Goal: Task Accomplishment & Management: Complete application form

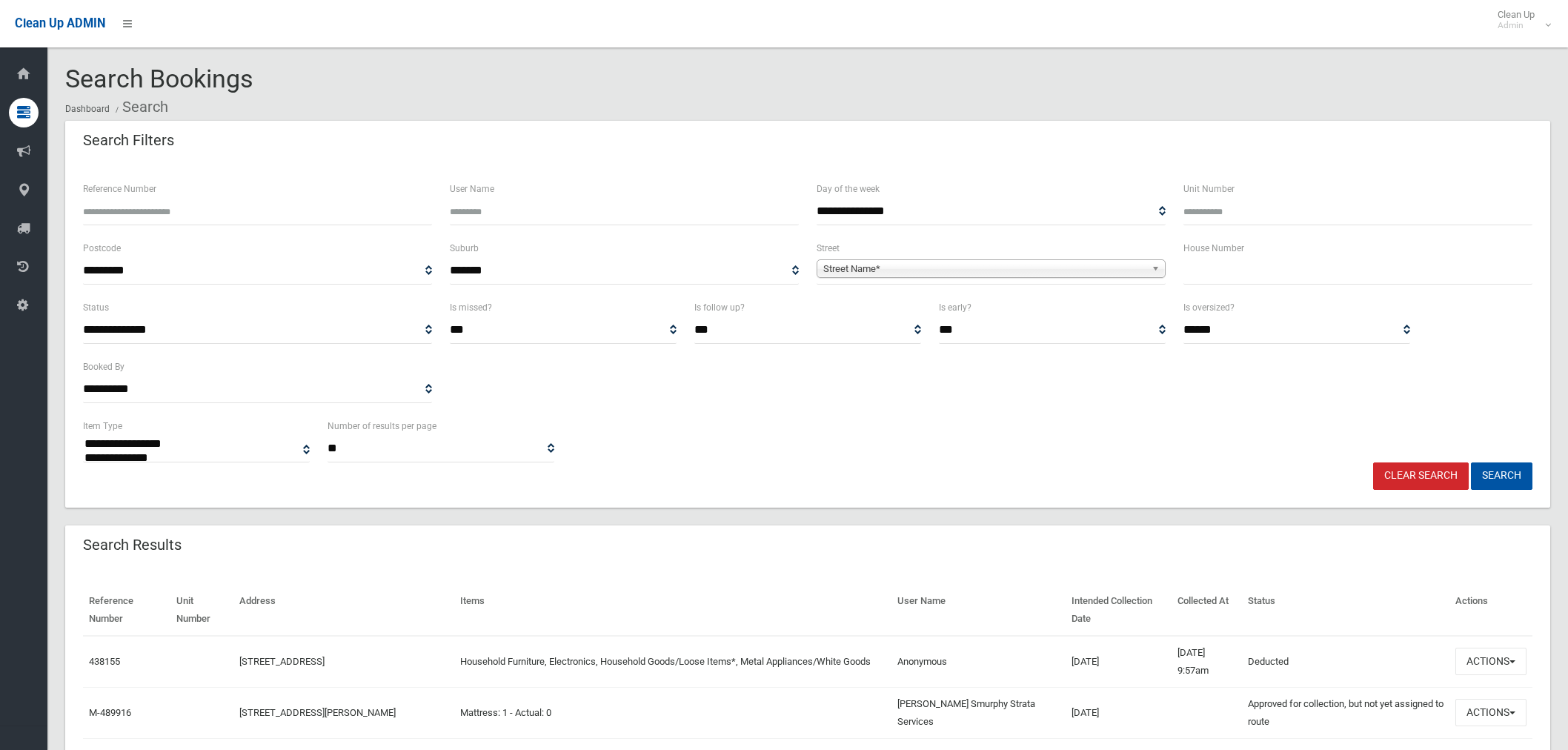
select select
click at [1227, 269] on input "text" at bounding box center [1357, 270] width 349 height 27
type input "**"
click at [931, 267] on span "Street Name*" at bounding box center [984, 269] width 323 height 18
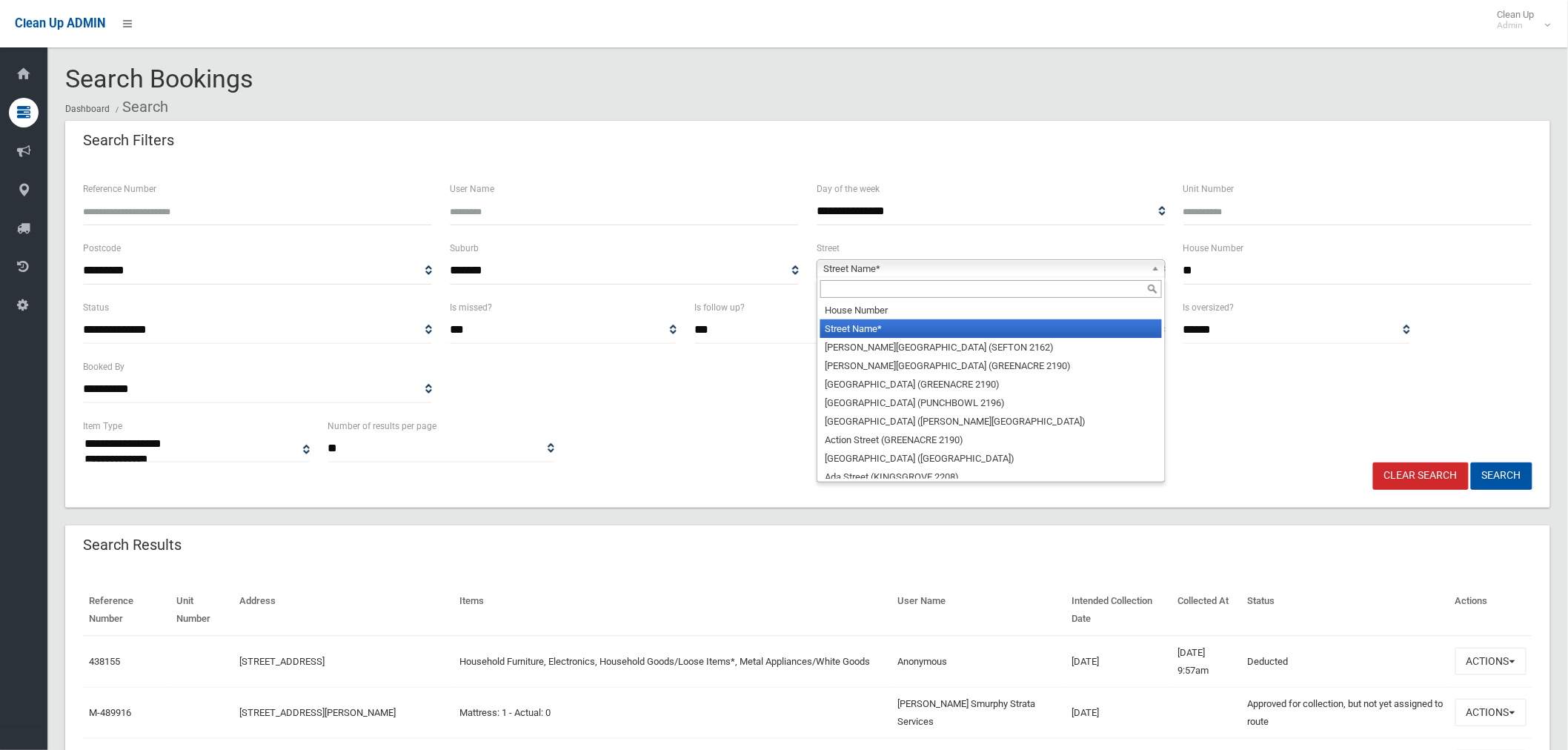
click at [886, 296] on input "text" at bounding box center [990, 289] width 341 height 18
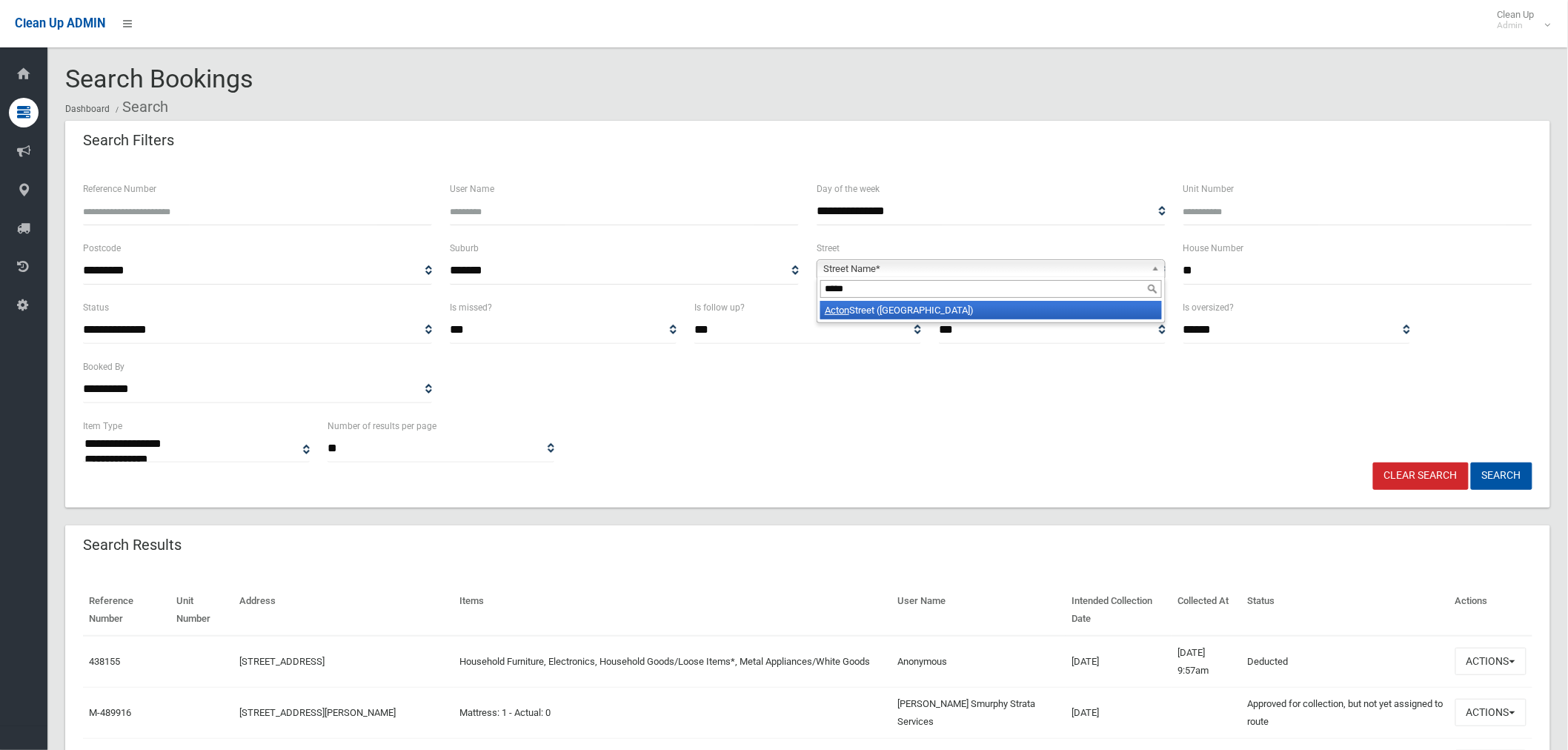
type input "*****"
click at [913, 316] on li "Acton Street (HURLSTONE PARK 2193)" at bounding box center [990, 311] width 341 height 19
click at [1496, 470] on button "Search" at bounding box center [1501, 476] width 61 height 27
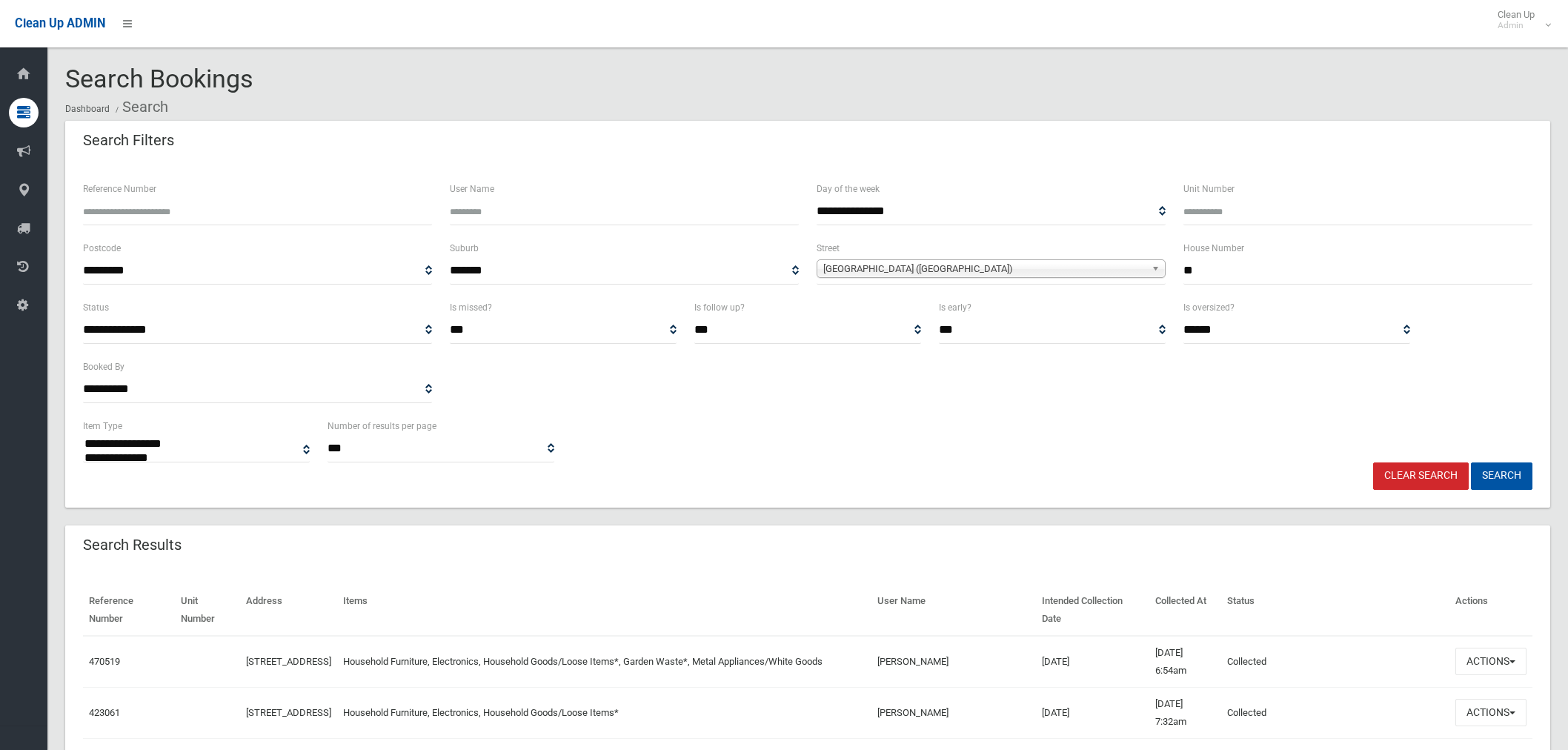
select select
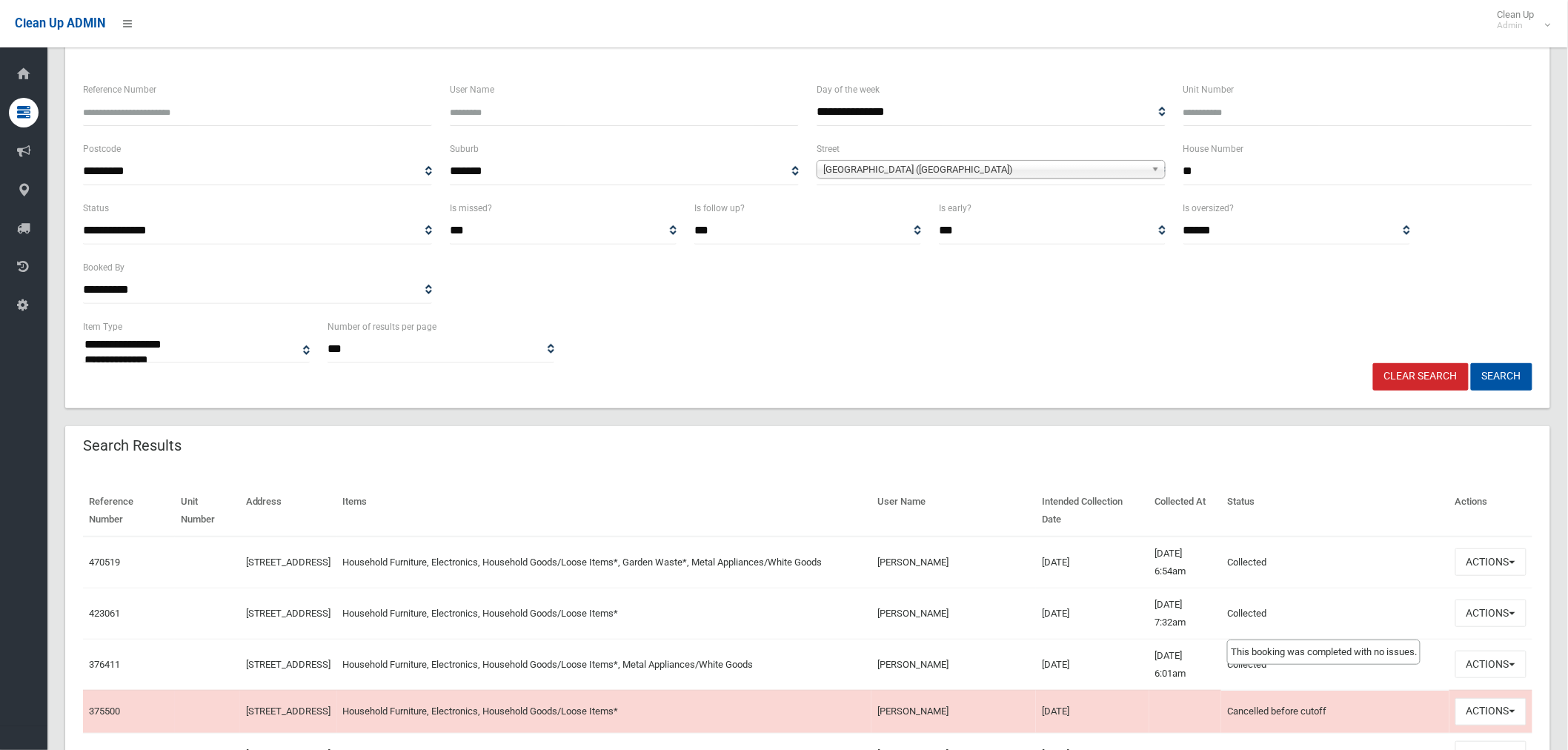
scroll to position [247, 0]
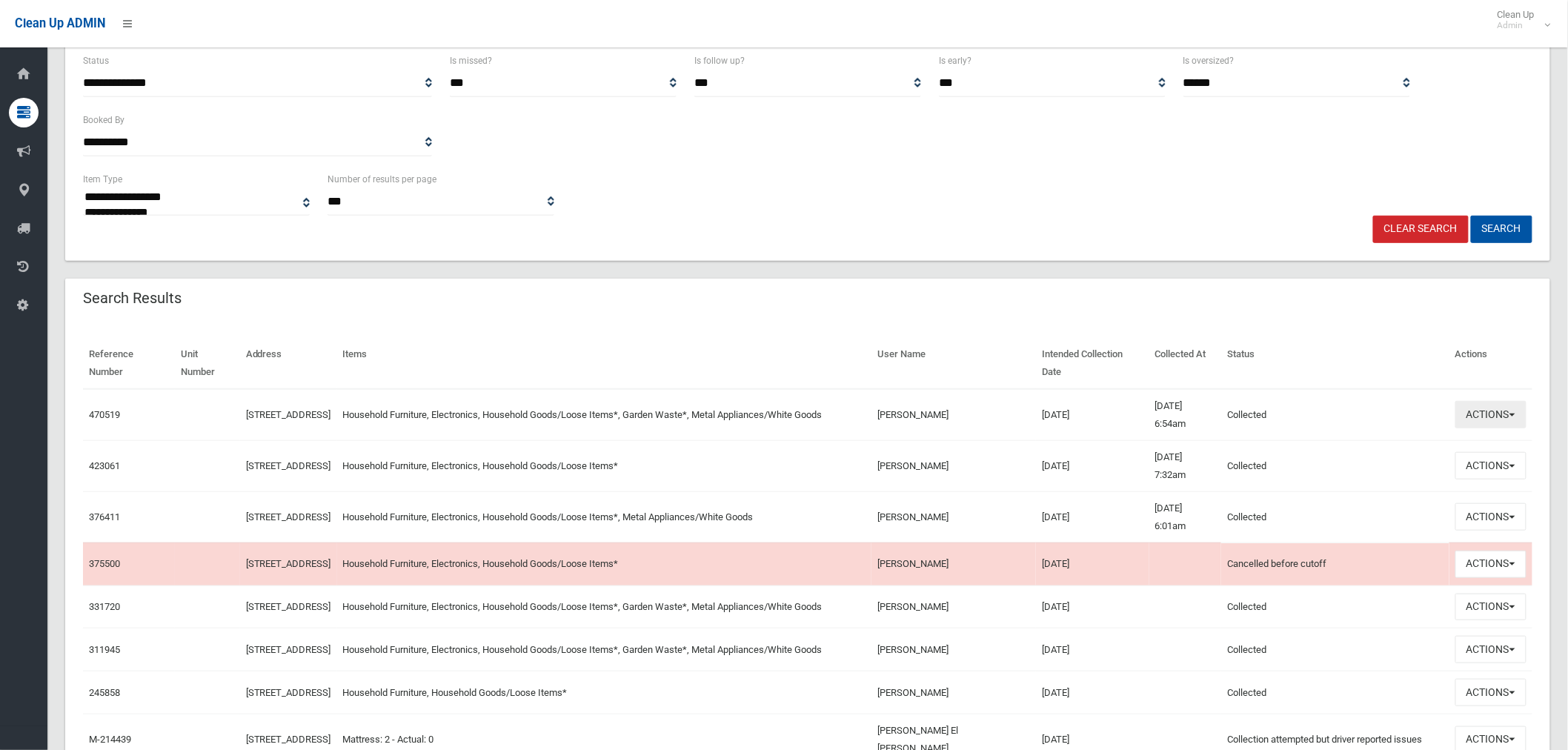
click at [1492, 409] on button "Actions" at bounding box center [1492, 414] width 71 height 27
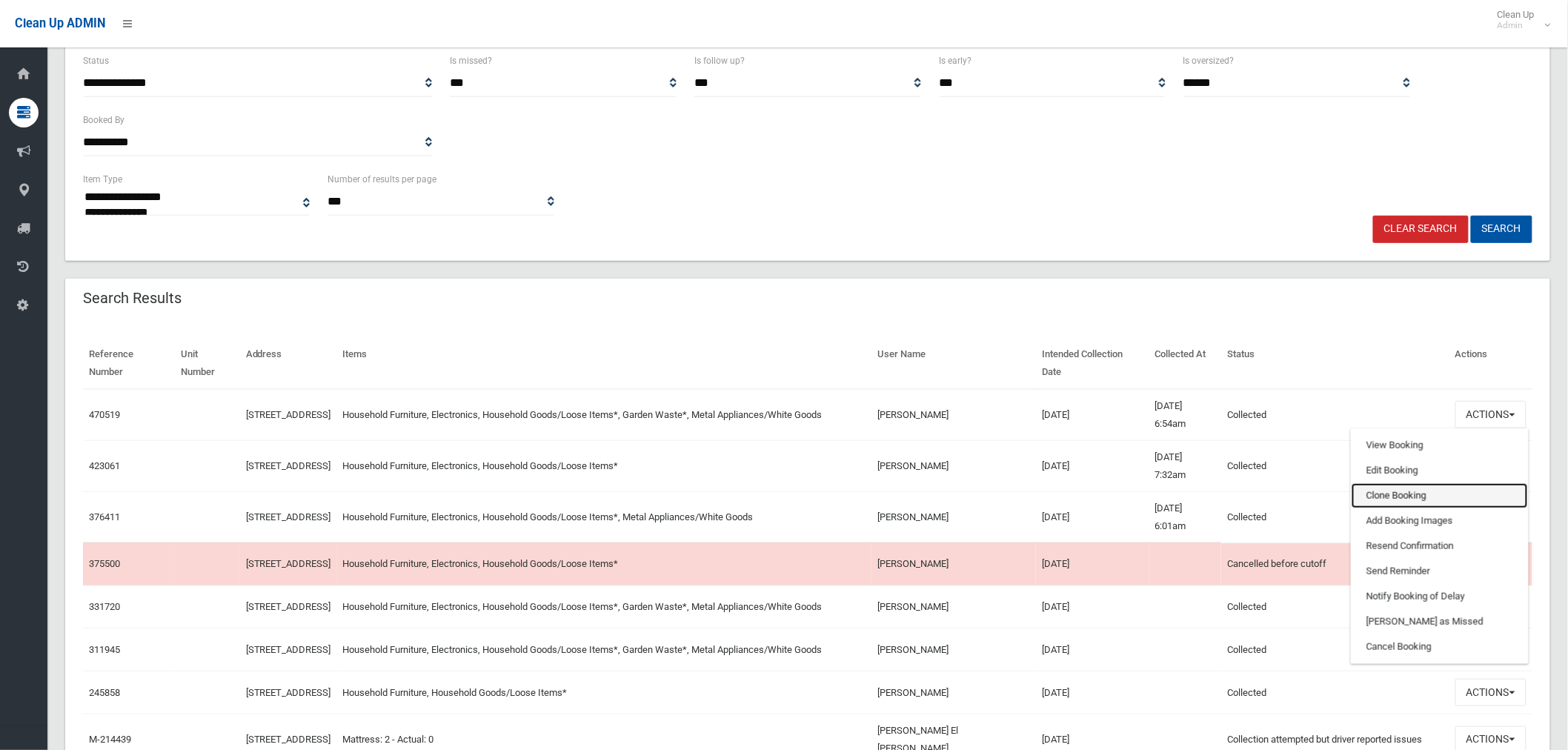
click at [1390, 489] on link "Clone Booking" at bounding box center [1440, 496] width 177 height 25
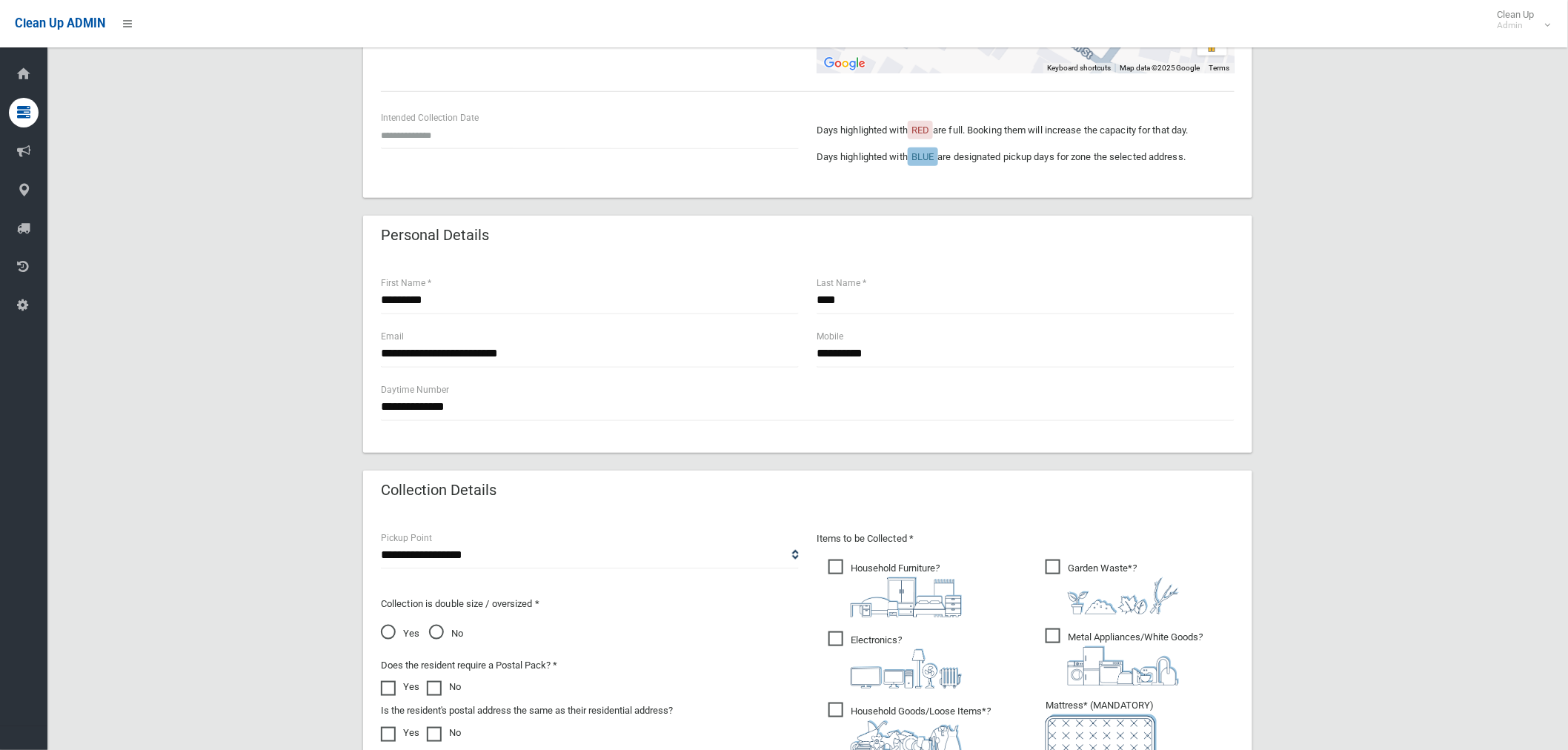
scroll to position [165, 0]
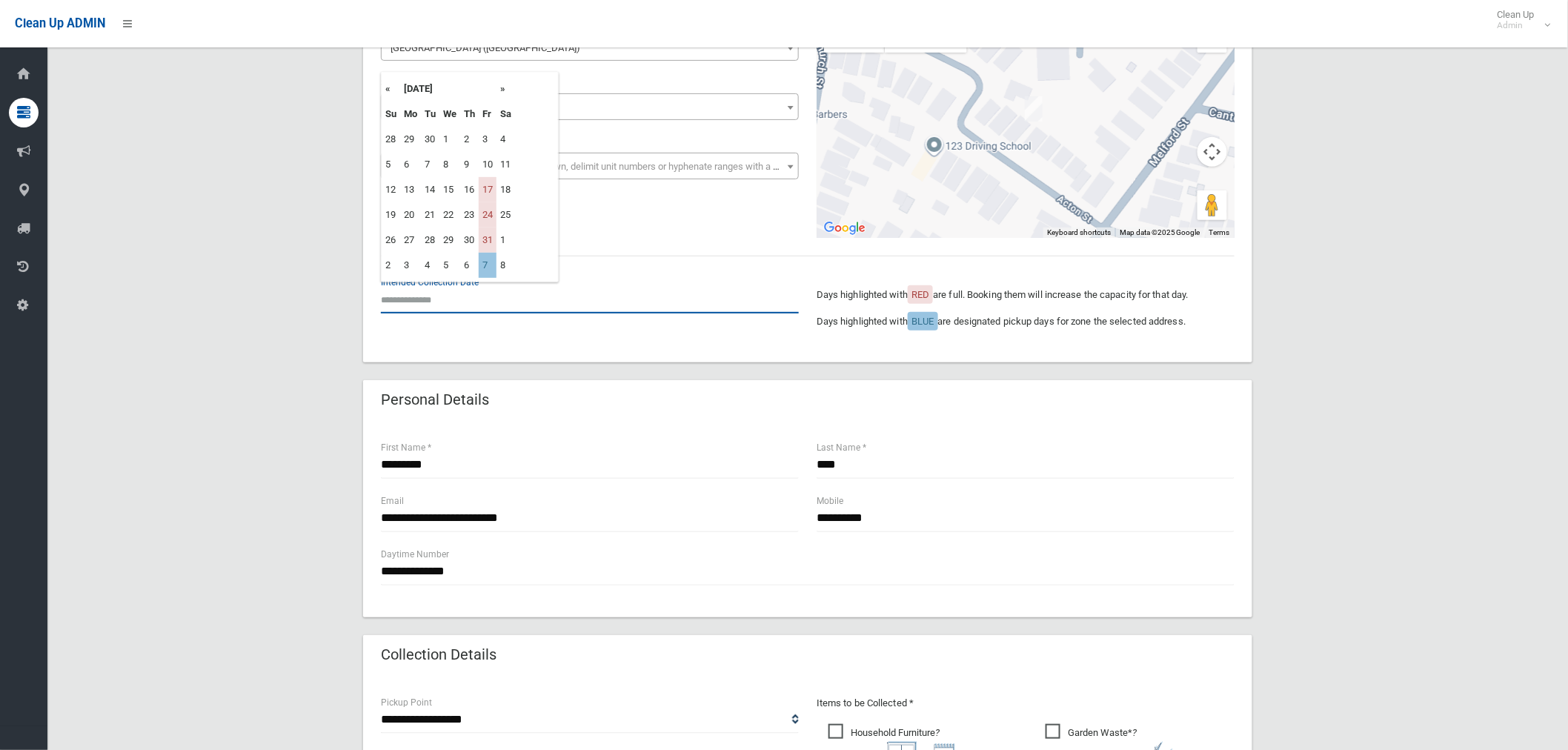
click at [414, 295] on input "text" at bounding box center [590, 299] width 418 height 27
click at [489, 271] on td "7" at bounding box center [487, 265] width 18 height 25
type input "**********"
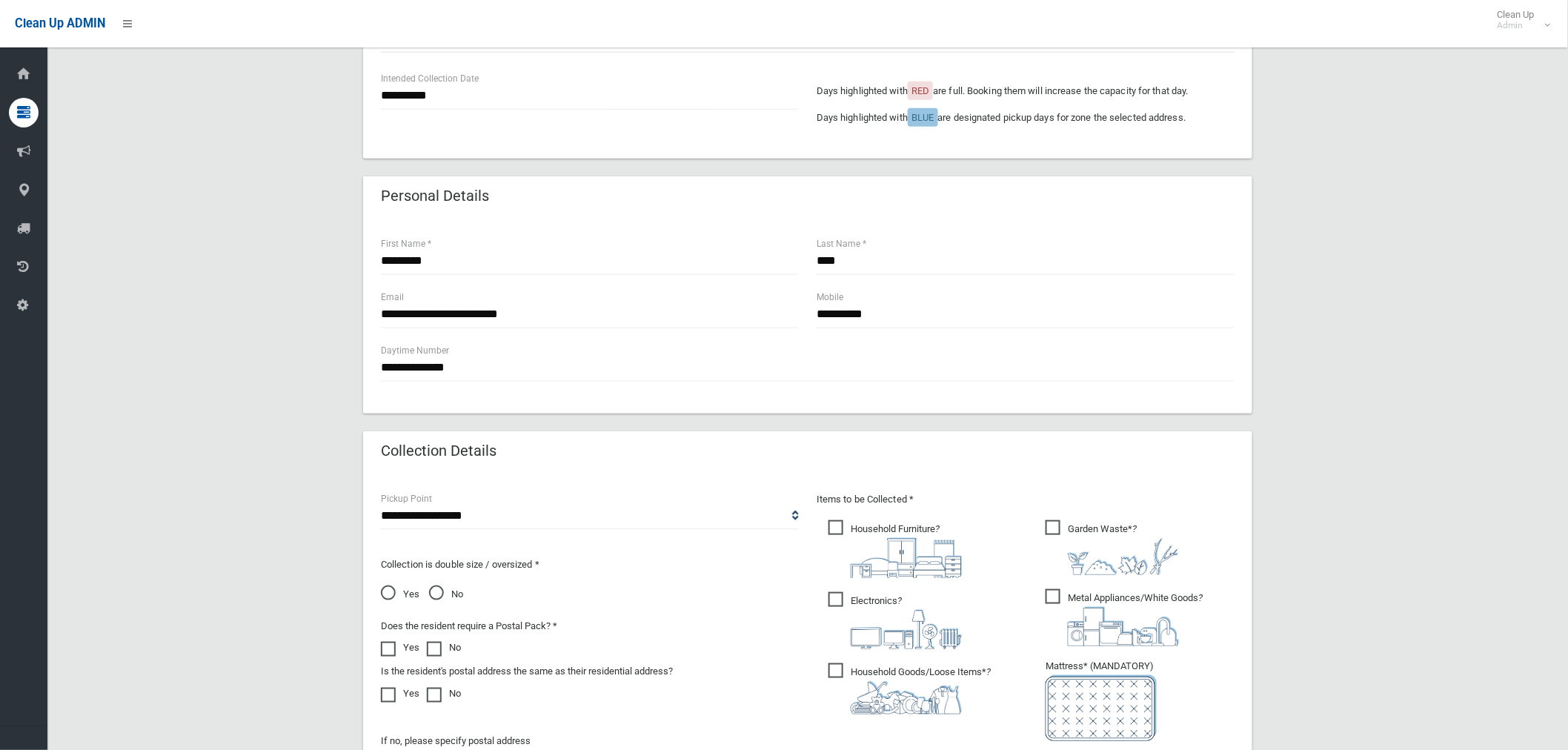
scroll to position [494, 0]
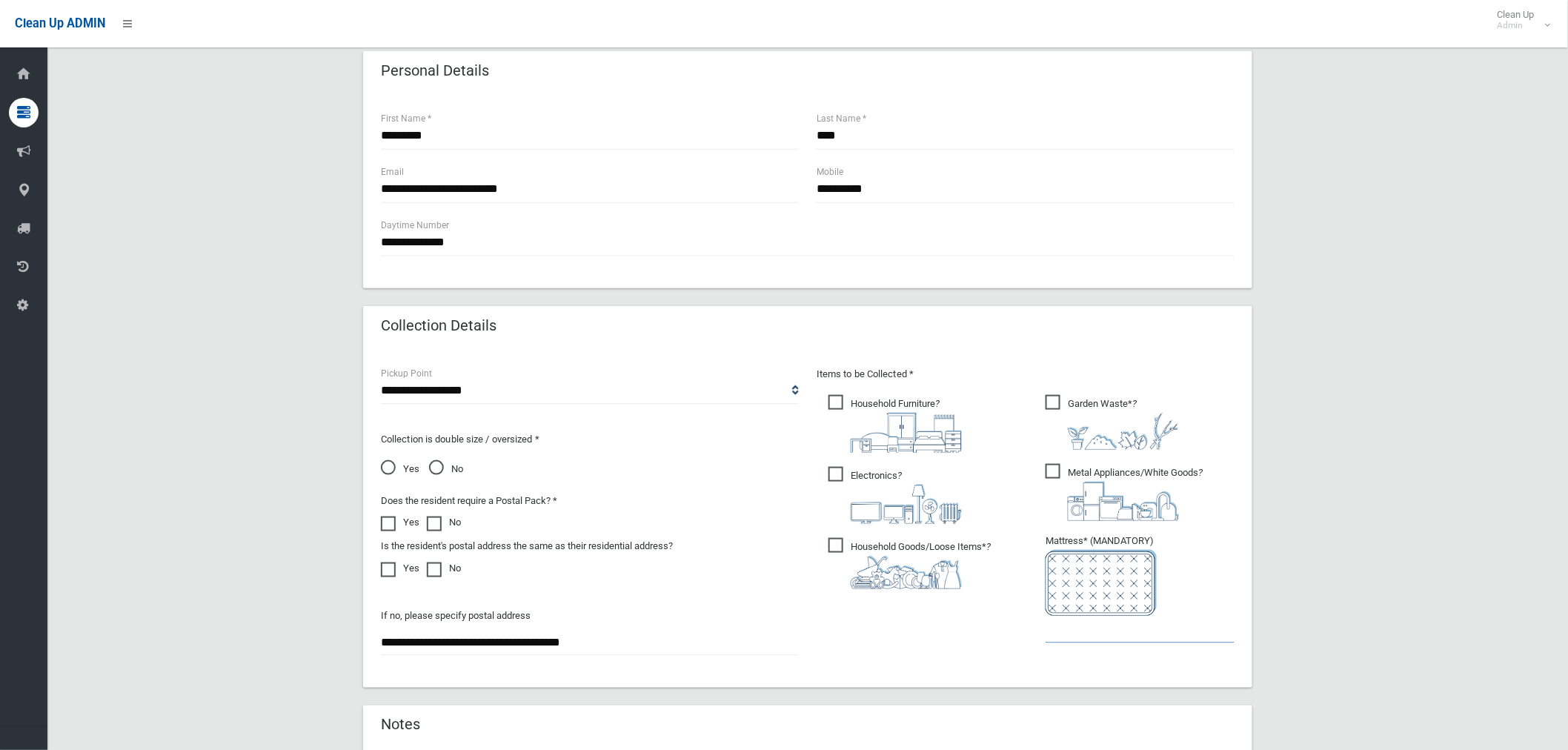
click at [1099, 632] on input "text" at bounding box center [1140, 630] width 189 height 27
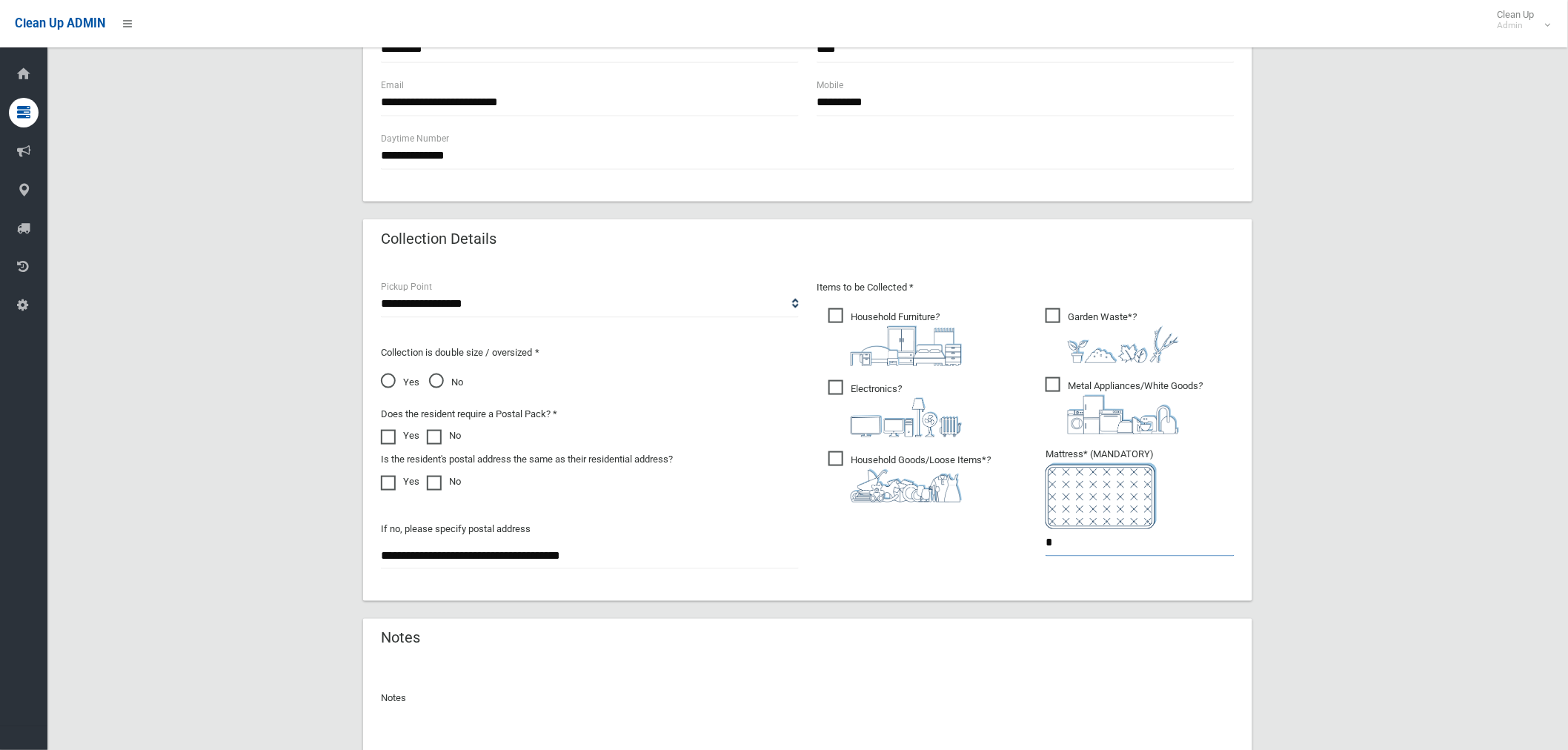
scroll to position [715, 0]
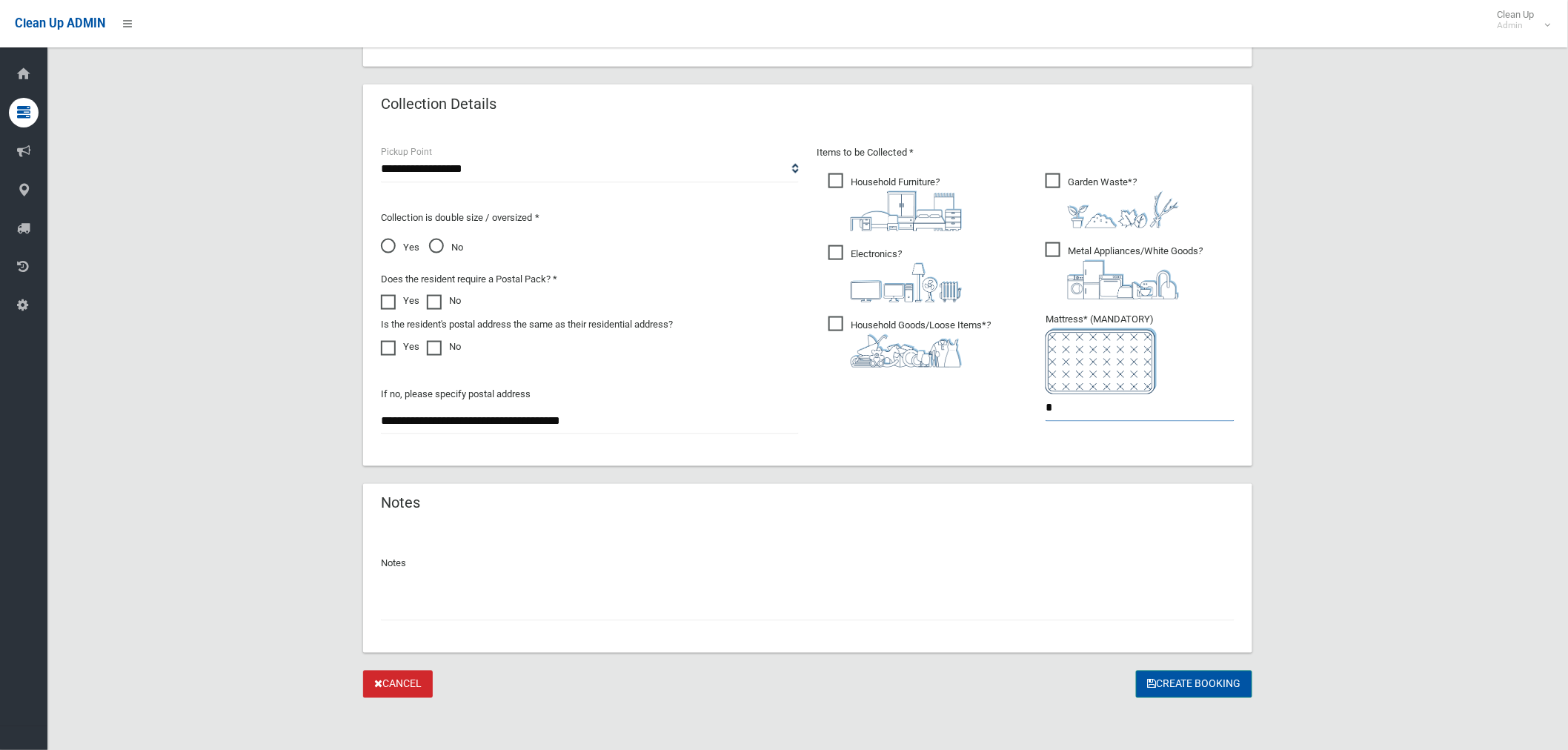
type input "*"
click at [1226, 684] on button "Create Booking" at bounding box center [1195, 684] width 117 height 27
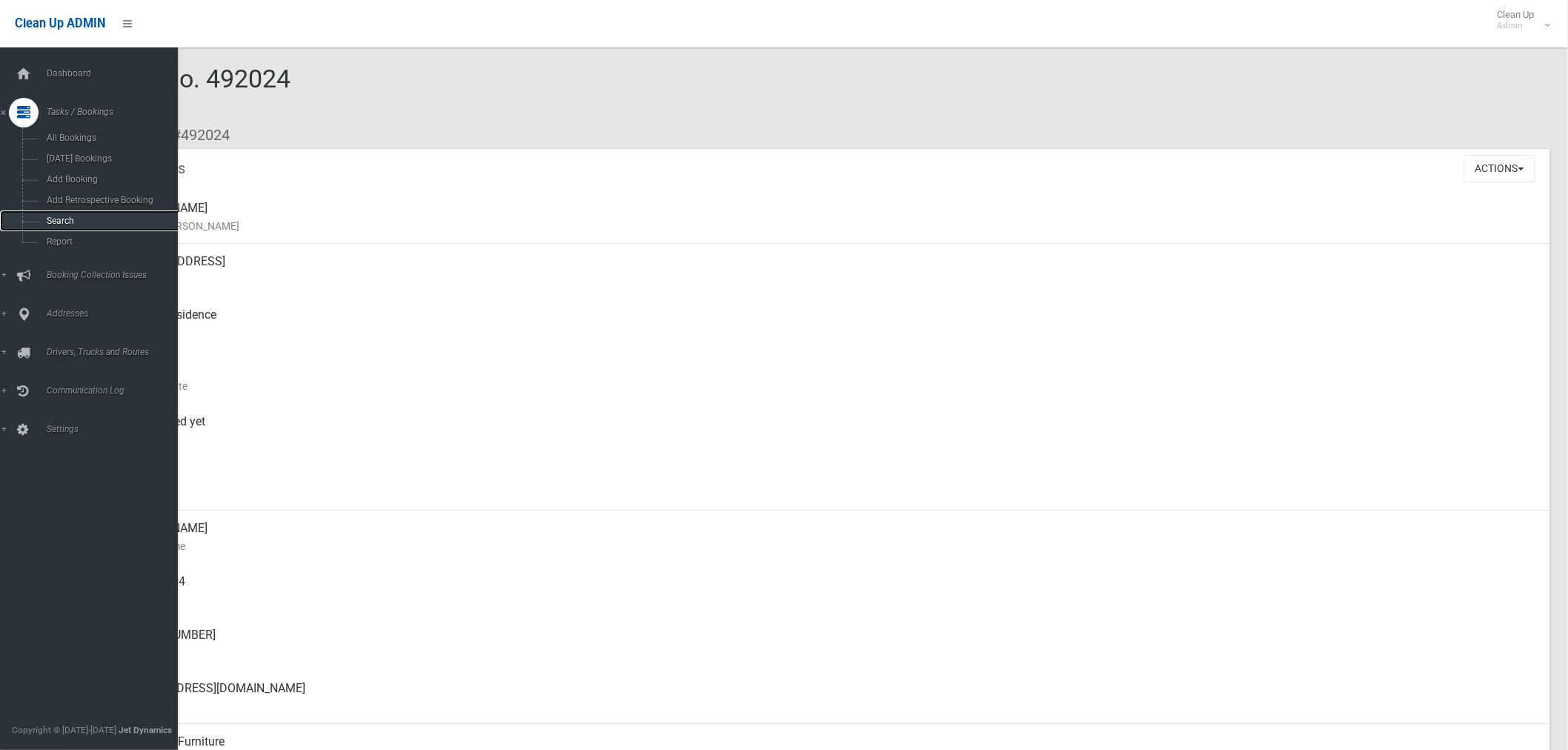
click at [83, 225] on span "Search" at bounding box center [110, 220] width 135 height 10
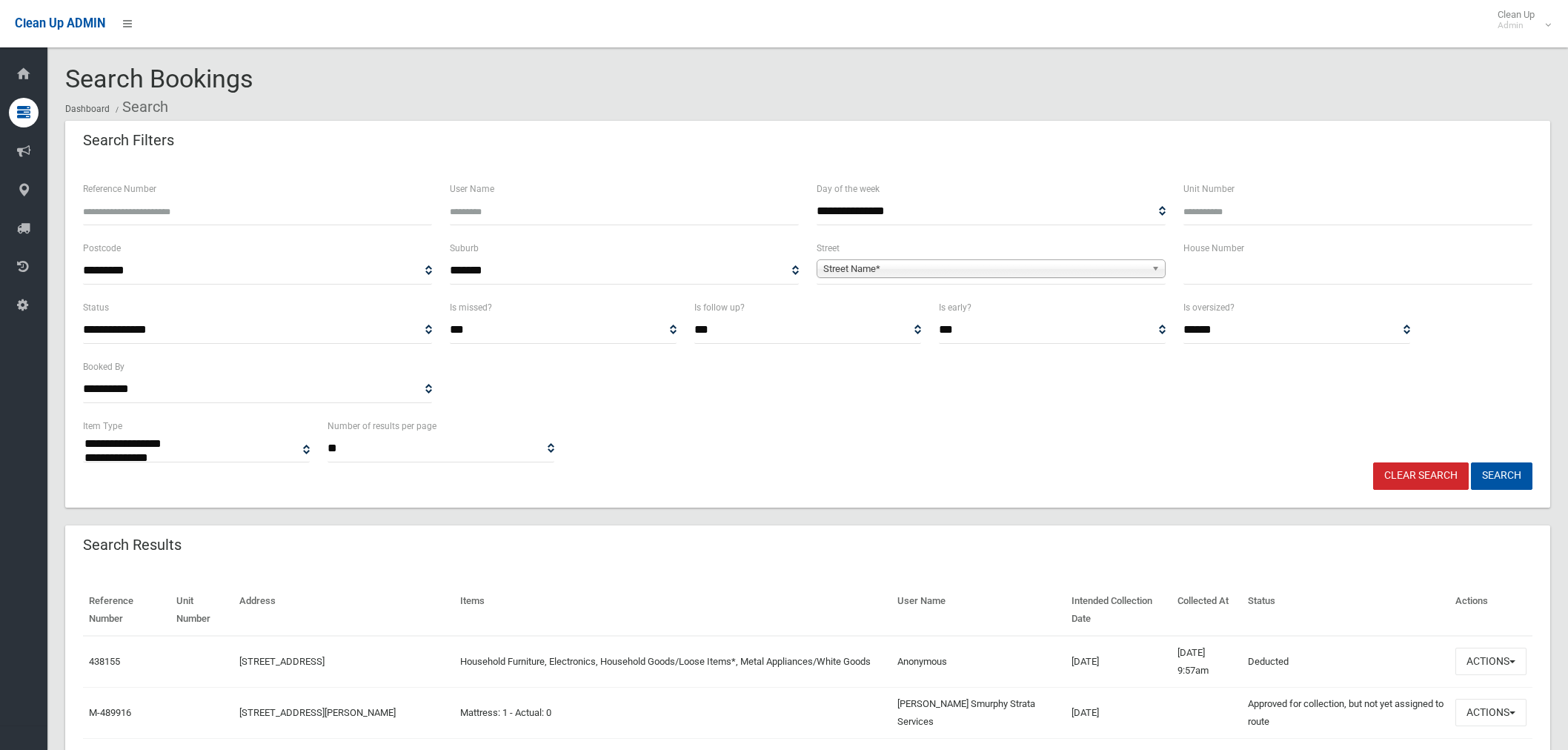
select select
click at [250, 211] on input "Reference Number" at bounding box center [257, 211] width 349 height 27
type input "******"
click at [1471, 463] on button "Search" at bounding box center [1501, 476] width 61 height 27
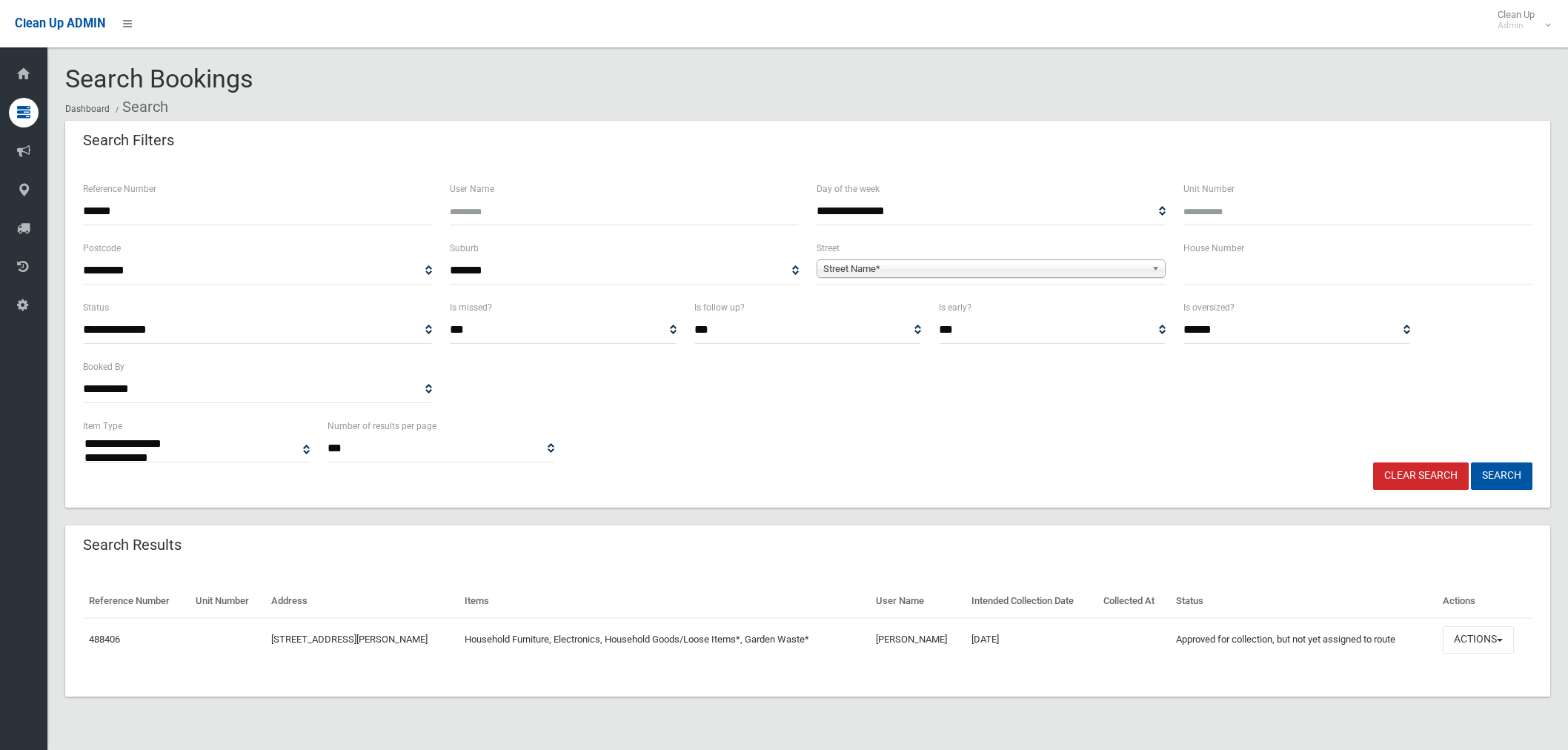
select select
click at [1470, 641] on button "Actions" at bounding box center [1479, 640] width 71 height 27
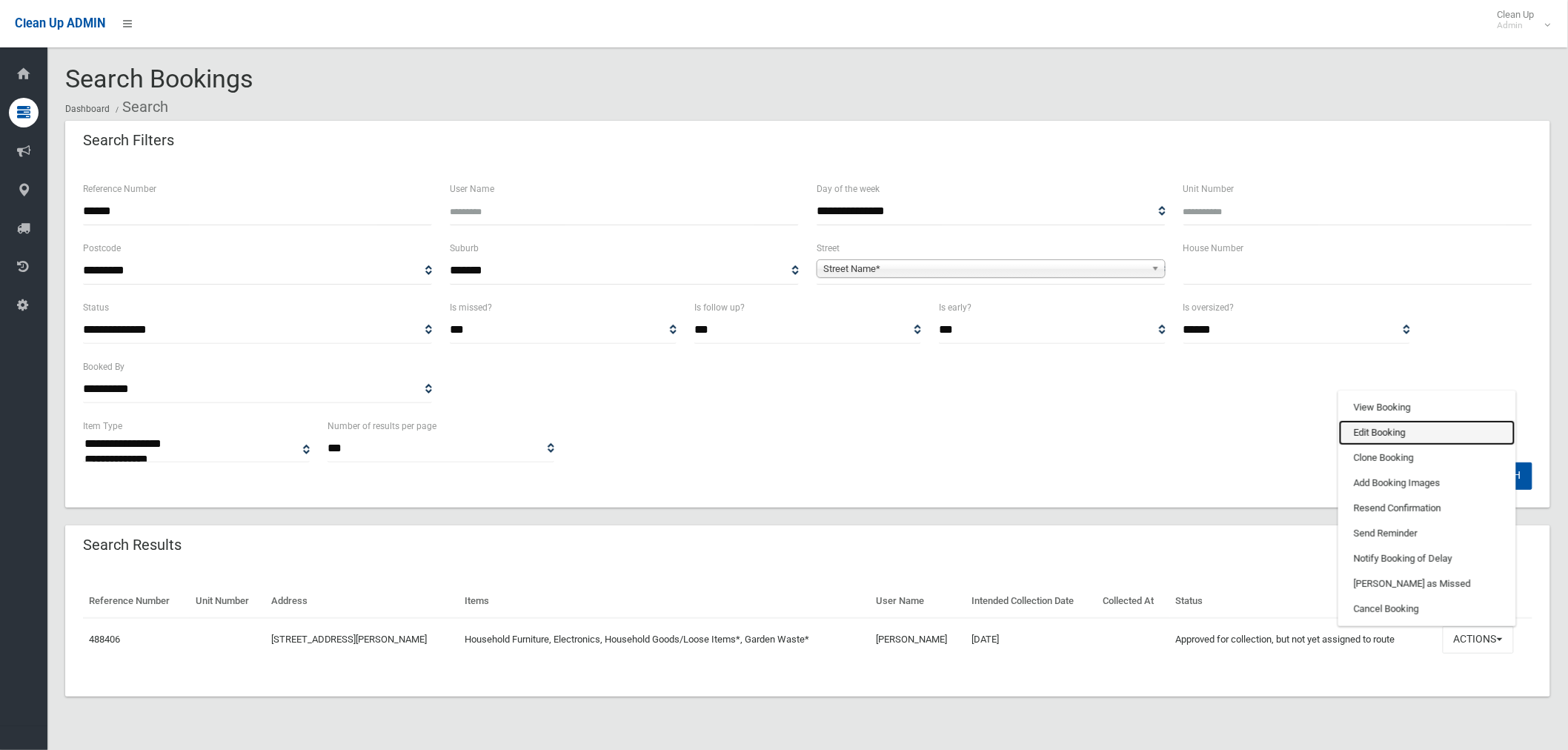
click at [1407, 426] on link "Edit Booking" at bounding box center [1428, 433] width 177 height 25
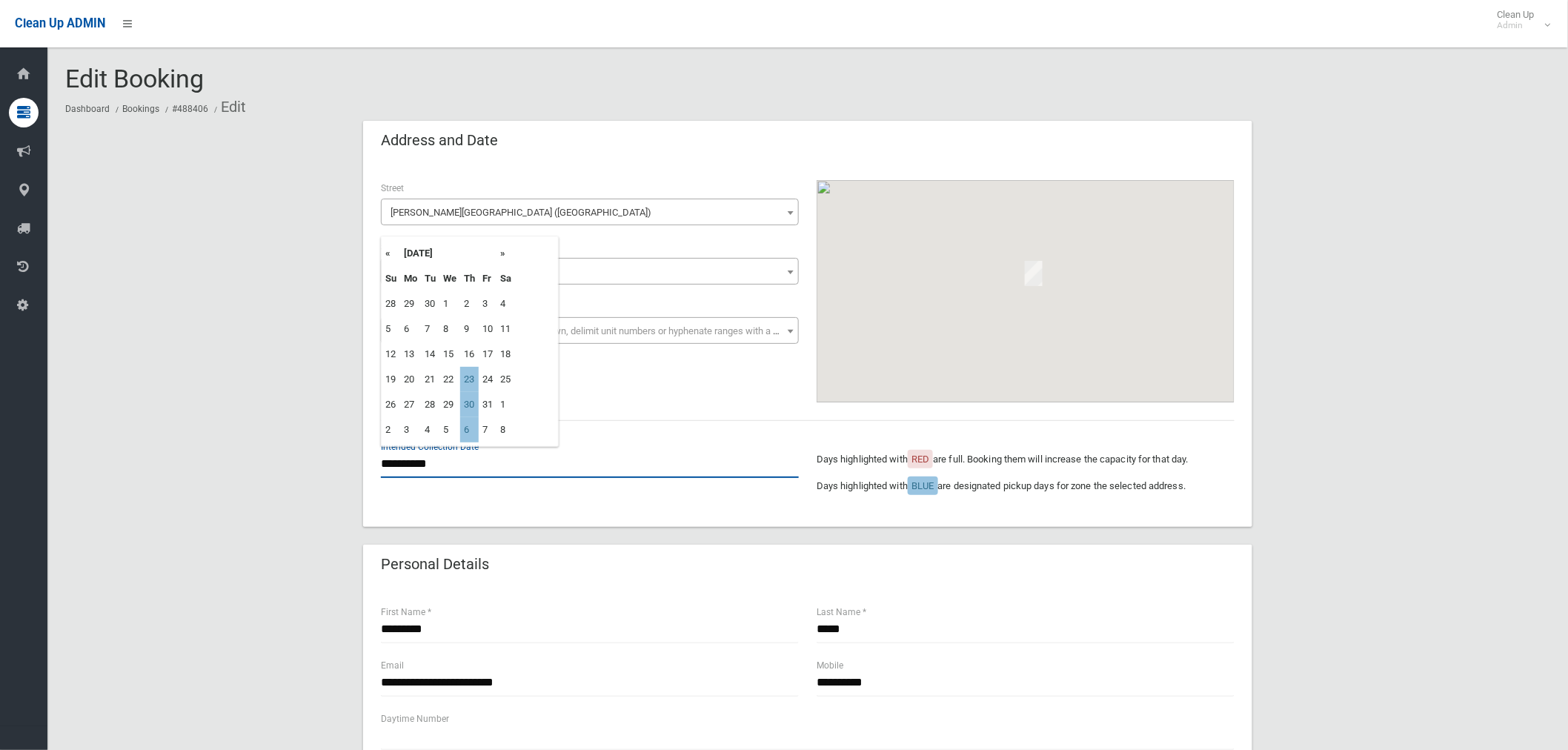
click at [414, 461] on input "**********" at bounding box center [590, 464] width 418 height 27
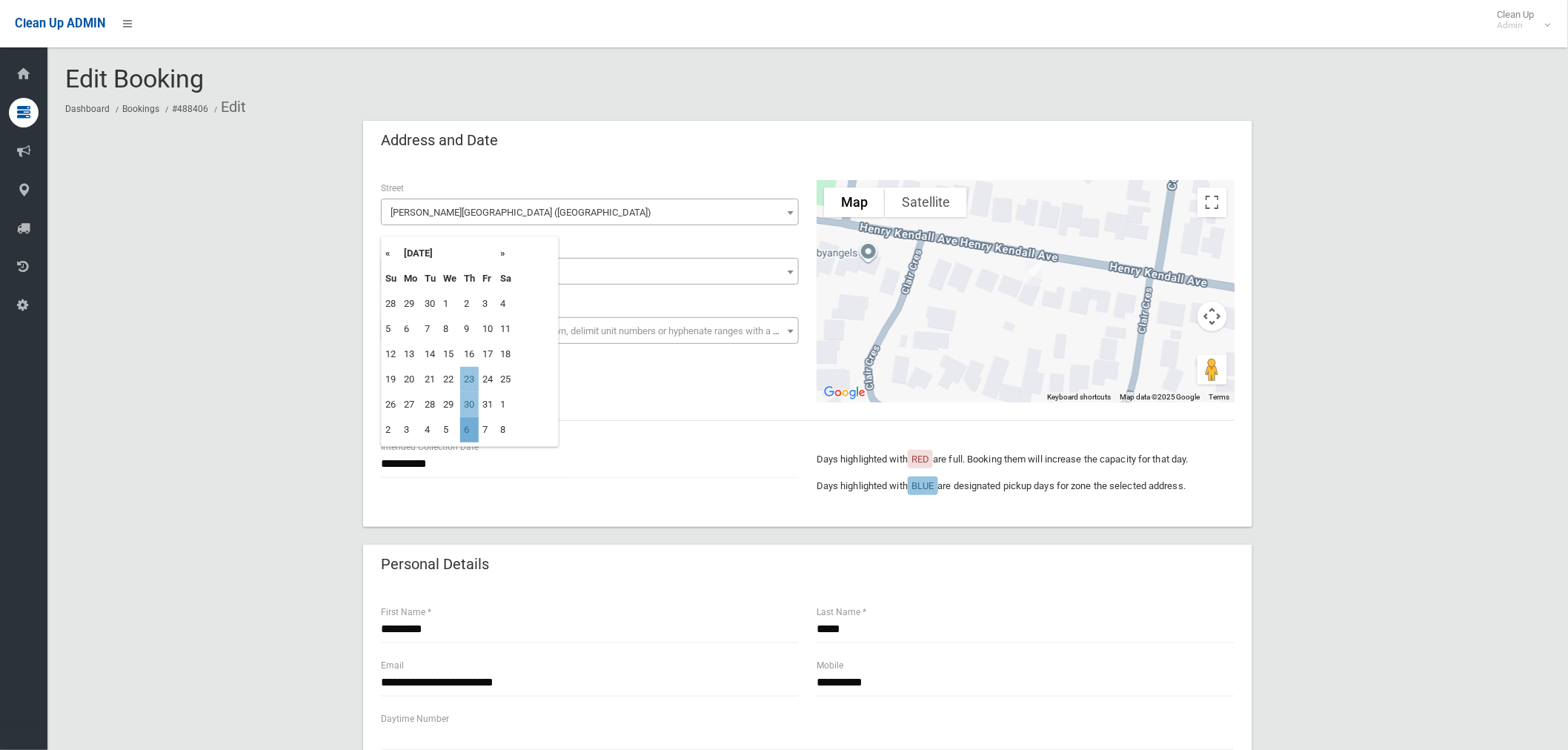
click at [467, 430] on td "6" at bounding box center [469, 430] width 19 height 25
type input "**********"
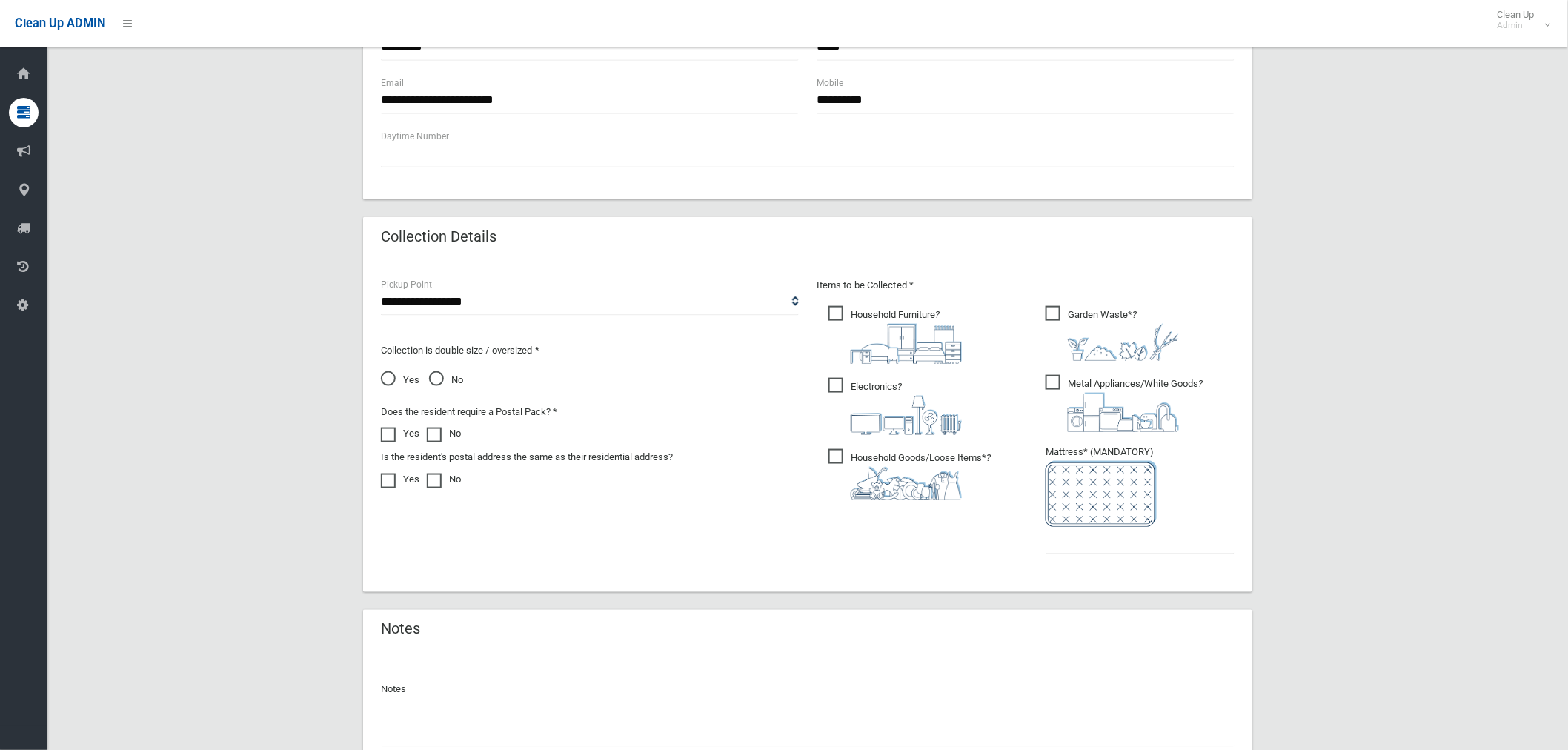
scroll to position [709, 0]
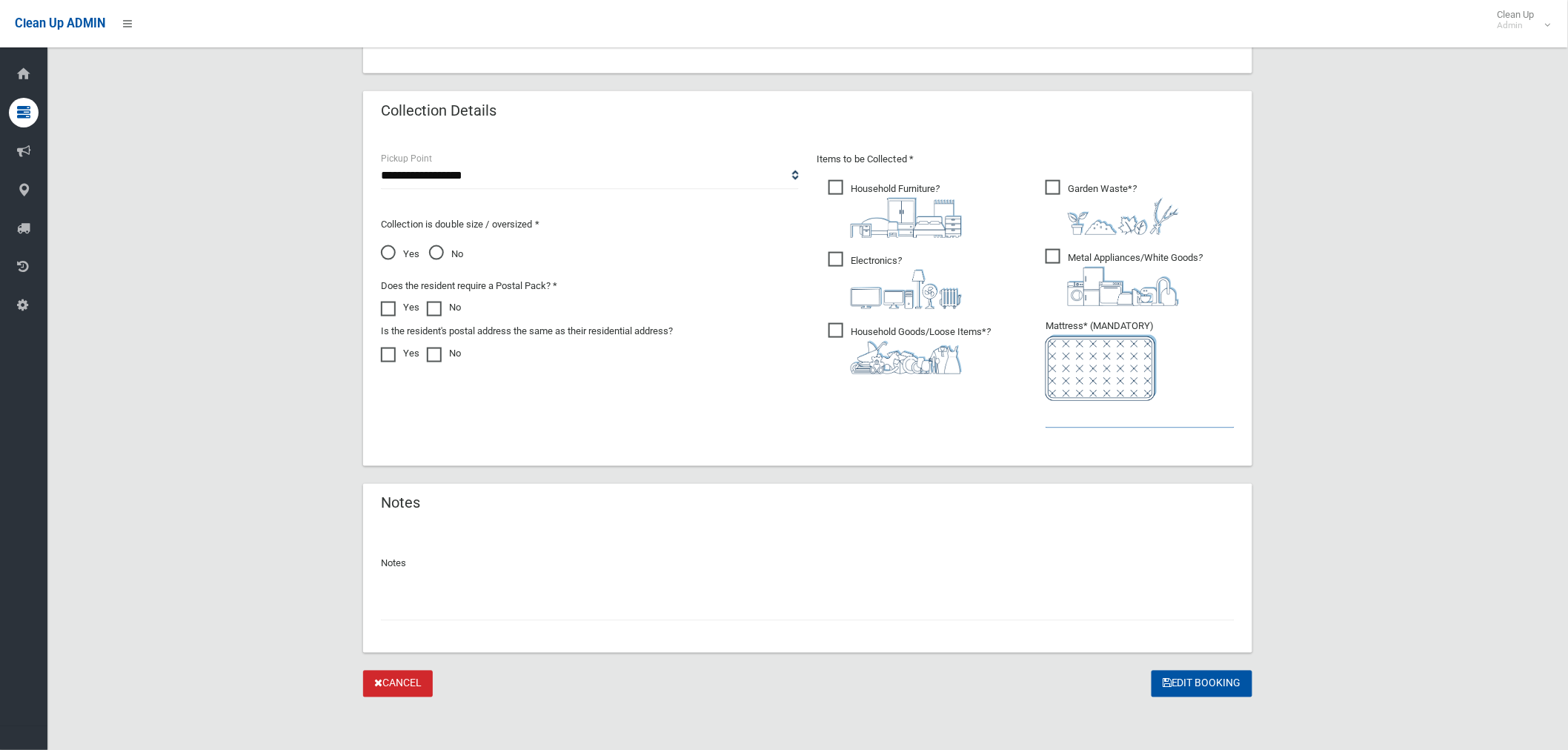
click at [1071, 412] on input "text" at bounding box center [1140, 414] width 189 height 27
click at [475, 602] on input "text" at bounding box center [808, 607] width 854 height 27
click at [1053, 256] on span "Metal Appliances/White Goods ?" at bounding box center [1124, 278] width 157 height 57
click at [525, 589] on div "**********" at bounding box center [808, 602] width 854 height 40
click at [523, 610] on input "**********" at bounding box center [808, 607] width 854 height 27
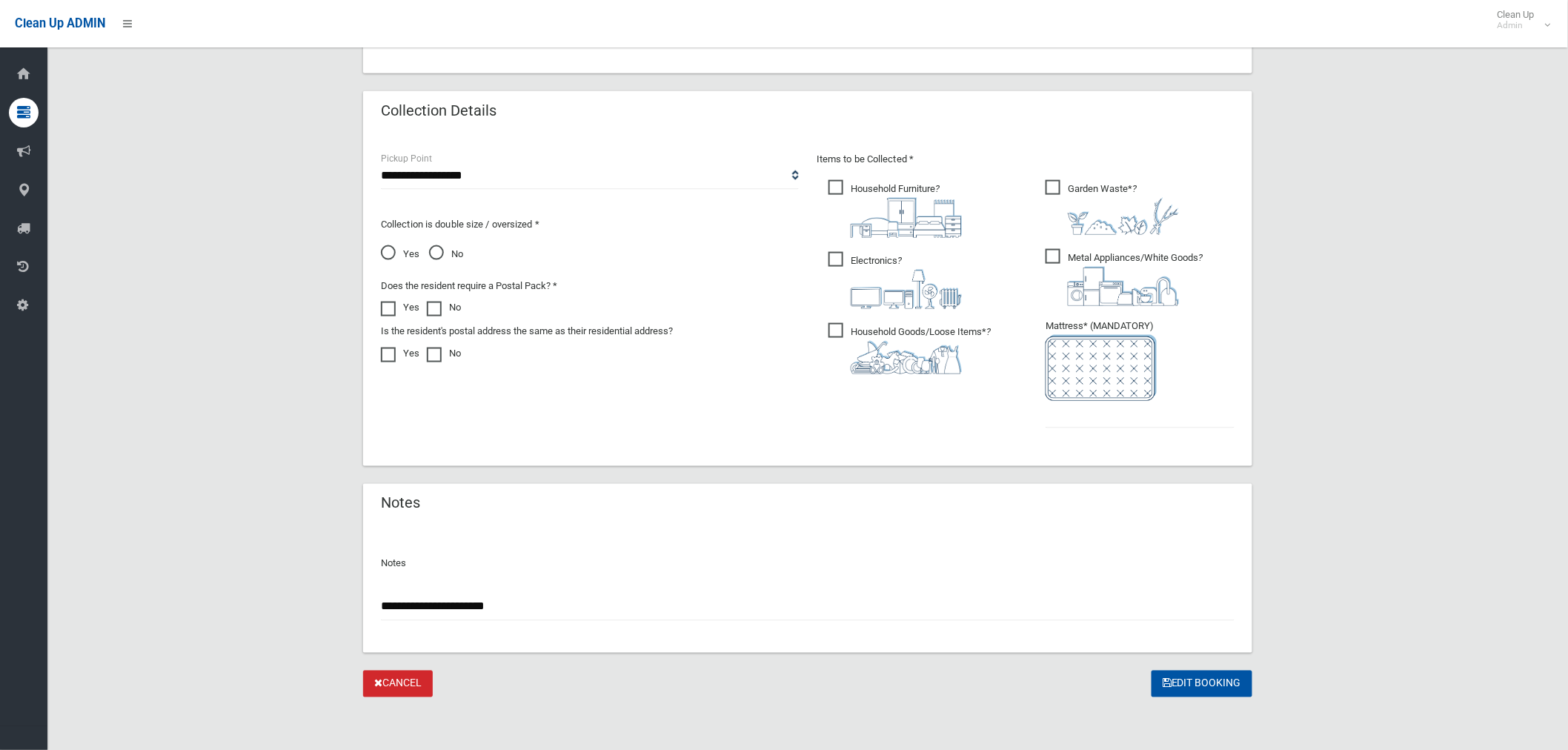
type input "**********"
click at [1099, 415] on input "text" at bounding box center [1140, 414] width 189 height 27
type input "*"
click at [1187, 677] on button "Edit Booking" at bounding box center [1202, 684] width 101 height 27
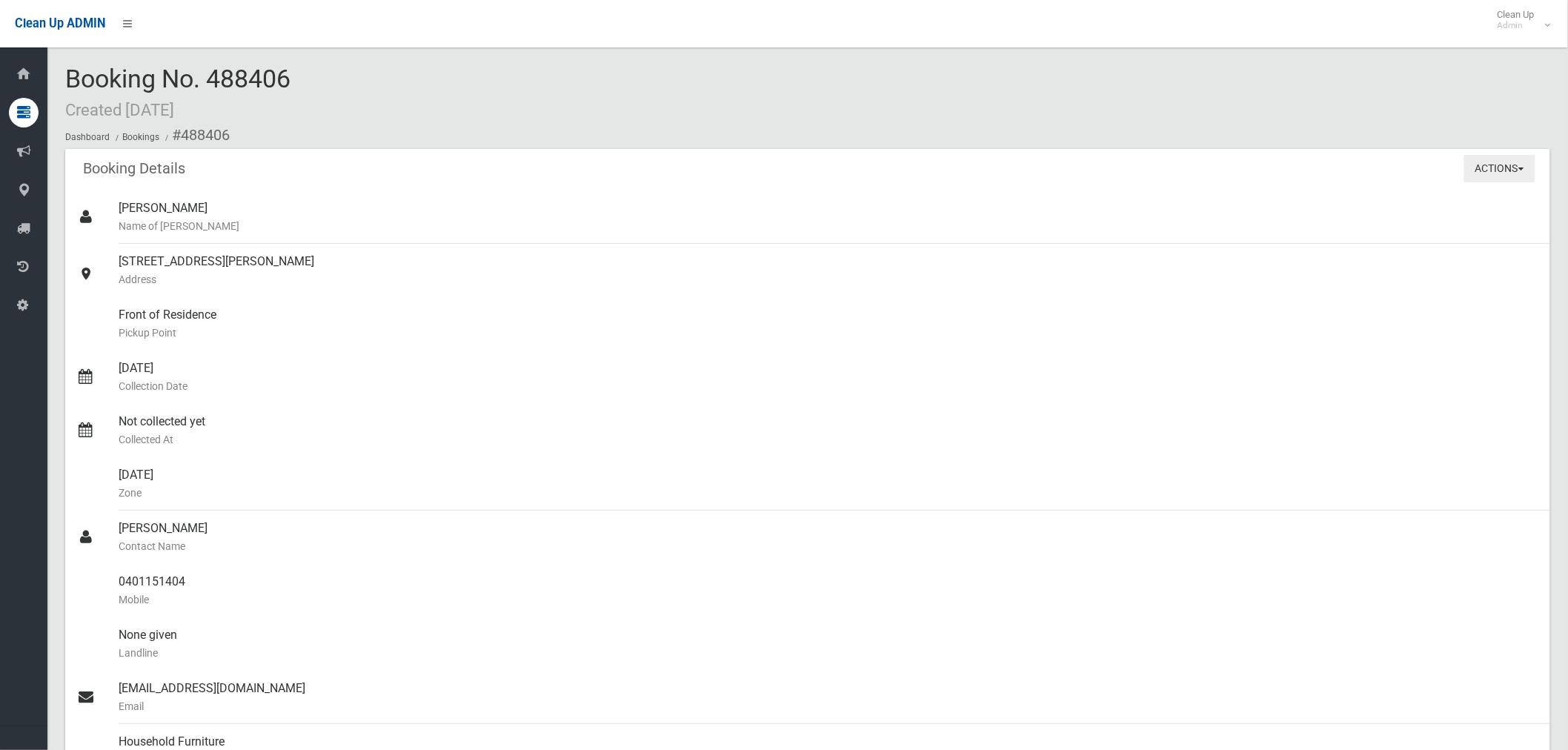
click at [1485, 171] on button "Actions" at bounding box center [1500, 168] width 71 height 27
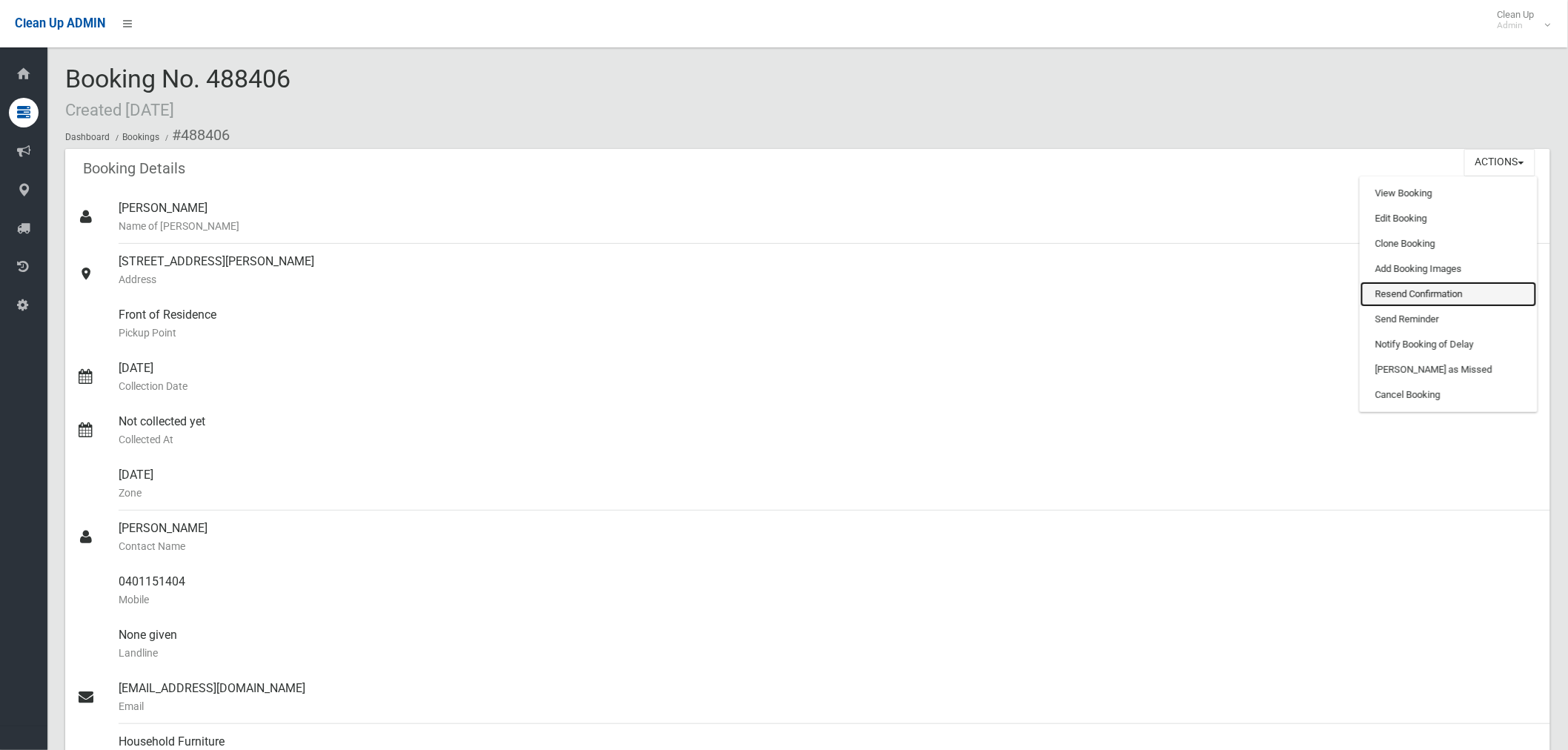
click at [1449, 303] on link "Resend Confirmation" at bounding box center [1449, 294] width 177 height 25
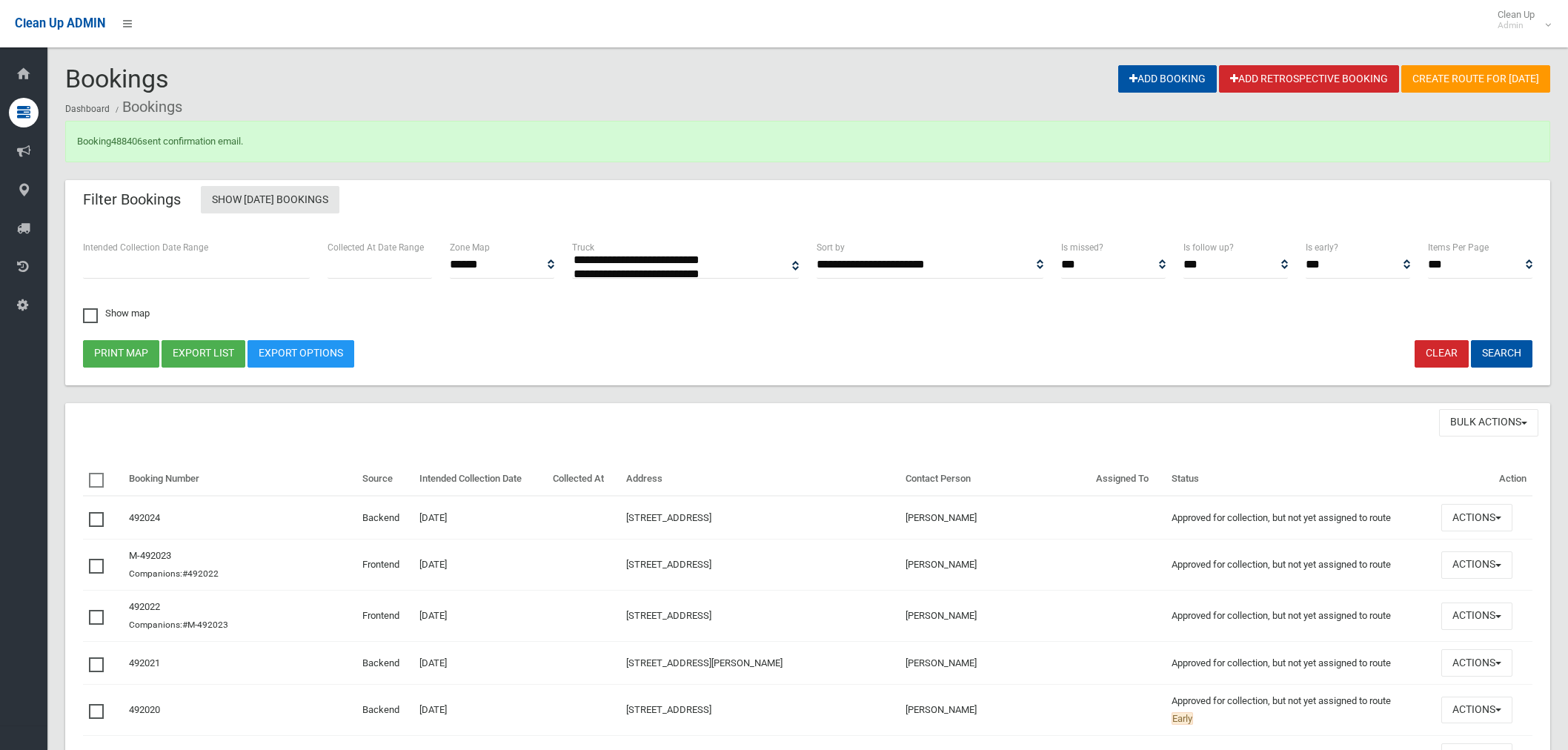
select select
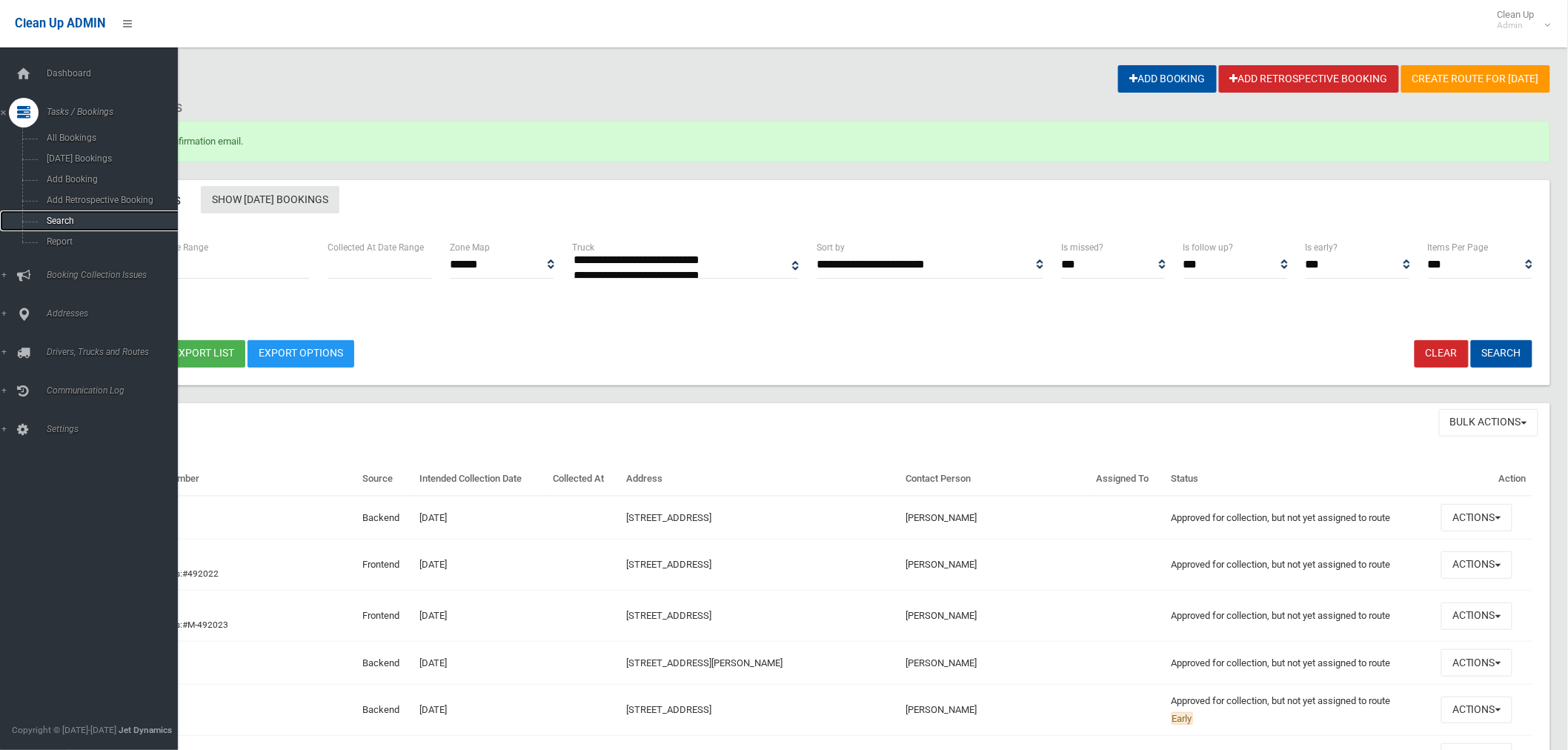
click at [71, 226] on span "Search" at bounding box center [110, 220] width 135 height 10
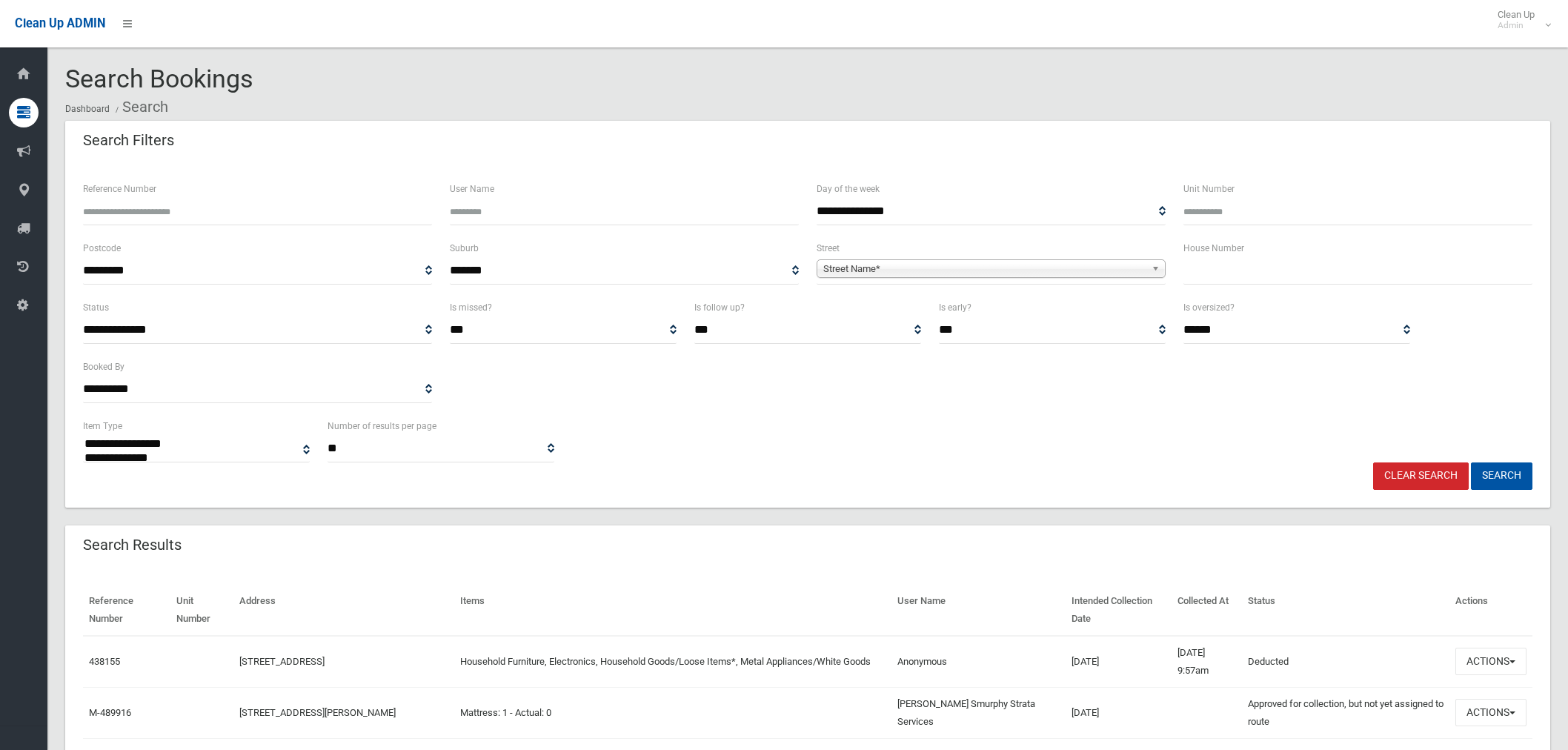
select select
click at [232, 206] on input "Reference Number" at bounding box center [257, 211] width 349 height 27
type input "******"
click at [1471, 463] on button "Search" at bounding box center [1501, 476] width 61 height 27
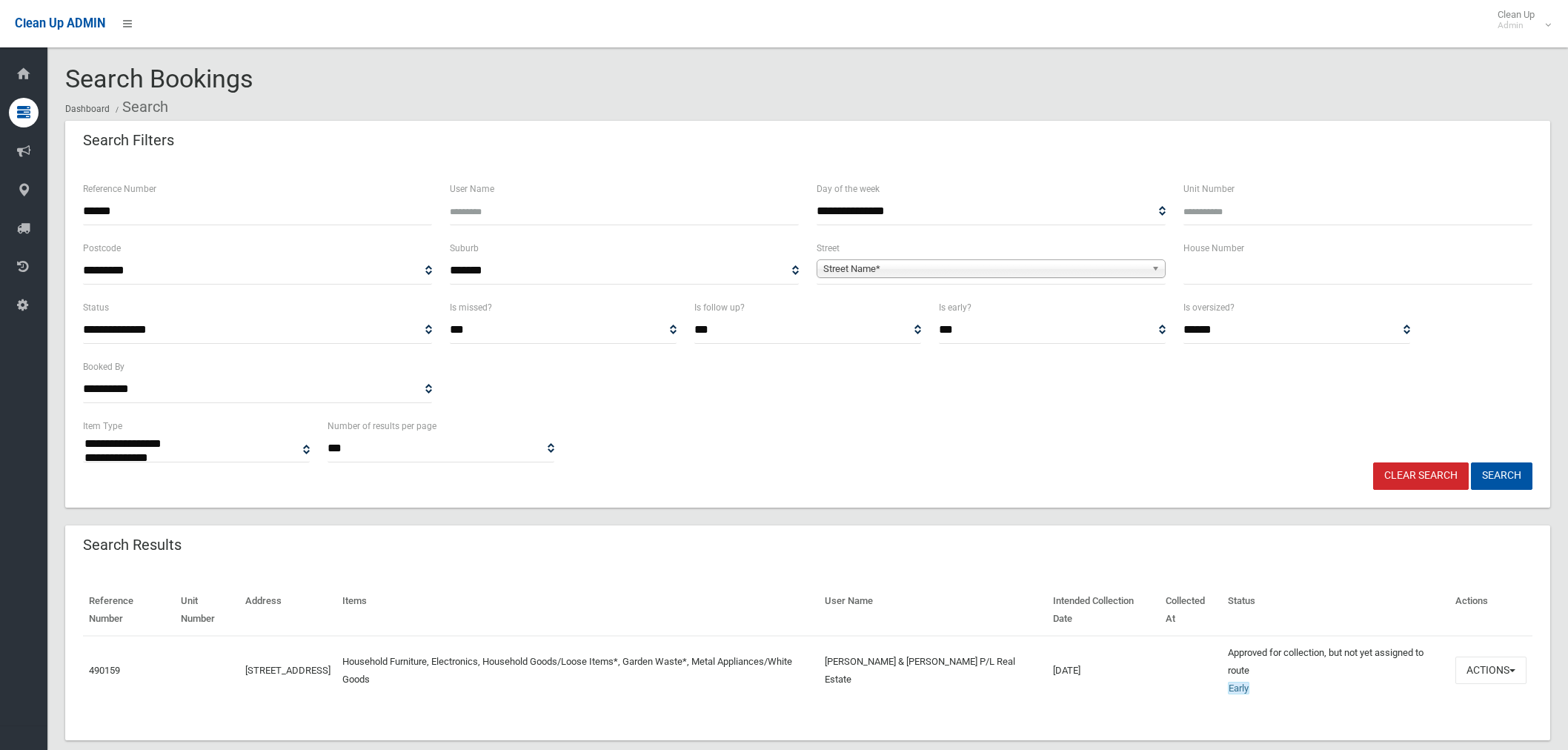
select select
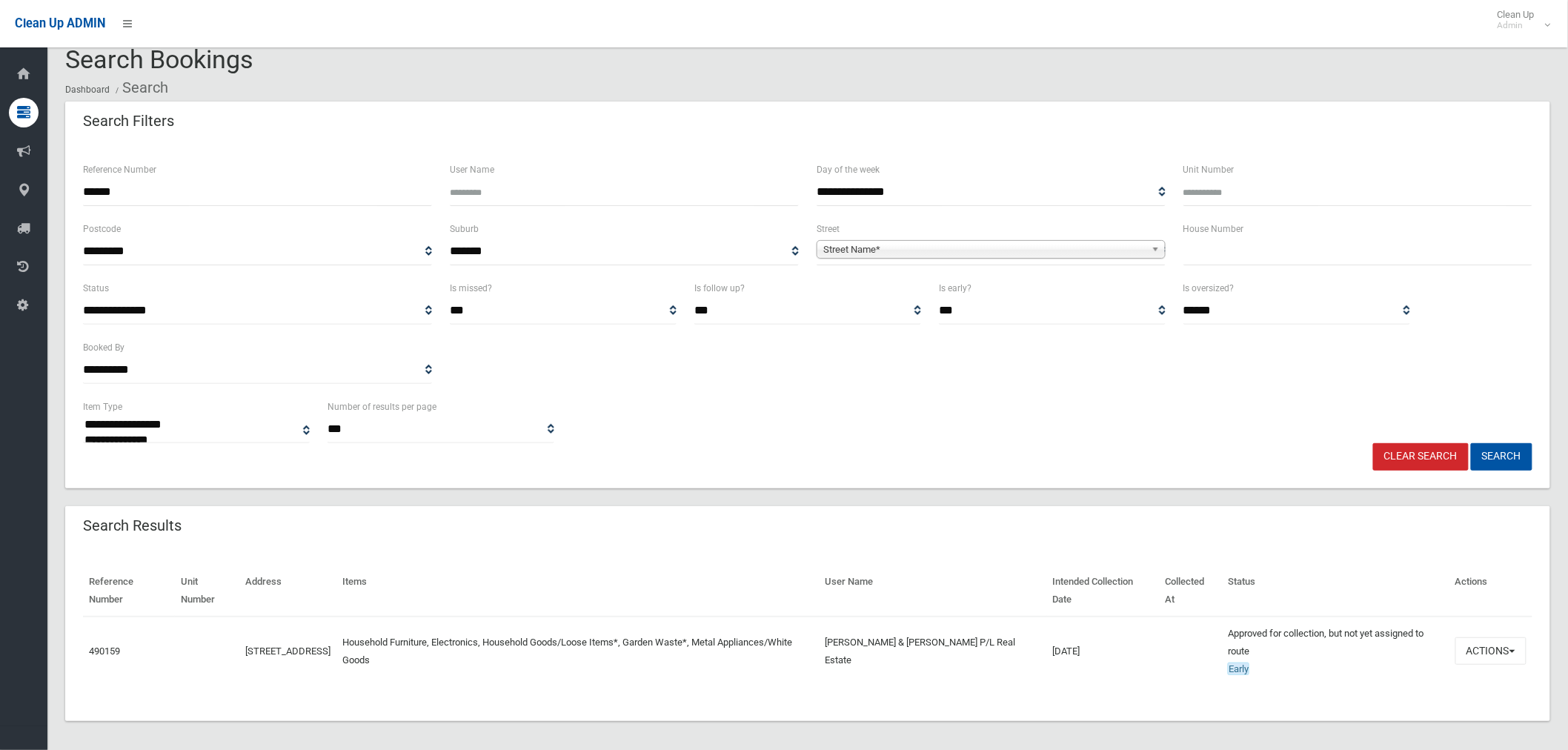
scroll to position [25, 0]
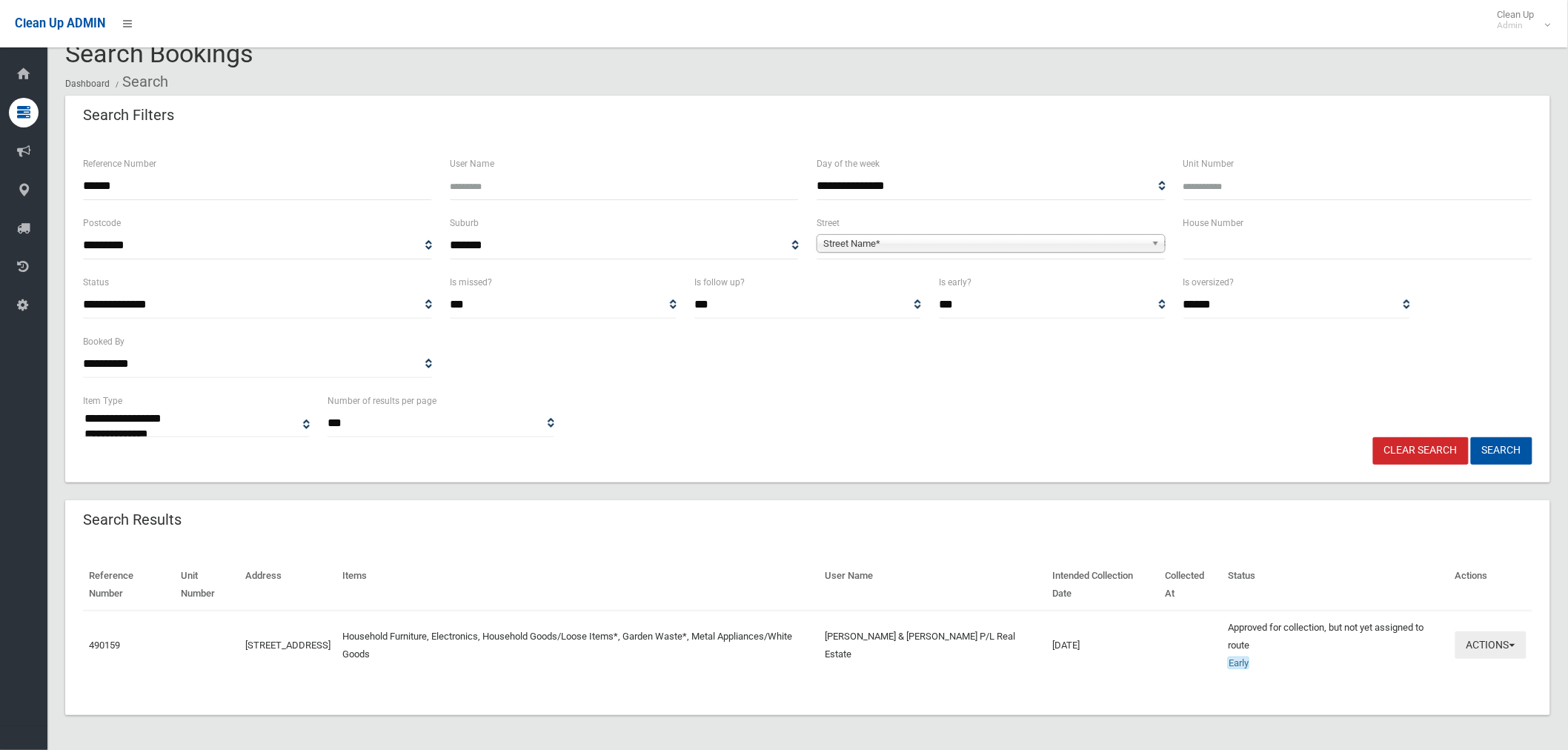
click at [1488, 642] on button "Actions" at bounding box center [1492, 645] width 71 height 27
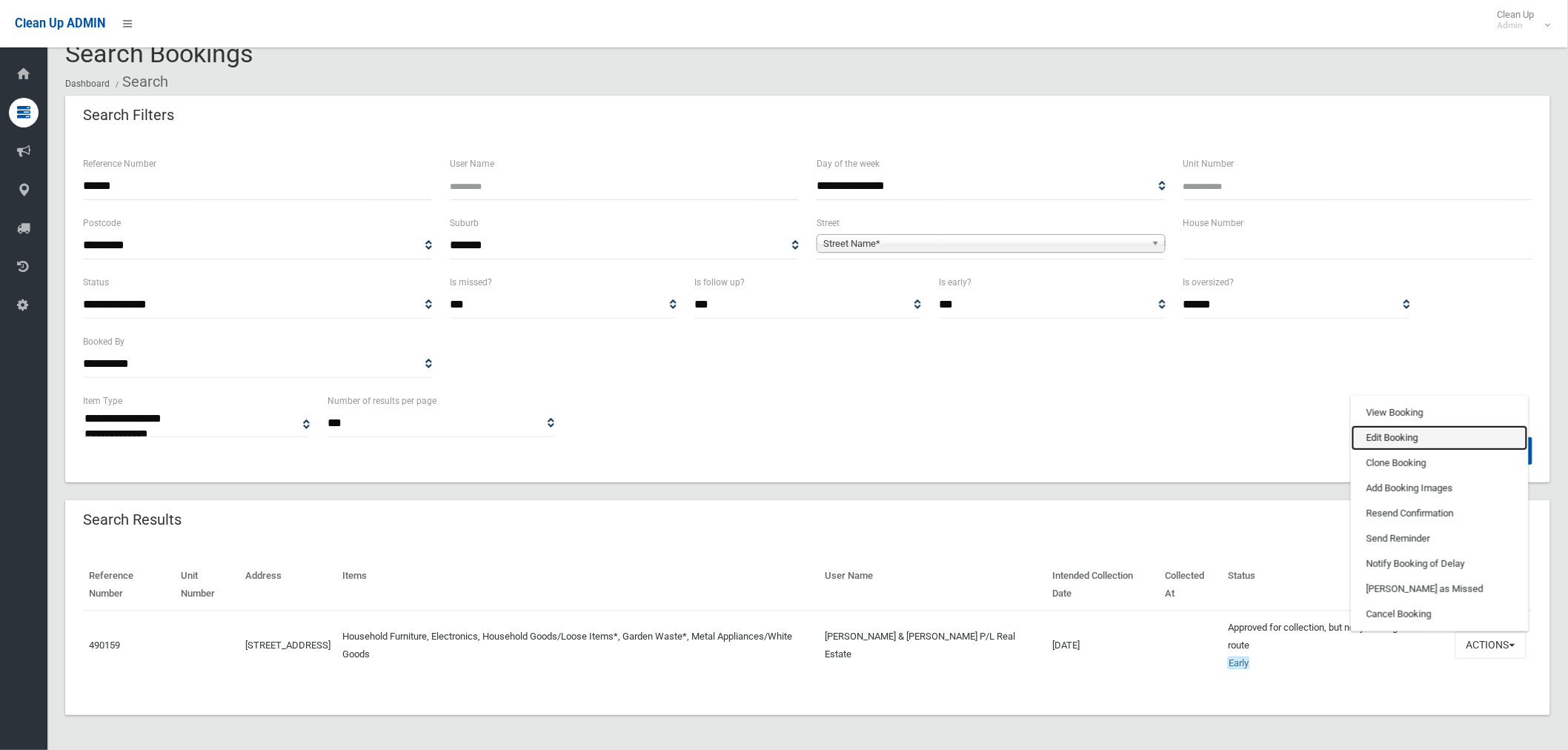
click at [1418, 439] on link "Edit Booking" at bounding box center [1440, 438] width 177 height 25
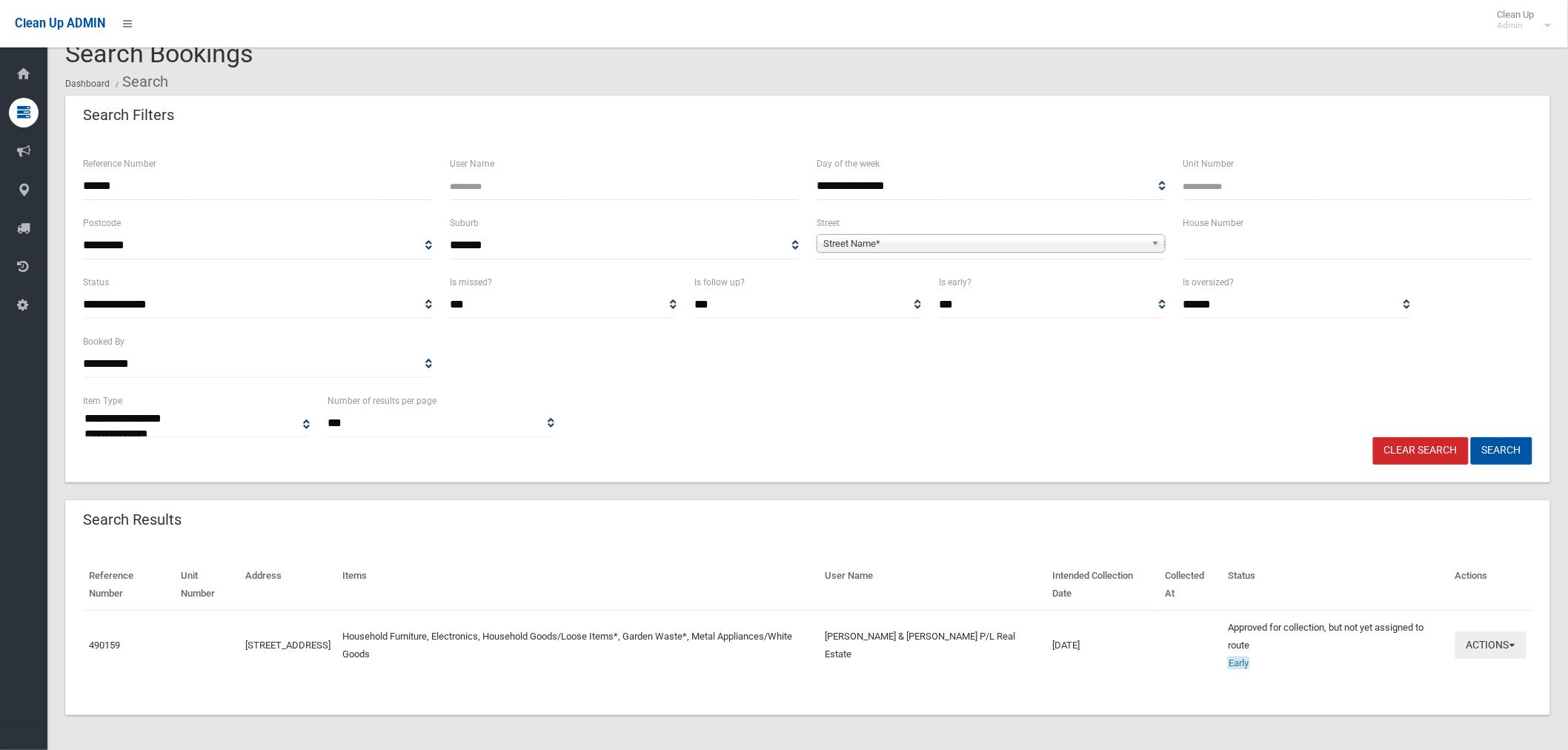
click at [1472, 653] on button "Actions" at bounding box center [1492, 645] width 71 height 27
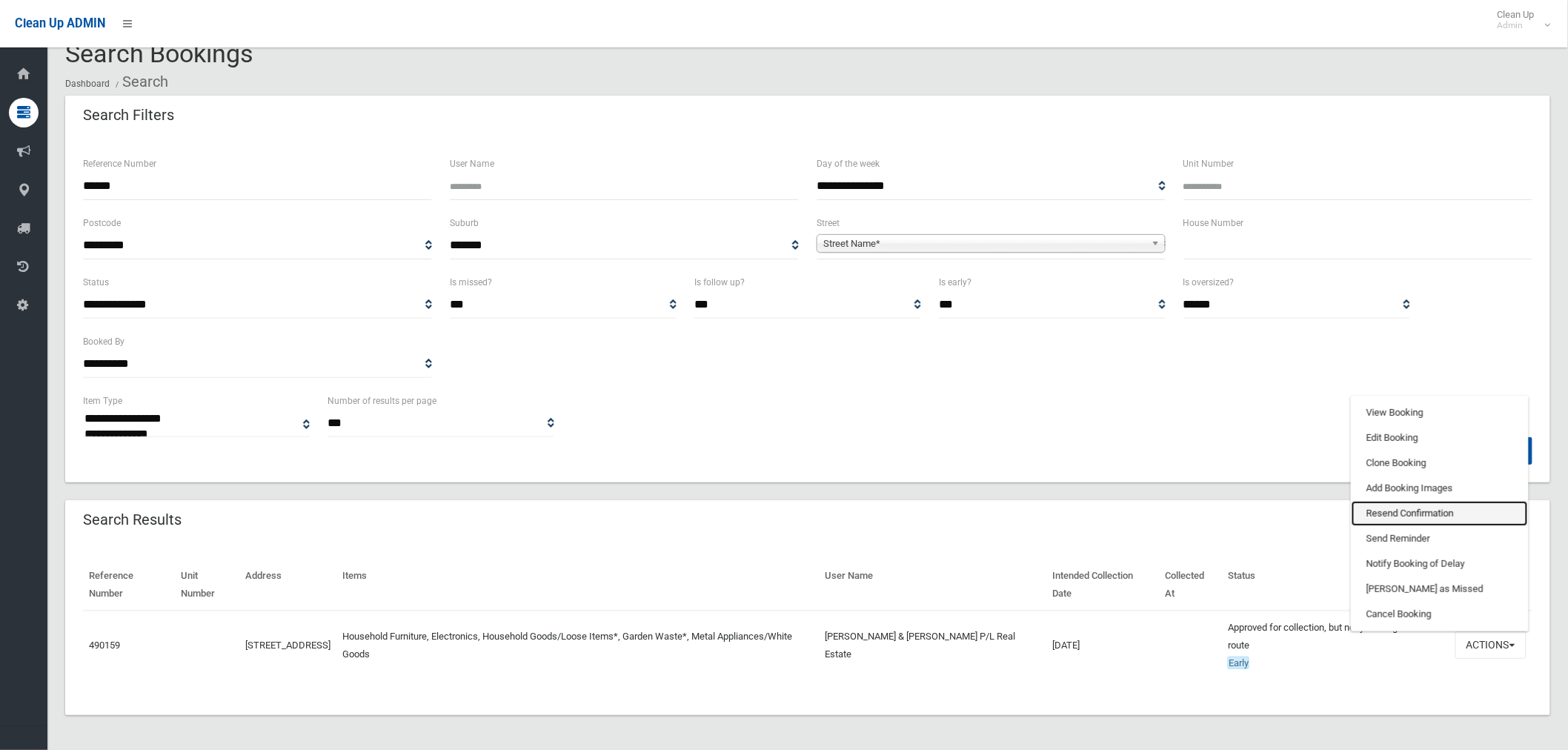
click at [1424, 516] on link "Resend Confirmation" at bounding box center [1440, 514] width 177 height 25
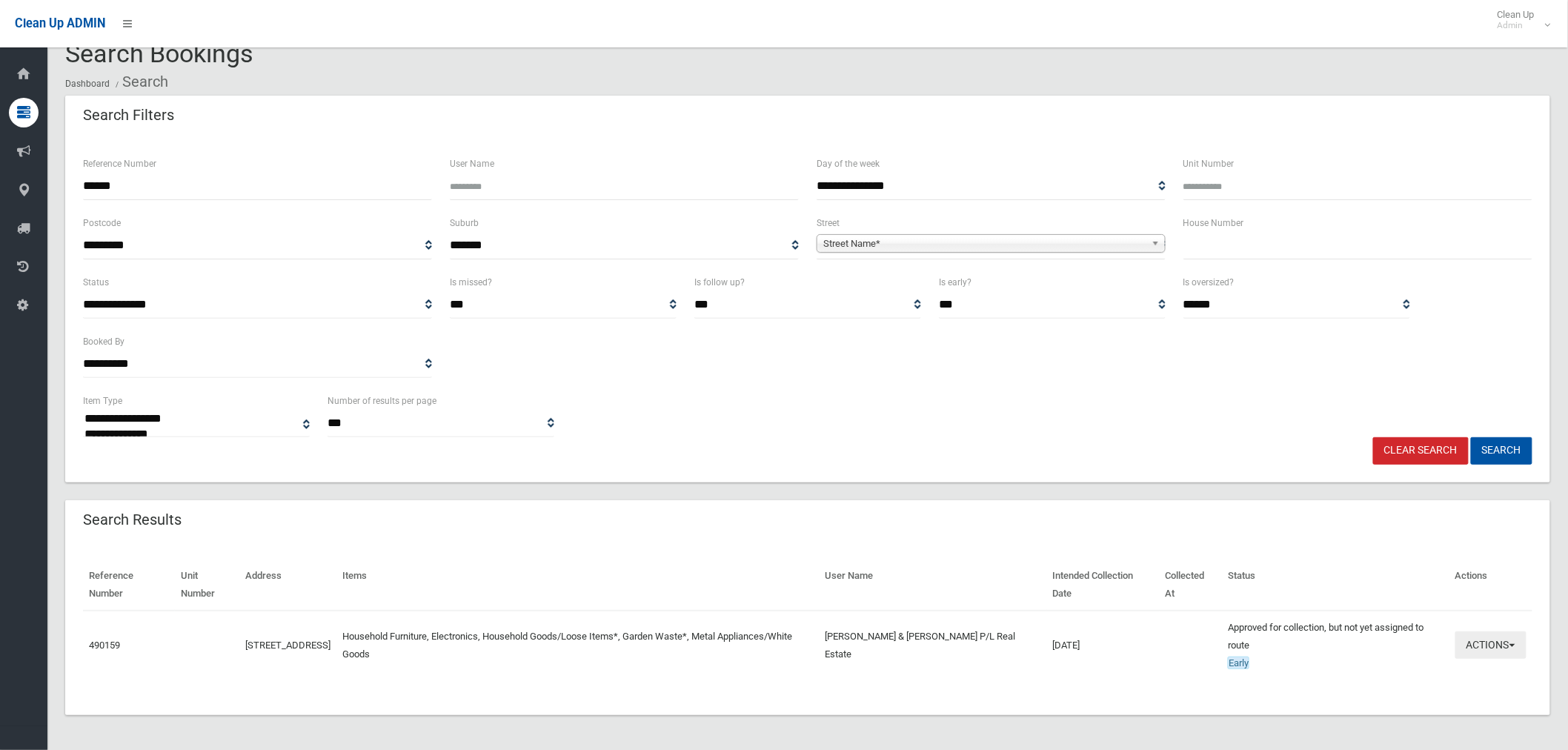
drag, startPoint x: 1466, startPoint y: 652, endPoint x: 1464, endPoint y: 644, distance: 8.2
click at [1466, 652] on button "Actions" at bounding box center [1492, 645] width 71 height 27
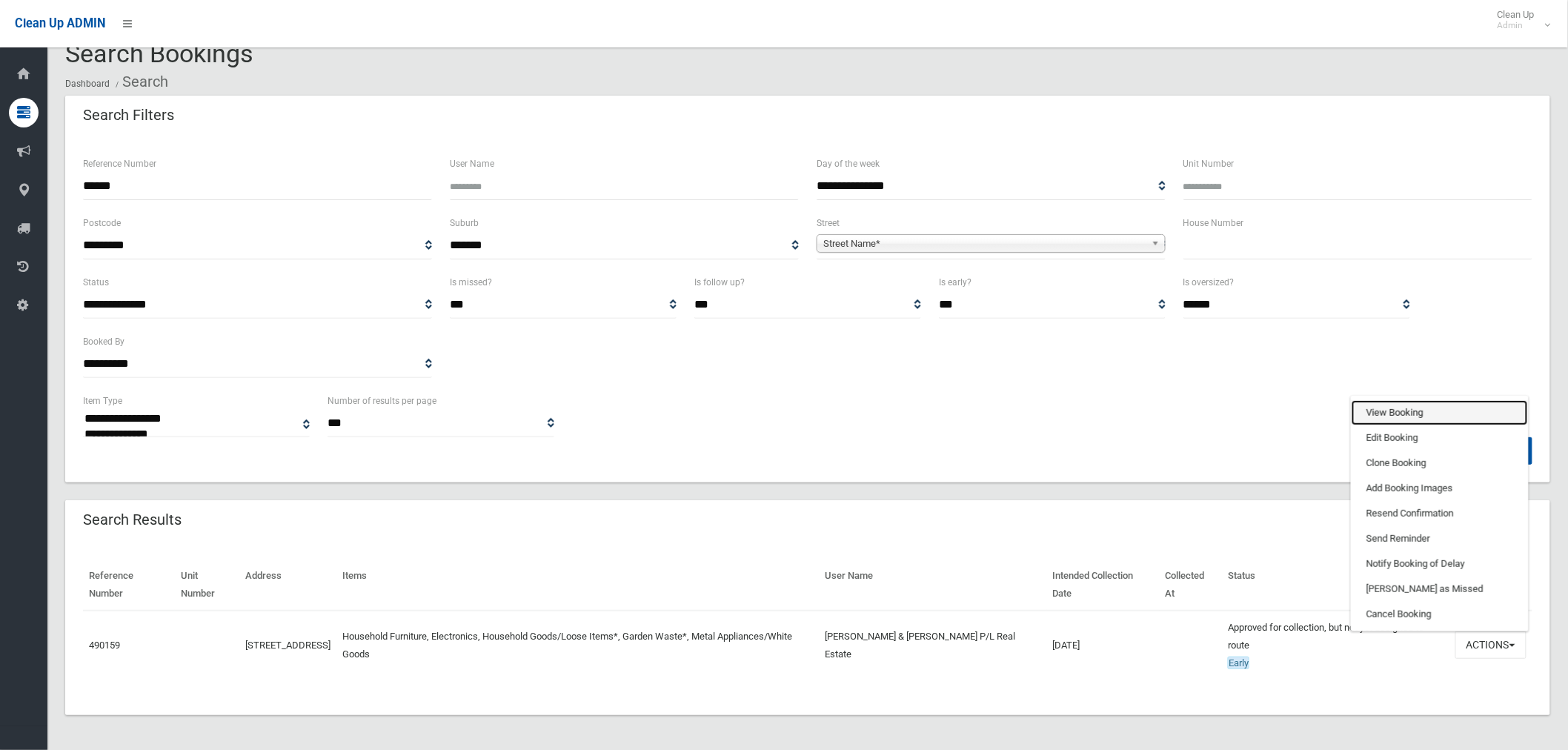
click at [1403, 410] on link "View Booking" at bounding box center [1440, 413] width 177 height 25
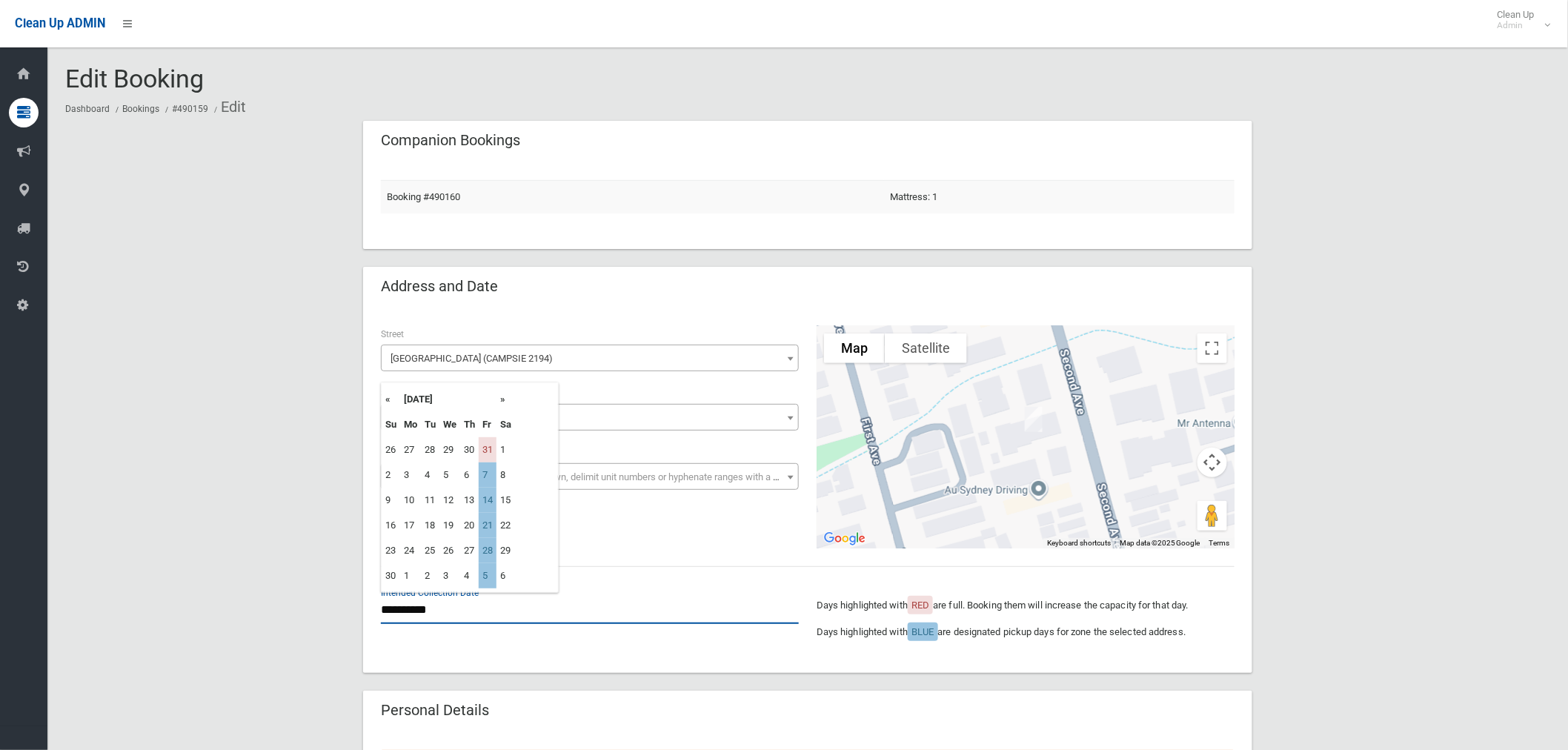
click at [433, 609] on input "**********" at bounding box center [590, 610] width 418 height 27
click at [581, 647] on div "**********" at bounding box center [808, 620] width 872 height 71
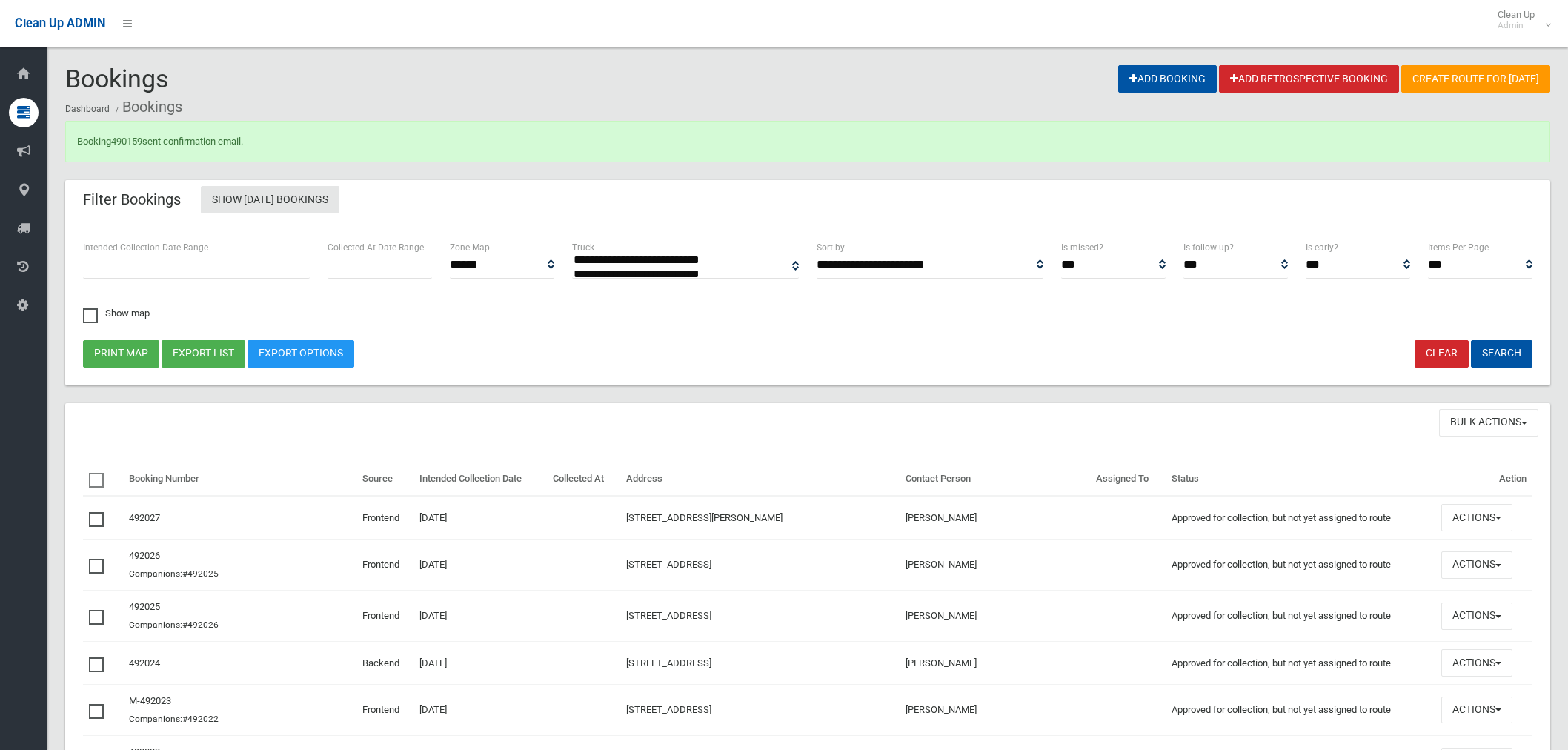
select select
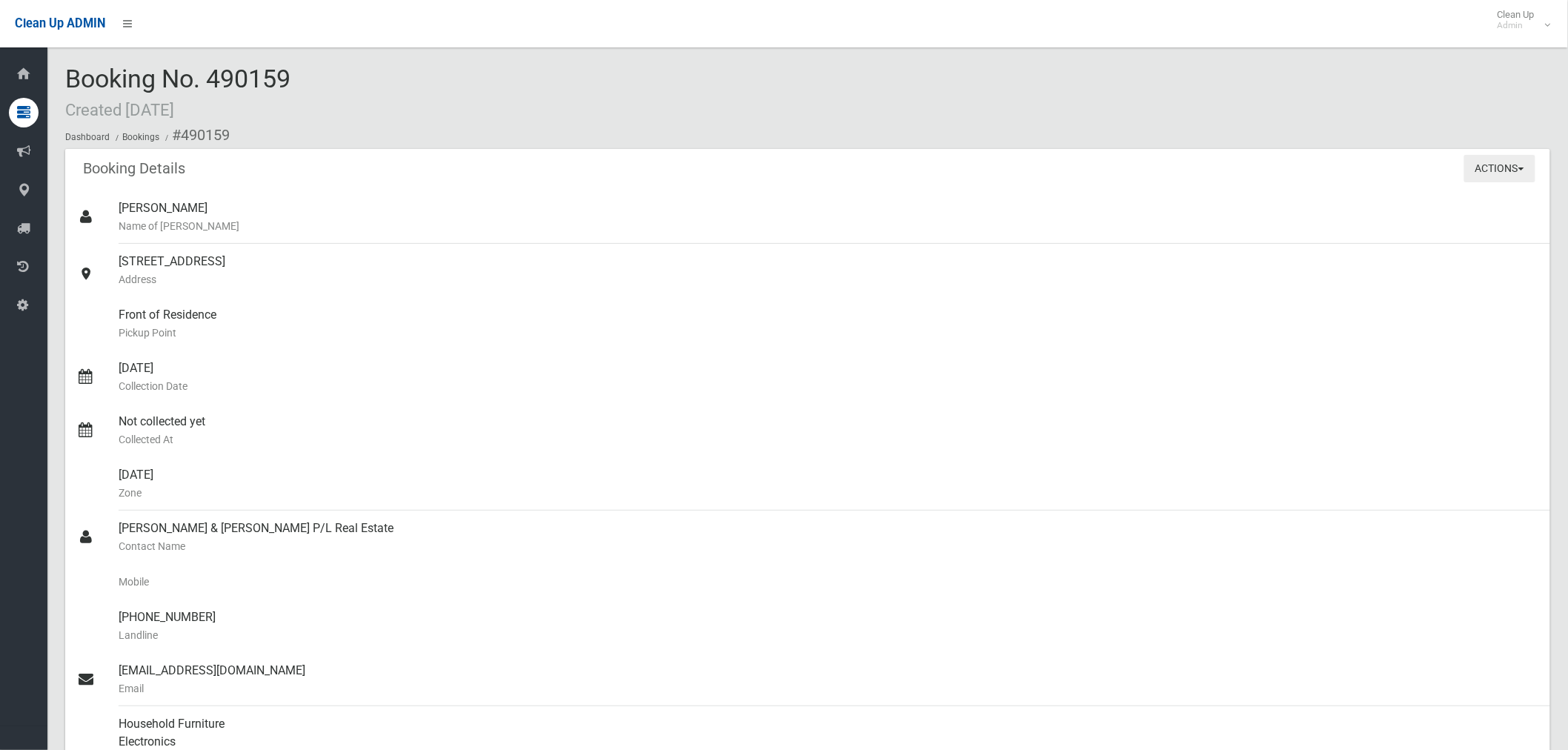
click at [1488, 171] on button "Actions" at bounding box center [1500, 168] width 71 height 27
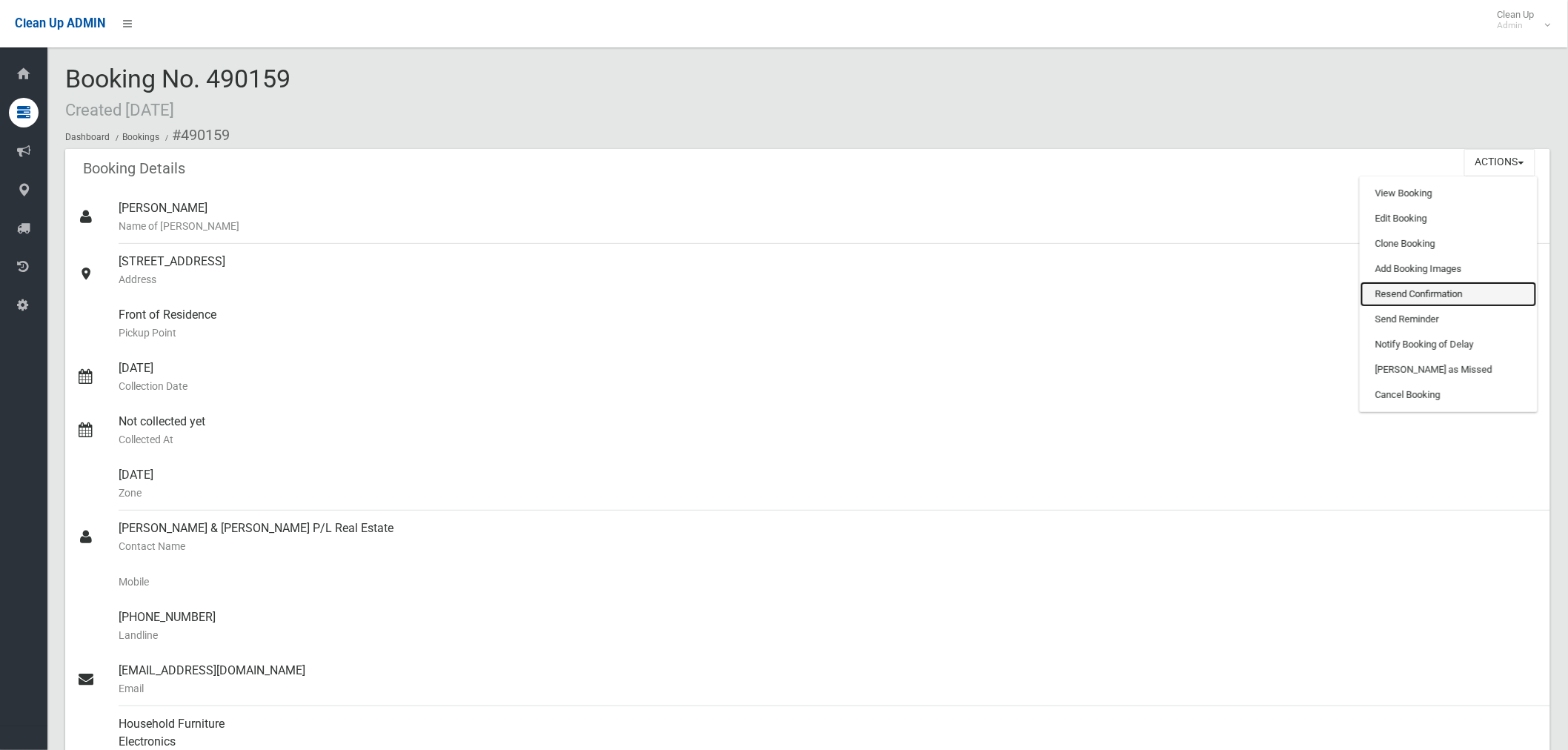
drag, startPoint x: 1446, startPoint y: 284, endPoint x: 871, endPoint y: 61, distance: 616.7
click at [1446, 283] on link "Resend Confirmation" at bounding box center [1449, 294] width 177 height 25
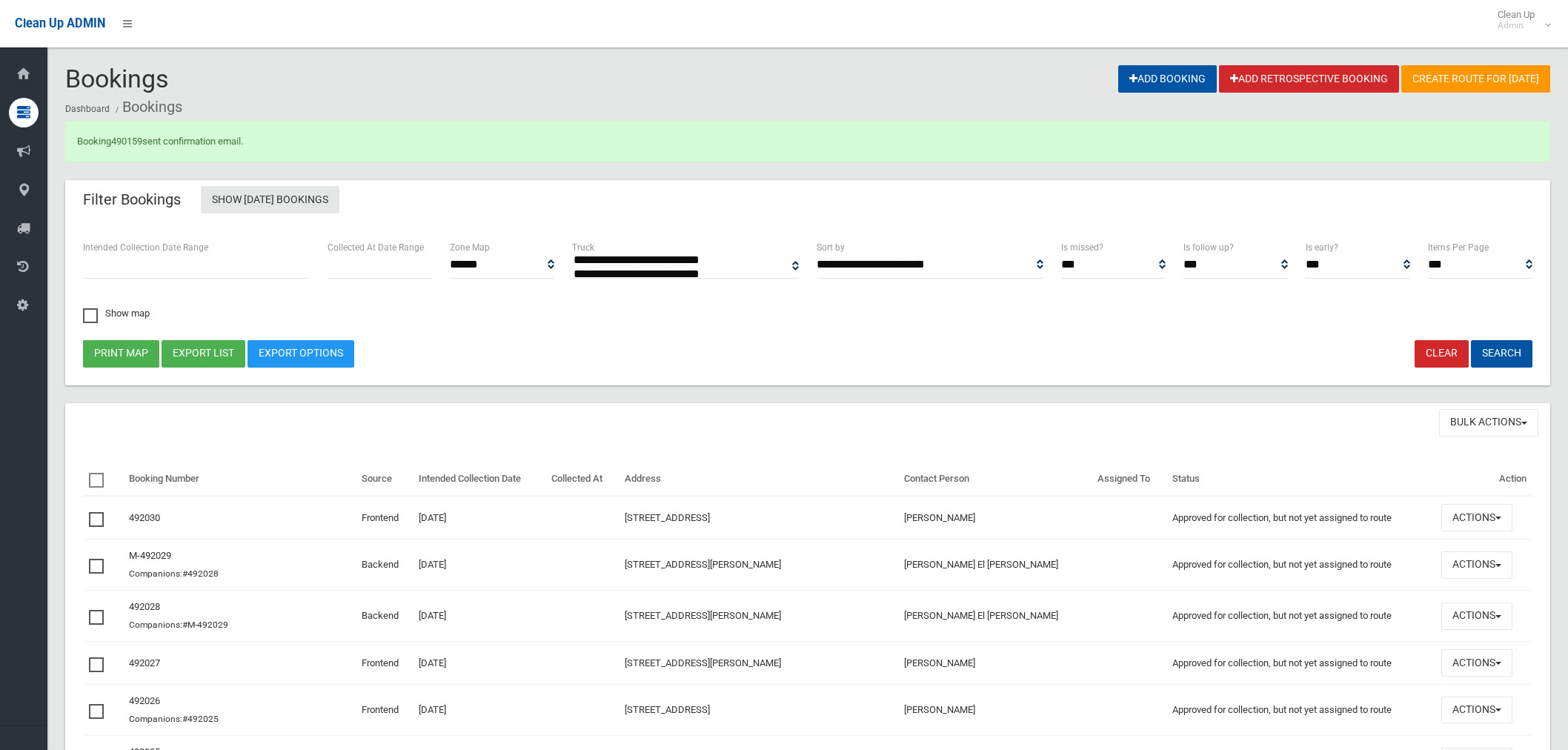
select select
click at [139, 142] on link "490159" at bounding box center [126, 141] width 31 height 11
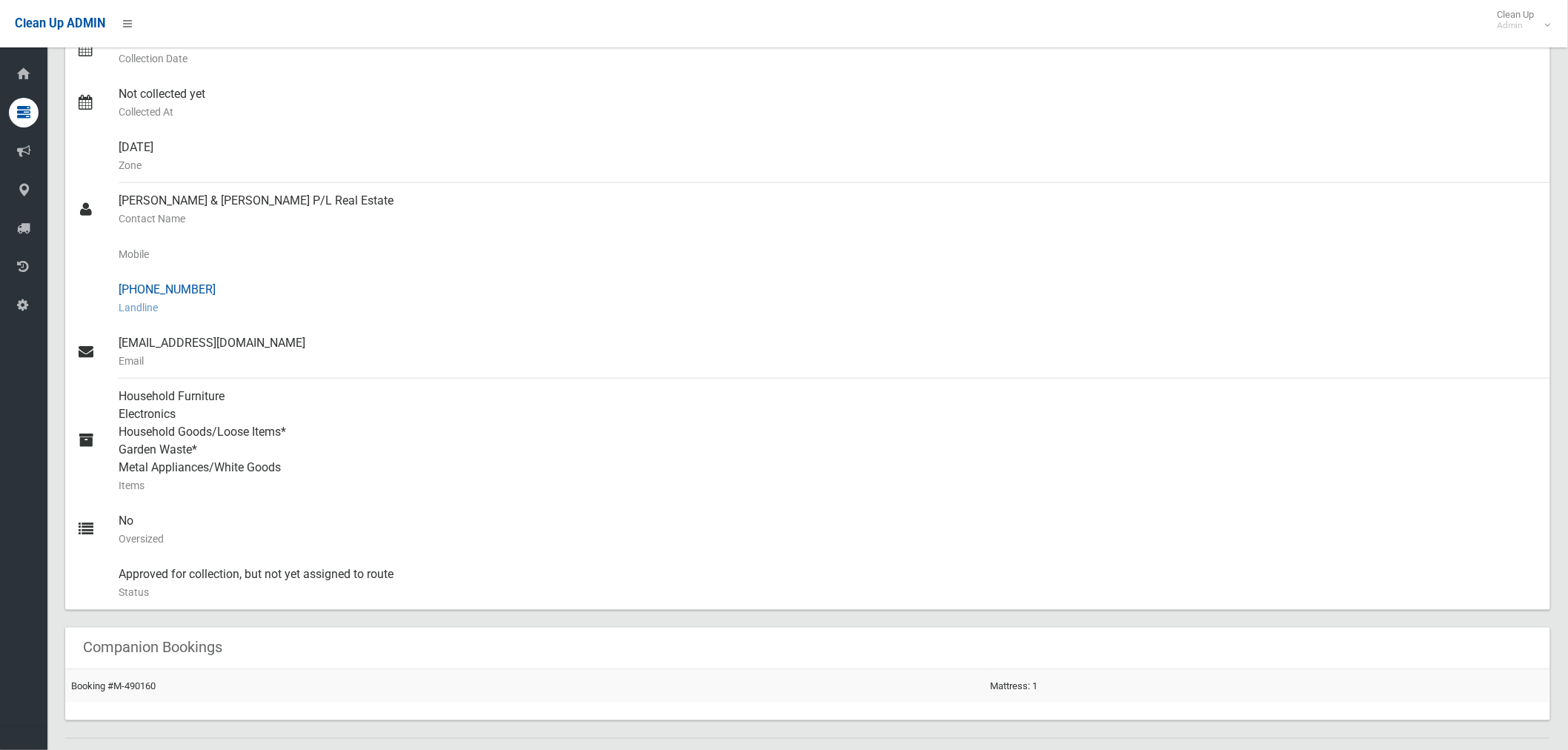
scroll to position [82, 0]
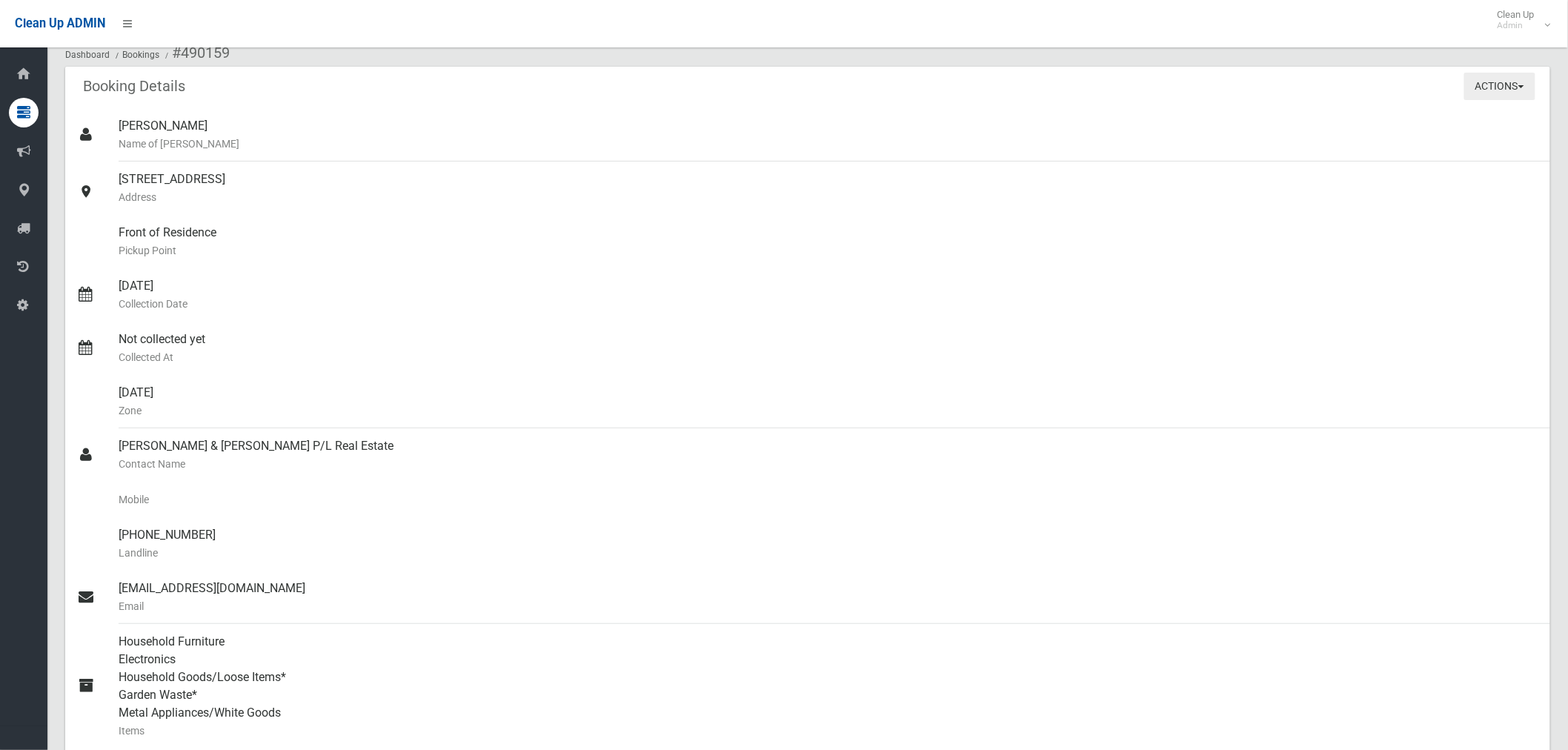
click at [1525, 83] on button "Actions" at bounding box center [1500, 86] width 71 height 27
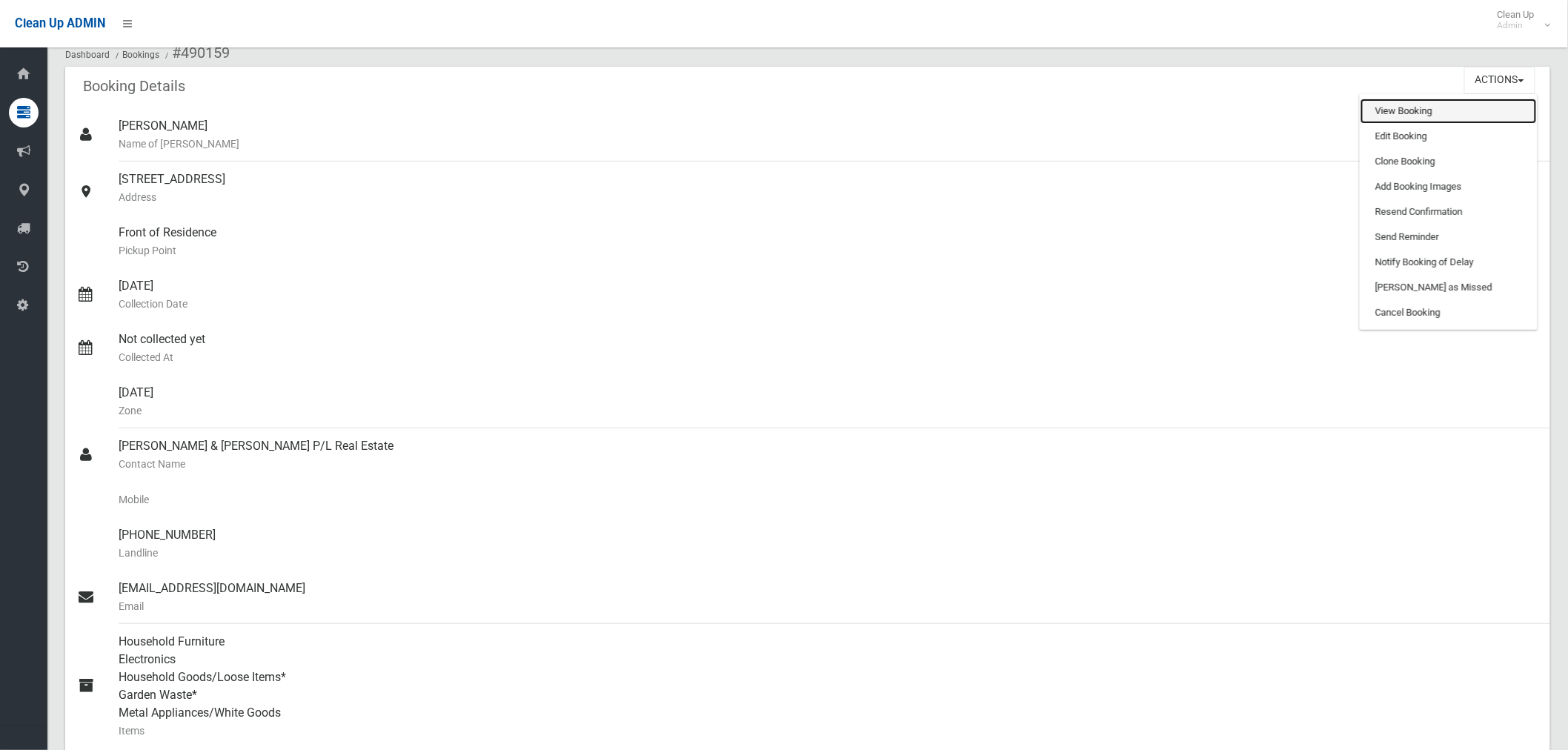
click at [1424, 114] on link "View Booking" at bounding box center [1449, 111] width 177 height 25
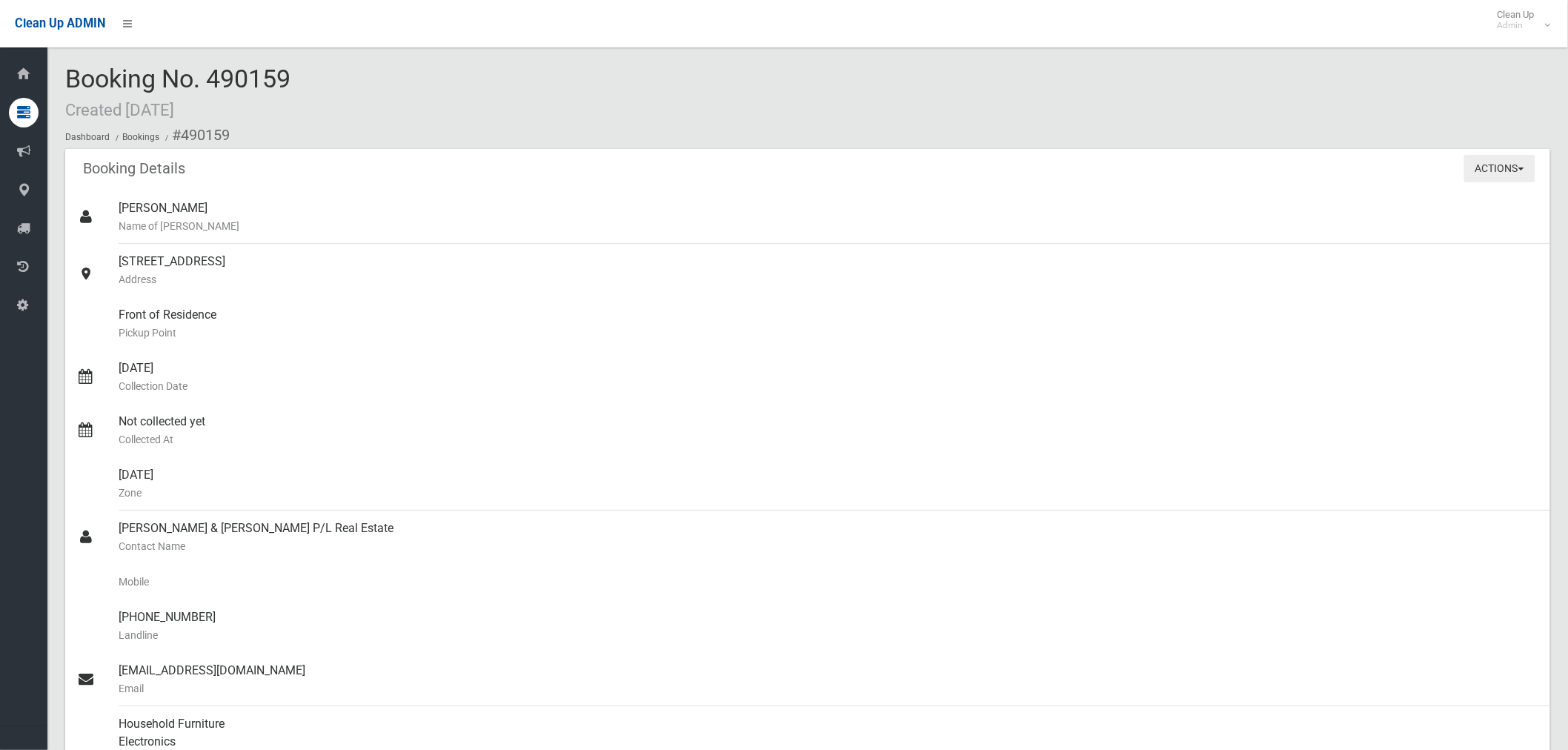
click at [1488, 175] on button "Actions" at bounding box center [1500, 168] width 71 height 27
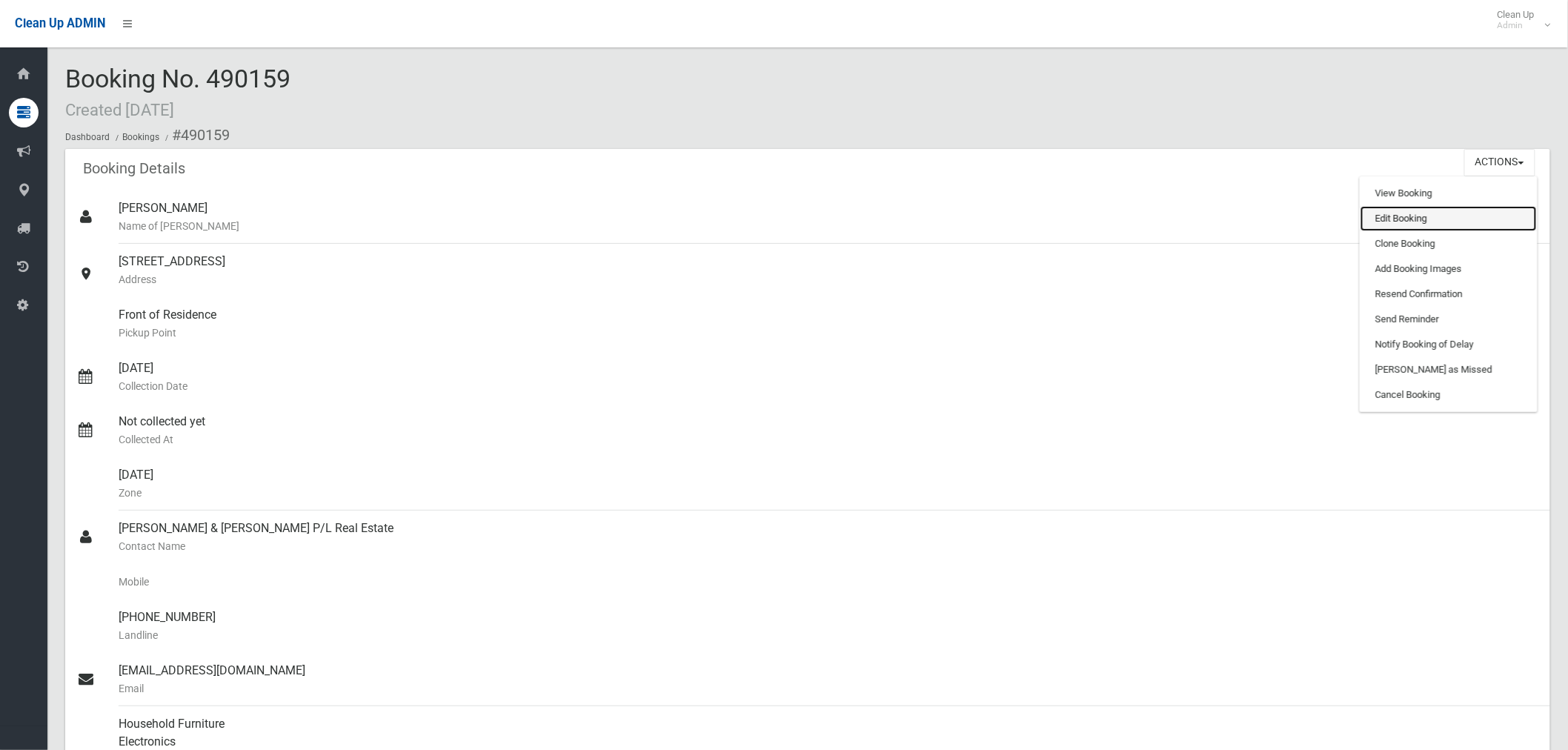
click at [1379, 218] on link "Edit Booking" at bounding box center [1449, 218] width 177 height 25
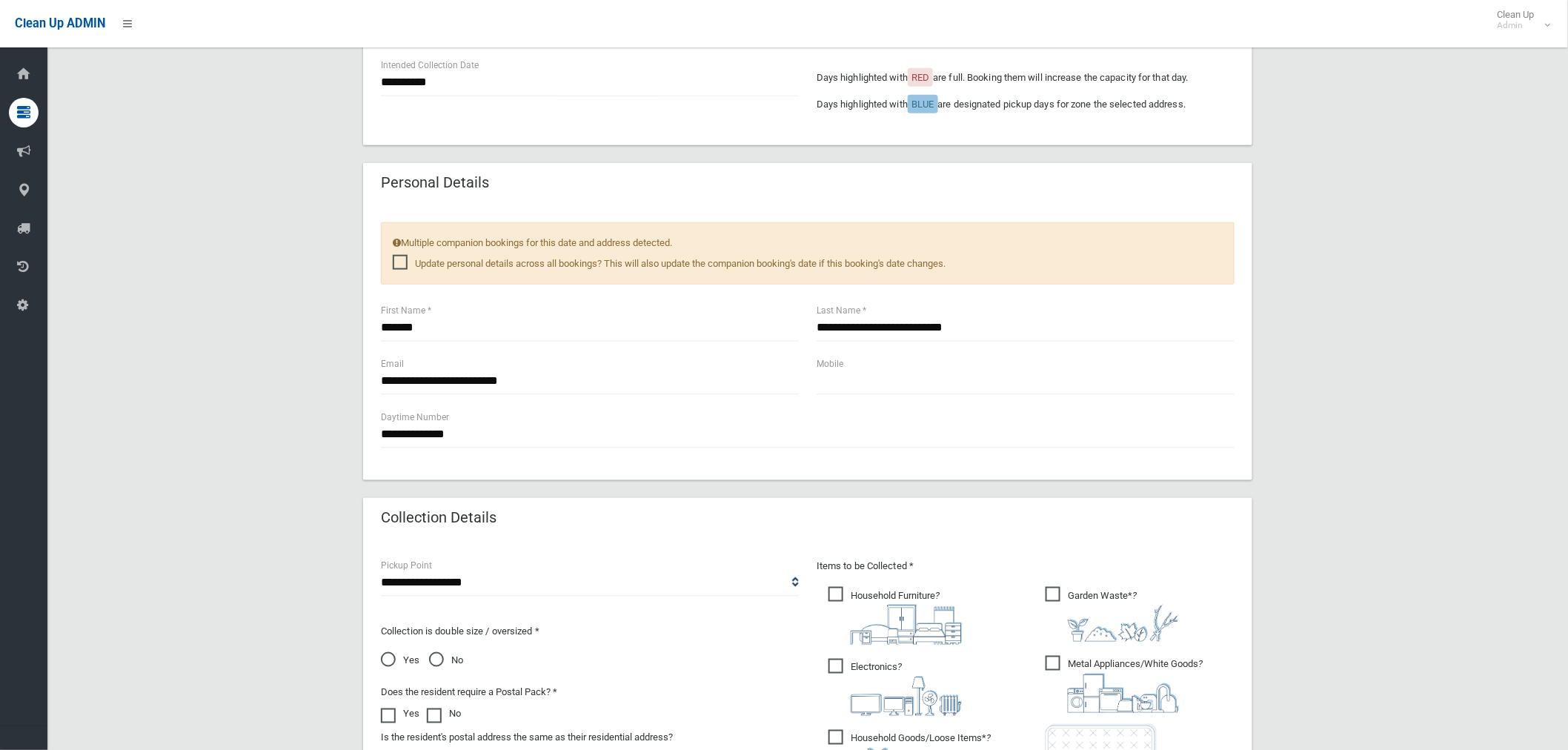
scroll to position [379, 0]
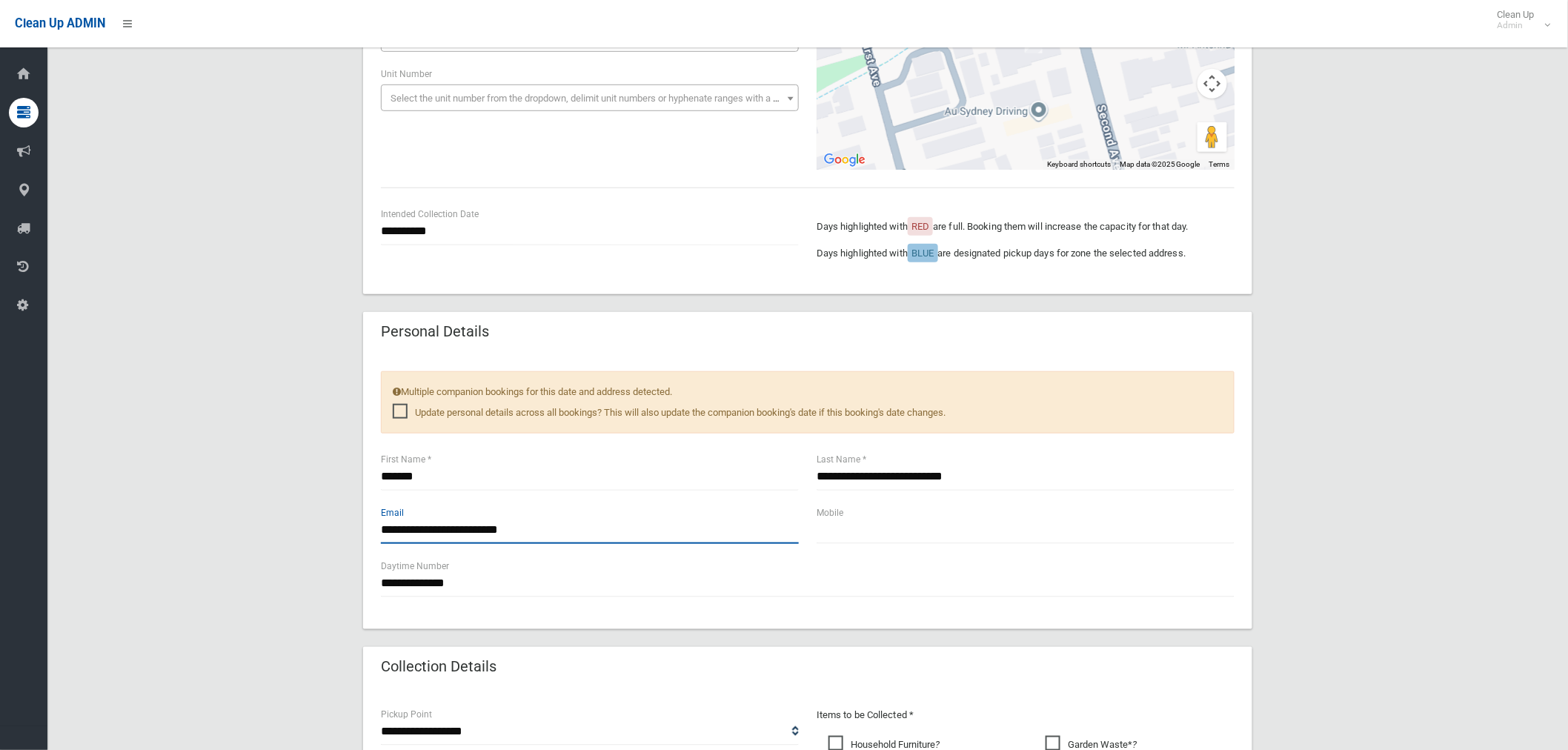
drag, startPoint x: 536, startPoint y: 532, endPoint x: 335, endPoint y: 523, distance: 201.2
click at [335, 523] on div "**********" at bounding box center [807, 509] width 1485 height 1534
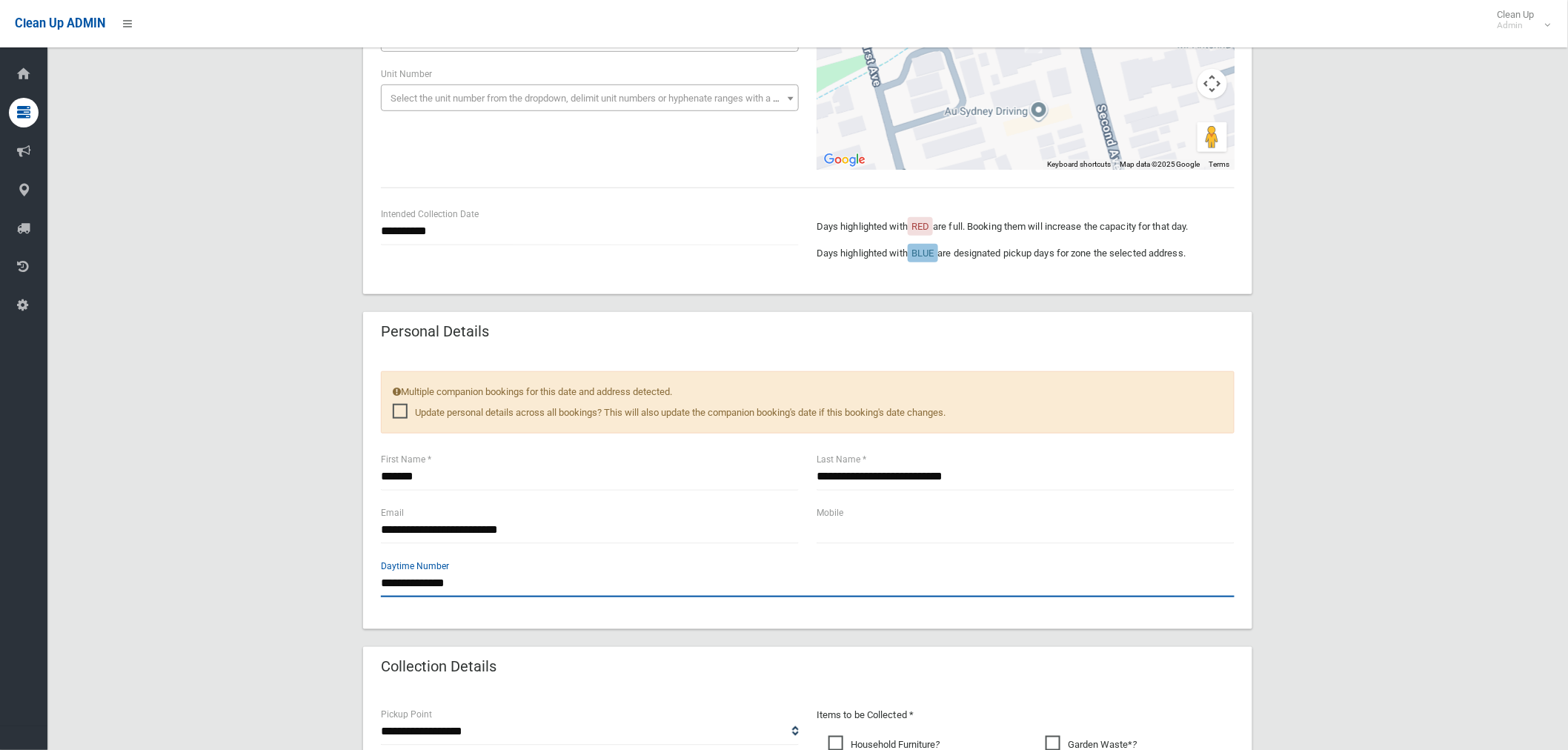
drag, startPoint x: 398, startPoint y: 533, endPoint x: 836, endPoint y: 586, distance: 441.2
click at [836, 586] on input "**********" at bounding box center [808, 583] width 854 height 27
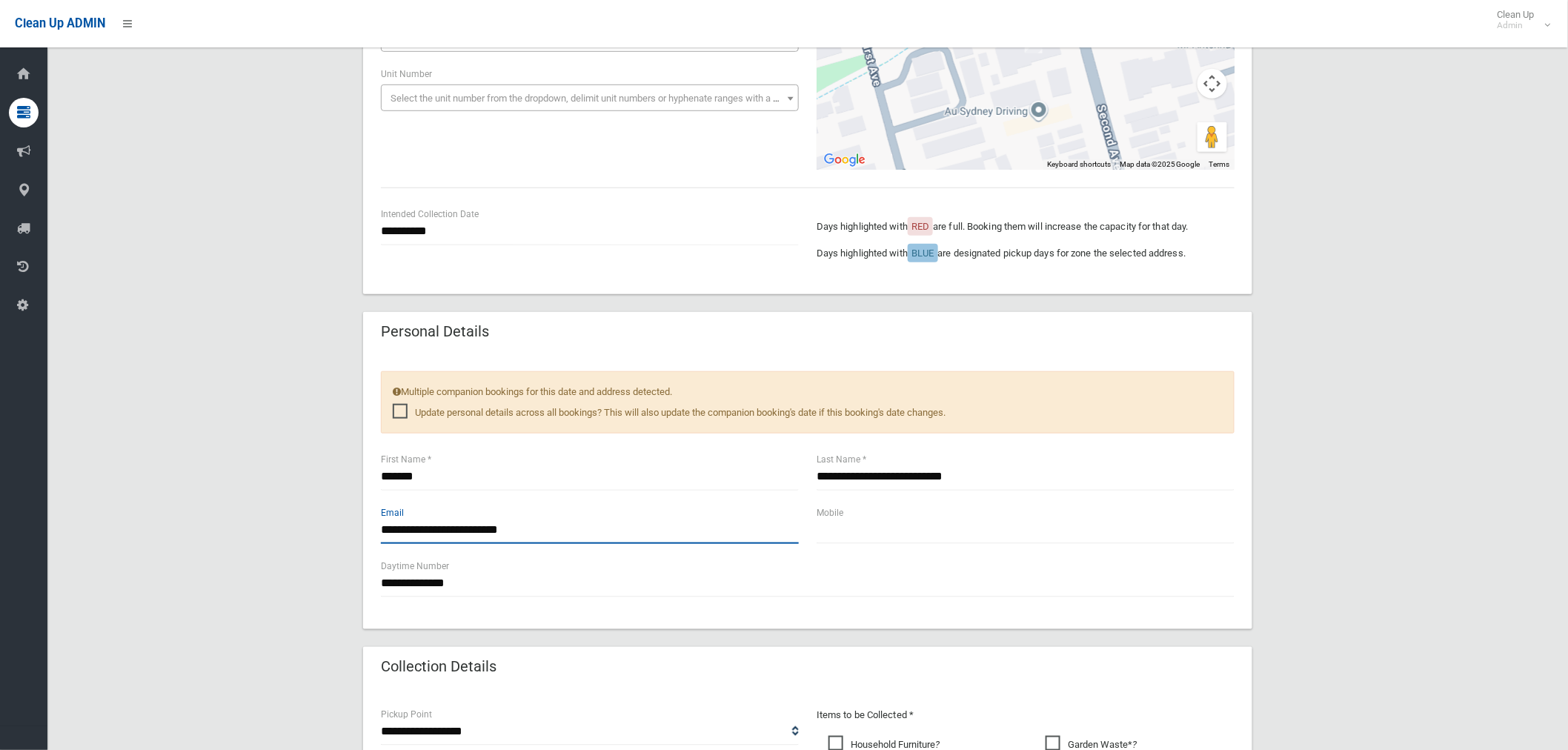
drag, startPoint x: 562, startPoint y: 531, endPoint x: 303, endPoint y: 520, distance: 259.2
click at [303, 520] on div "**********" at bounding box center [807, 509] width 1485 height 1534
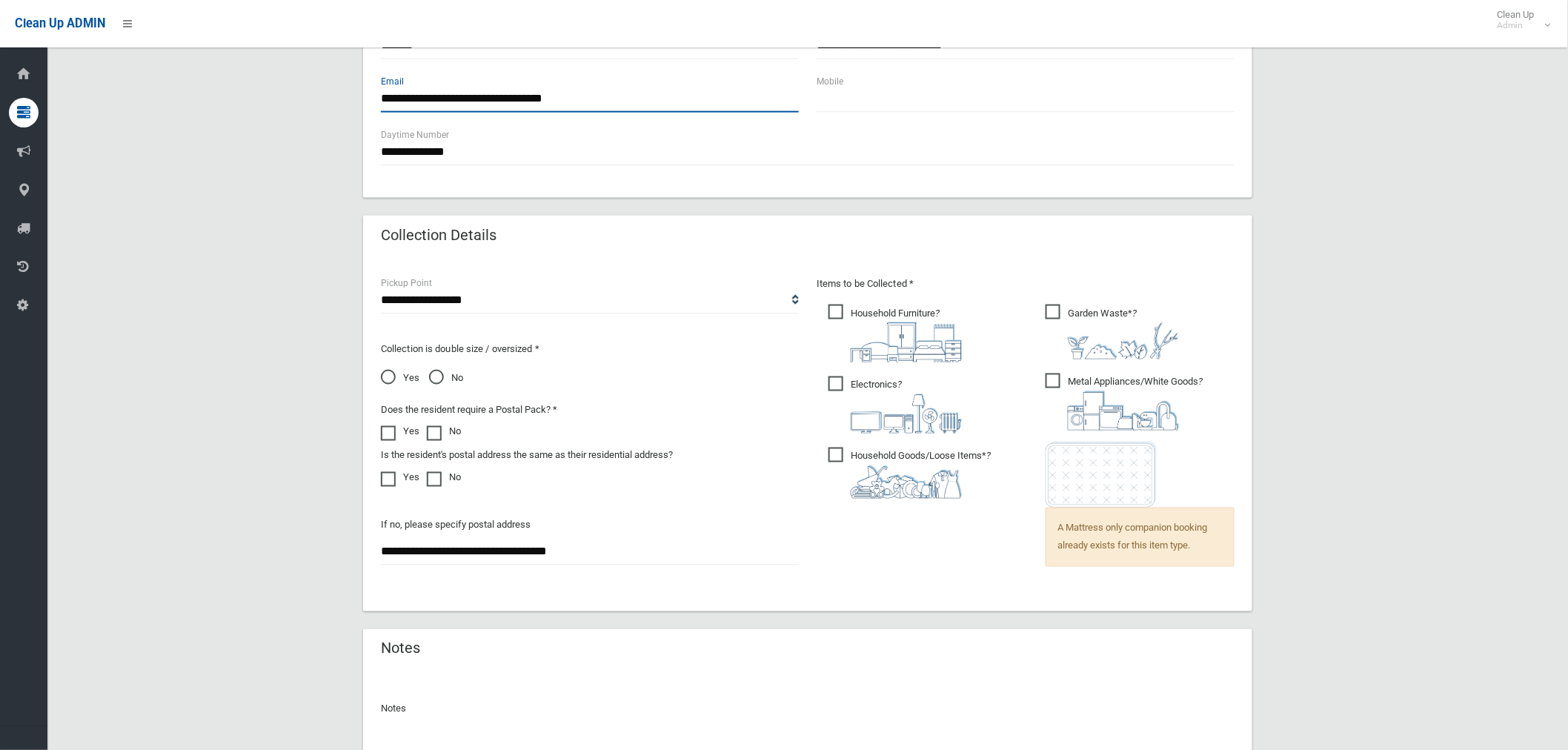
scroll to position [955, 0]
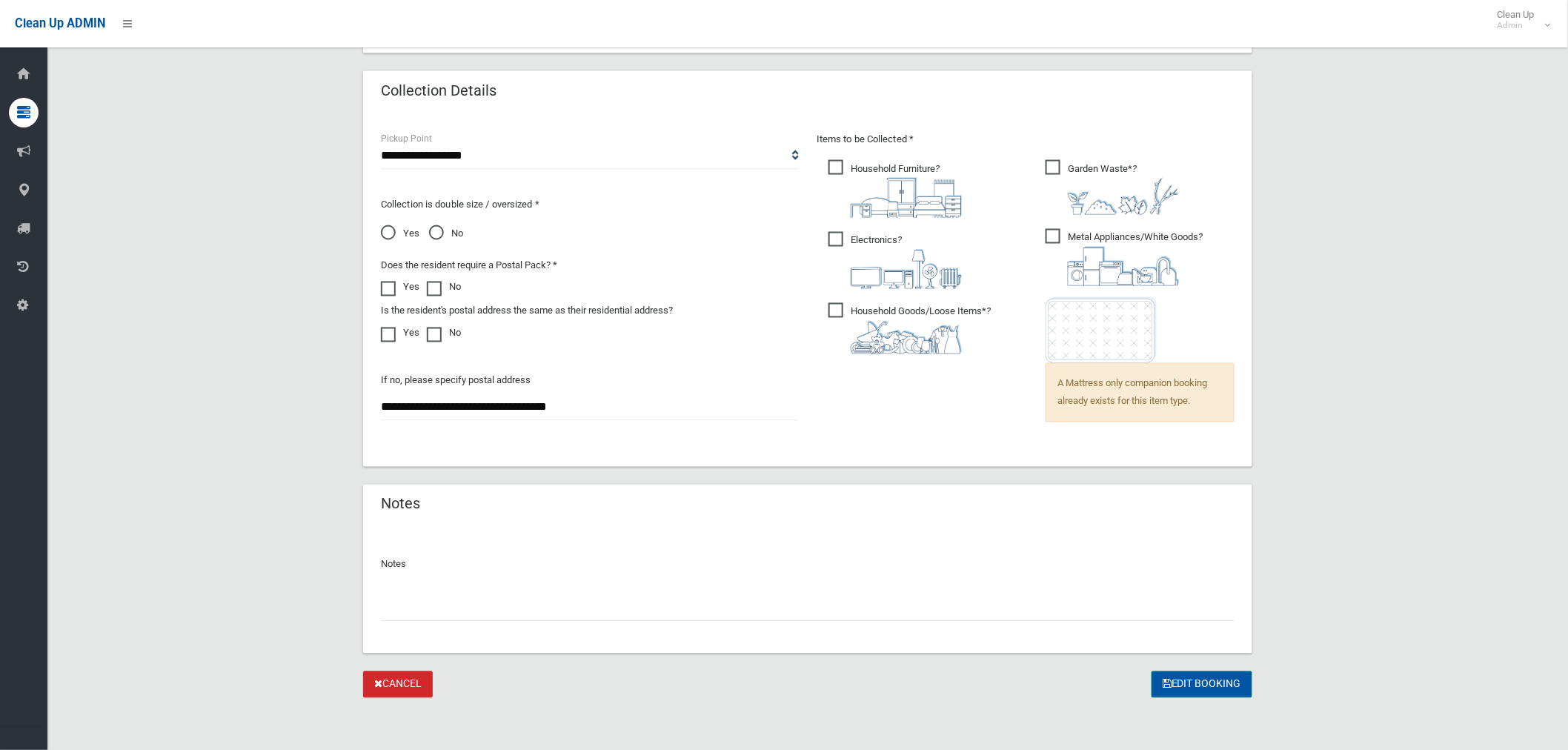
type input "**********"
click at [1199, 687] on button "Edit Booking" at bounding box center [1202, 685] width 101 height 27
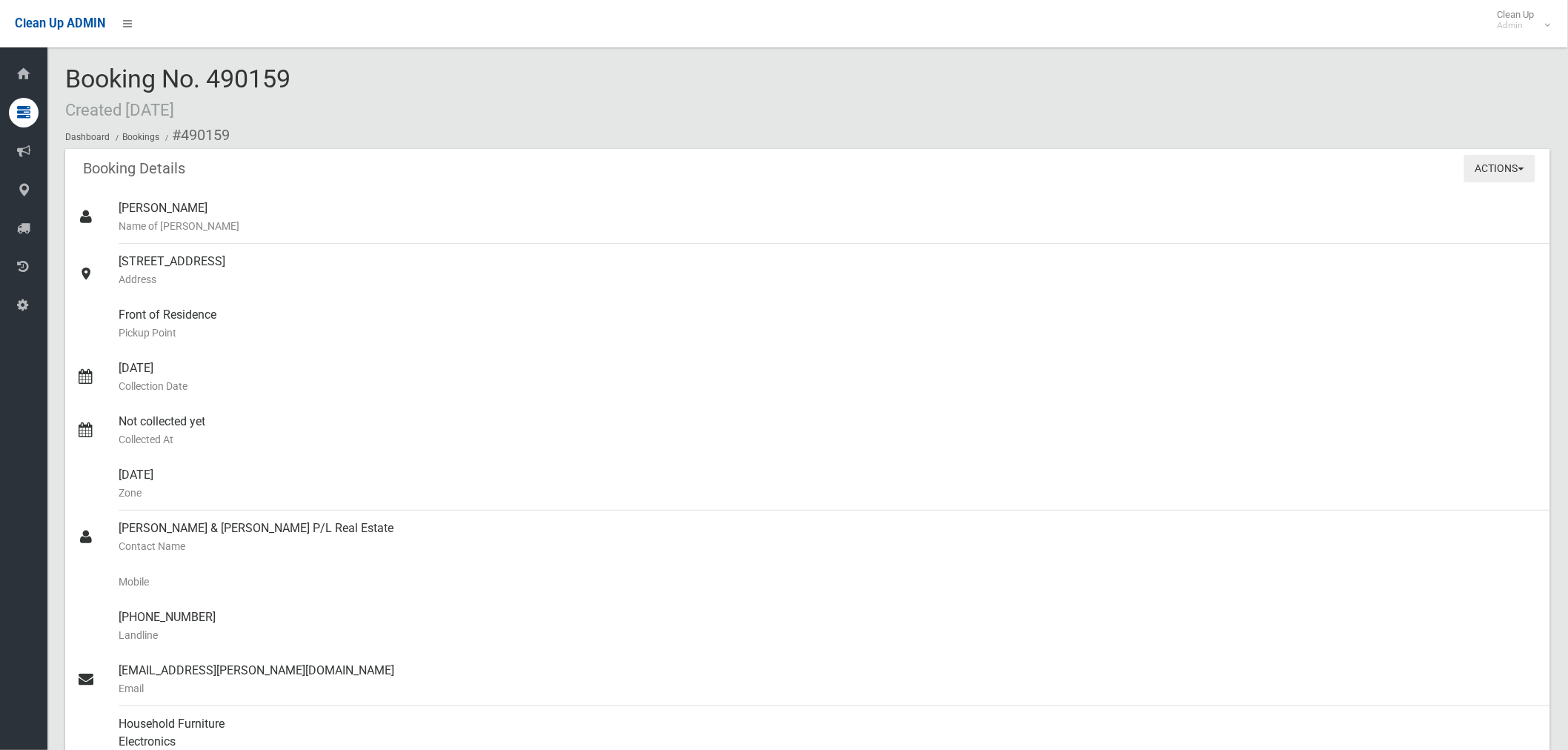
click at [1493, 173] on button "Actions" at bounding box center [1500, 168] width 71 height 27
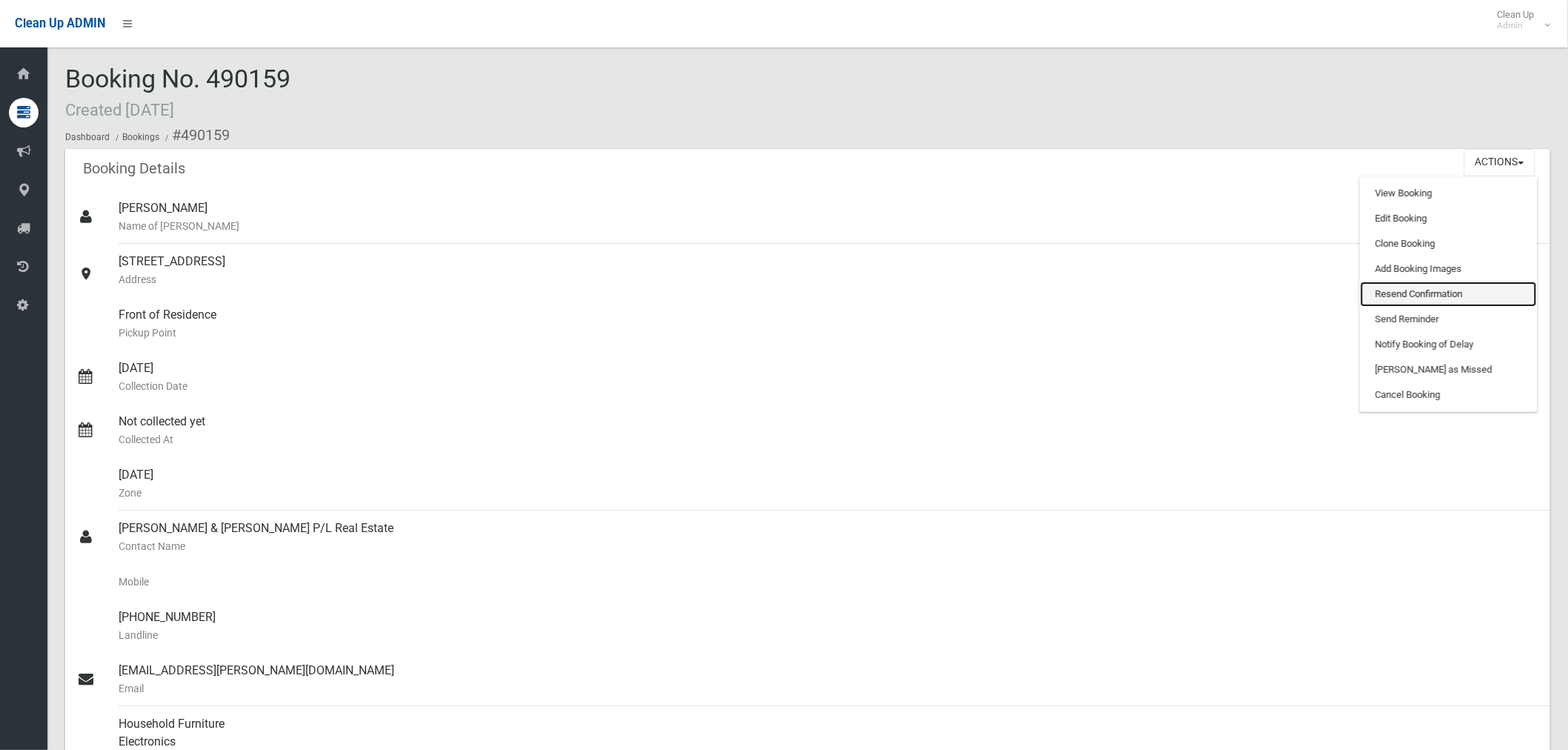
click at [1428, 292] on link "Resend Confirmation" at bounding box center [1449, 294] width 177 height 25
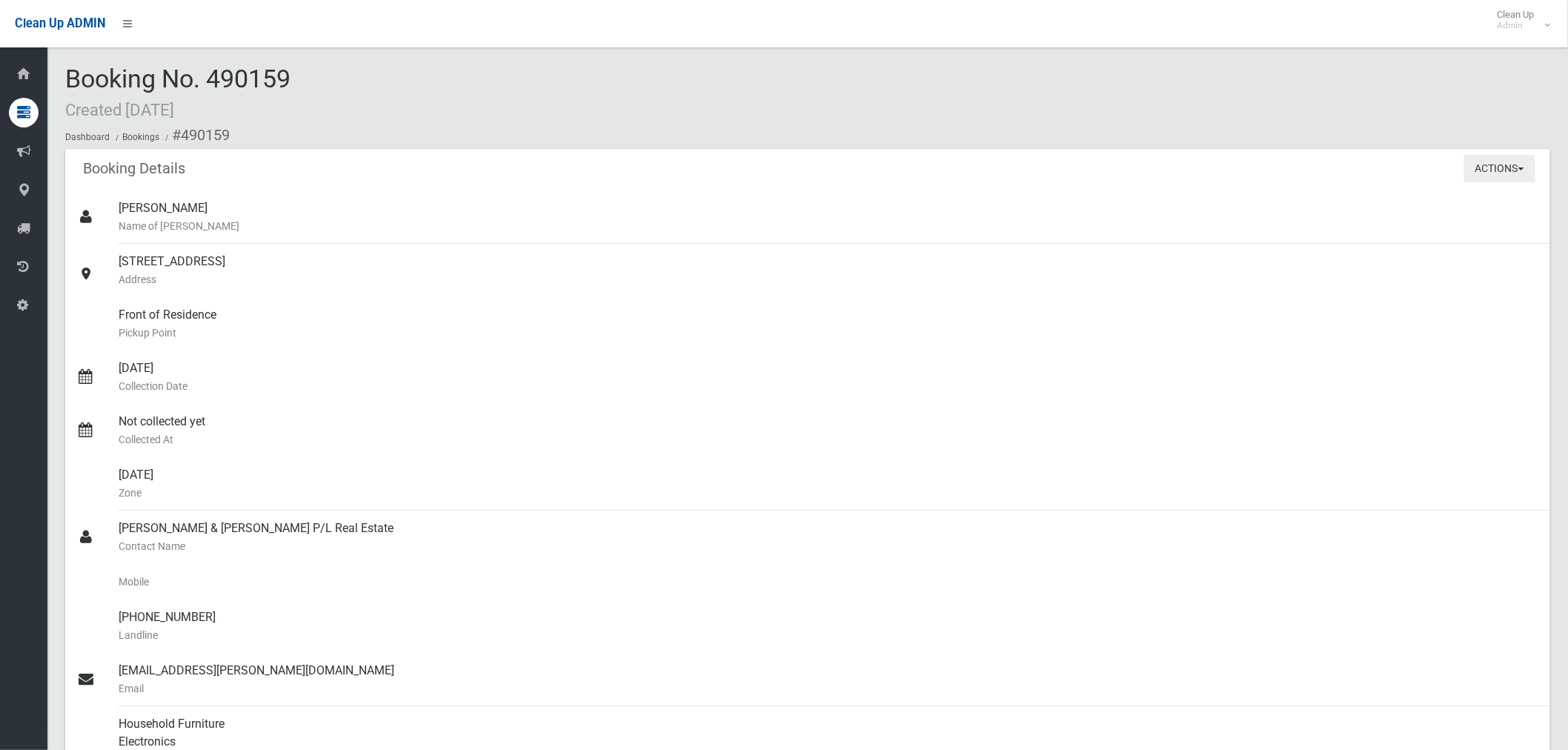
click at [1480, 171] on button "Actions" at bounding box center [1500, 168] width 71 height 27
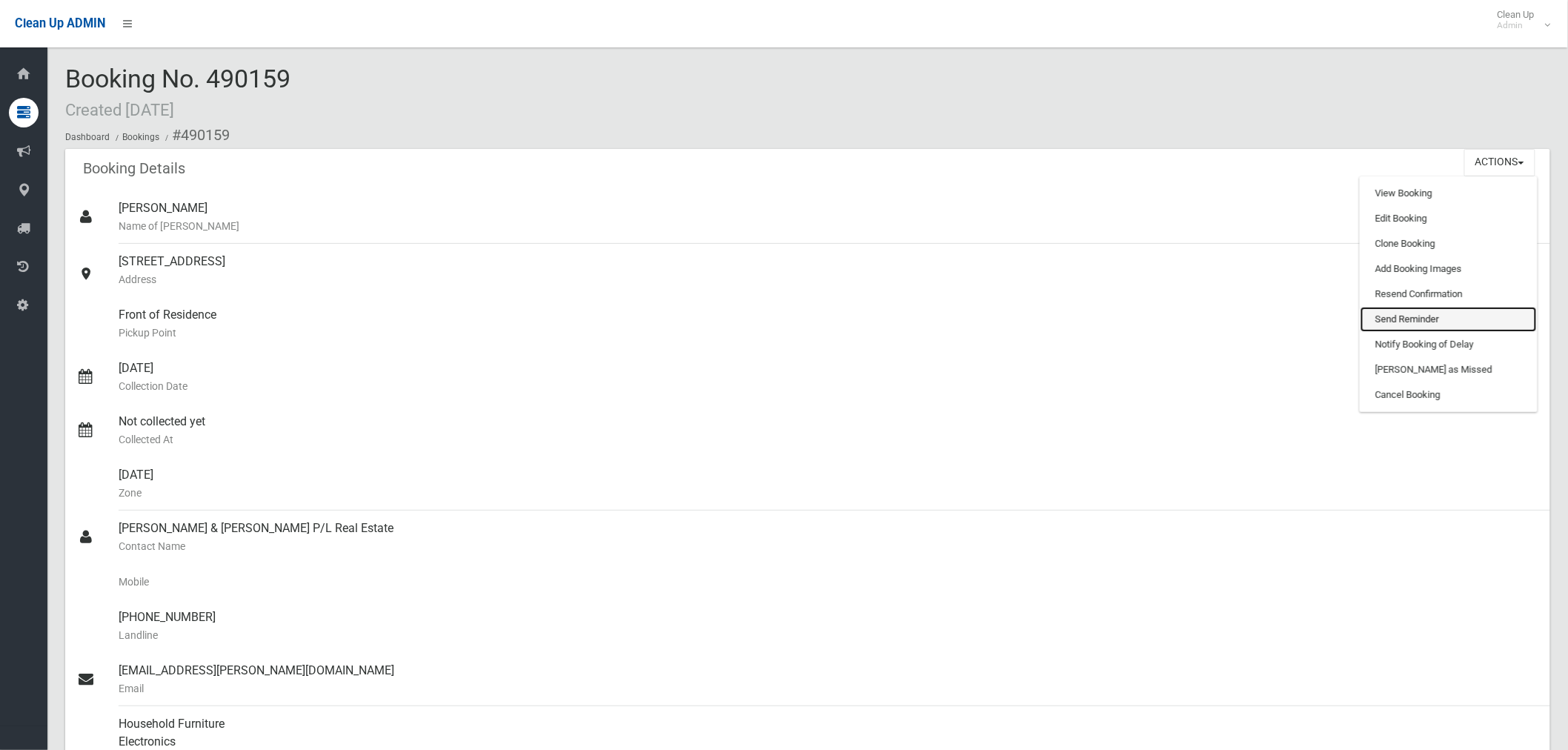
click at [1411, 316] on link "Send Reminder" at bounding box center [1449, 319] width 177 height 25
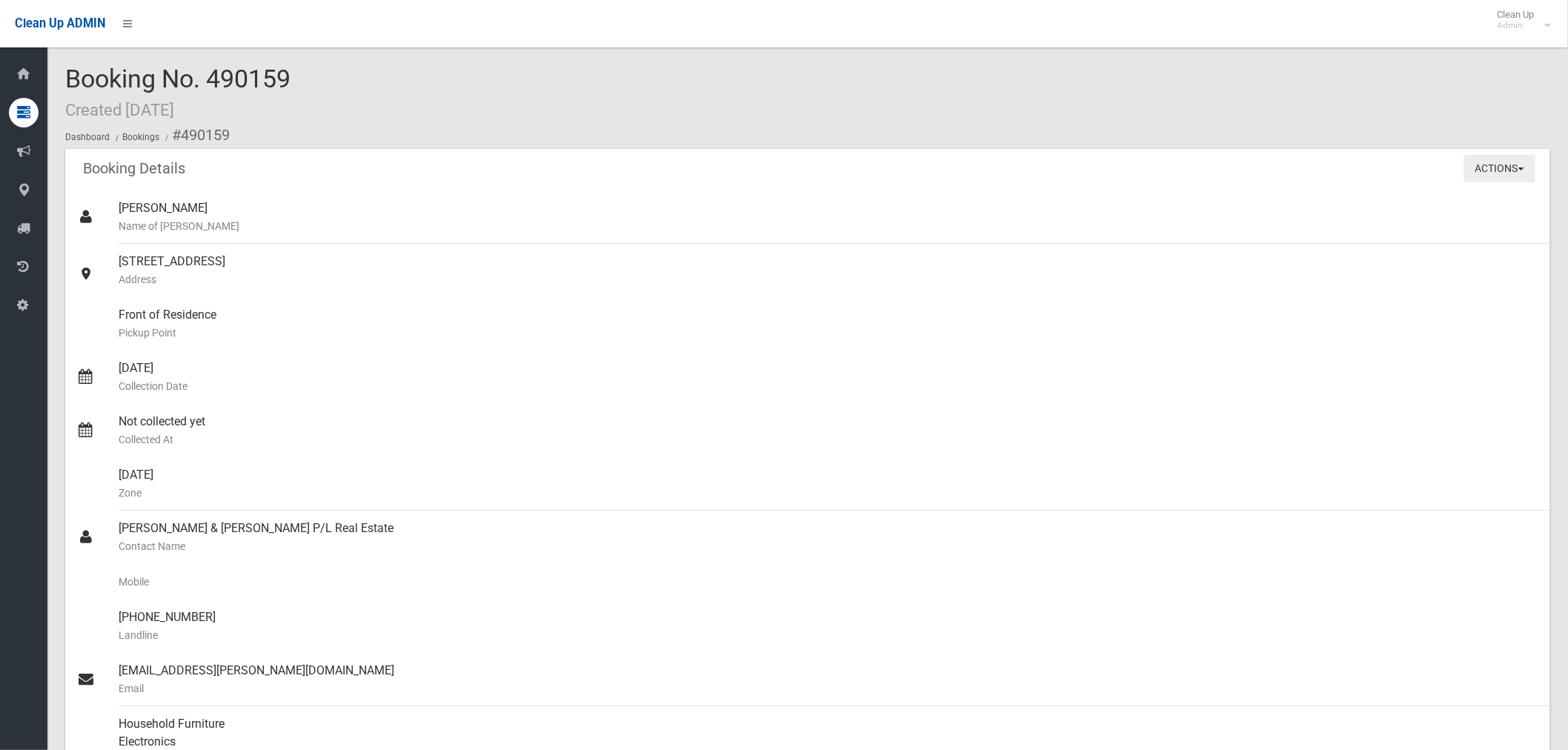
click at [1496, 170] on button "Actions" at bounding box center [1500, 168] width 71 height 27
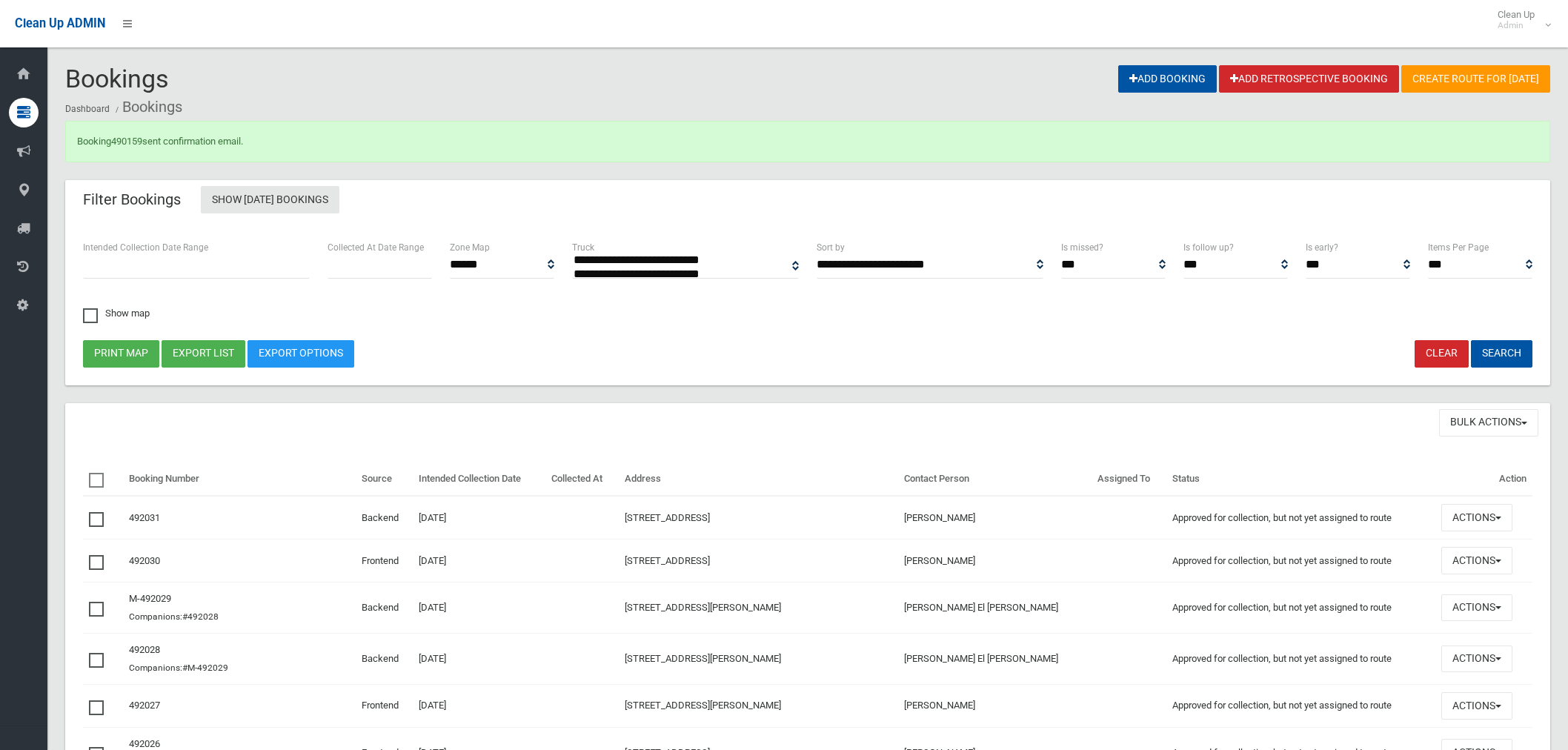
select select
click at [134, 138] on link "490159" at bounding box center [126, 141] width 31 height 11
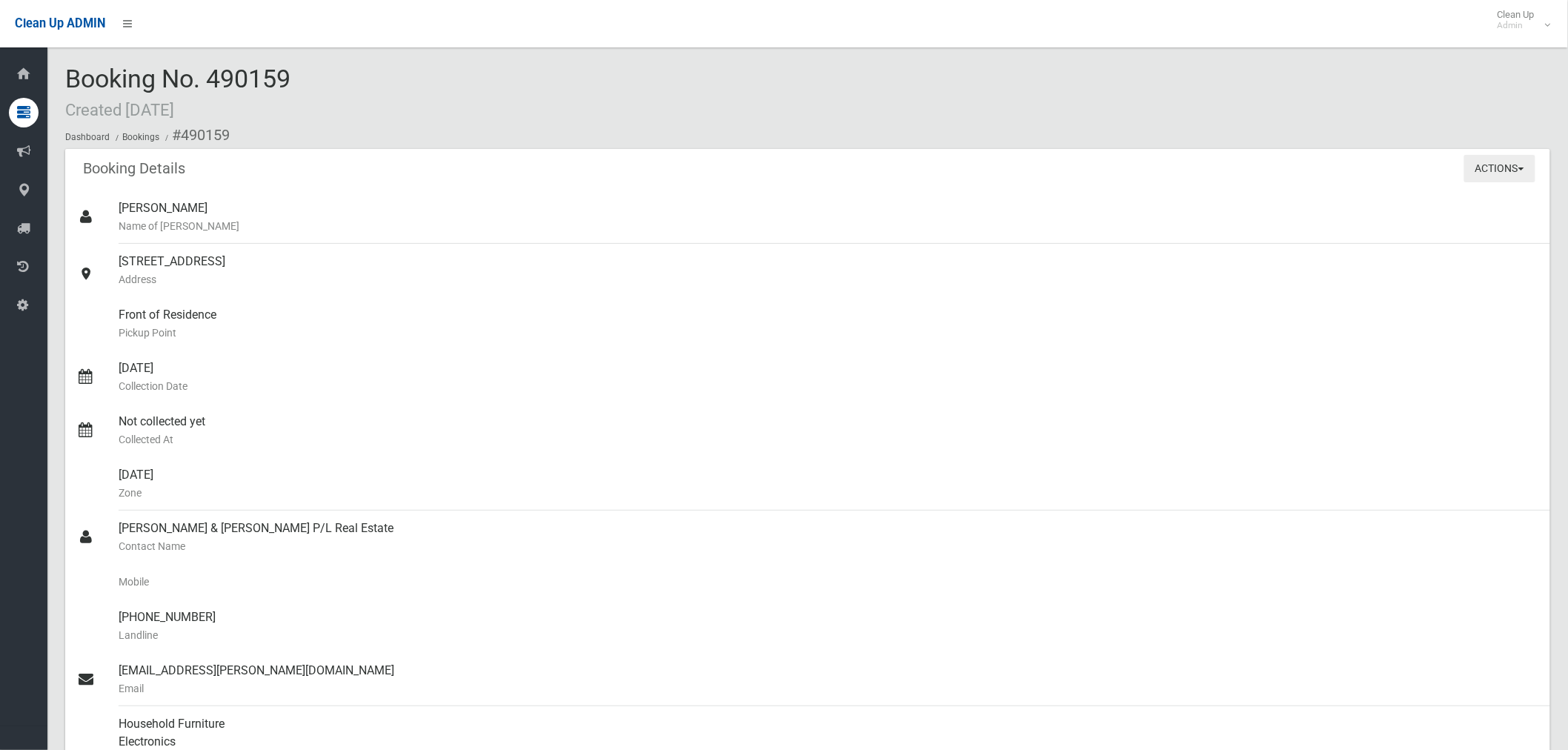
click at [1516, 167] on button "Actions" at bounding box center [1500, 168] width 71 height 27
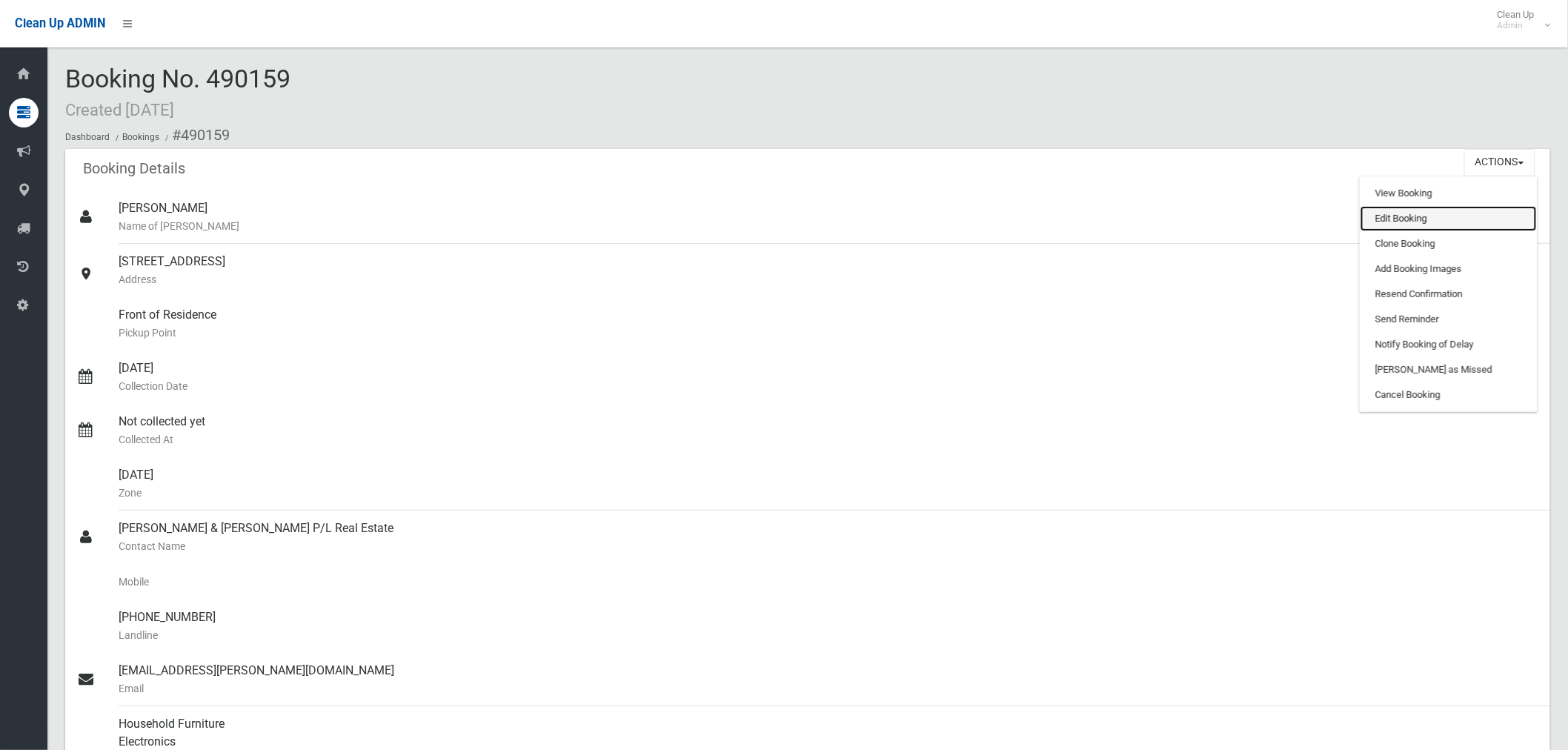
click at [1419, 217] on link "Edit Booking" at bounding box center [1449, 218] width 177 height 25
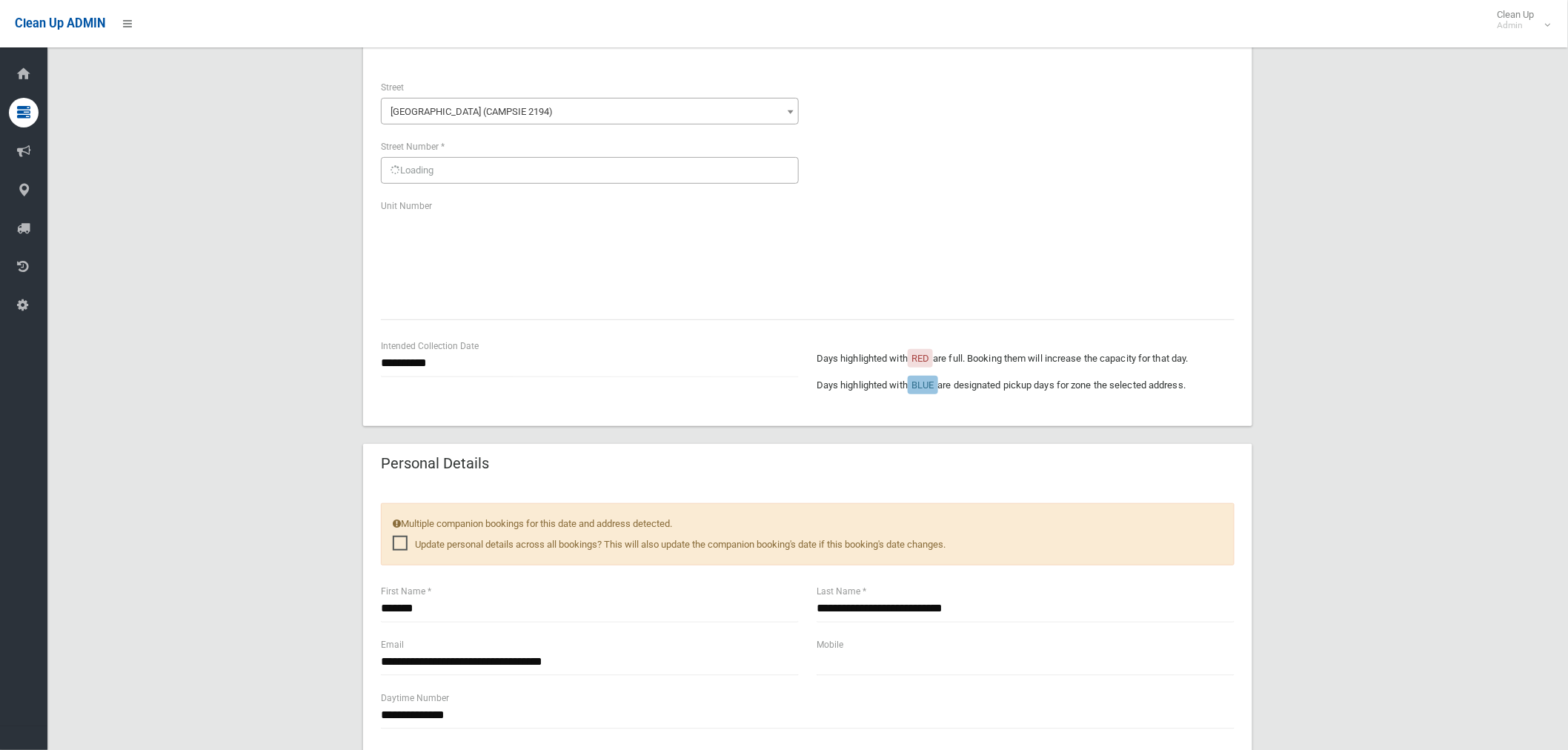
scroll to position [494, 0]
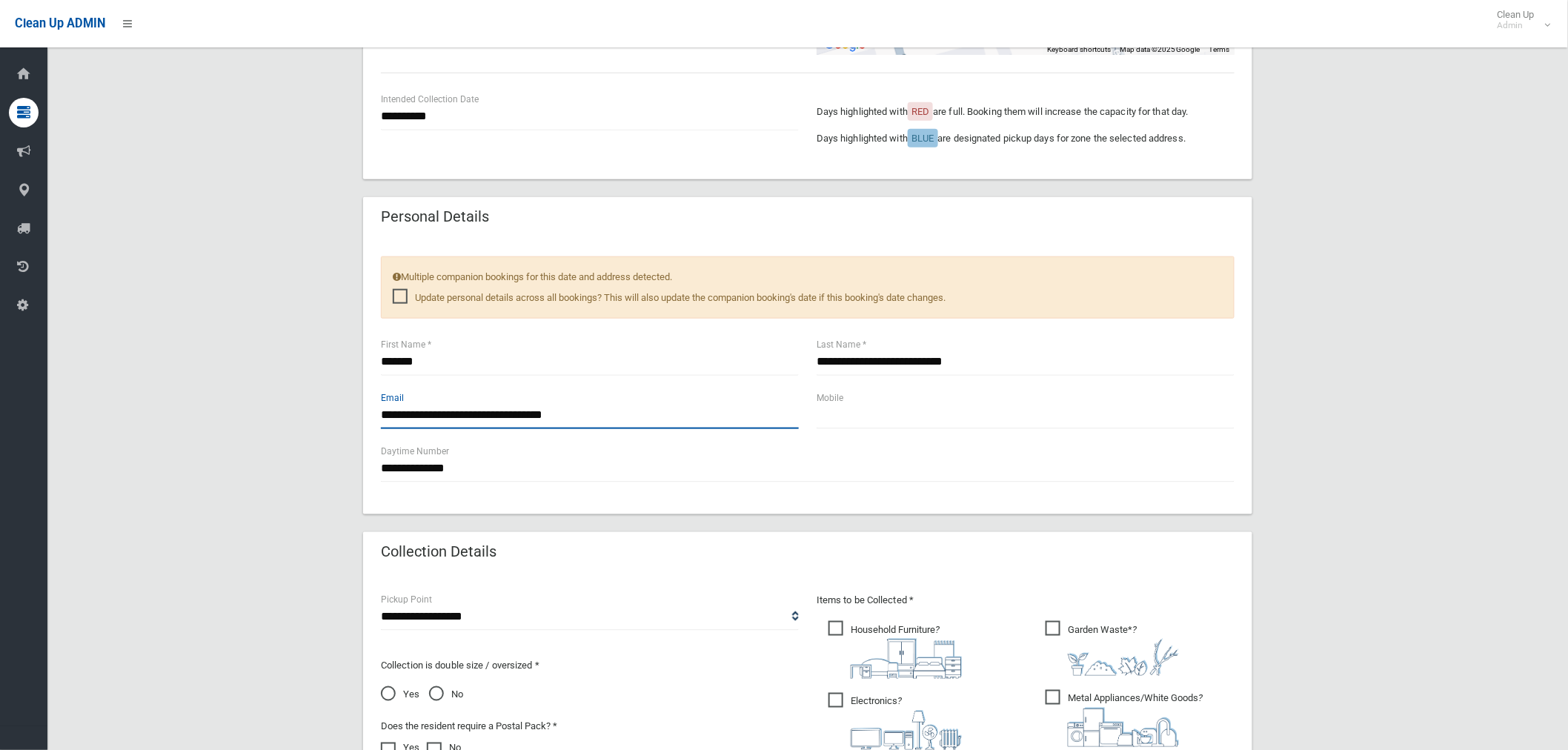
drag, startPoint x: 558, startPoint y: 413, endPoint x: 329, endPoint y: 416, distance: 229.0
click at [329, 416] on div "**********" at bounding box center [807, 394] width 1485 height 1534
paste input "**********"
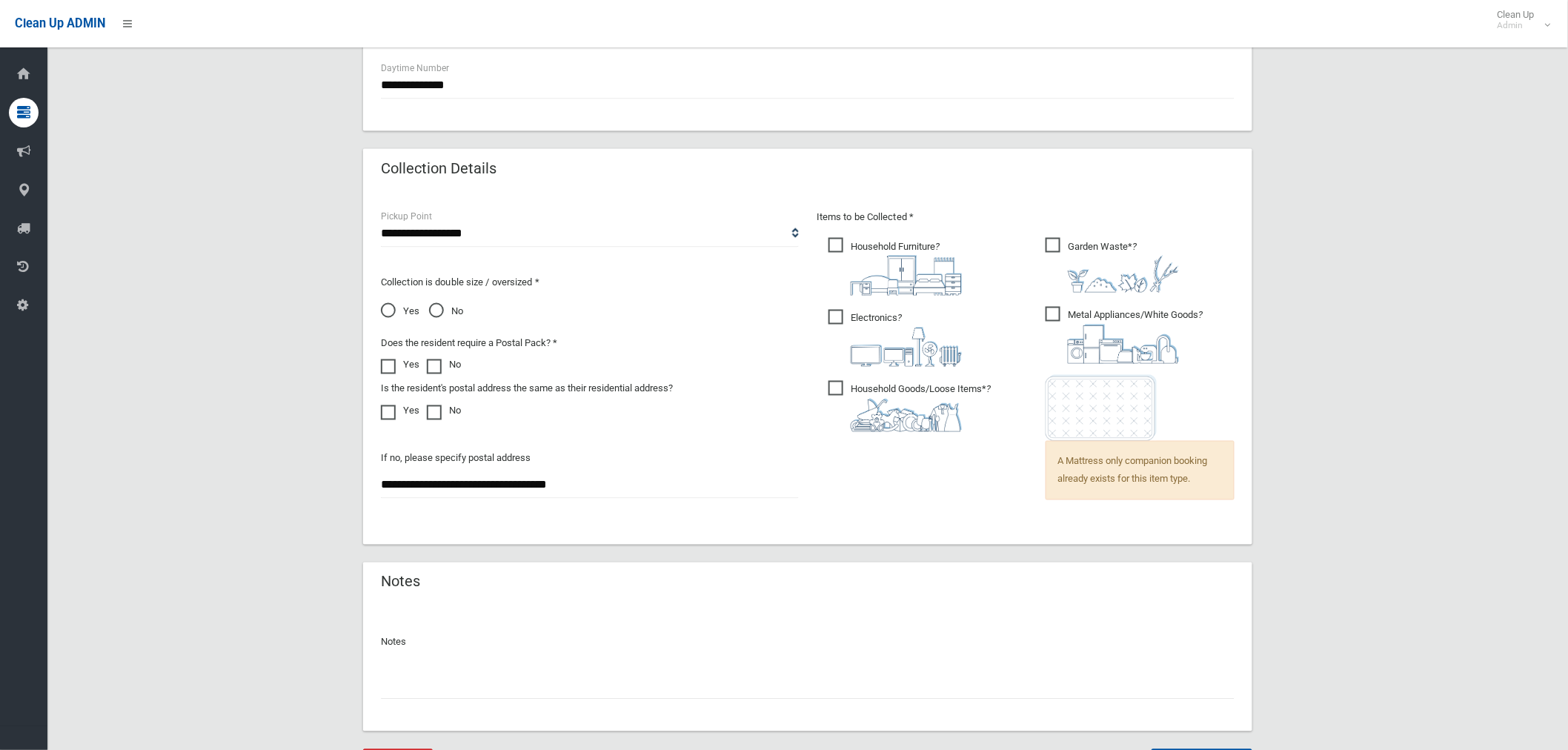
scroll to position [906, 0]
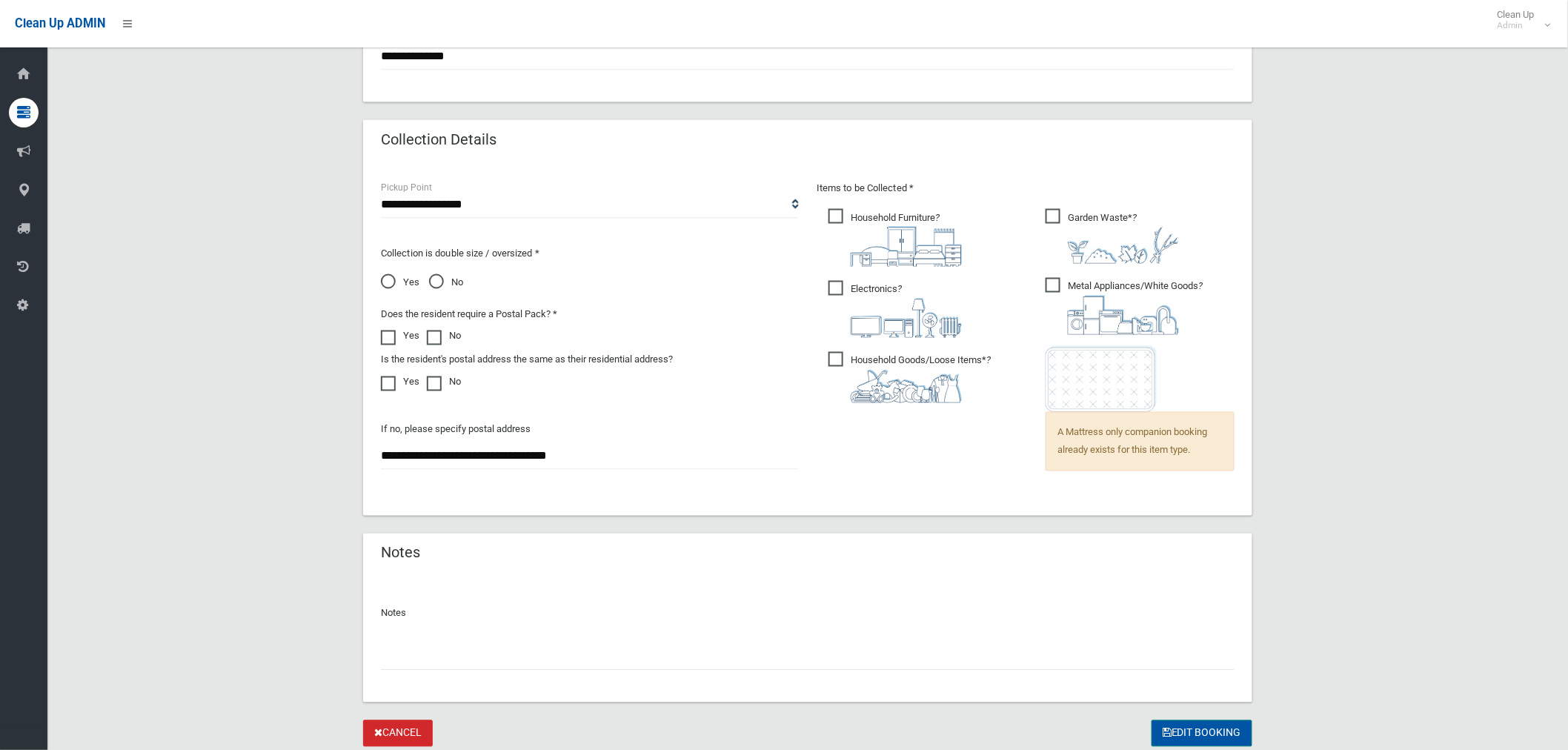
type input "**********"
click at [1187, 728] on button "Edit Booking" at bounding box center [1202, 734] width 101 height 27
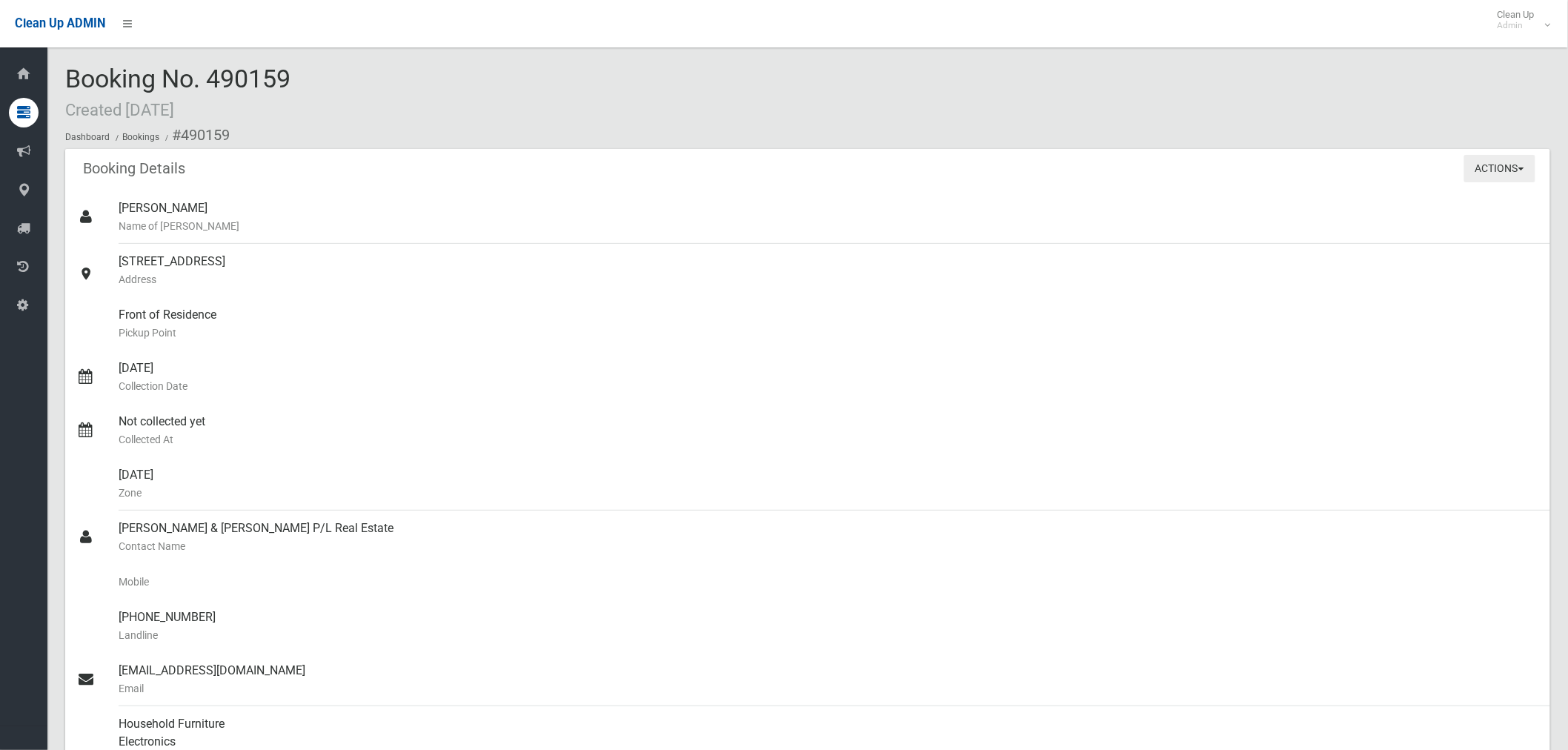
click at [1497, 171] on button "Actions" at bounding box center [1500, 168] width 71 height 27
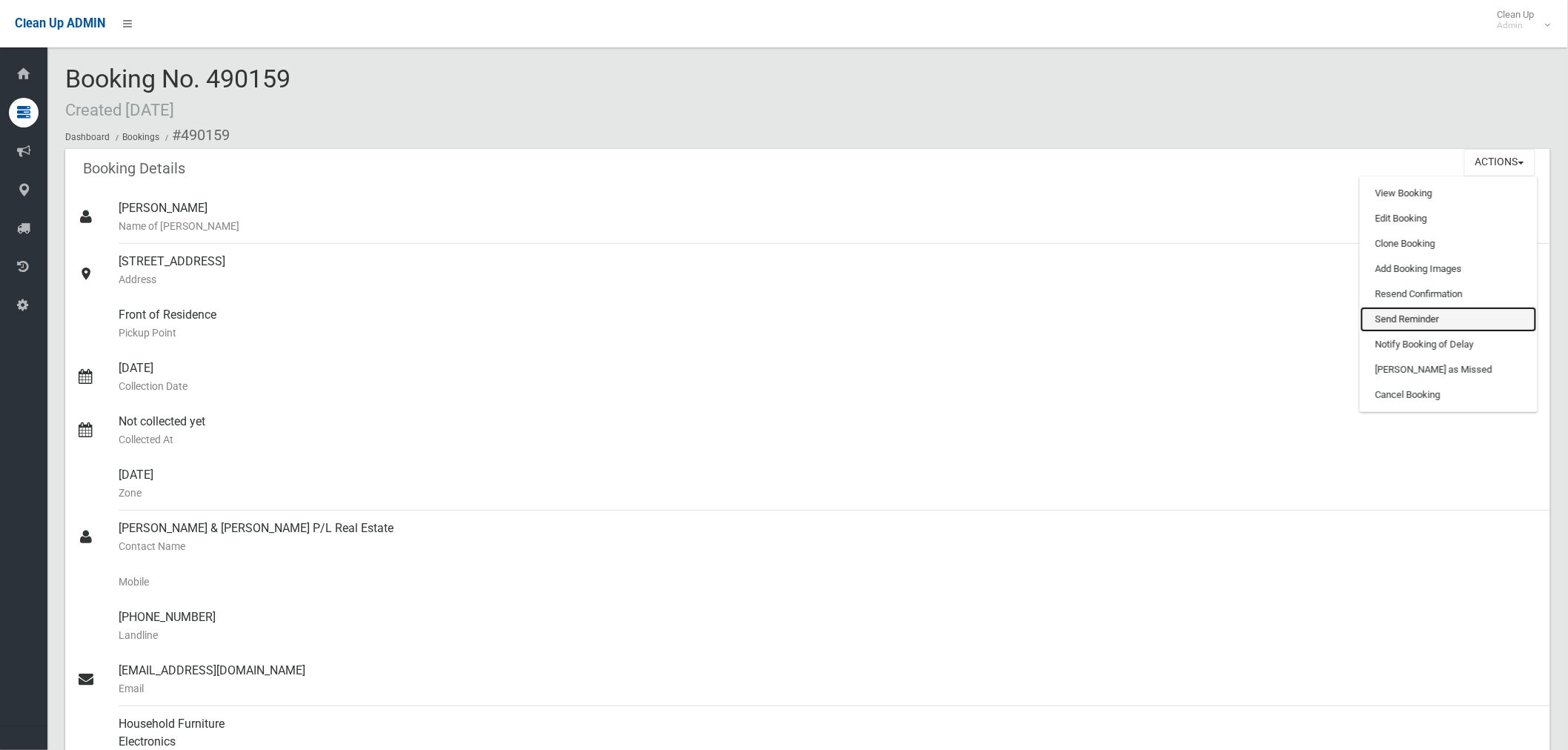
click at [1419, 315] on link "Send Reminder" at bounding box center [1449, 319] width 177 height 25
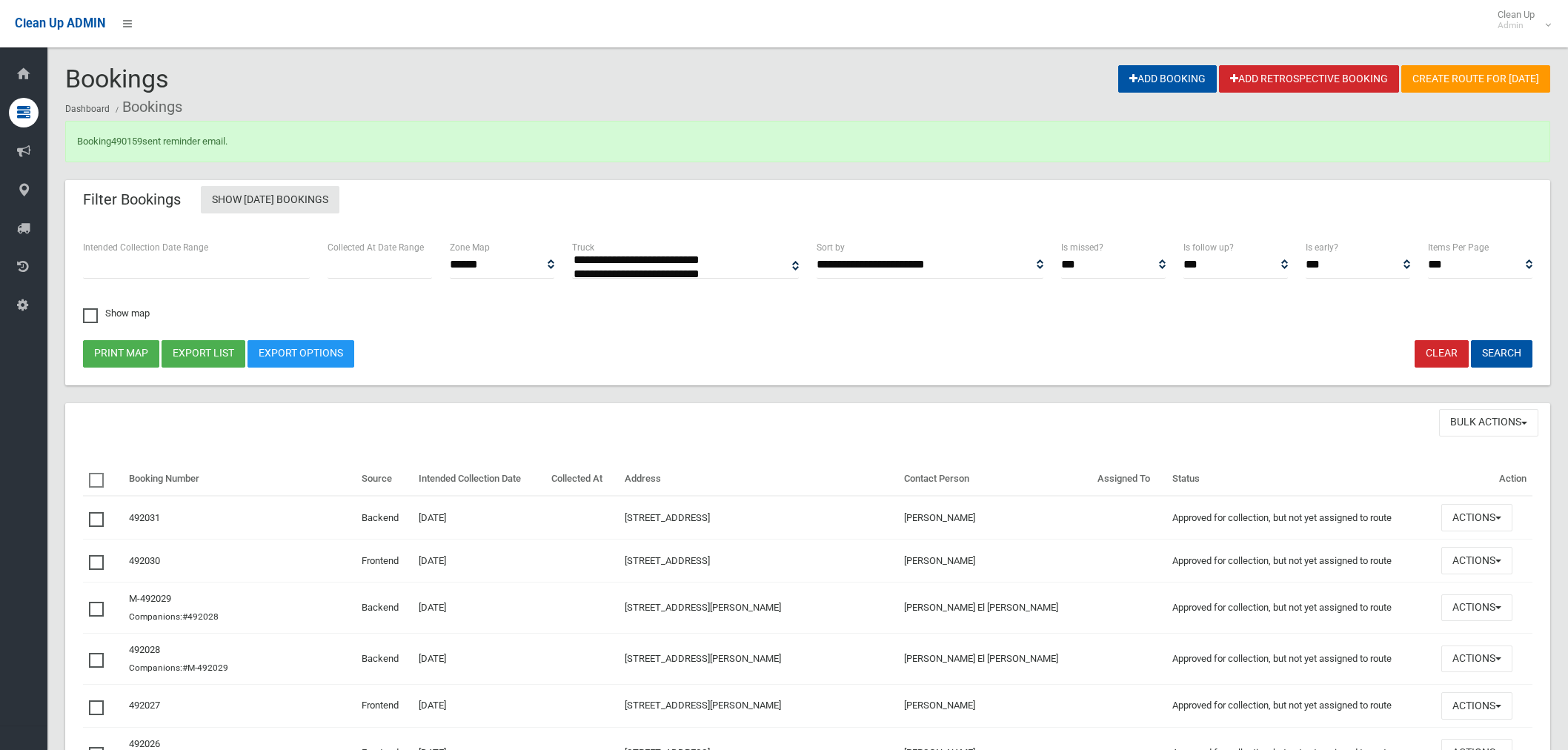
select select
drag, startPoint x: 149, startPoint y: 139, endPoint x: 117, endPoint y: 138, distance: 32.0
click at [117, 138] on div "Booking 490159 sent reminder email." at bounding box center [807, 141] width 1485 height 41
copy div "490159"
drag, startPoint x: 132, startPoint y: 145, endPoint x: 212, endPoint y: 205, distance: 100.0
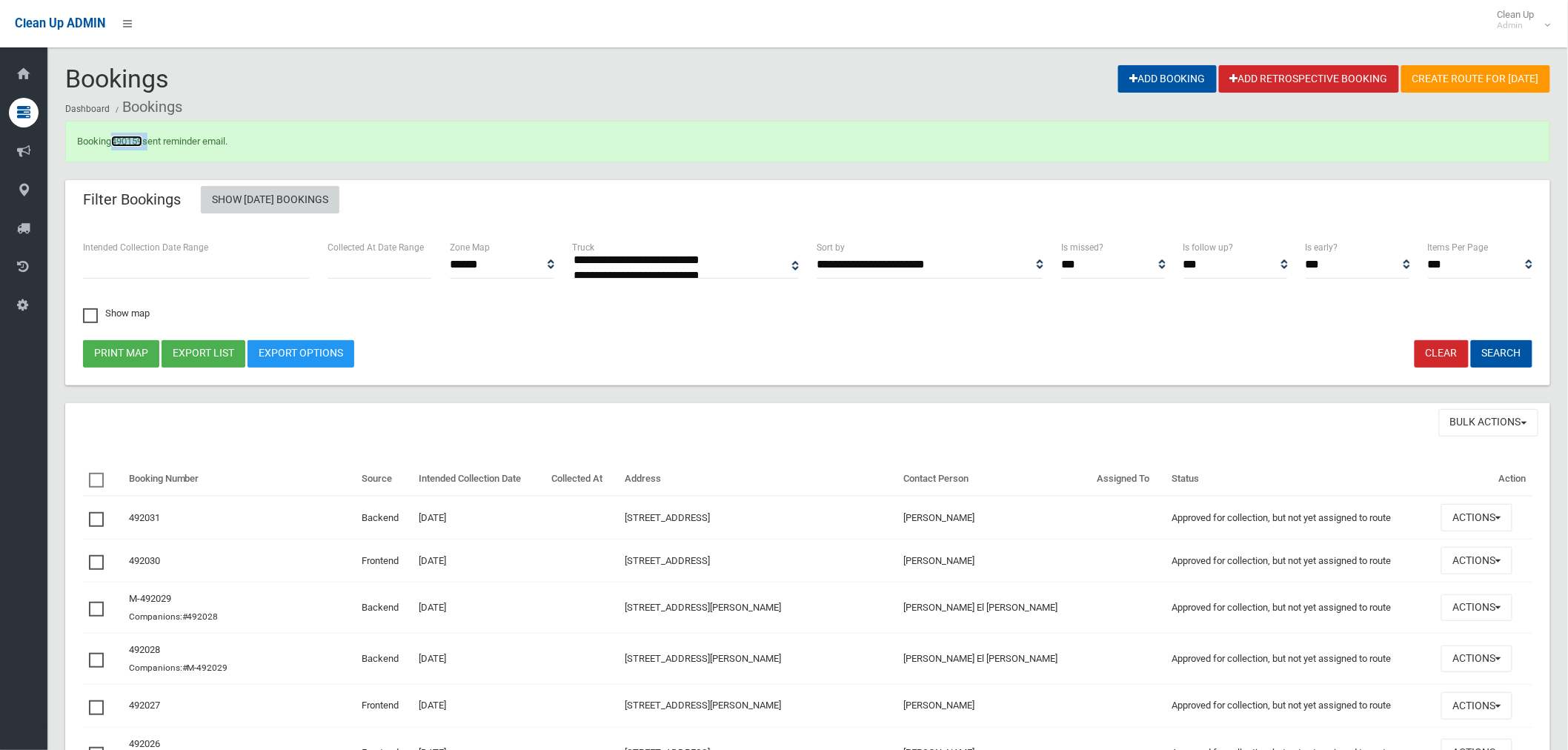
click at [134, 145] on link "490159" at bounding box center [126, 141] width 31 height 11
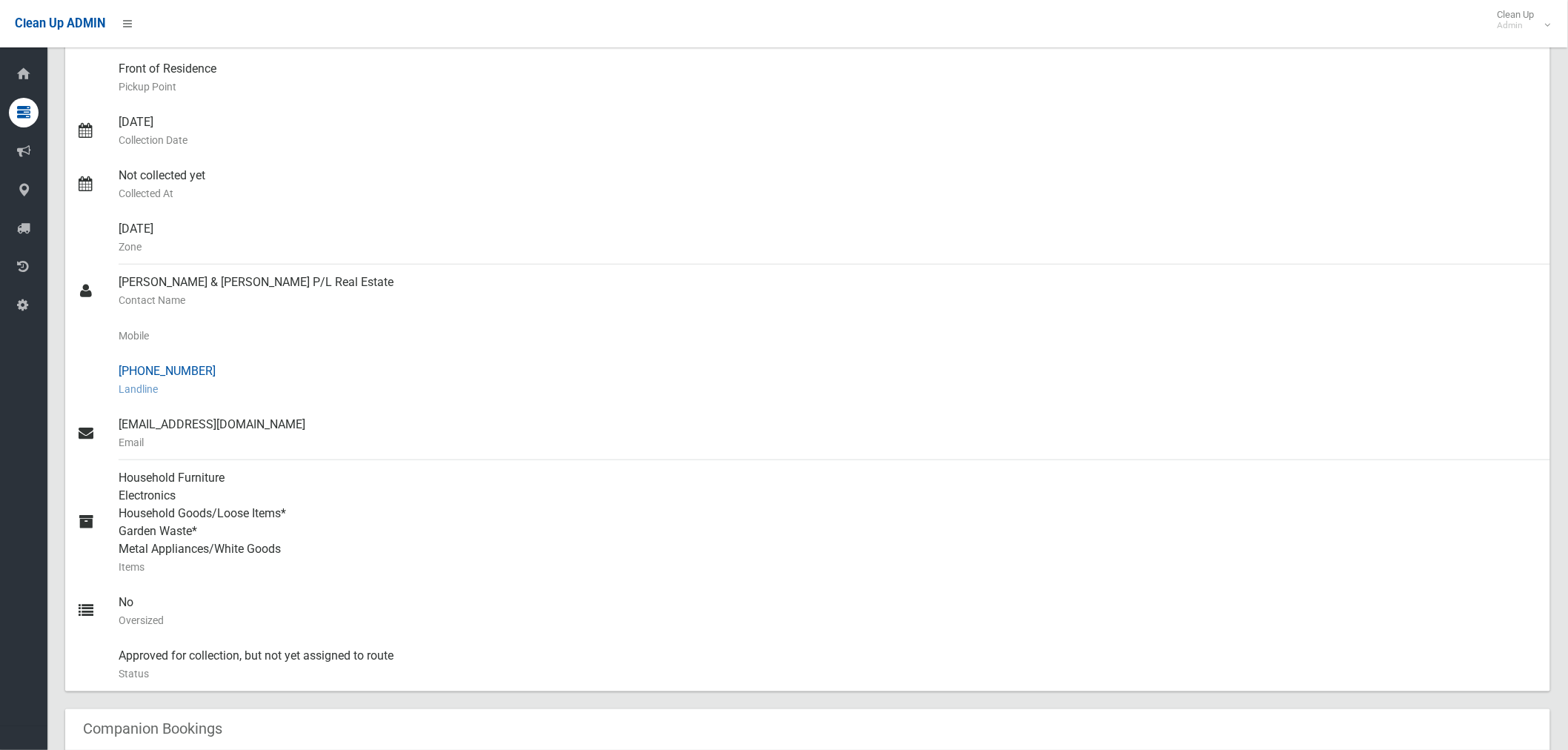
scroll to position [247, 0]
drag, startPoint x: 330, startPoint y: 282, endPoint x: 110, endPoint y: 285, distance: 220.0
click at [110, 285] on link "[PERSON_NAME] & [PERSON_NAME] P/L Real Estate Contact Name" at bounding box center [807, 291] width 1485 height 54
copy link "[PERSON_NAME] & [PERSON_NAME] P/L Real Estate"
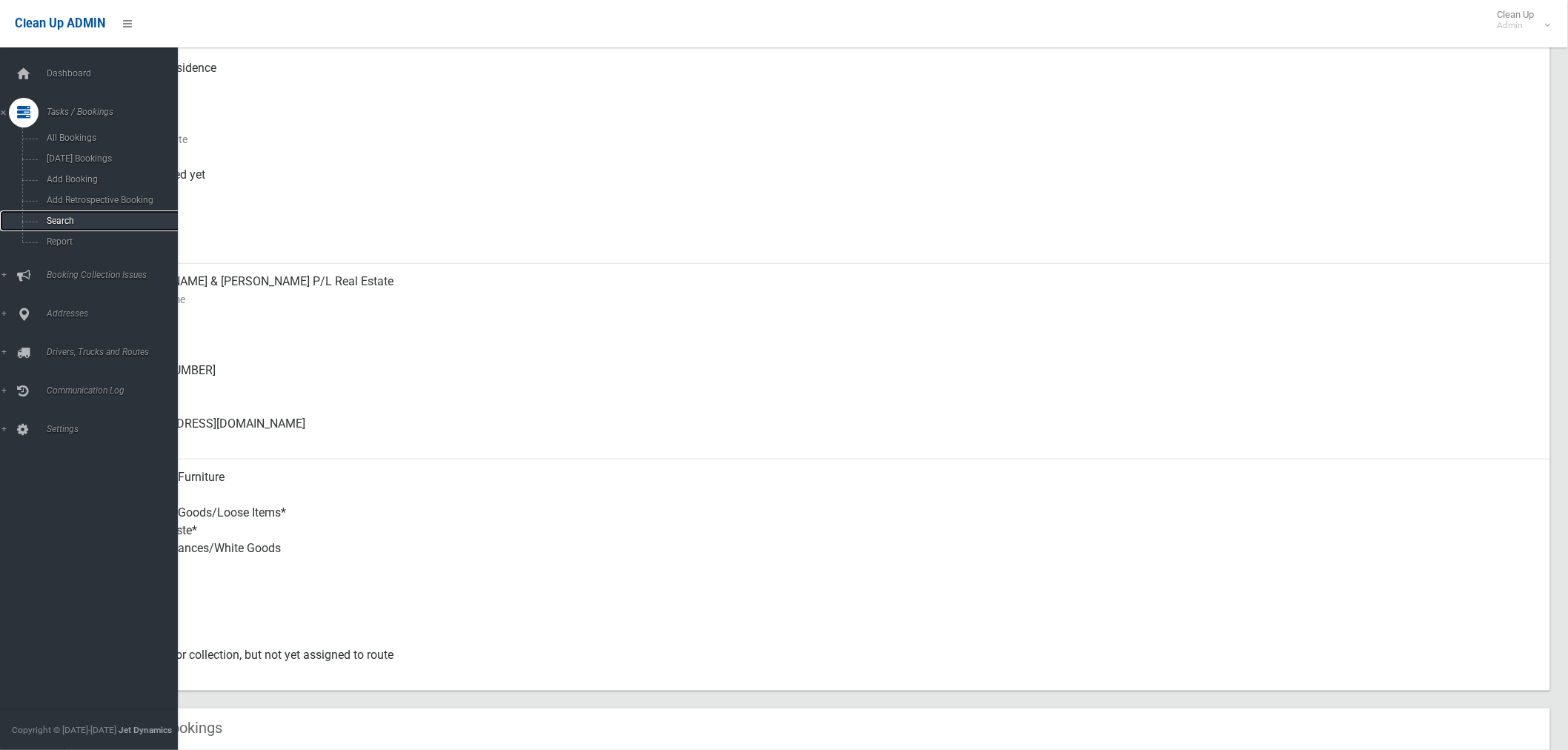
click at [71, 224] on span "Search" at bounding box center [110, 220] width 135 height 10
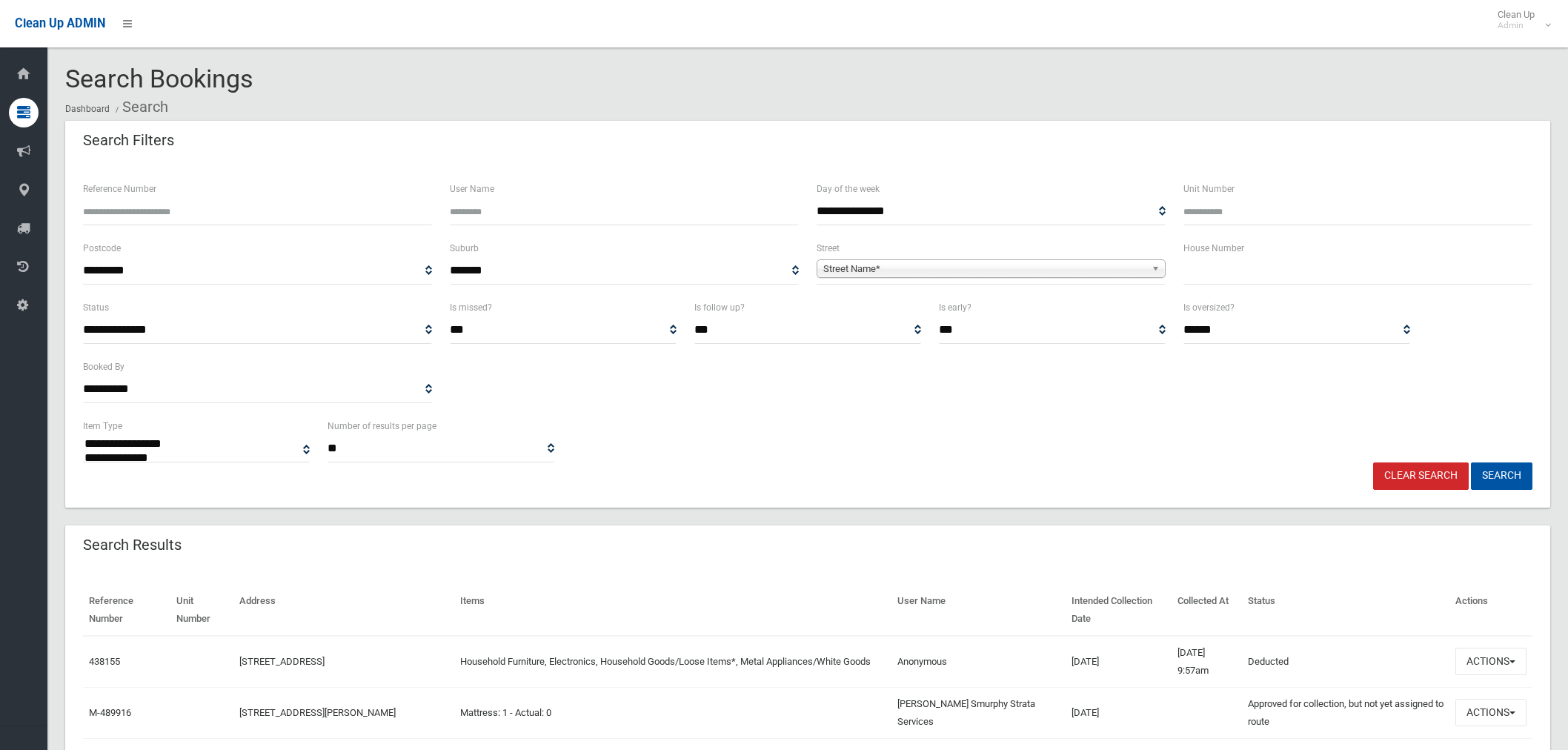
select select
click at [1220, 264] on input "text" at bounding box center [1357, 270] width 349 height 27
type input "**"
click at [1033, 275] on span "Street Name*" at bounding box center [984, 269] width 323 height 18
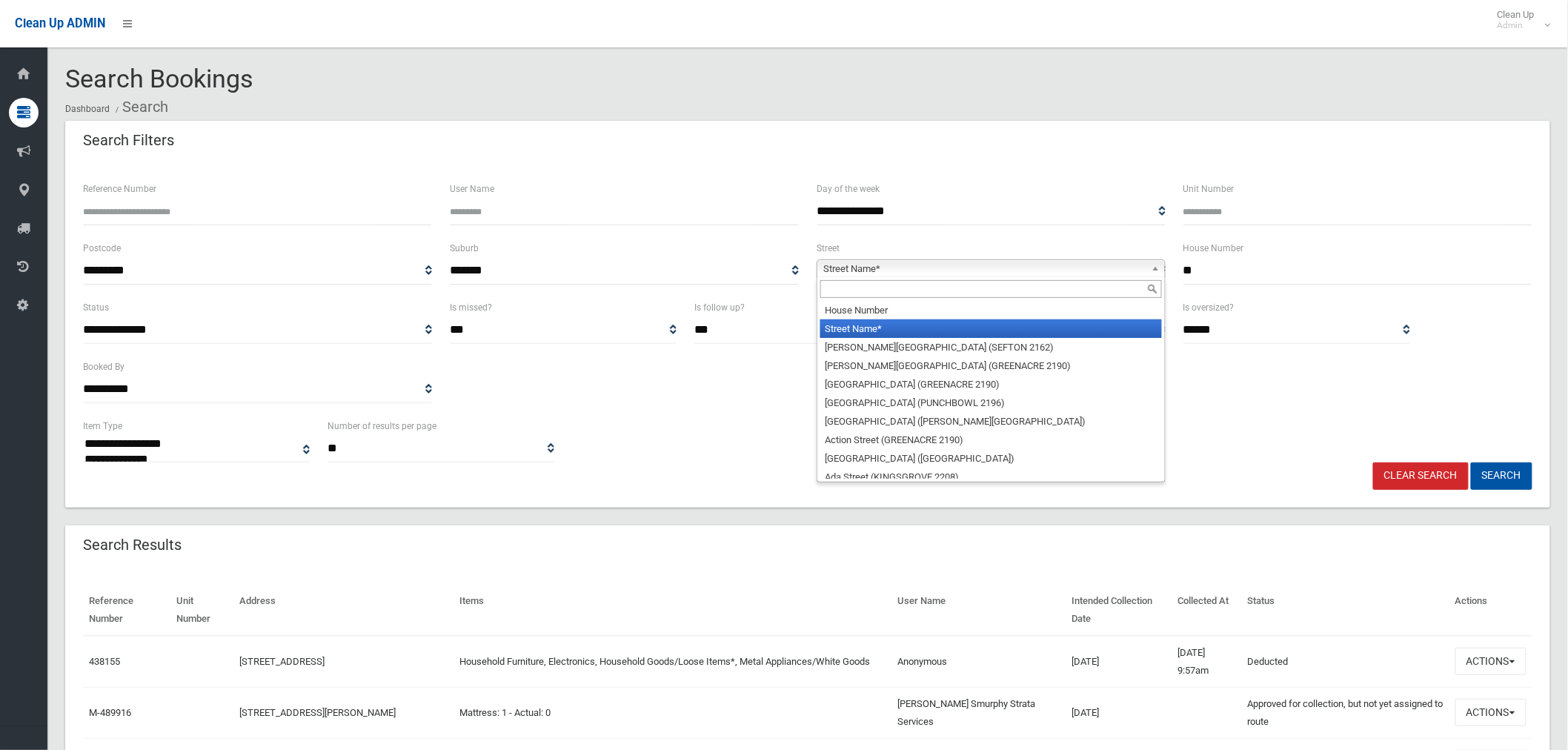
click at [932, 291] on input "text" at bounding box center [990, 289] width 341 height 18
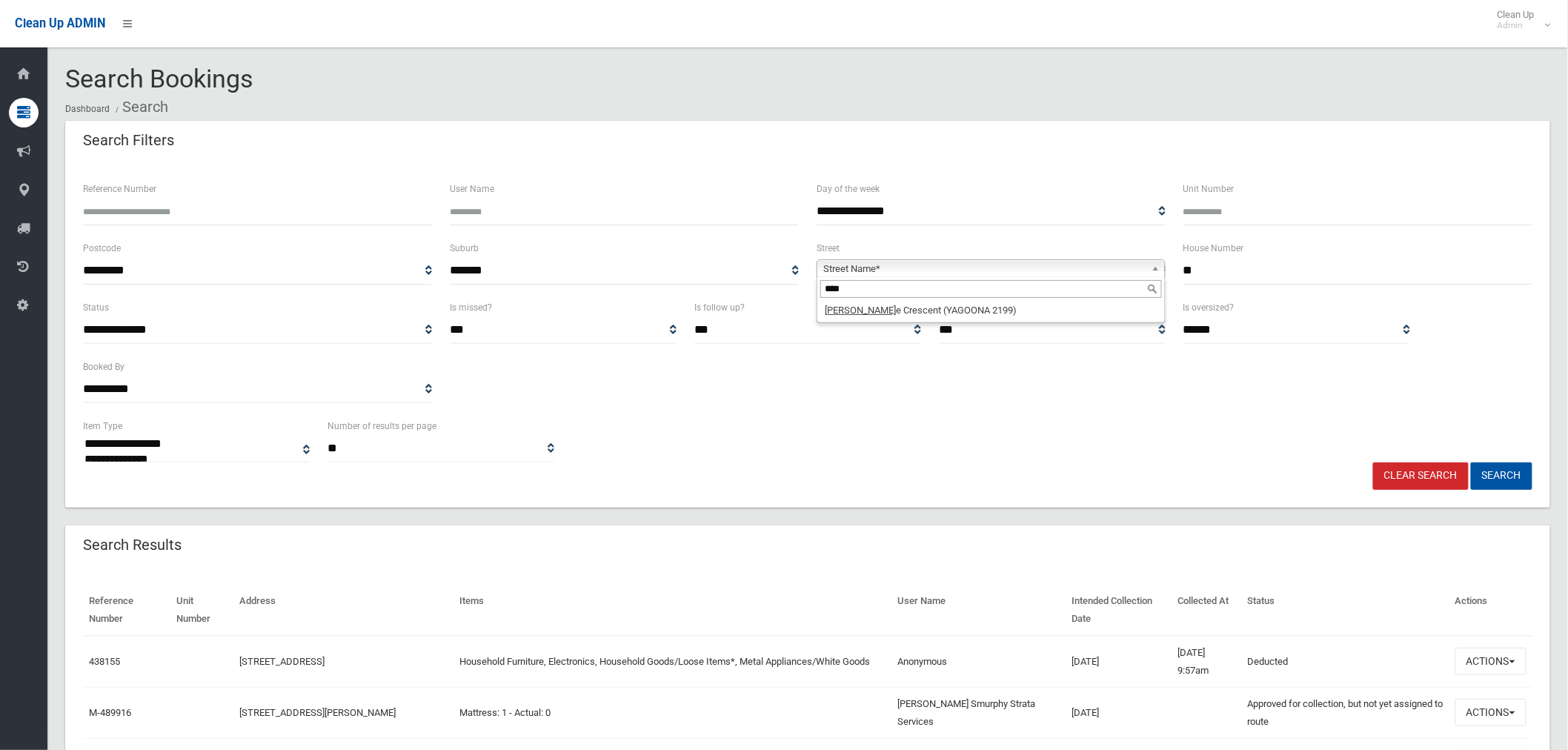
type input "****"
click at [967, 320] on li "Wenk e Crescent (YAGOONA 2199)" at bounding box center [990, 311] width 341 height 19
click at [1501, 473] on button "Search" at bounding box center [1501, 476] width 61 height 27
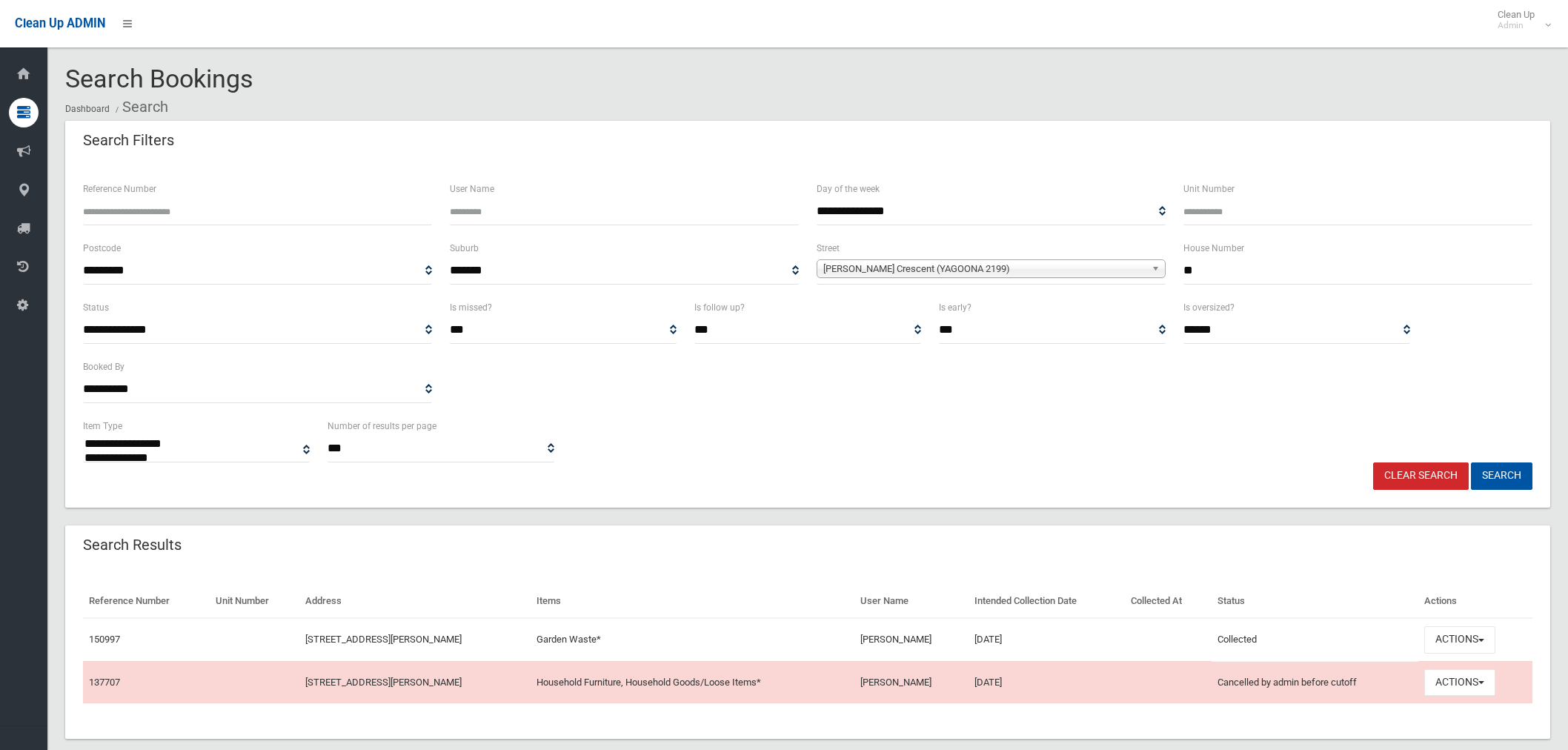
select select
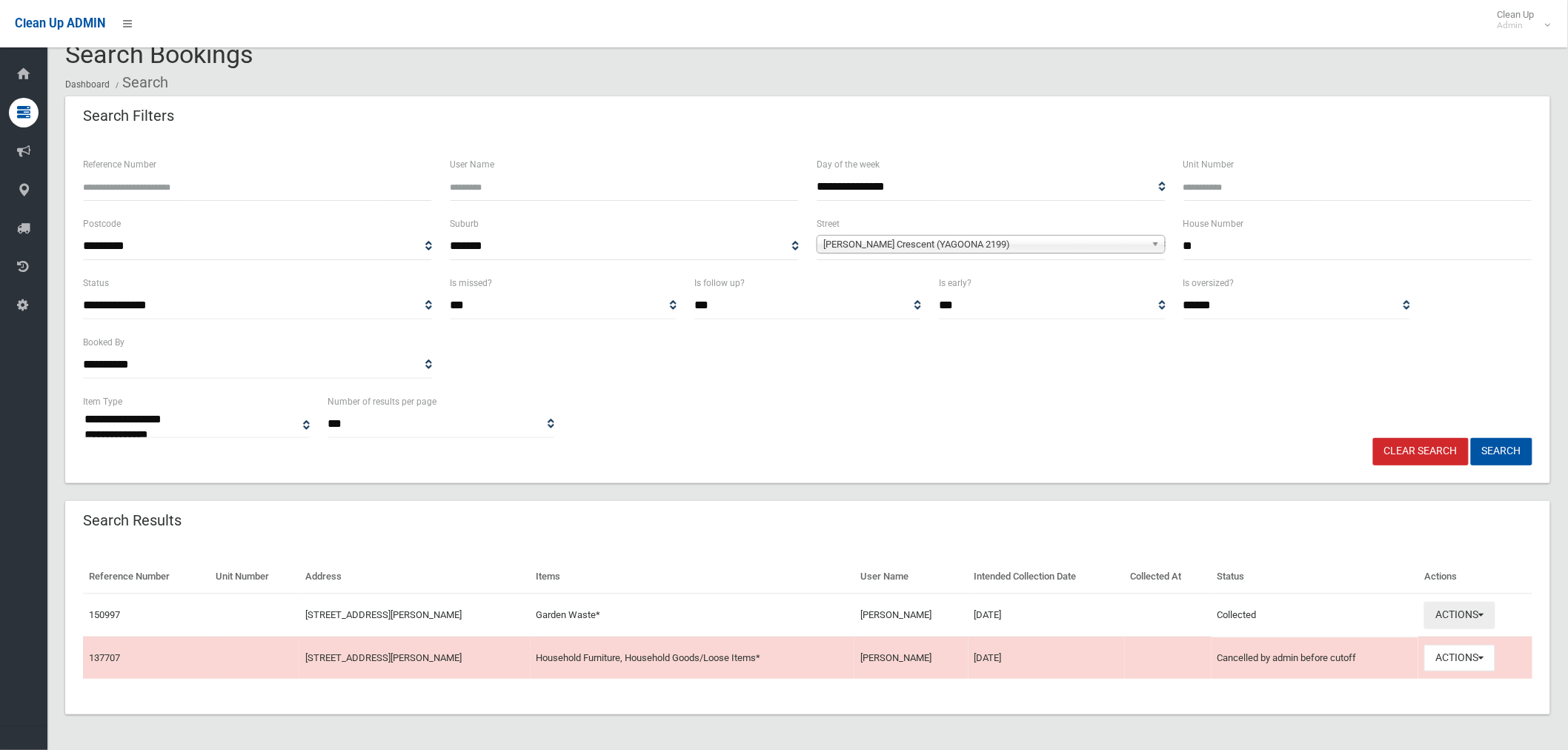
click at [1461, 618] on button "Actions" at bounding box center [1461, 615] width 71 height 27
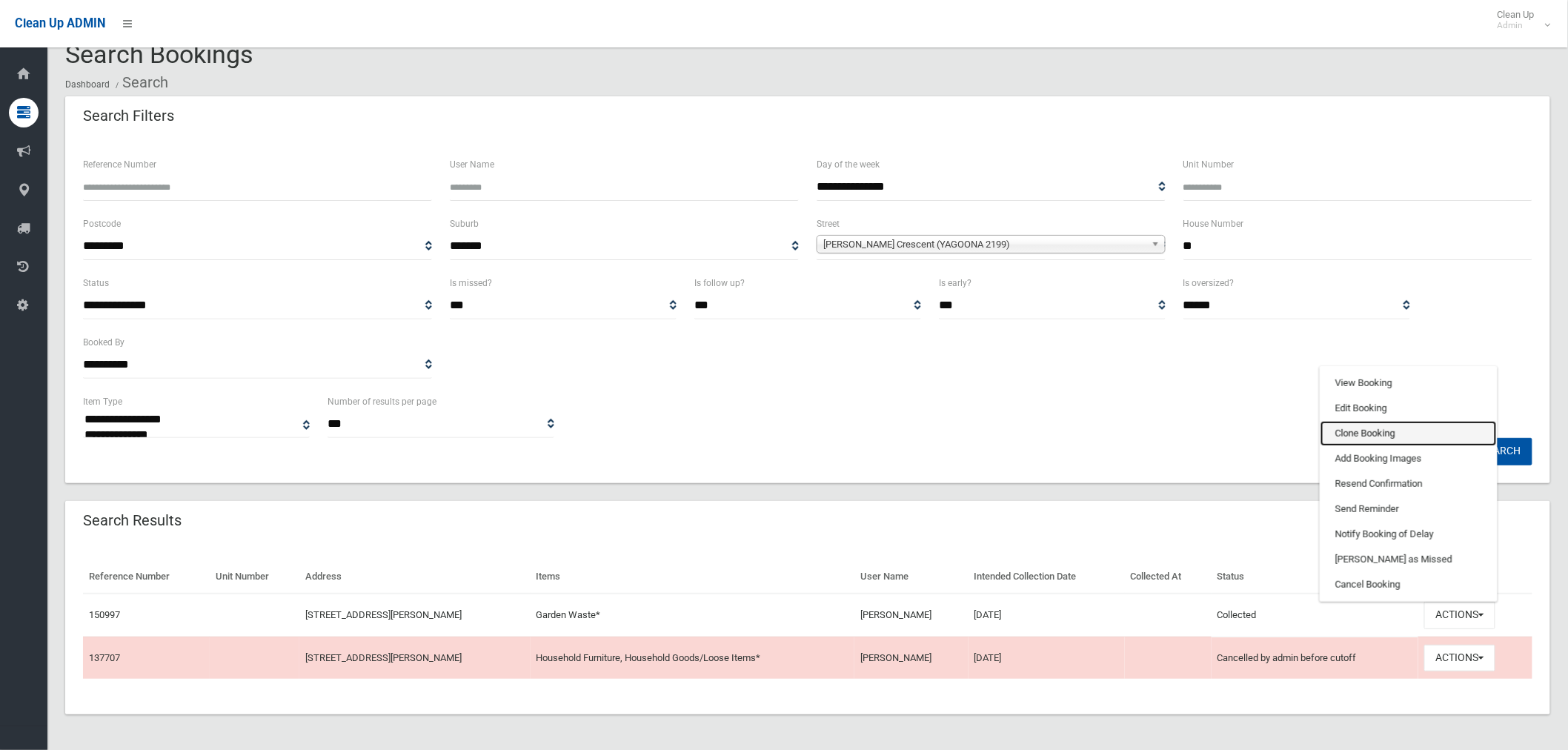
click at [1365, 428] on link "Clone Booking" at bounding box center [1409, 434] width 177 height 25
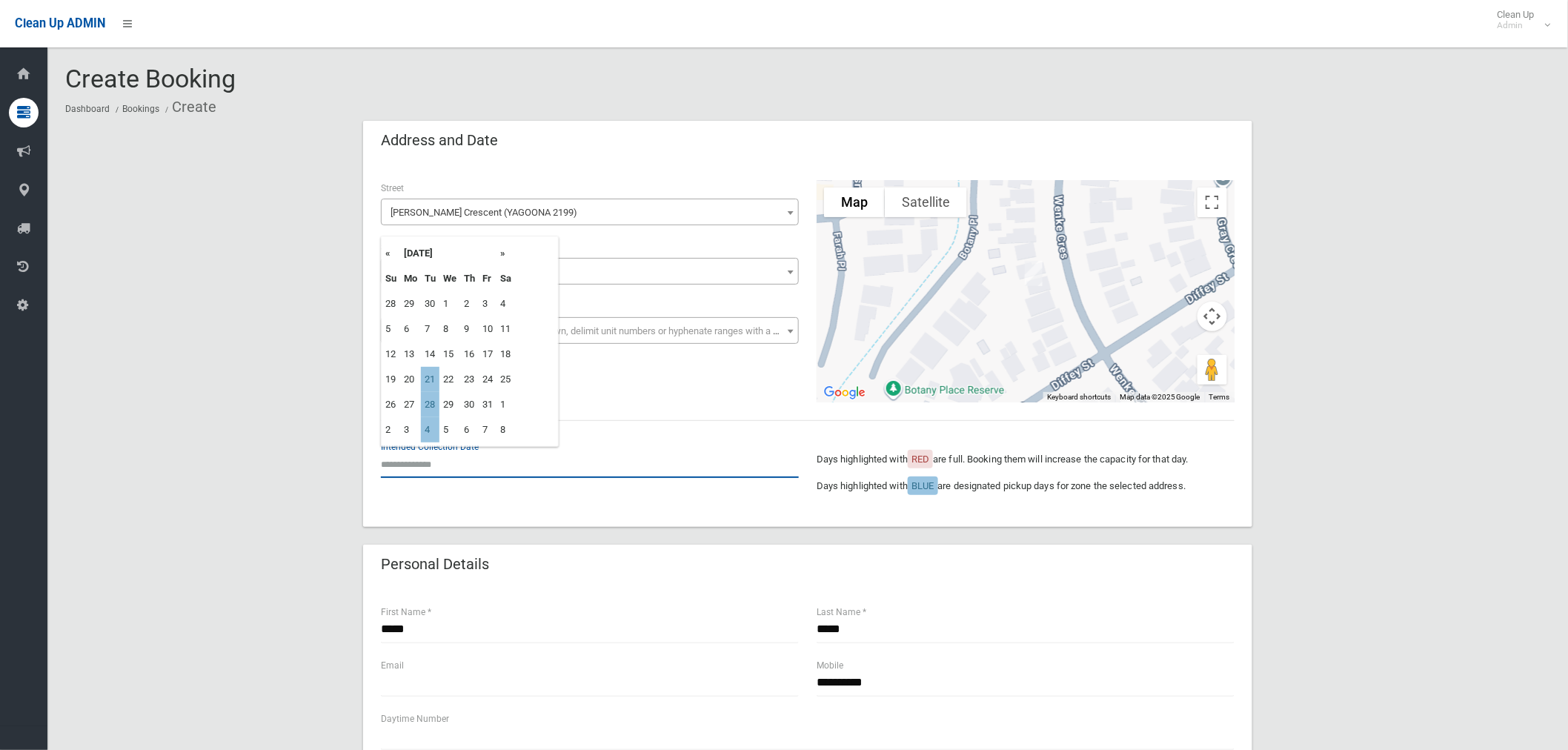
click at [441, 460] on input "text" at bounding box center [590, 464] width 418 height 27
click at [428, 383] on td "21" at bounding box center [431, 379] width 19 height 25
type input "**********"
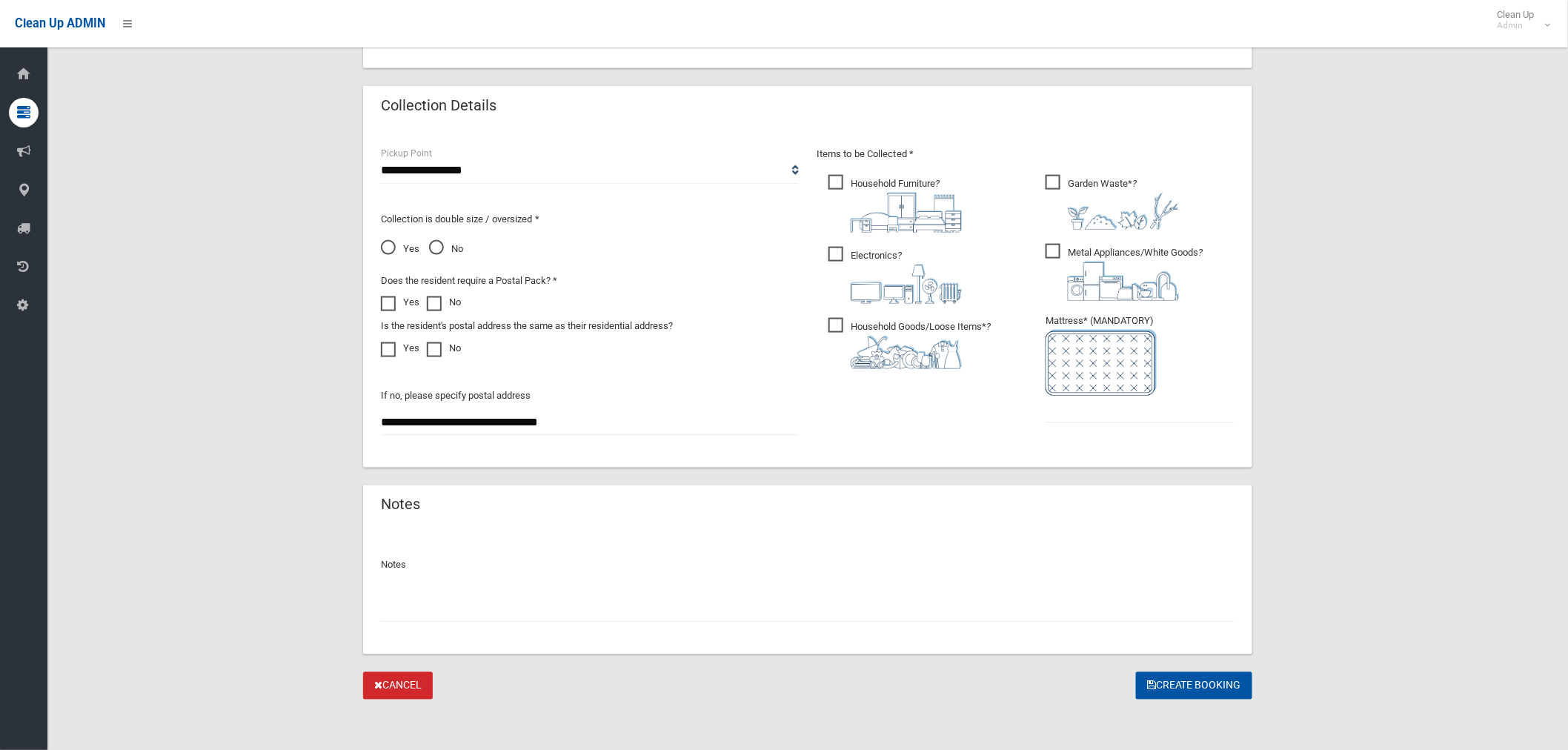
scroll to position [715, 0]
click at [834, 253] on span "Electronics ?" at bounding box center [895, 274] width 134 height 57
click at [844, 177] on span "Household Furniture ?" at bounding box center [895, 201] width 134 height 57
click at [839, 323] on span "Household Goods/Loose Items* ?" at bounding box center [910, 342] width 163 height 51
click at [1054, 245] on span "Metal Appliances/White Goods ?" at bounding box center [1124, 271] width 157 height 57
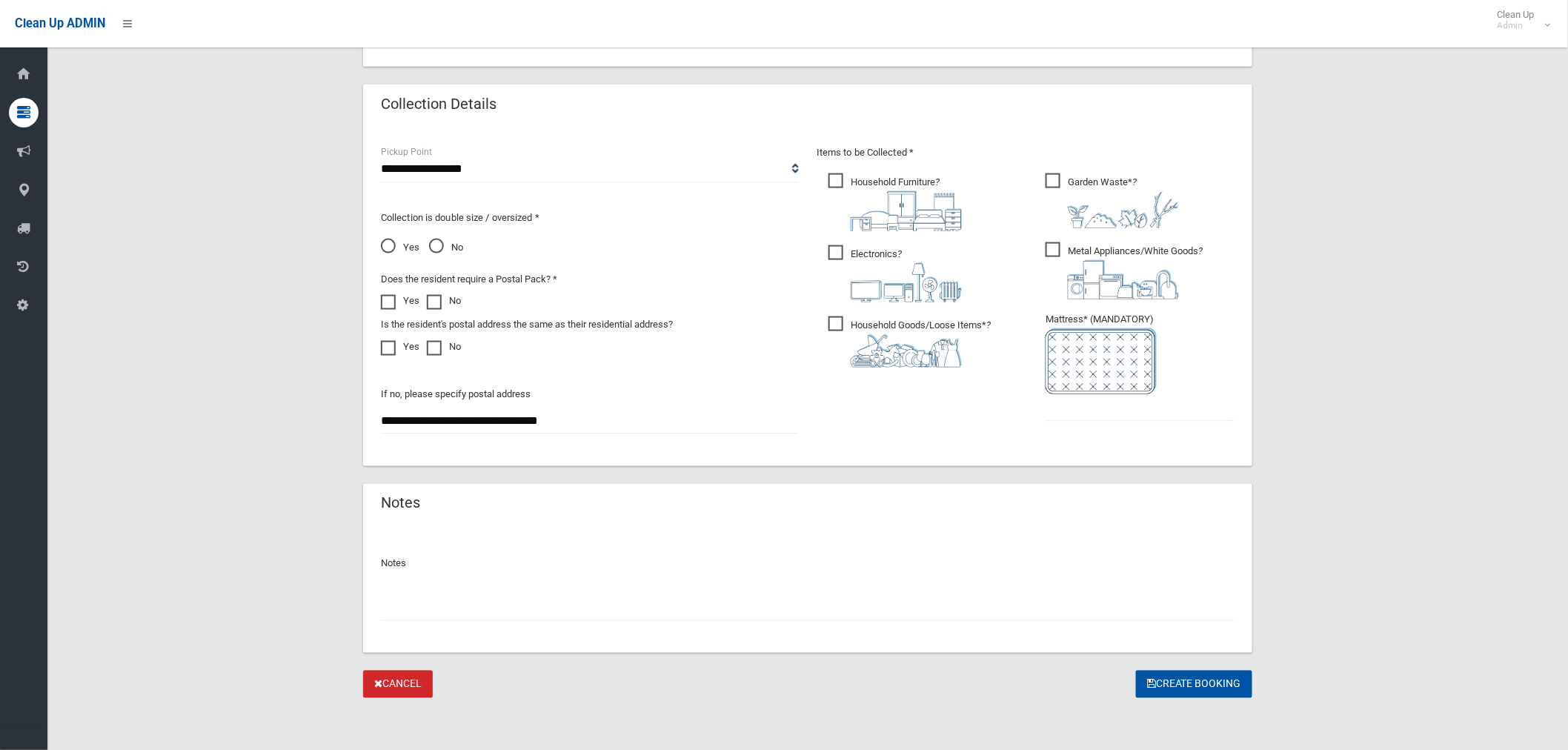
click at [387, 247] on span "Yes" at bounding box center [400, 247] width 39 height 18
click at [1071, 407] on input "text" at bounding box center [1140, 407] width 189 height 27
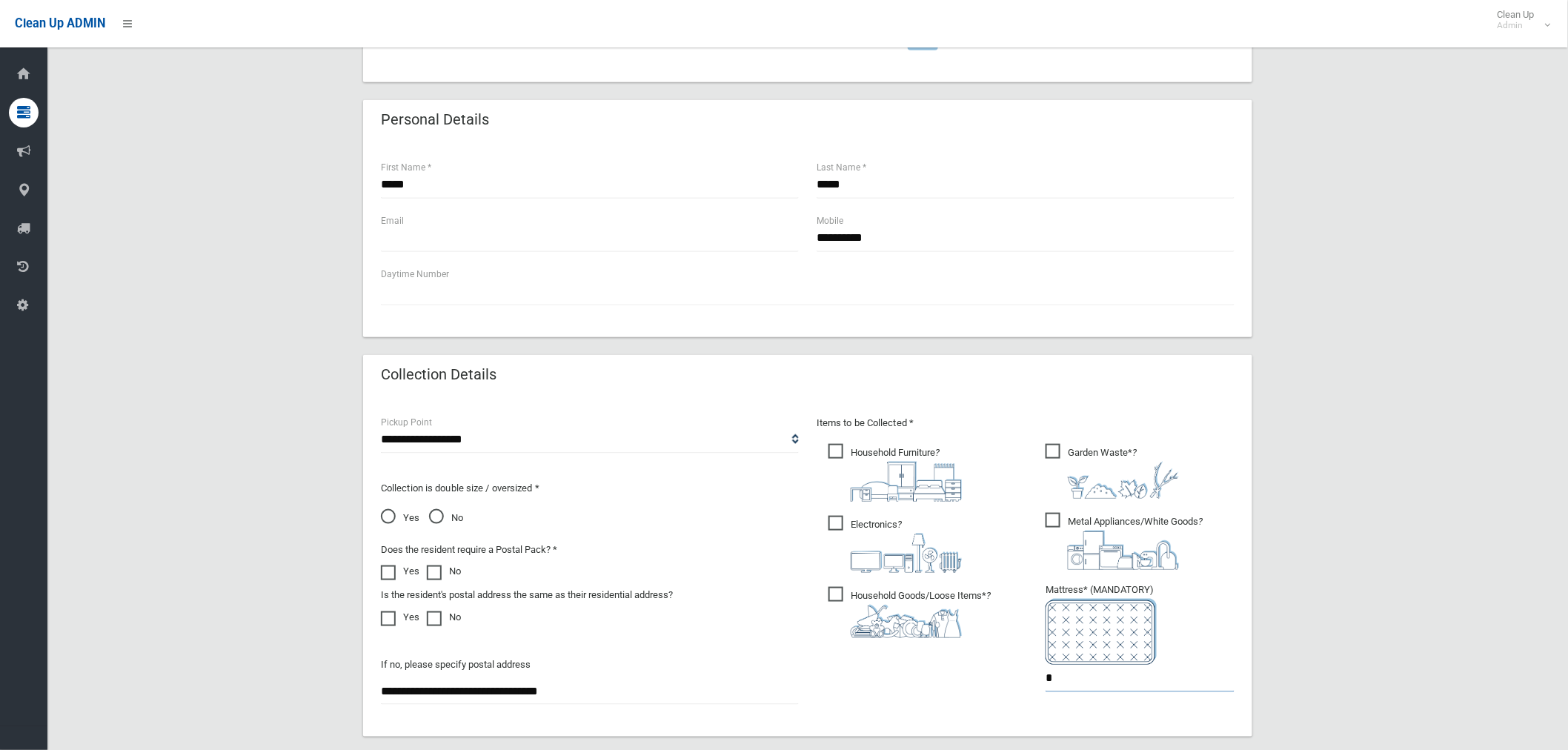
scroll to position [387, 0]
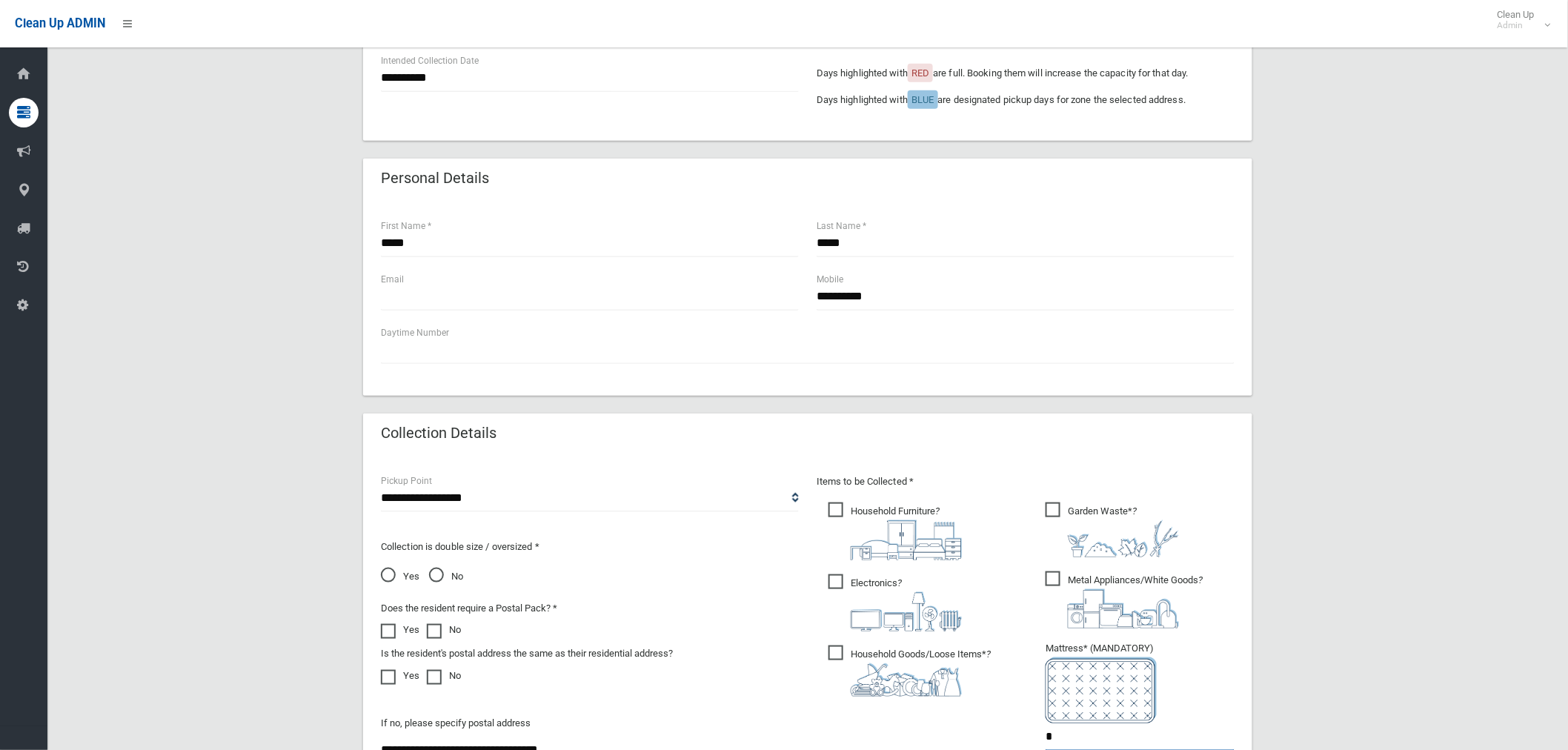
type input "*"
drag, startPoint x: 910, startPoint y: 297, endPoint x: 827, endPoint y: 298, distance: 83.0
click at [827, 298] on input "**********" at bounding box center [1025, 296] width 418 height 27
paste input "**********"
type input "**********"
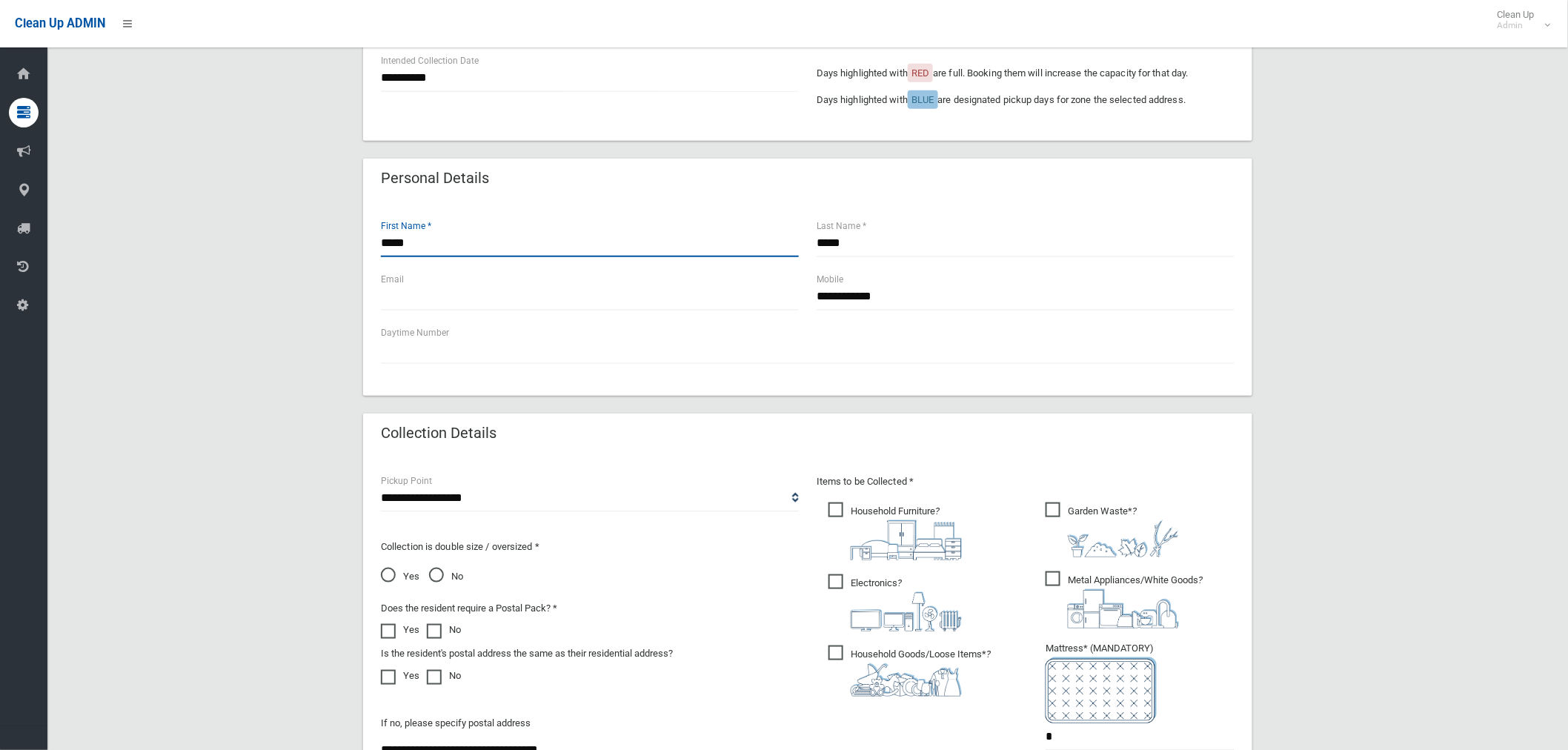
click at [477, 245] on input "*****" at bounding box center [590, 243] width 418 height 27
type input "*"
type input "*********"
click at [880, 247] on input "*****" at bounding box center [1025, 243] width 418 height 27
type input "*"
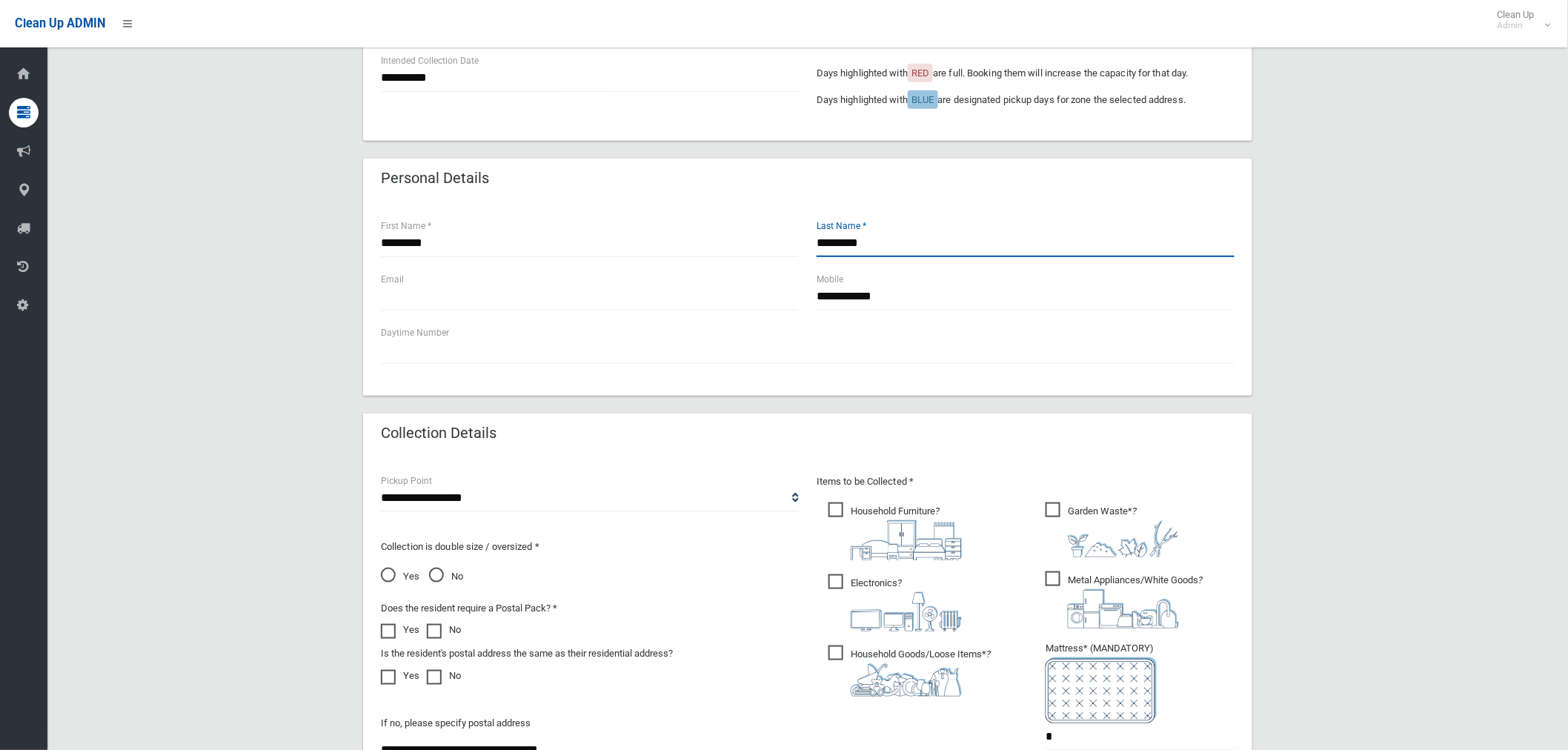
type input "*********"
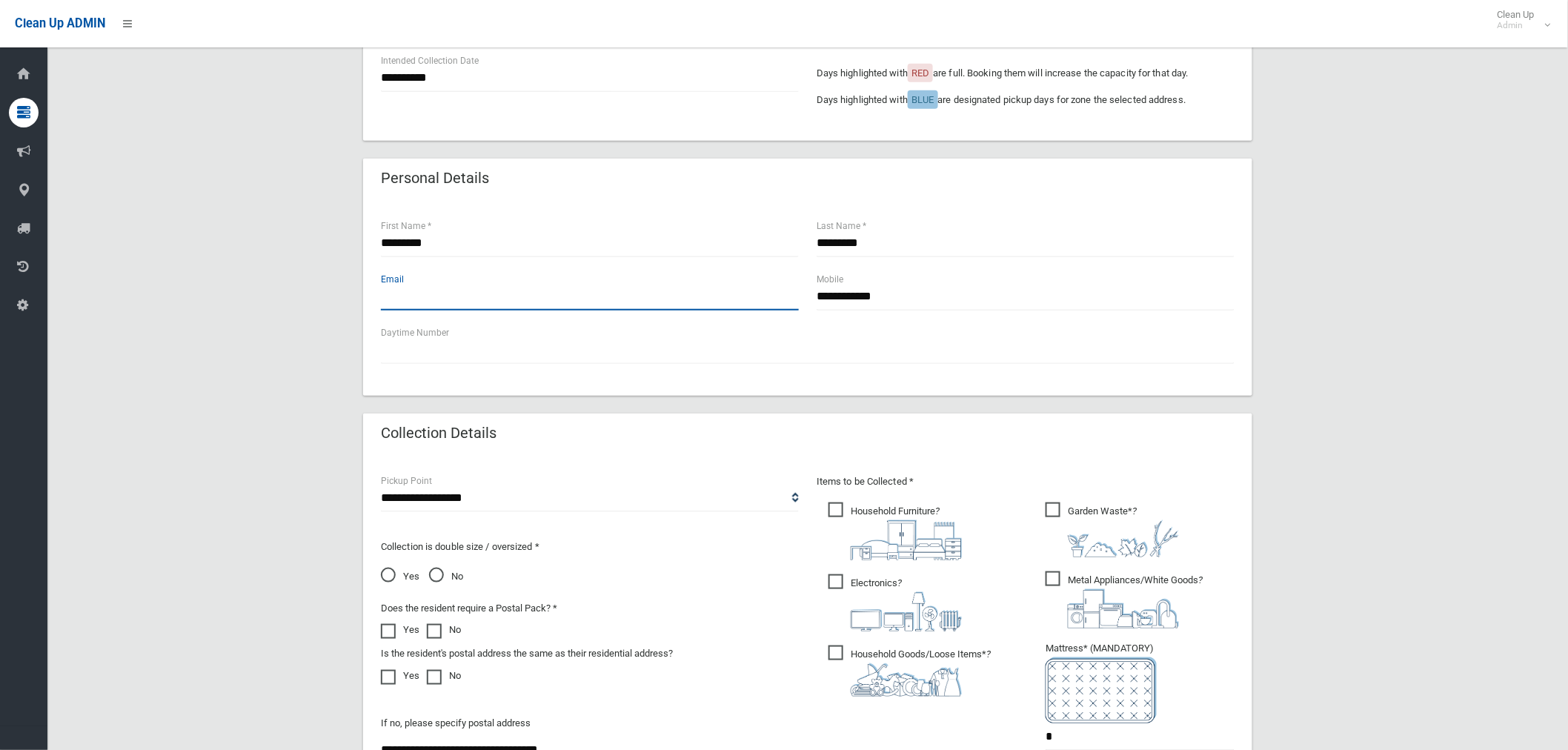
click at [441, 296] on input "text" at bounding box center [590, 296] width 418 height 27
type input "**********"
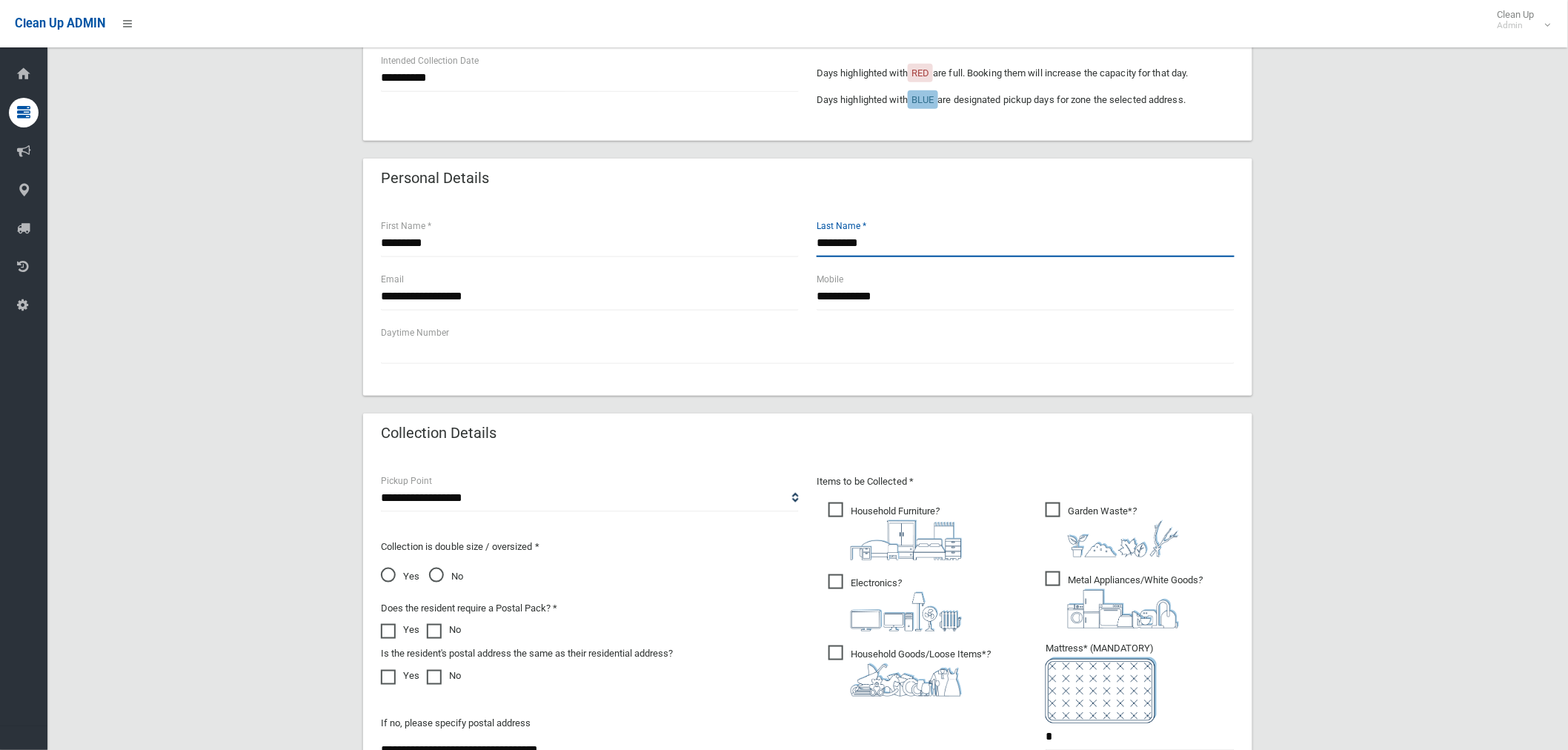
click at [900, 252] on input "*********" at bounding box center [1025, 243] width 418 height 27
type input "*********"
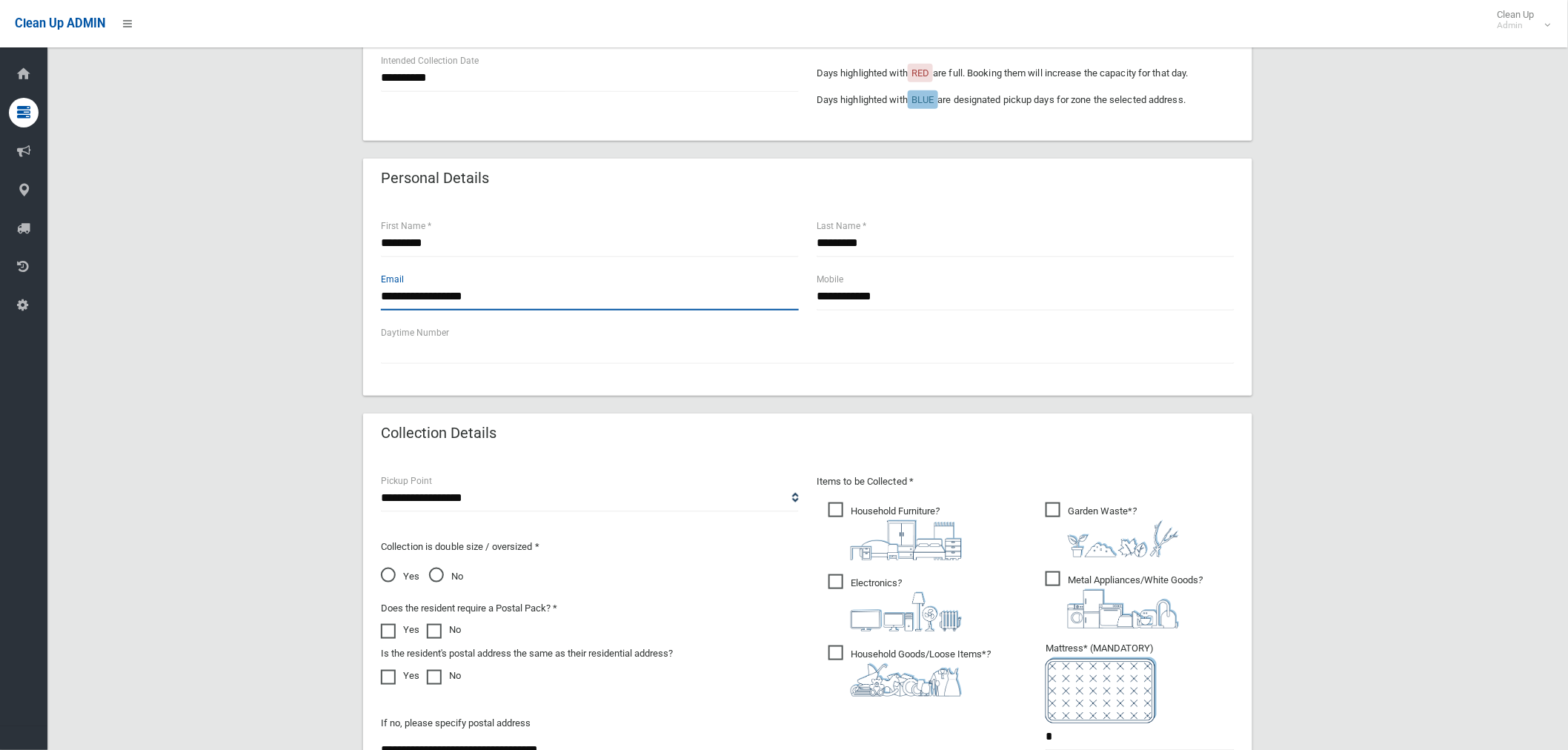
click at [492, 298] on input "**********" at bounding box center [590, 296] width 418 height 27
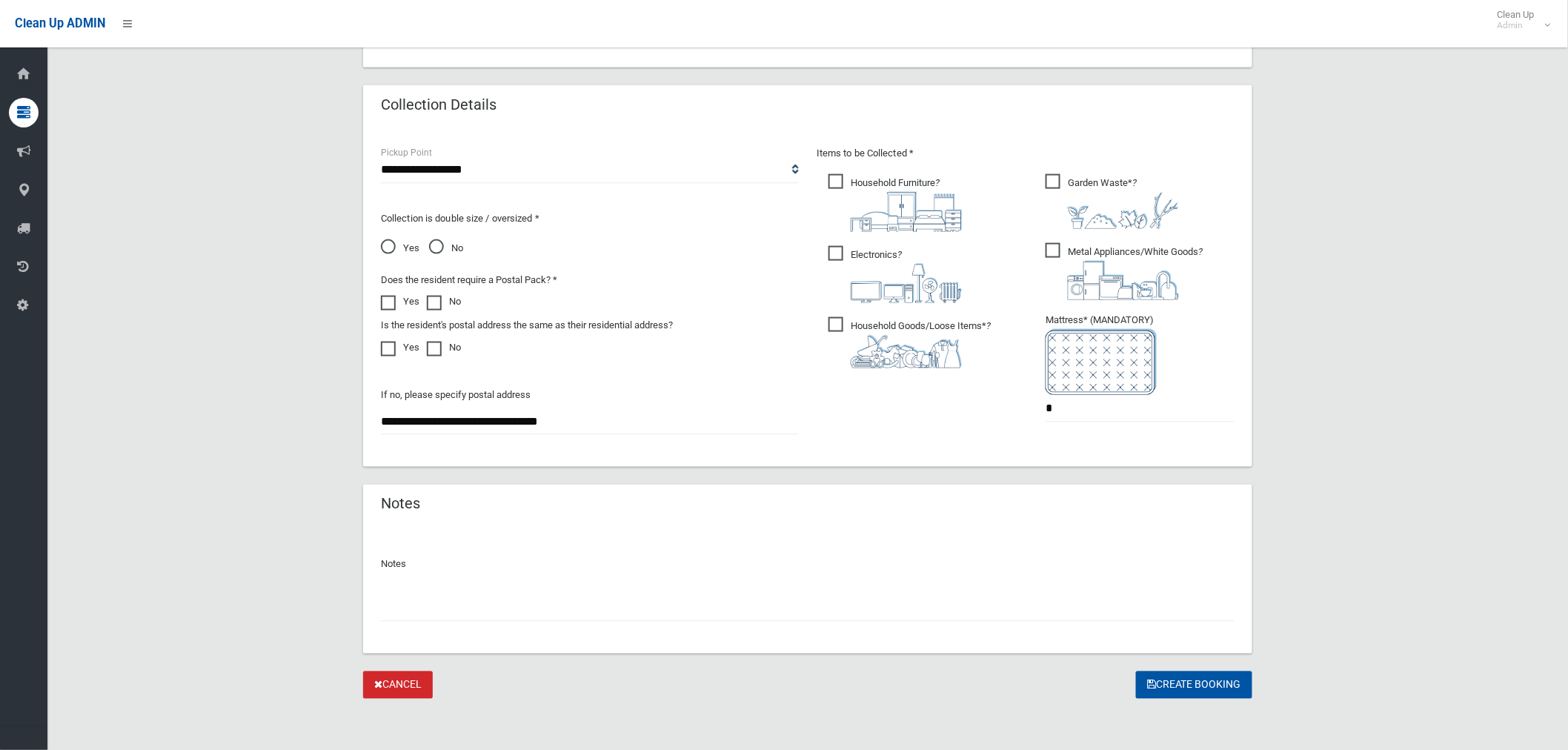
scroll to position [715, 0]
type input "**********"
click at [1195, 686] on button "Create Booking" at bounding box center [1195, 684] width 117 height 27
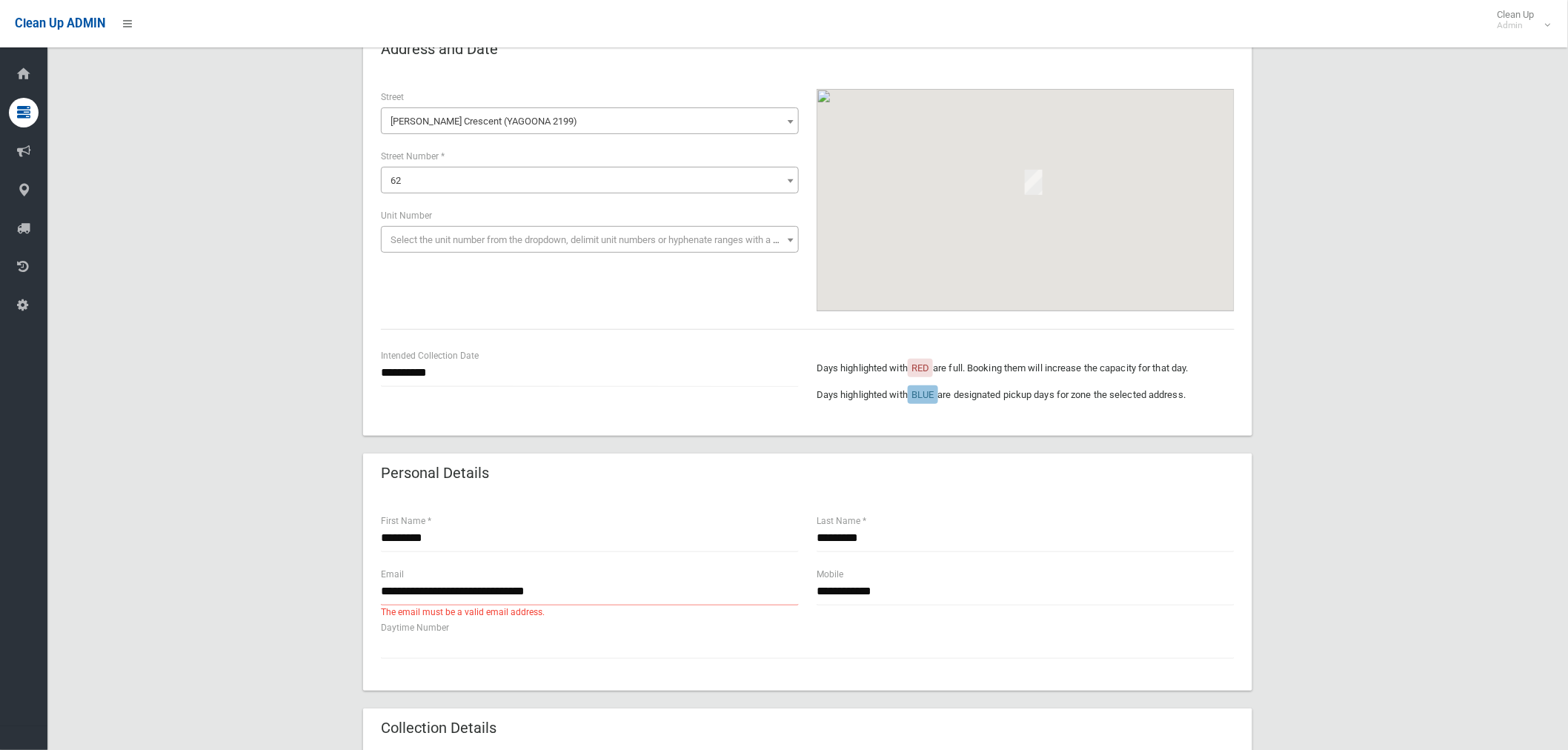
scroll to position [329, 0]
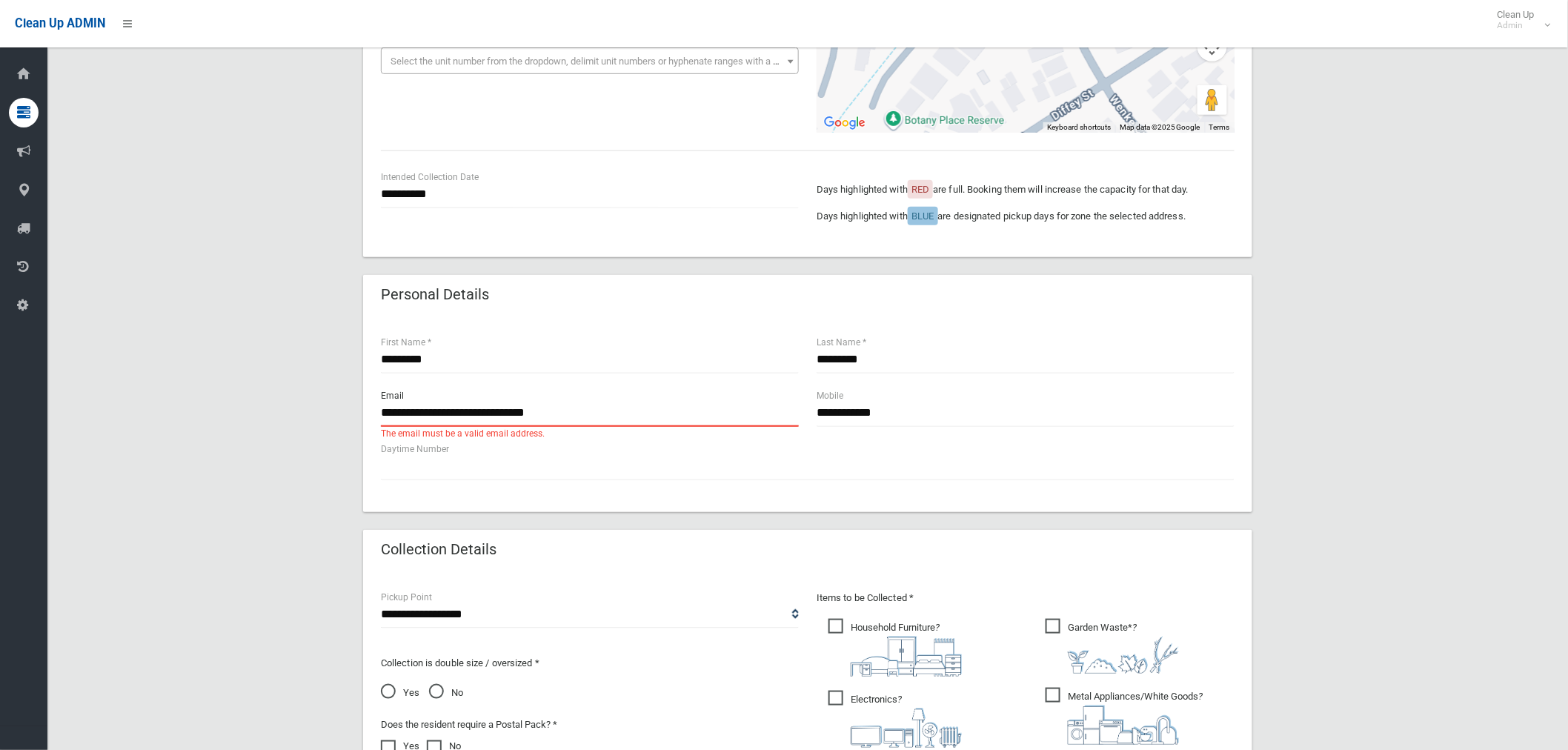
click at [602, 406] on input "**********" at bounding box center [590, 413] width 418 height 27
click at [382, 415] on input "**********" at bounding box center [590, 413] width 418 height 27
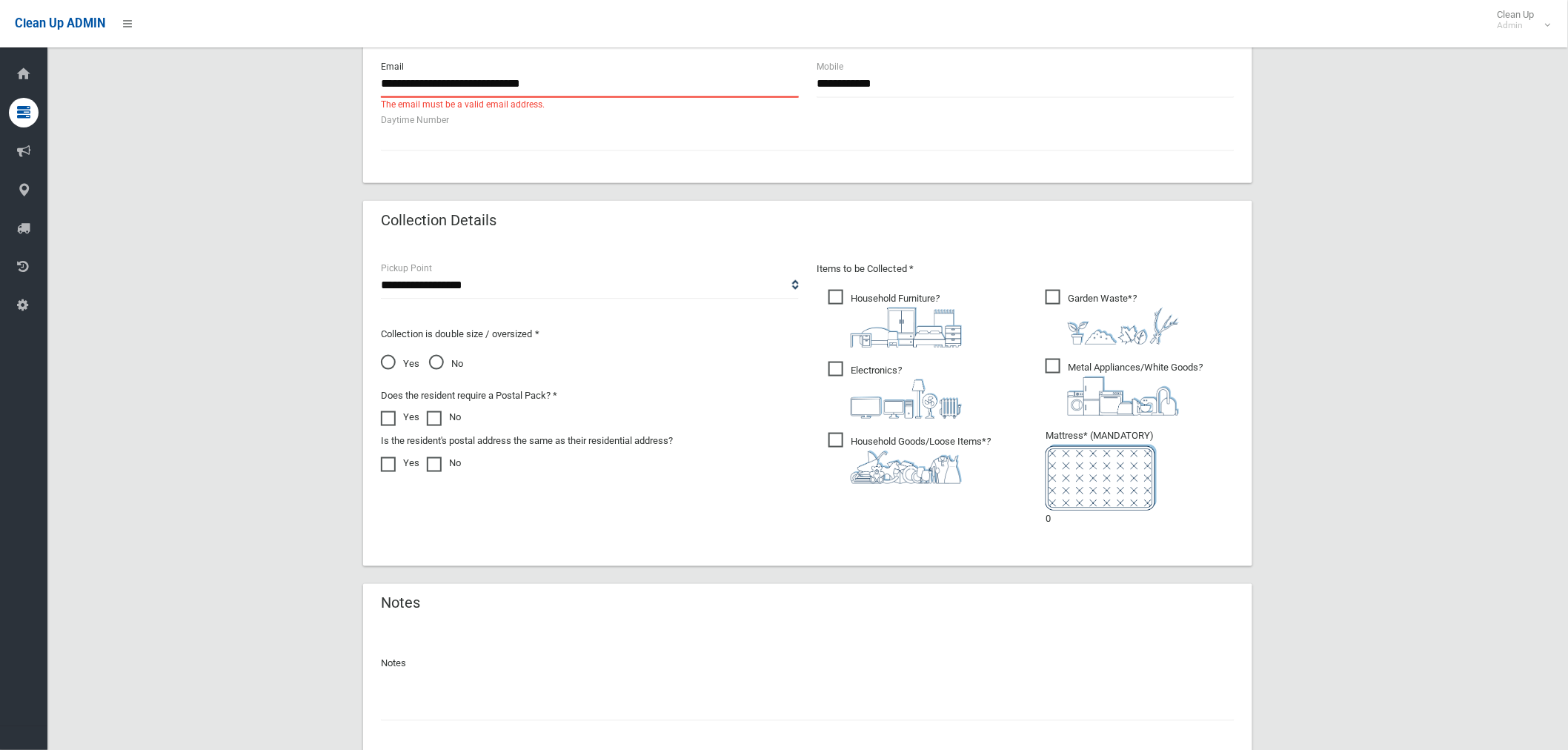
scroll to position [758, 0]
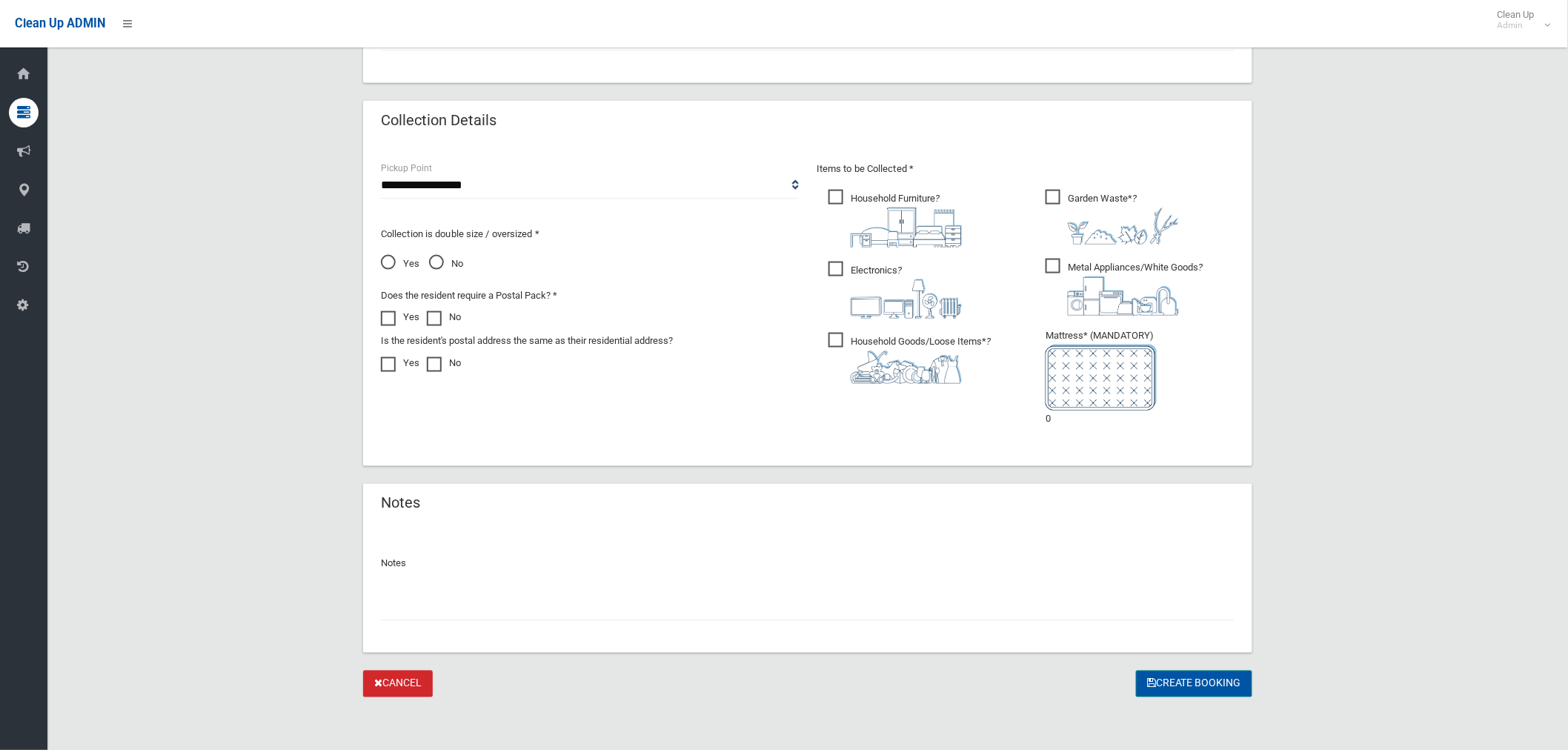
type input "**********"
click at [1181, 675] on button "Create Booking" at bounding box center [1195, 684] width 117 height 27
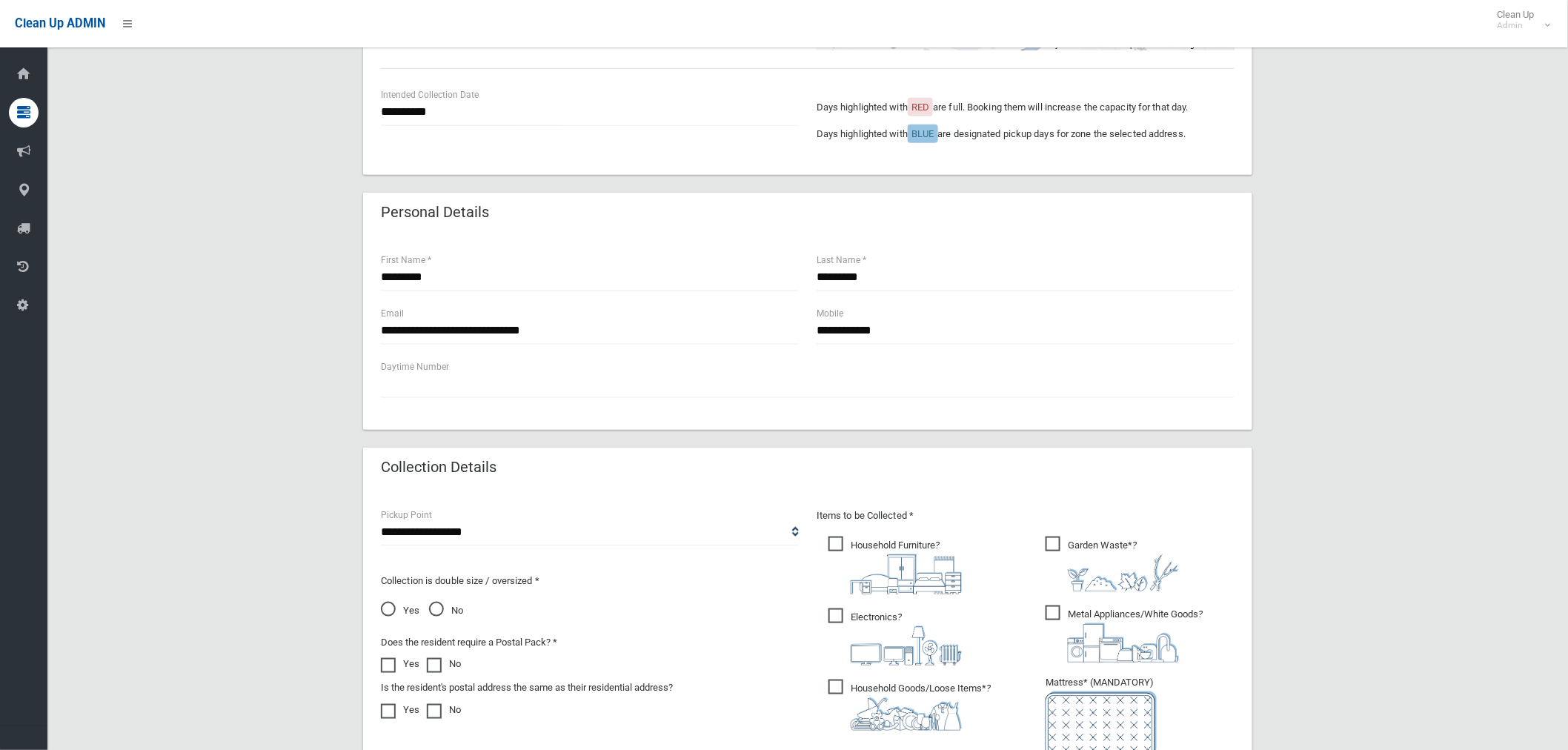
scroll to position [659, 0]
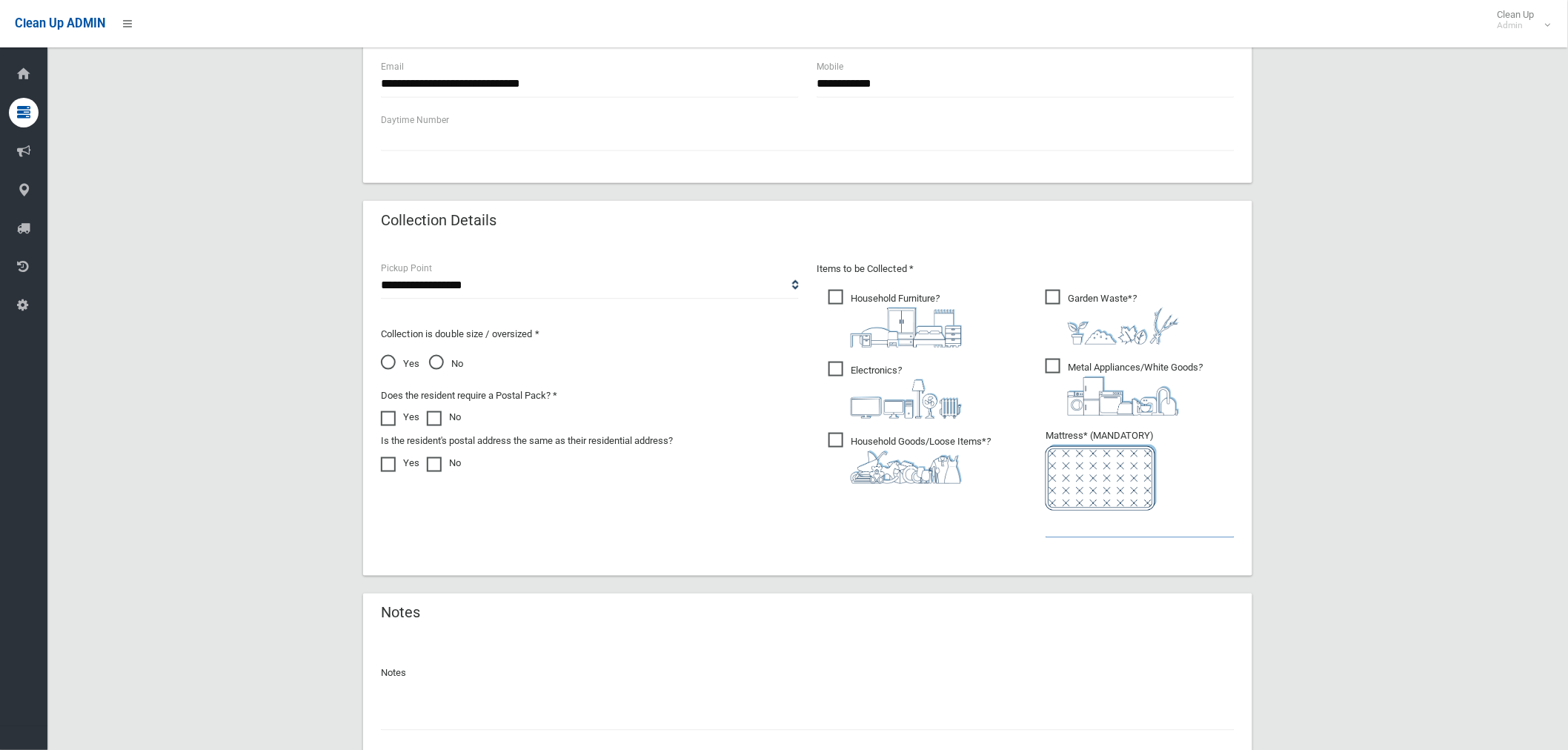
click at [1093, 525] on input "text" at bounding box center [1140, 524] width 189 height 27
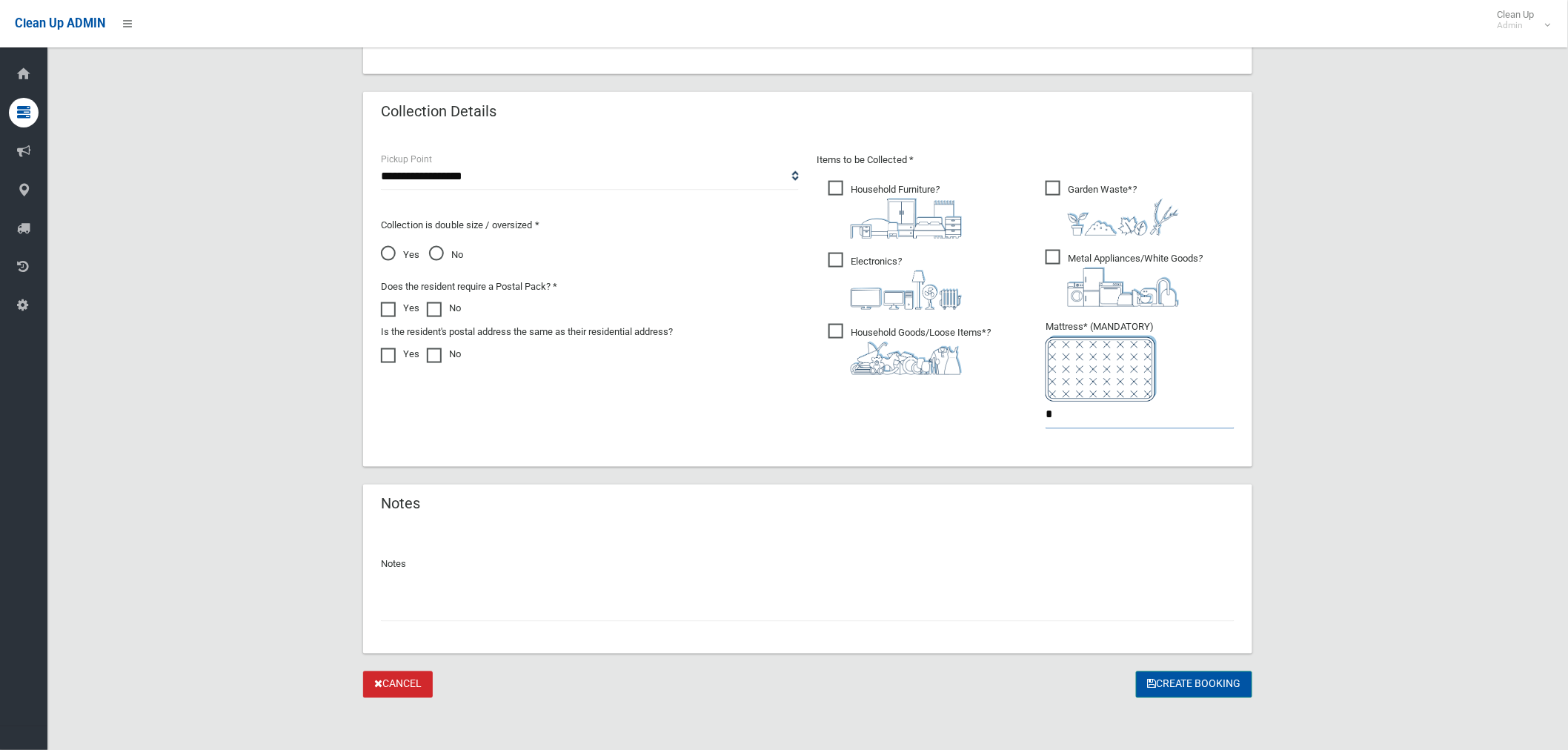
scroll to position [768, 0]
type input "*"
click at [1188, 680] on button "Create Booking" at bounding box center [1195, 684] width 117 height 27
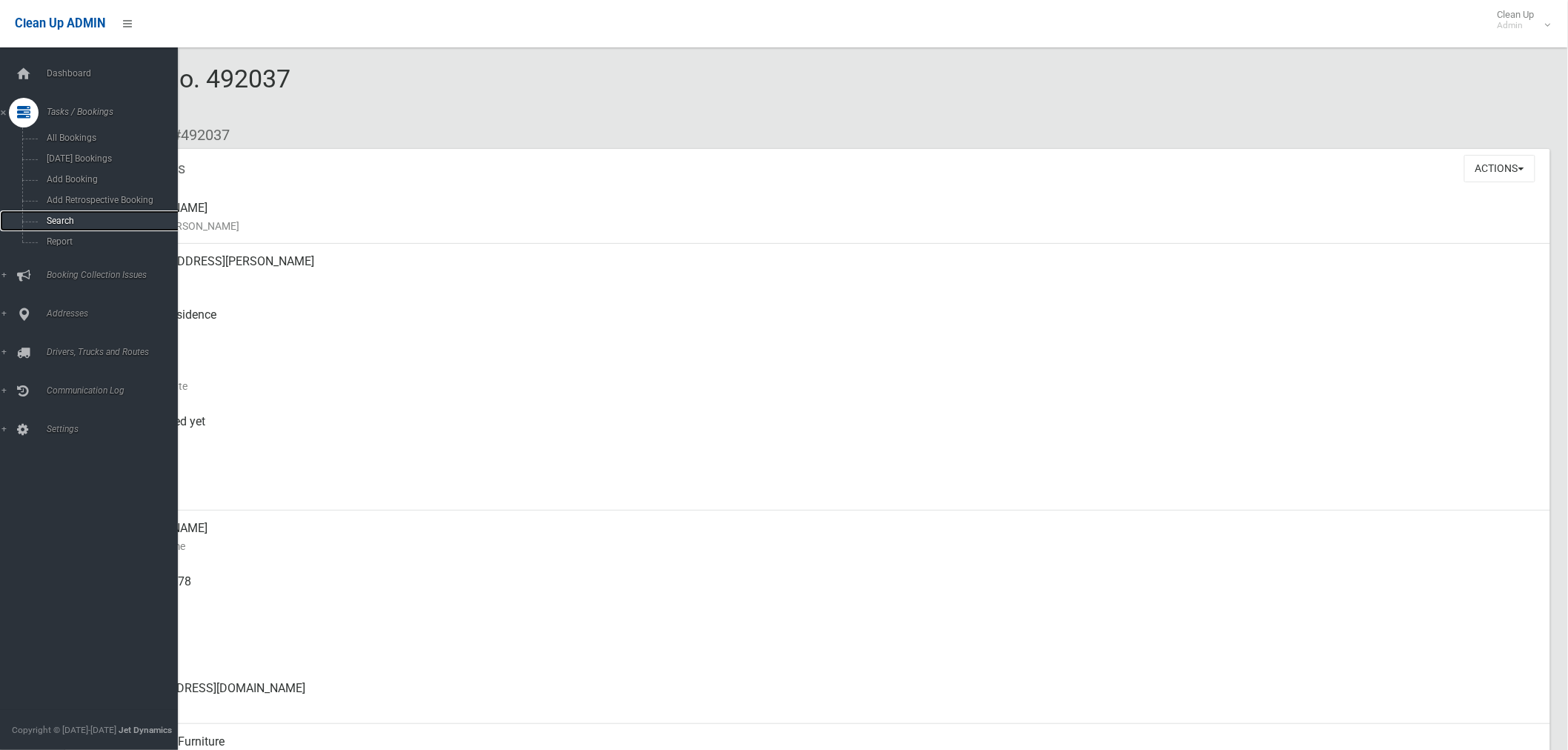
click at [71, 220] on span "Search" at bounding box center [110, 220] width 135 height 10
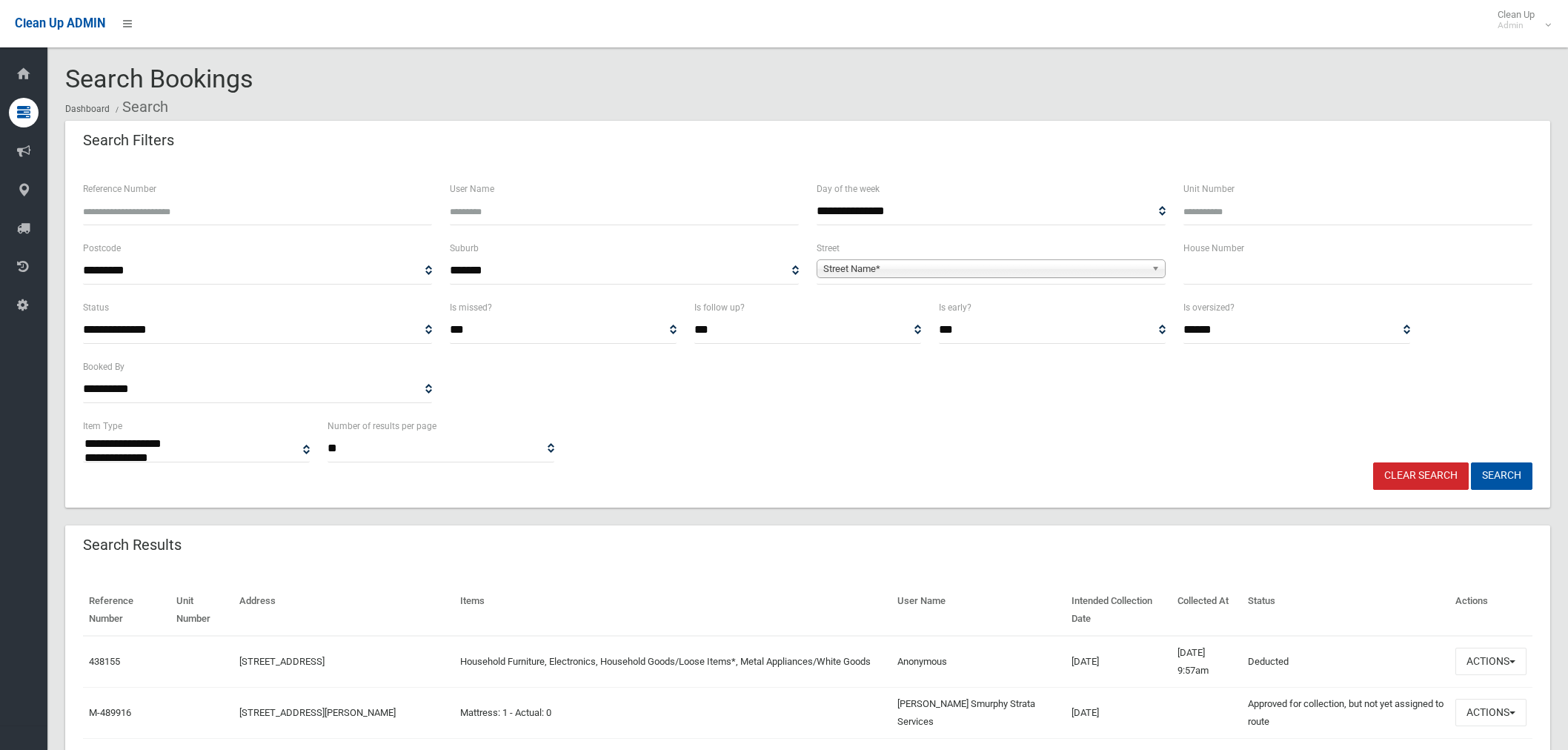
select select
click at [1241, 275] on input "text" at bounding box center [1357, 270] width 349 height 27
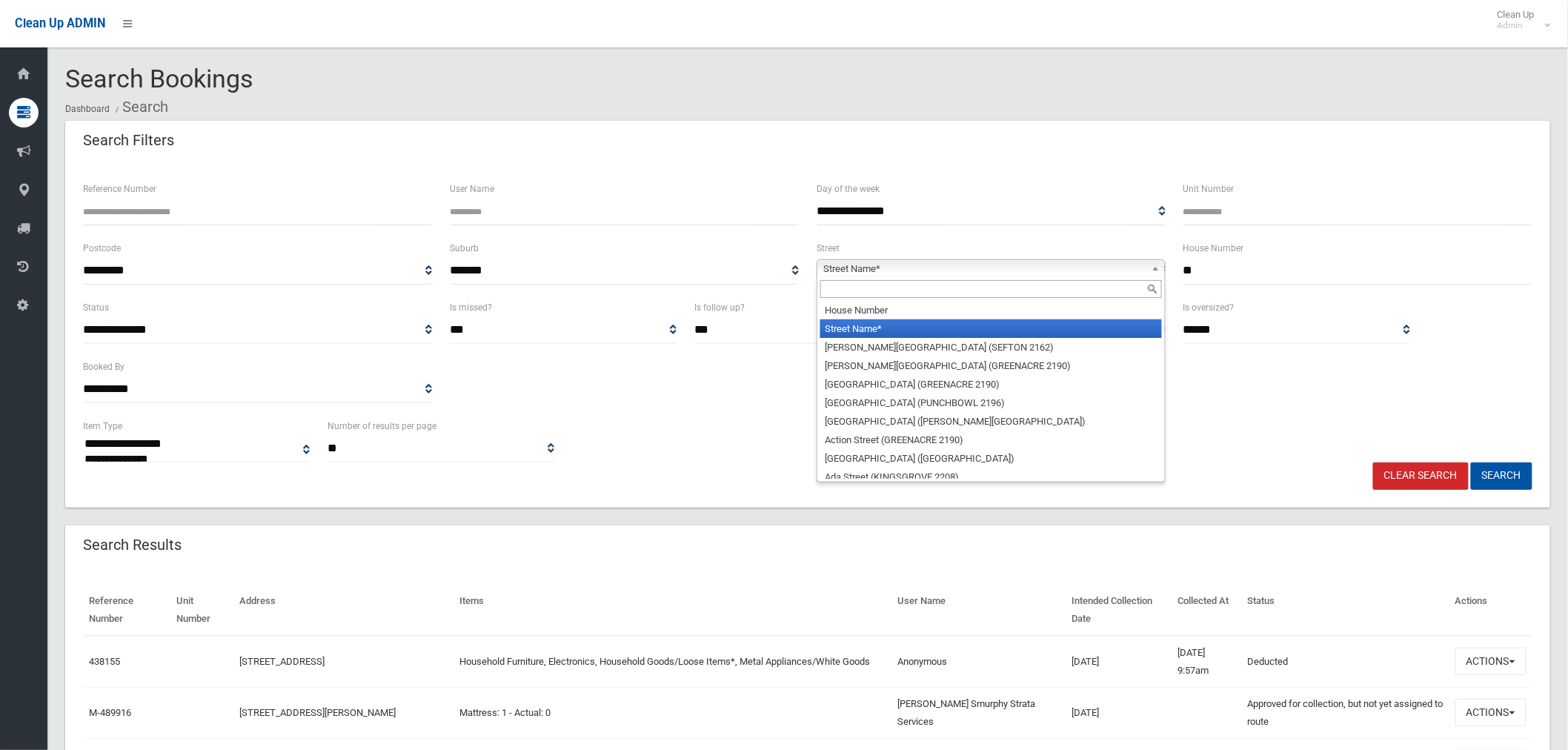
click at [939, 267] on span "Street Name*" at bounding box center [984, 269] width 323 height 18
click at [1248, 278] on input "**" at bounding box center [1357, 270] width 349 height 27
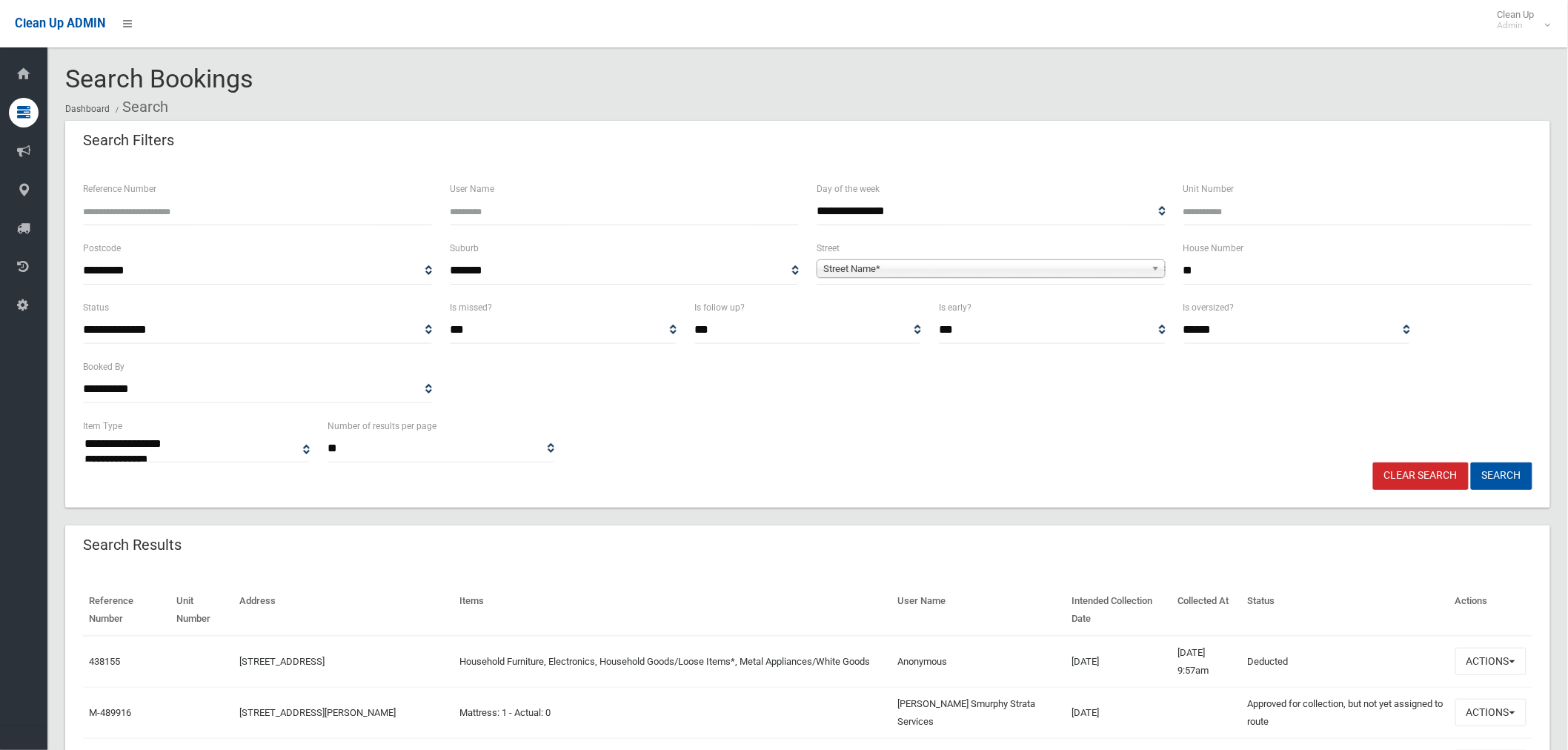
type input "*"
click at [905, 263] on span "Street Name*" at bounding box center [984, 269] width 323 height 18
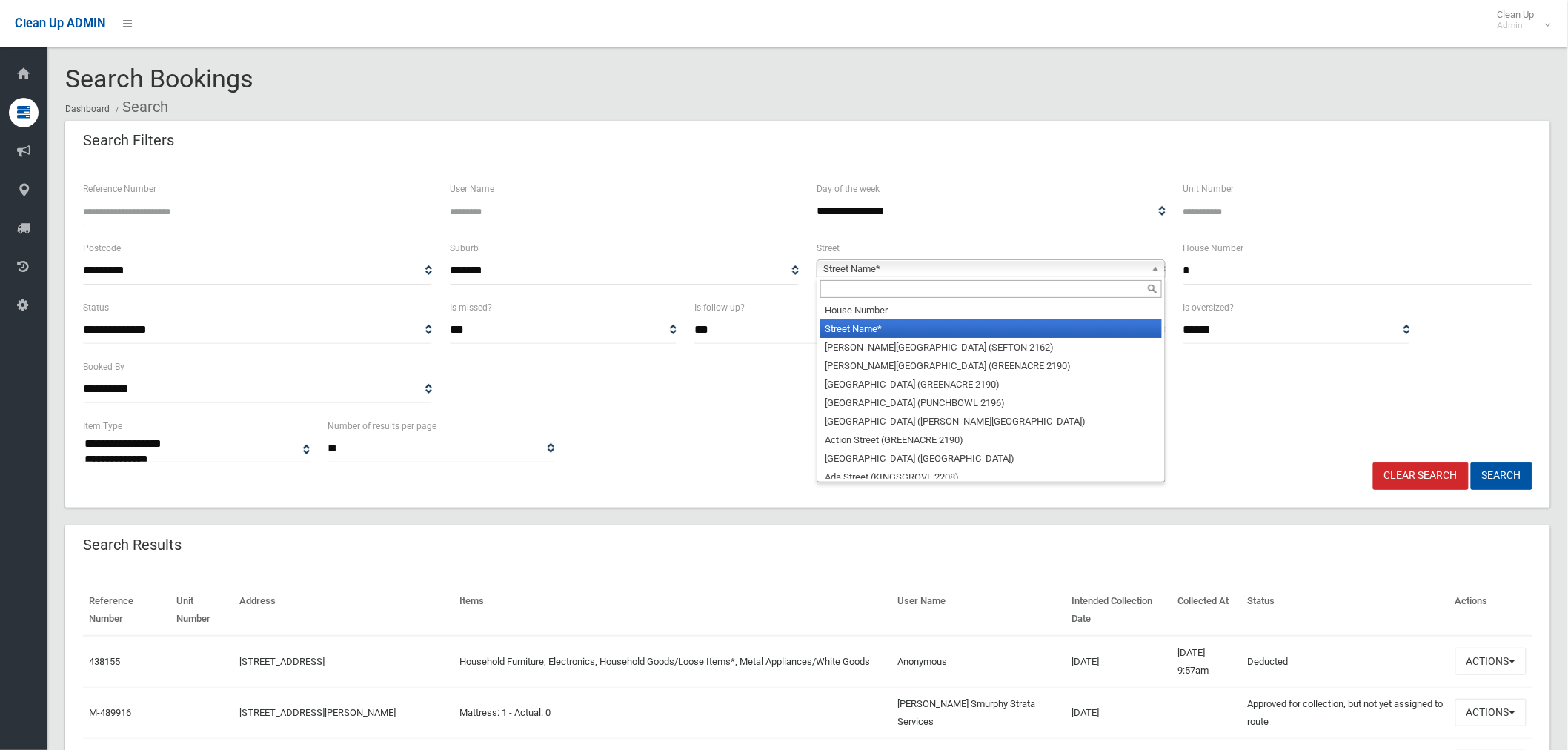
click at [895, 294] on input "text" at bounding box center [990, 289] width 341 height 18
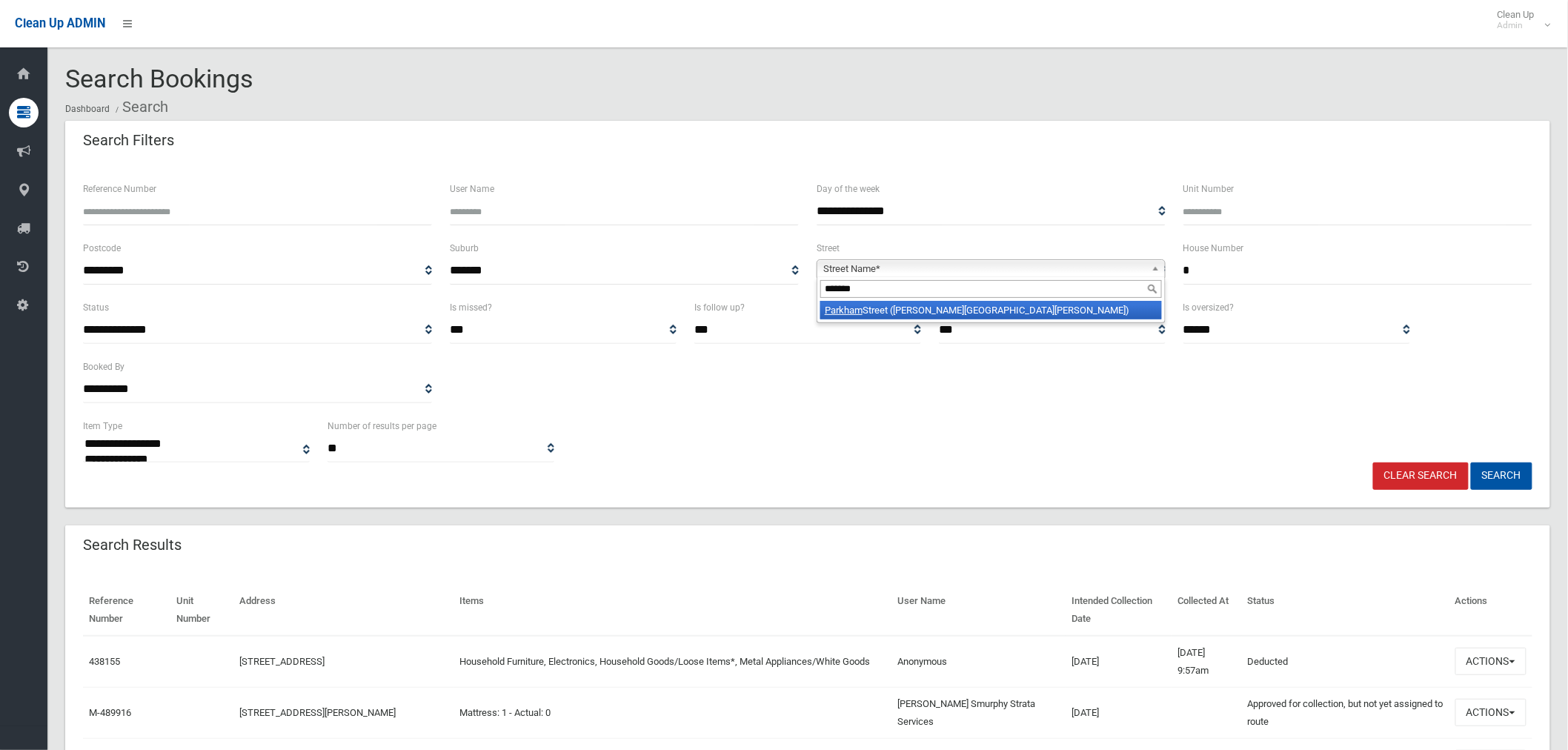
type input "*******"
click at [914, 309] on li "Parkham Street (CHESTER HILL 2162)" at bounding box center [990, 311] width 341 height 19
click at [1485, 473] on button "Search" at bounding box center [1501, 476] width 61 height 27
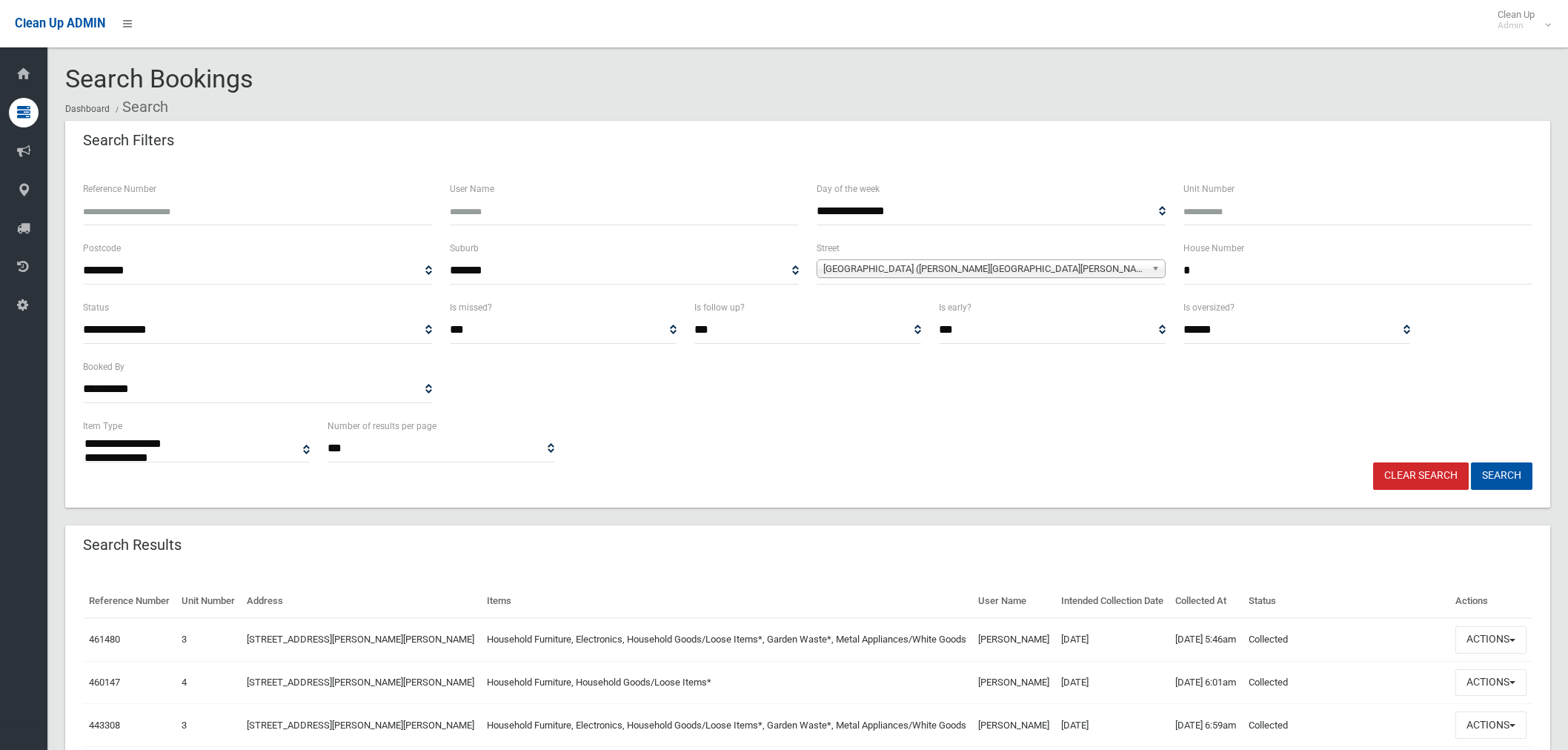
select select
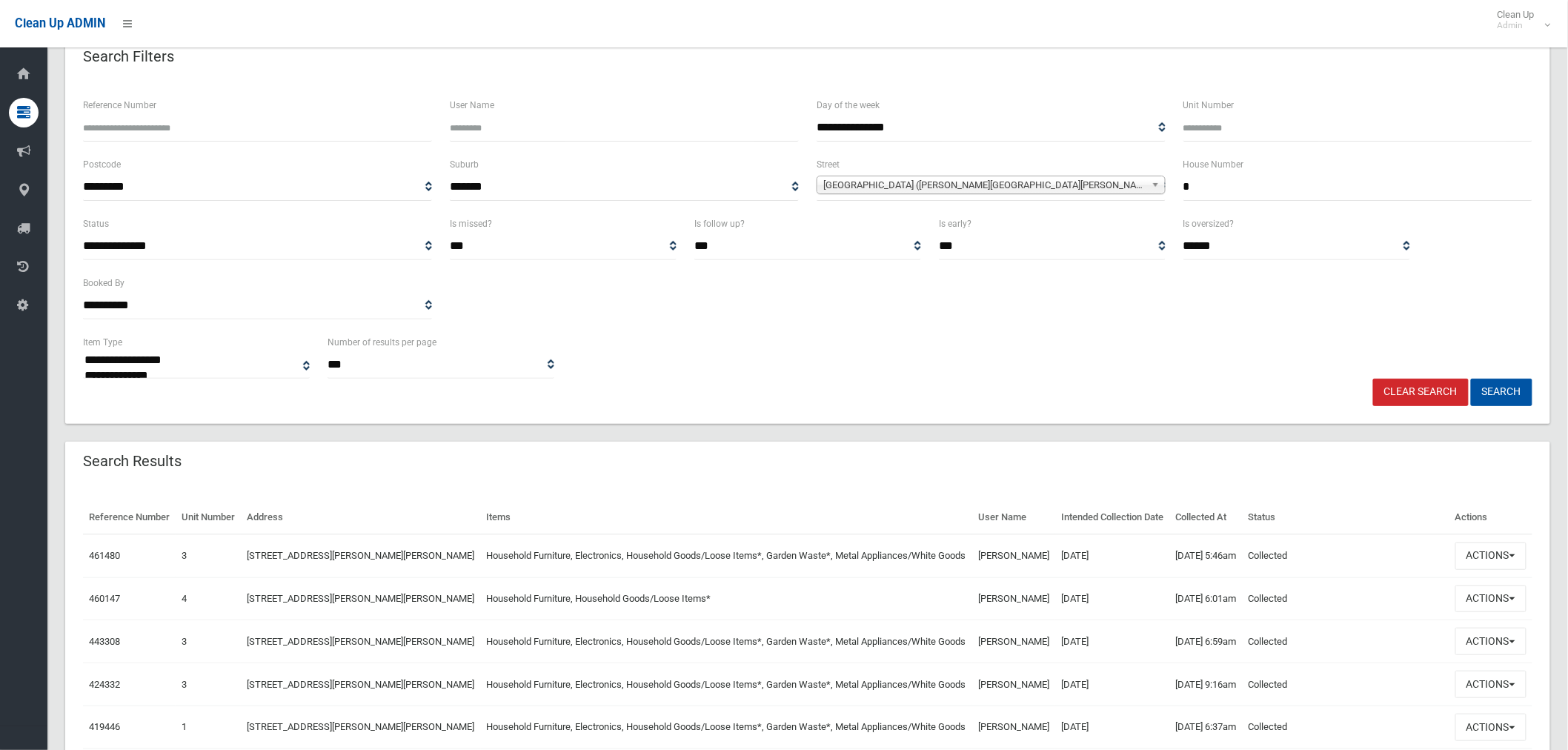
scroll to position [165, 0]
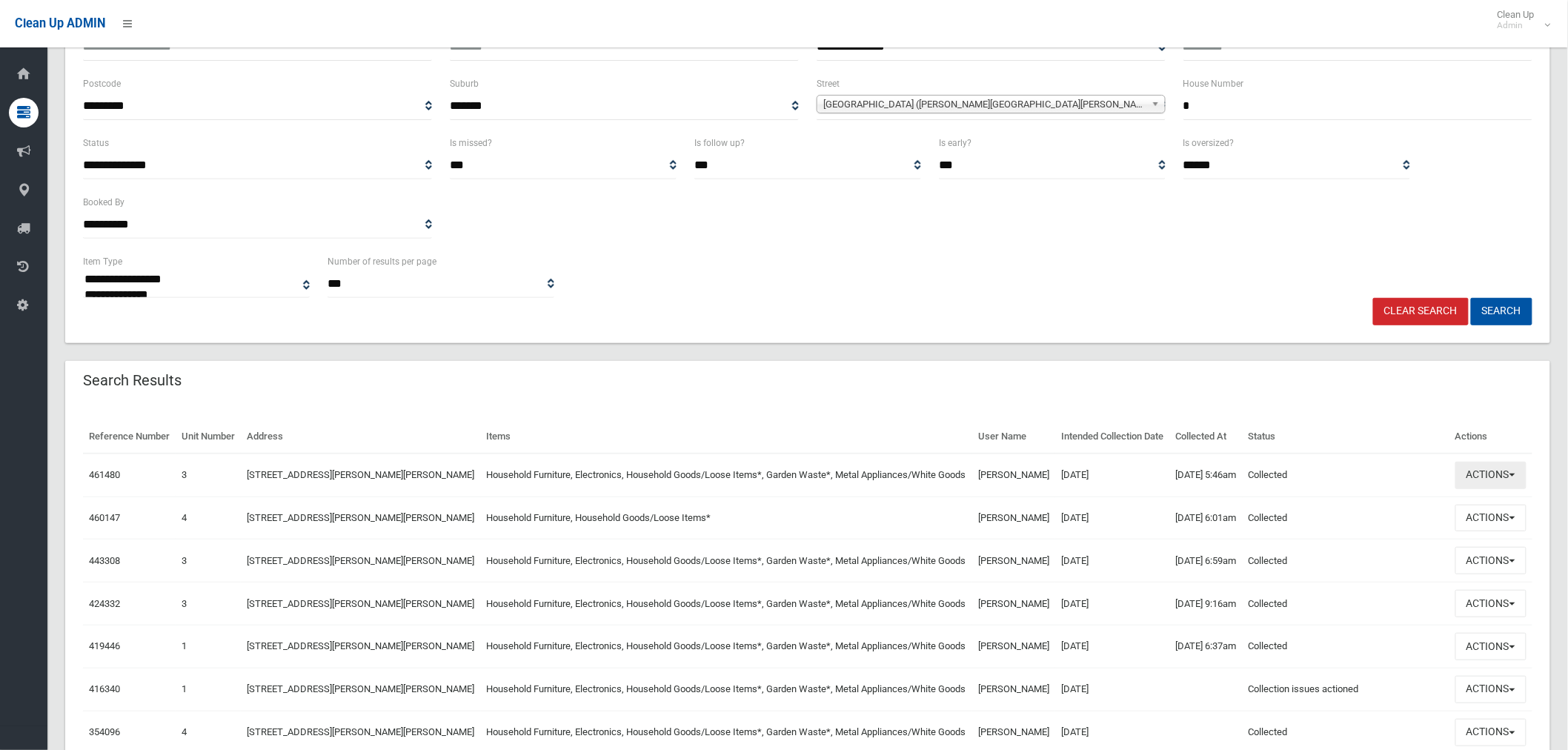
click at [1488, 489] on button "Actions" at bounding box center [1492, 475] width 71 height 27
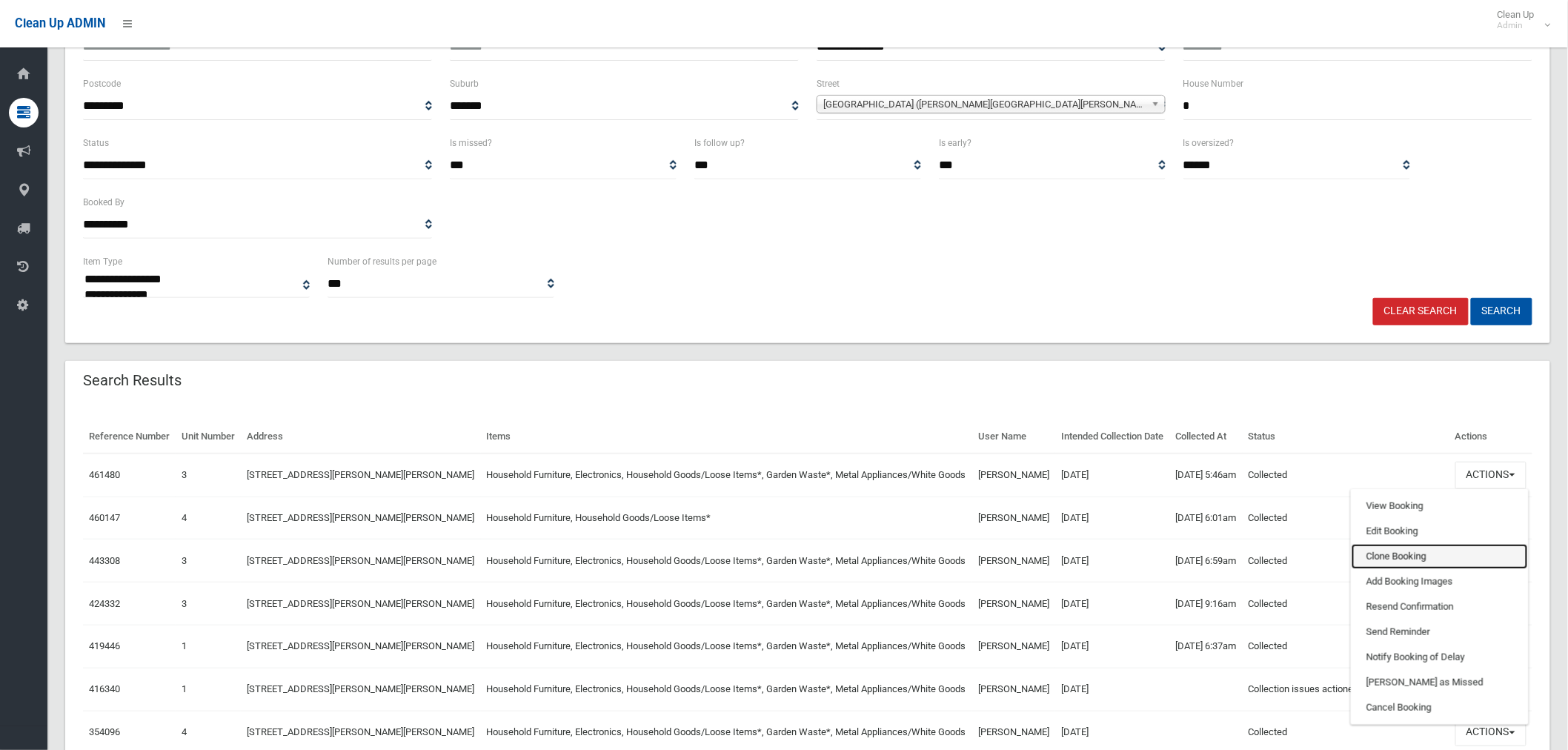
click at [1409, 569] on link "Clone Booking" at bounding box center [1440, 556] width 177 height 25
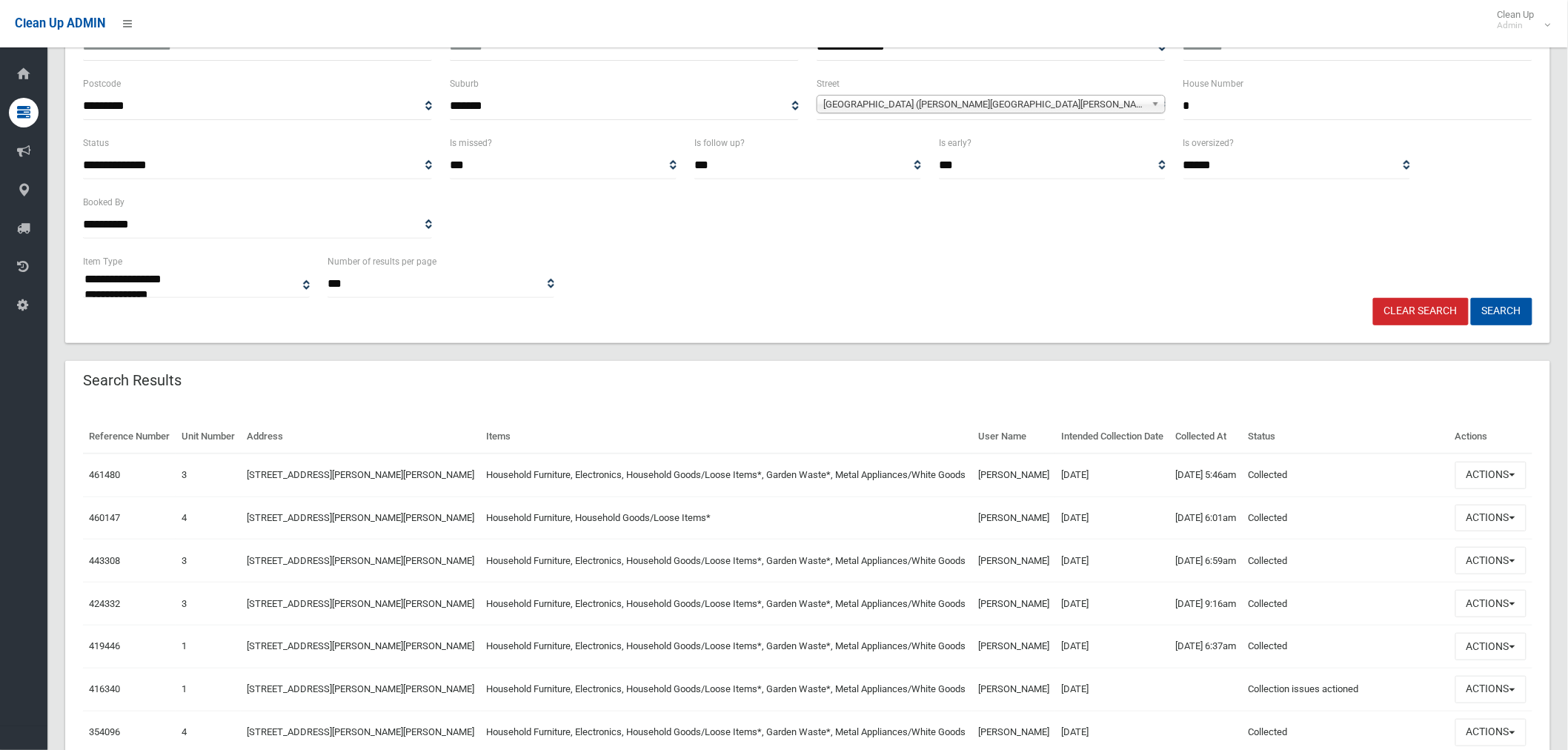
scroll to position [247, 0]
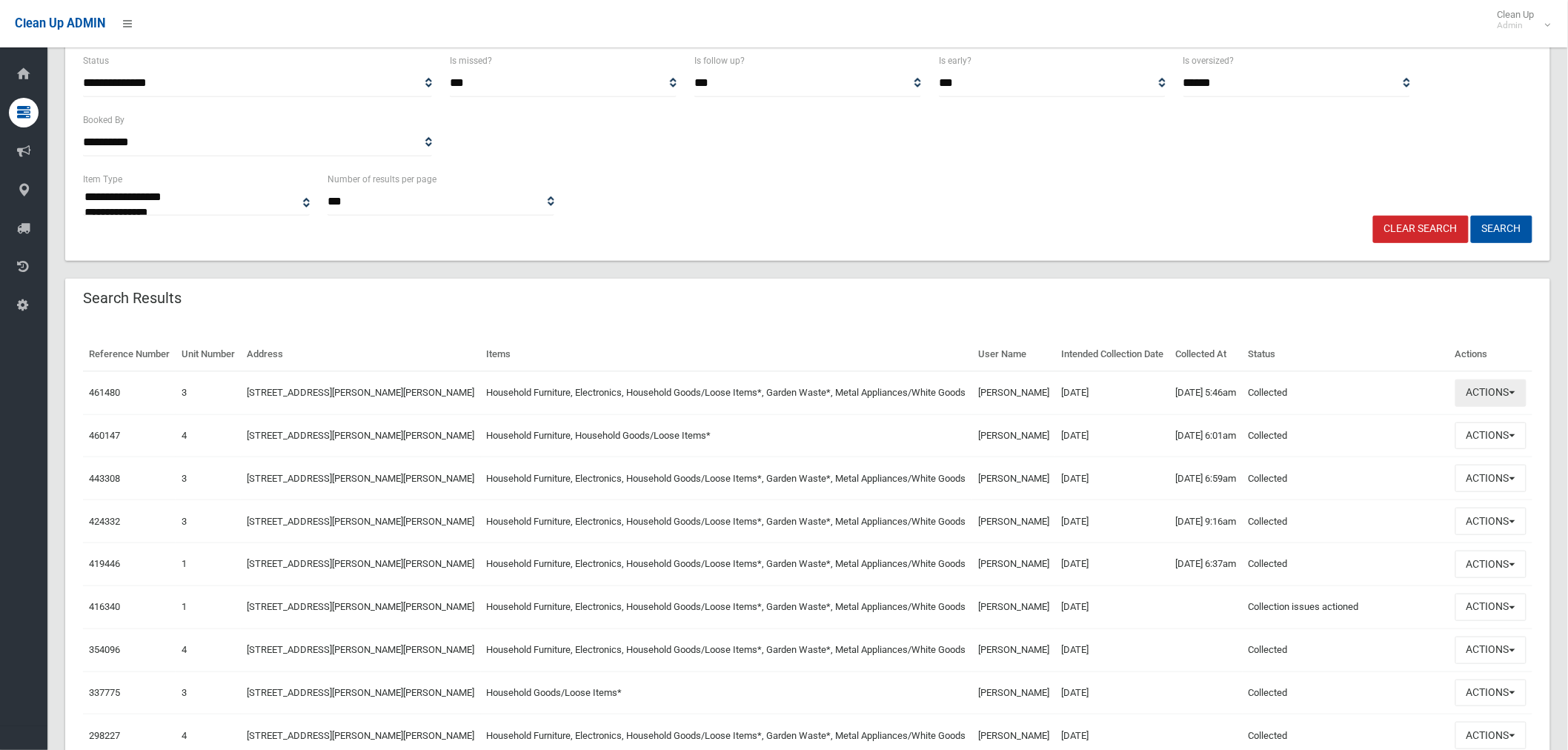
click at [1487, 407] on button "Actions" at bounding box center [1492, 392] width 71 height 27
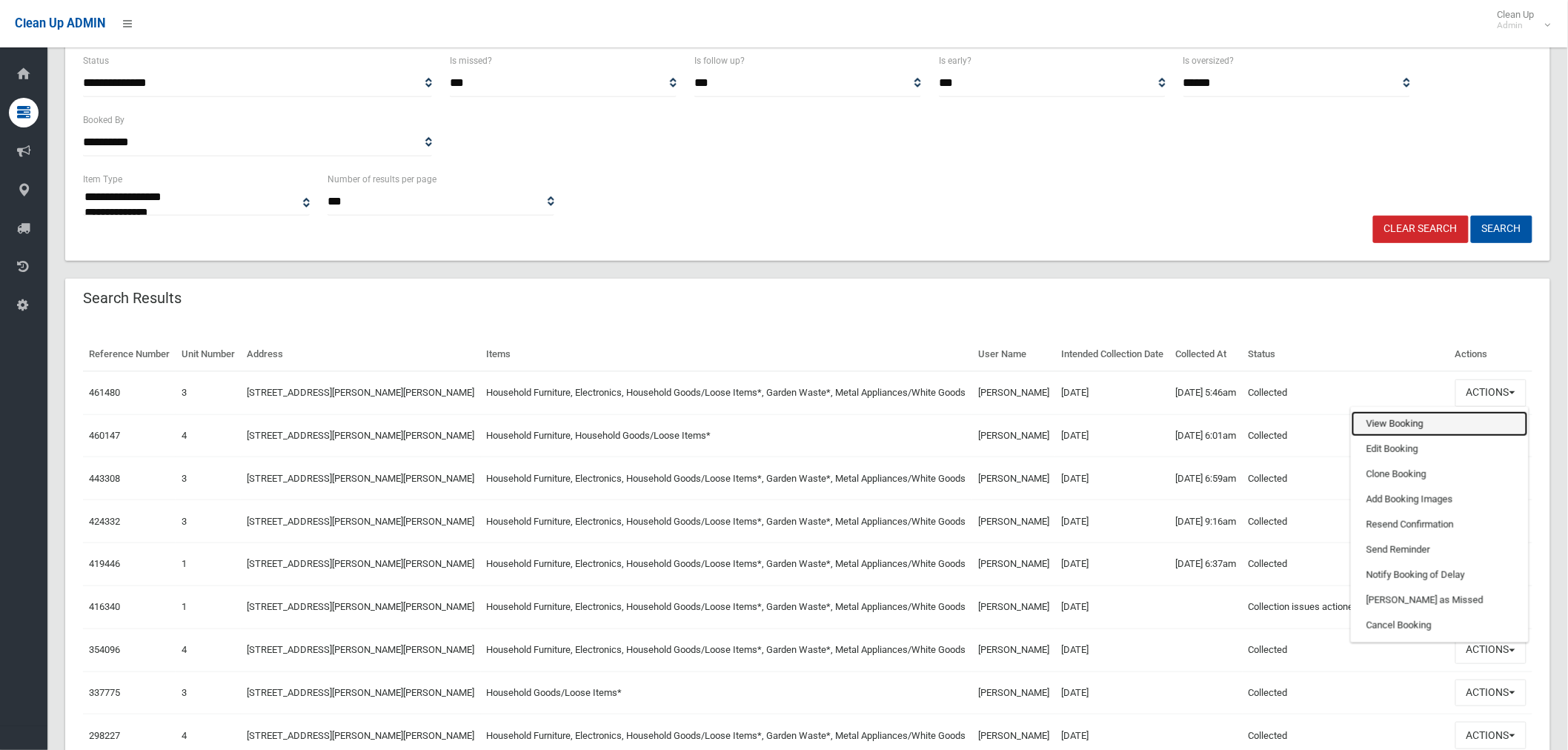
click at [1400, 437] on link "View Booking" at bounding box center [1440, 423] width 177 height 25
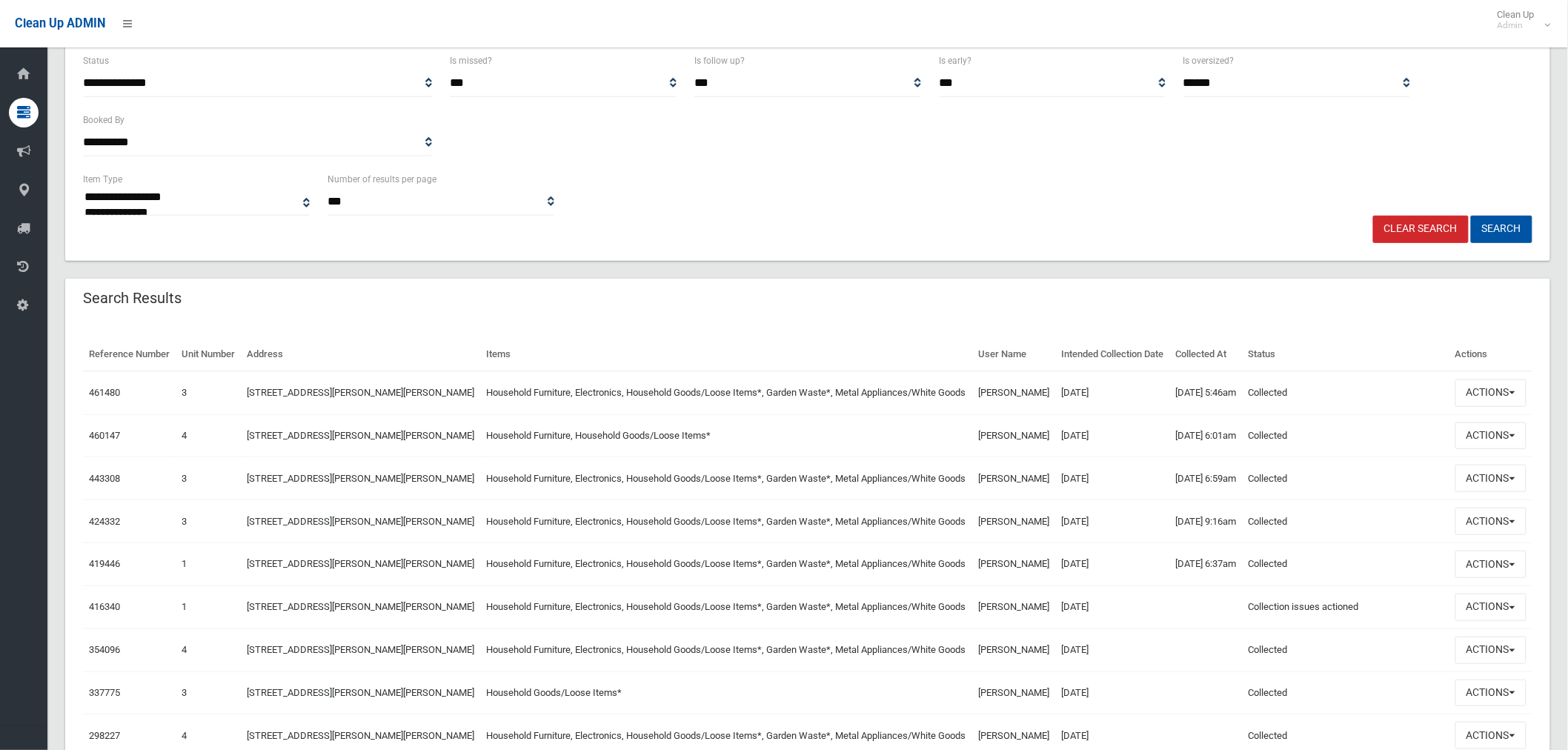
drag, startPoint x: 124, startPoint y: 412, endPoint x: 118, endPoint y: 410, distance: 6.3
click at [124, 411] on td "461480" at bounding box center [129, 393] width 92 height 43
click at [111, 398] on link "461480" at bounding box center [104, 392] width 31 height 11
click at [1476, 407] on button "Actions" at bounding box center [1492, 392] width 71 height 27
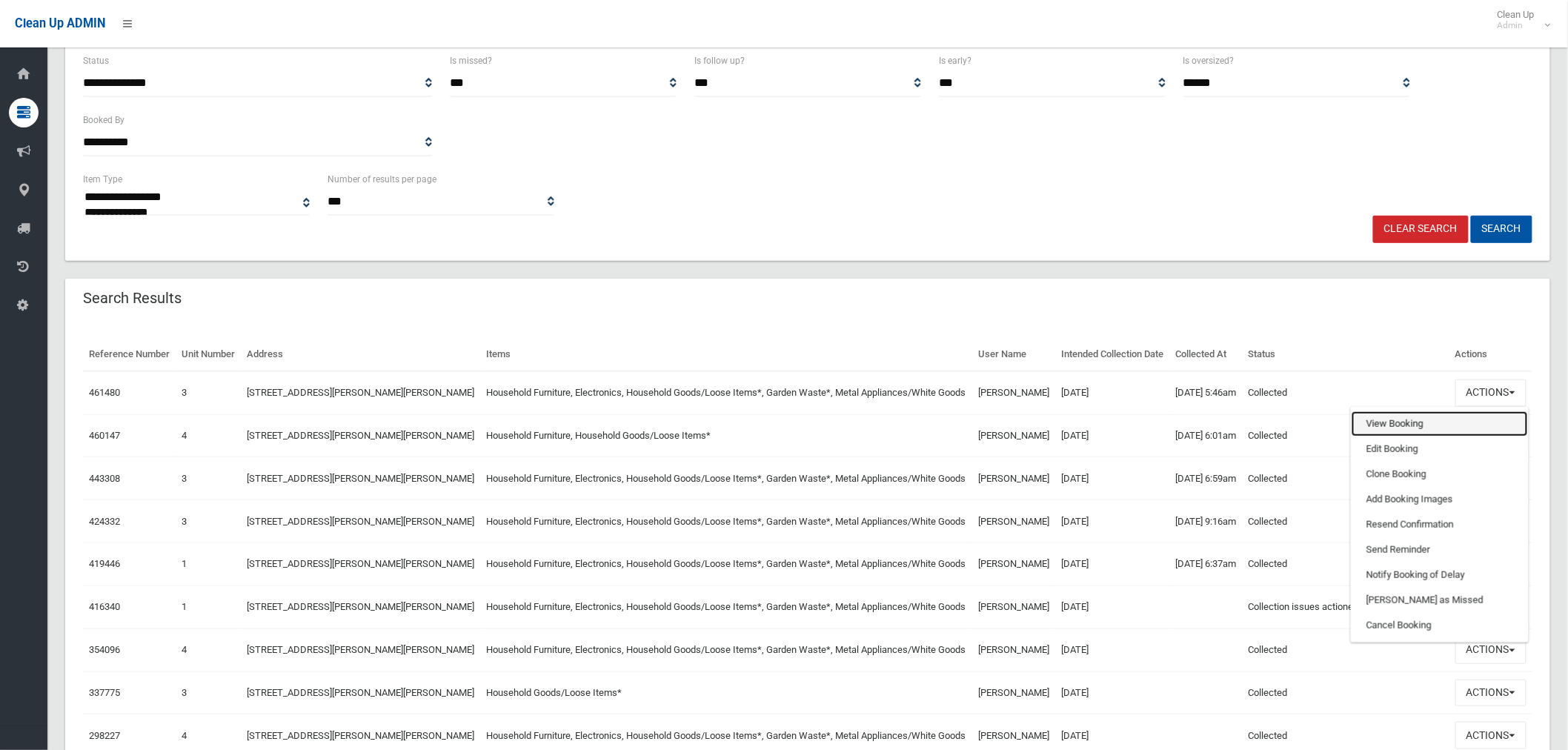
click at [1404, 437] on link "View Booking" at bounding box center [1440, 423] width 177 height 25
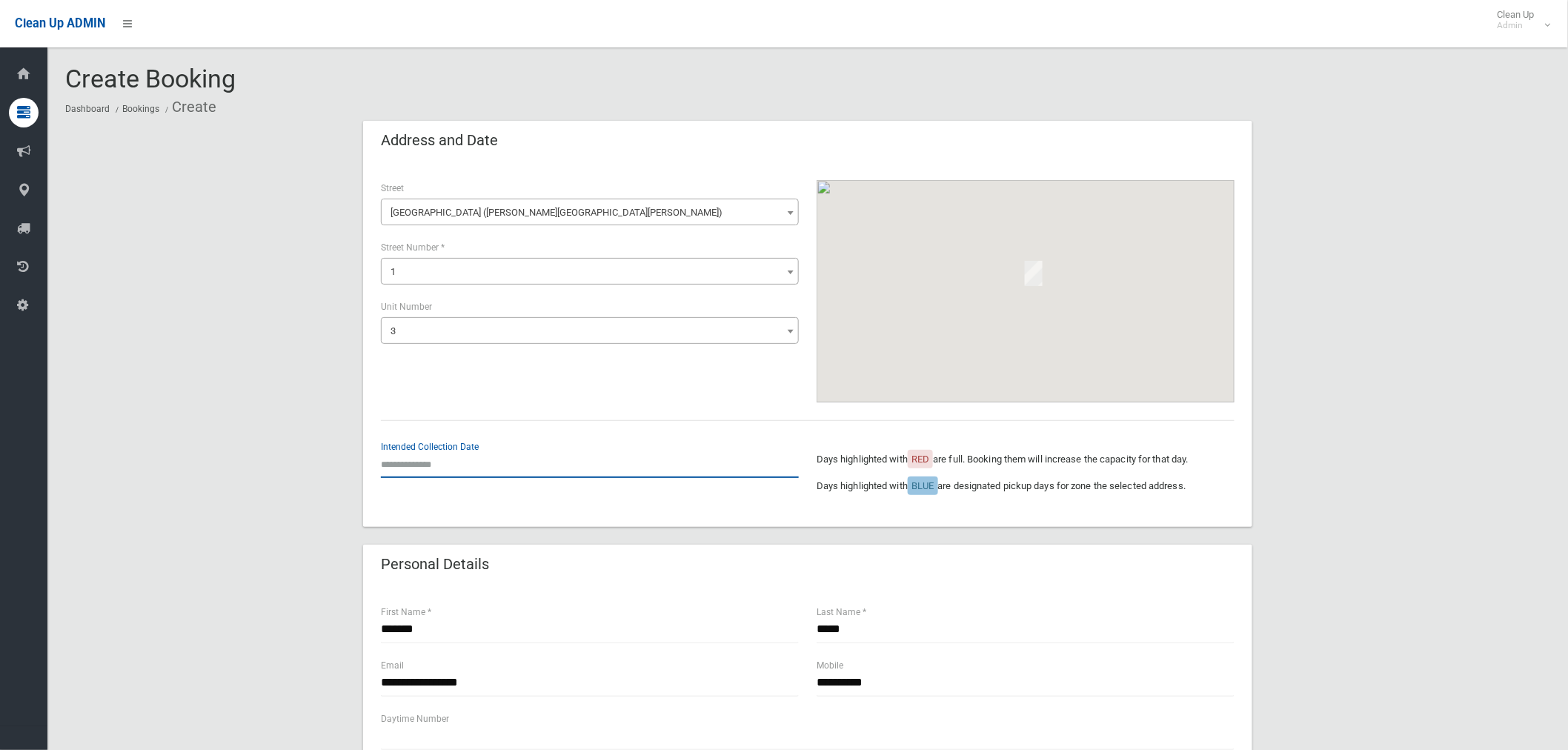
click at [431, 460] on input "text" at bounding box center [590, 464] width 418 height 27
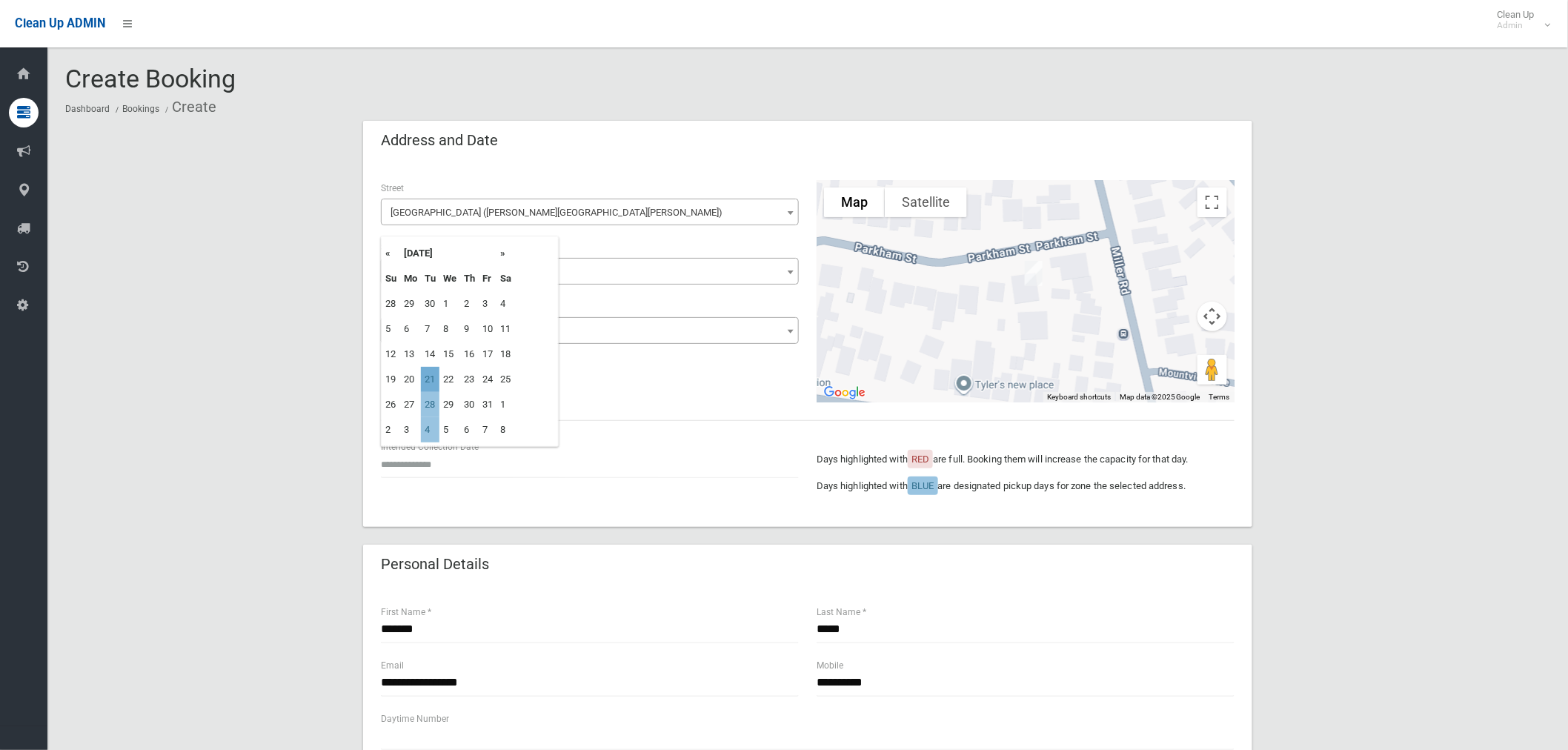
click at [432, 382] on td "21" at bounding box center [431, 379] width 19 height 25
type input "**********"
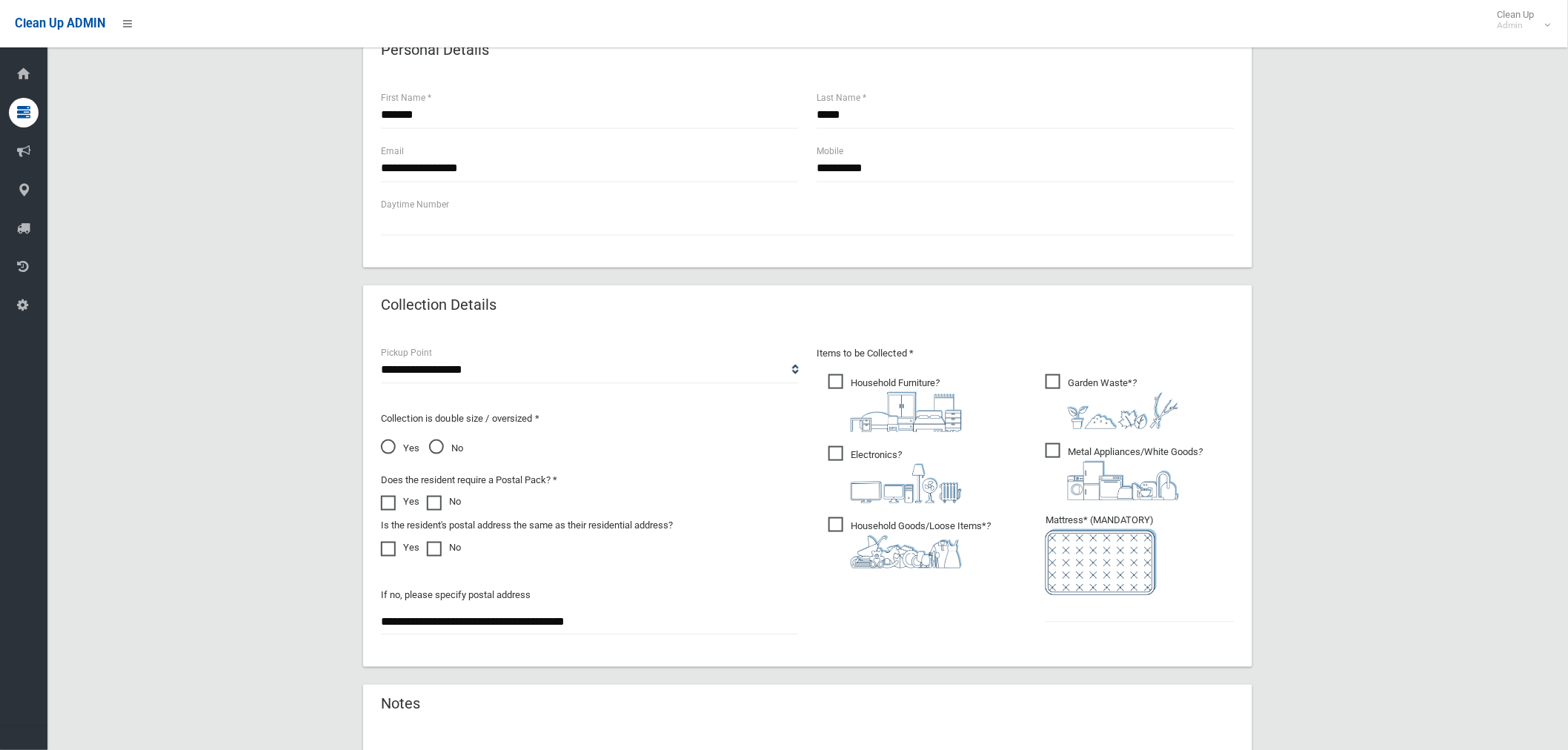
scroll to position [659, 0]
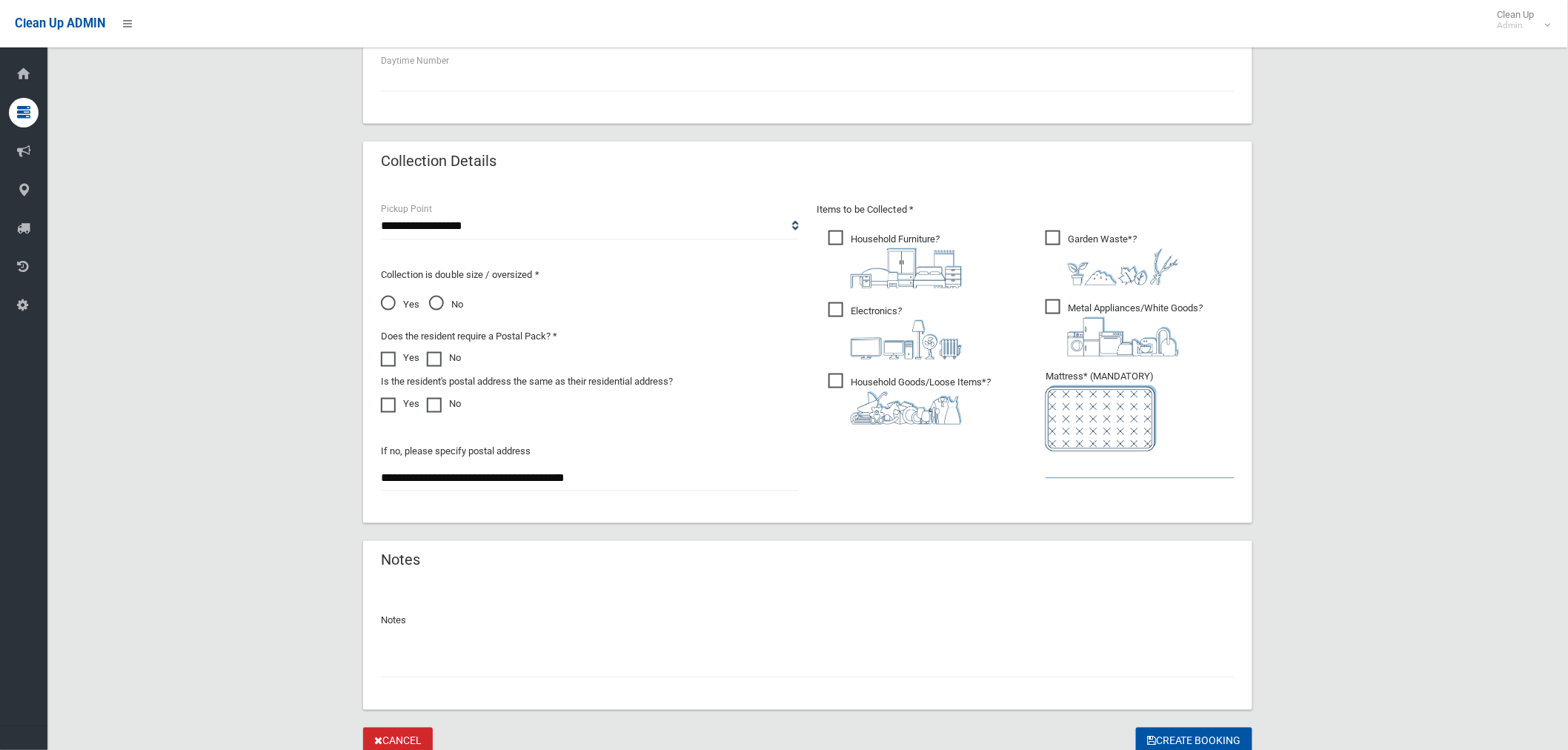
click at [1073, 463] on input "text" at bounding box center [1140, 465] width 189 height 27
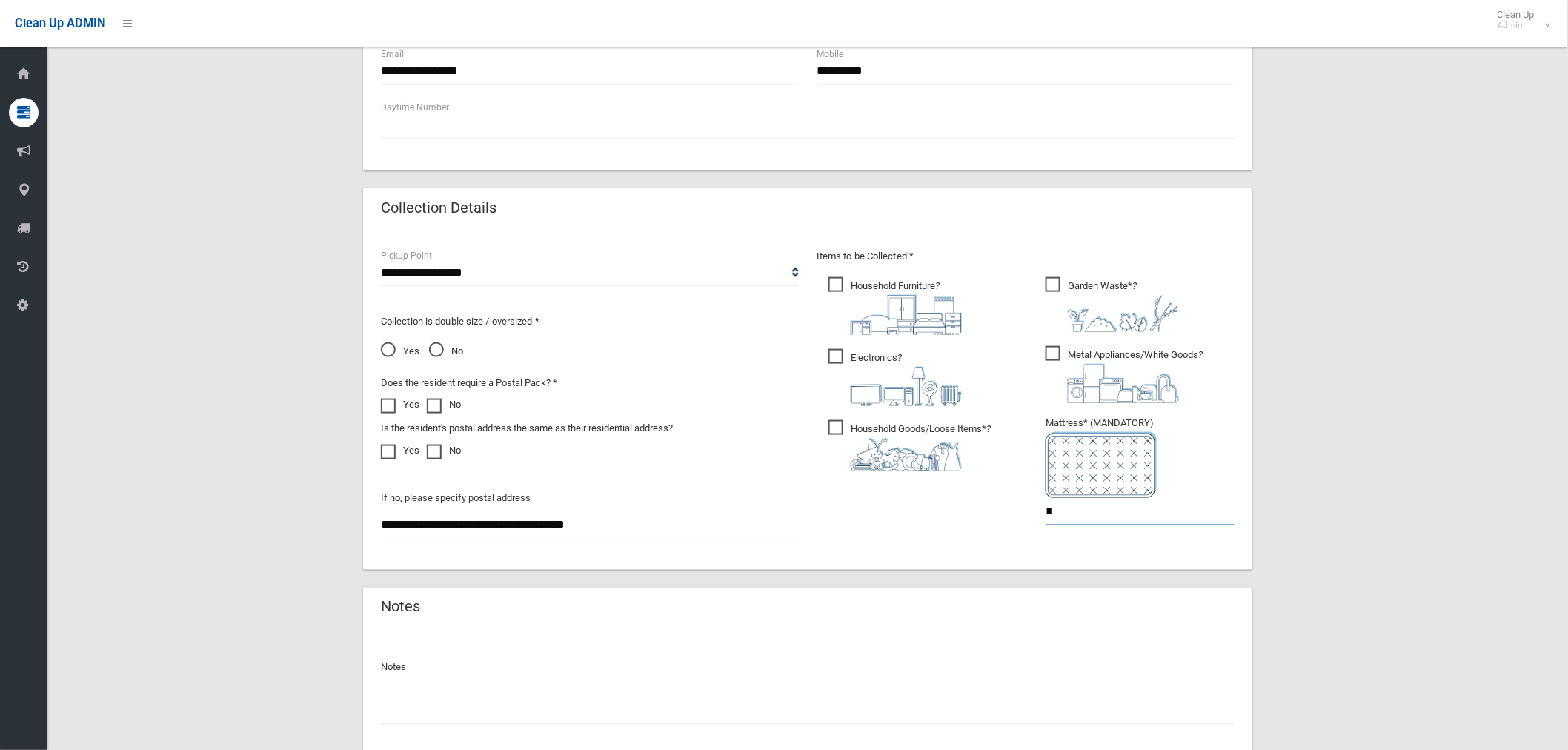
scroll to position [715, 0]
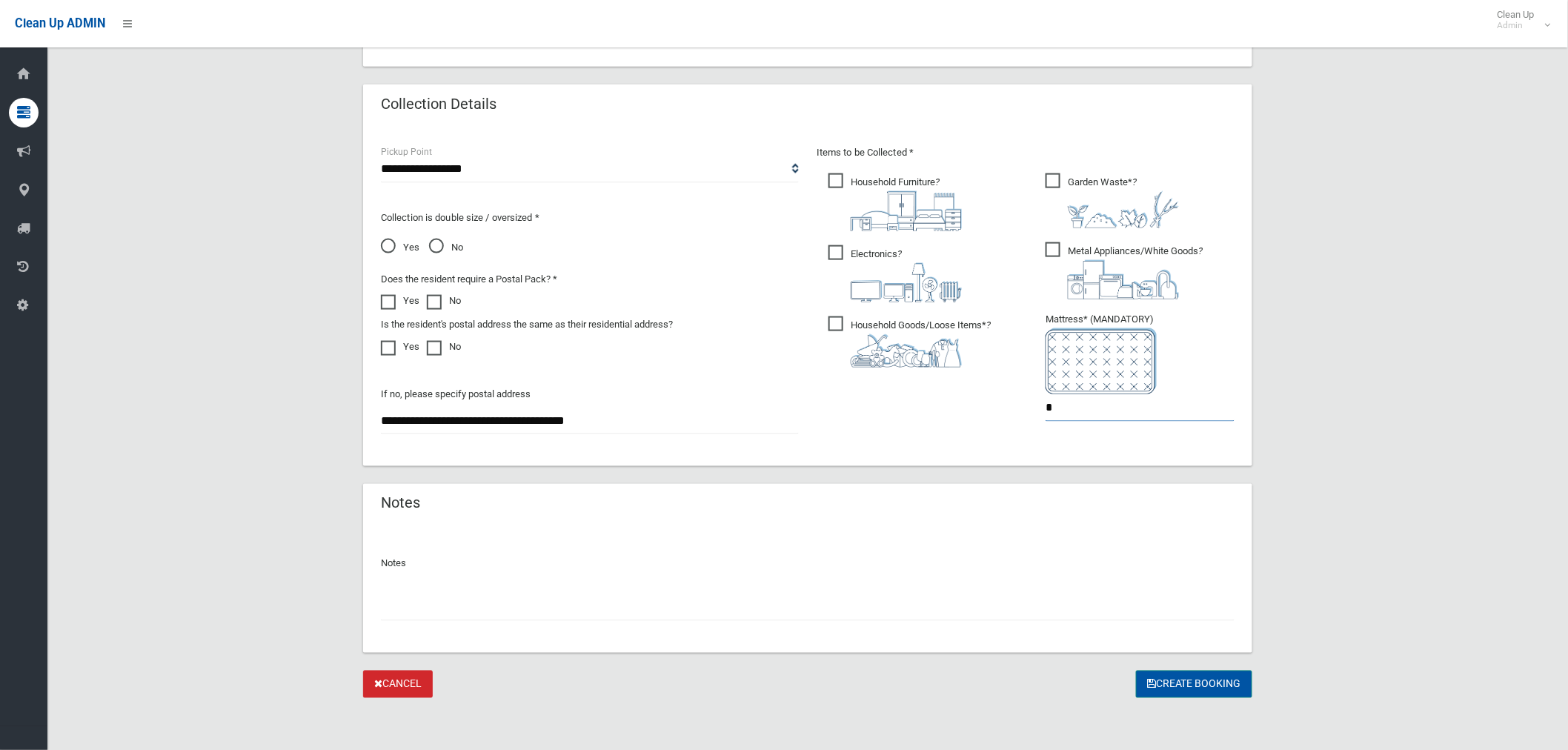
type input "*"
click at [1211, 679] on button "Create Booking" at bounding box center [1195, 684] width 117 height 27
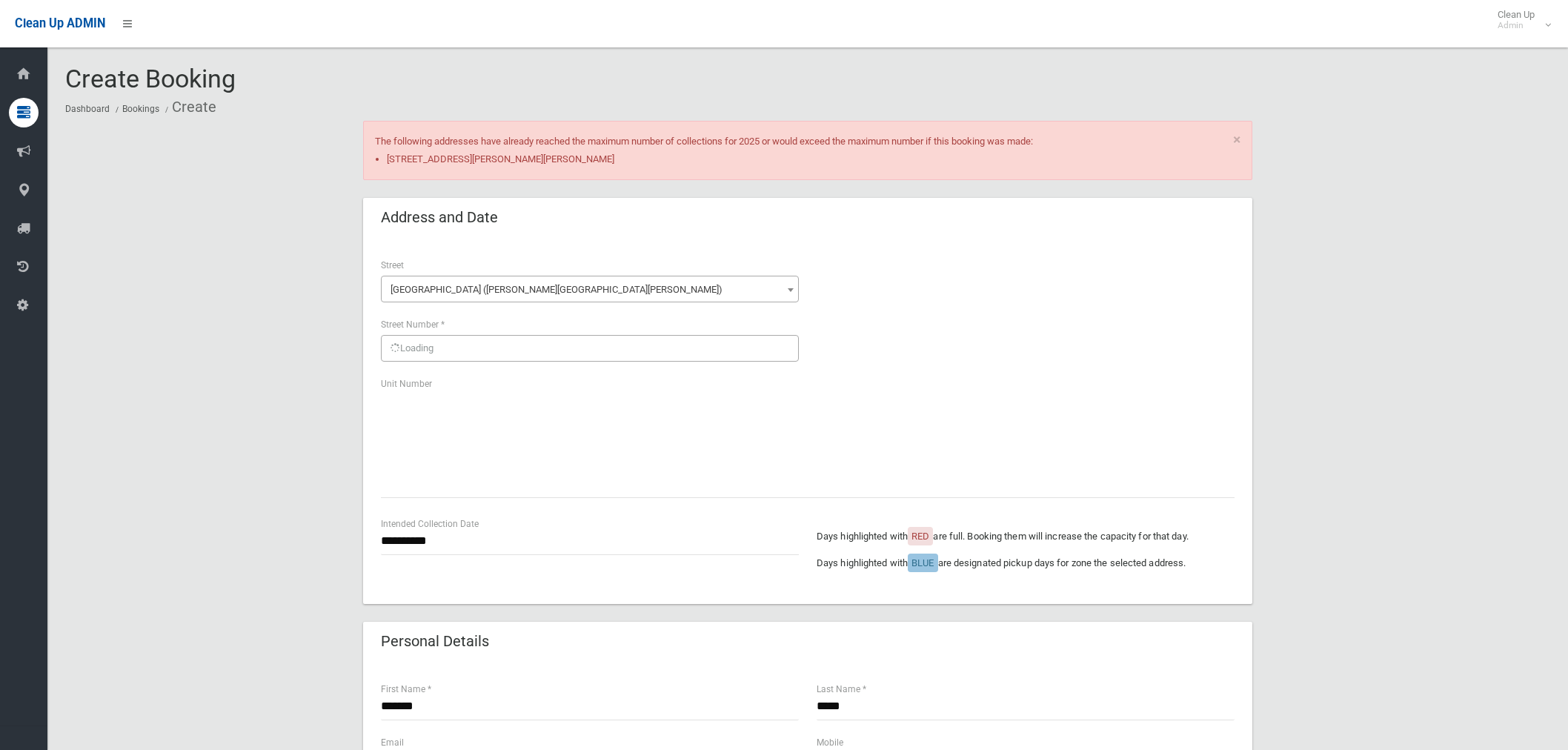
scroll to position [715, 0]
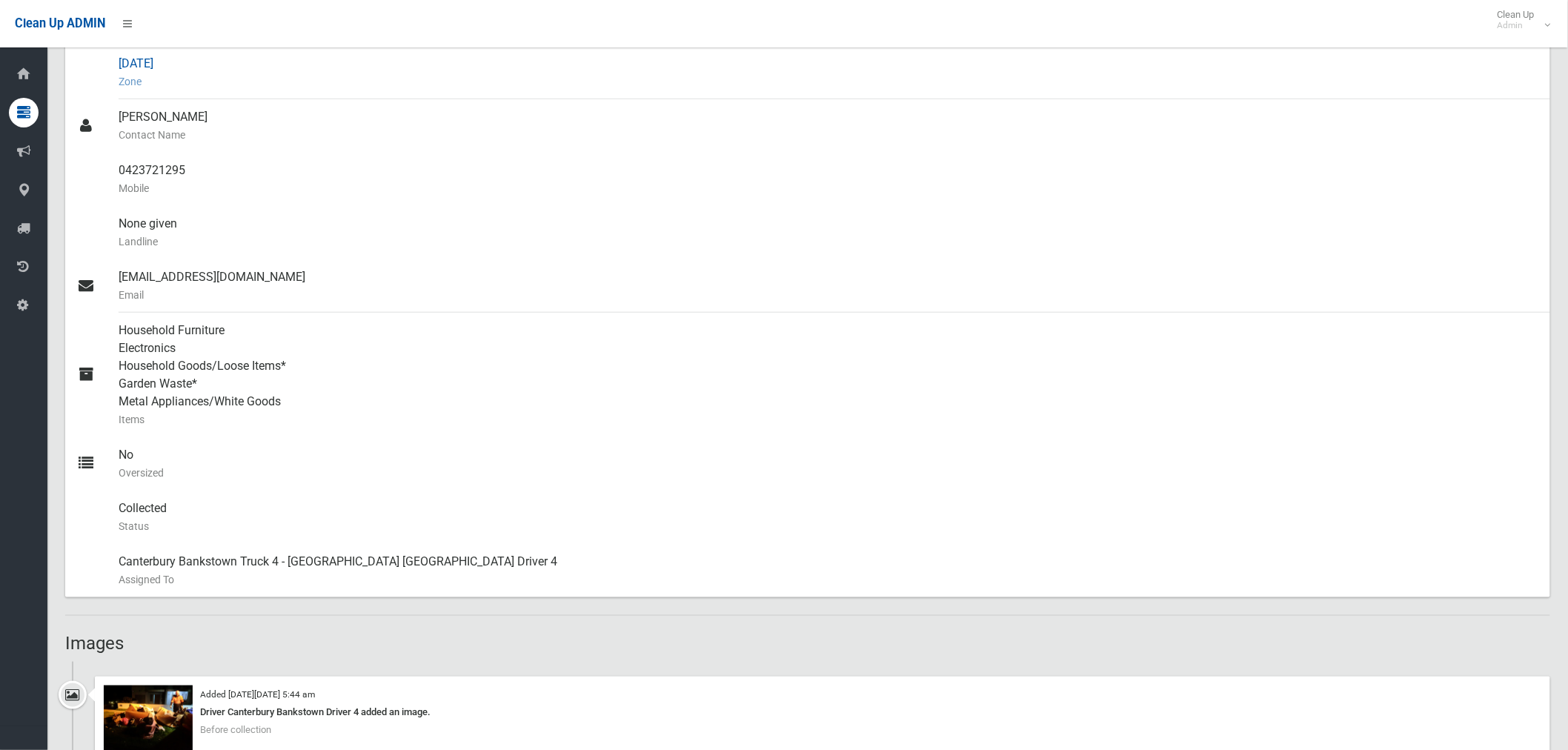
scroll to position [82, 0]
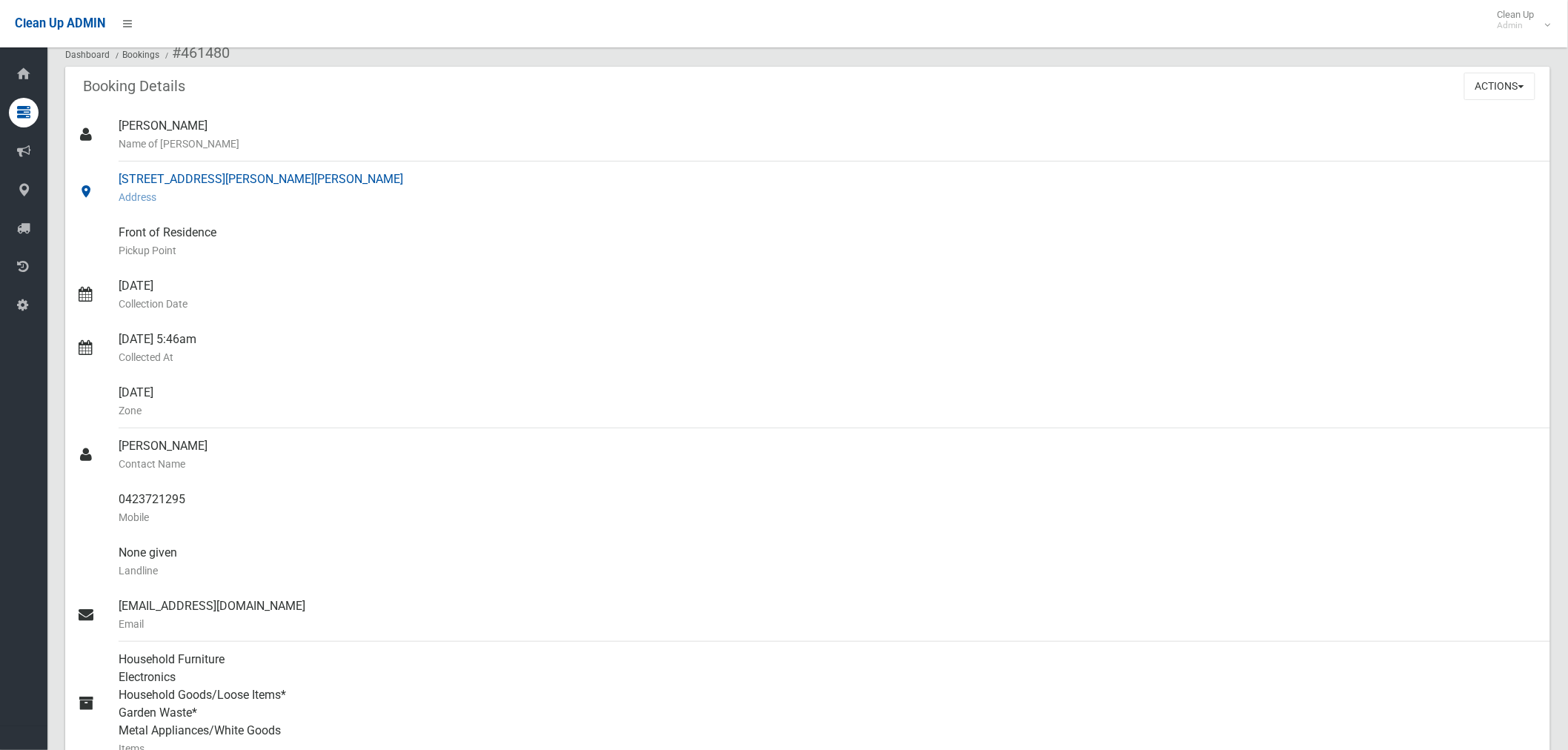
drag, startPoint x: 379, startPoint y: 181, endPoint x: 112, endPoint y: 186, distance: 267.0
click at [112, 186] on link "3/1 Parkham Street, CHESTER HILL NSW 2162 Address" at bounding box center [807, 188] width 1485 height 54
copy link "[STREET_ADDRESS][PERSON_NAME][PERSON_NAME]"
drag, startPoint x: 198, startPoint y: 449, endPoint x: 151, endPoint y: 448, distance: 47.0
click at [103, 439] on link "Shaaban Elali Contact Name" at bounding box center [807, 455] width 1485 height 54
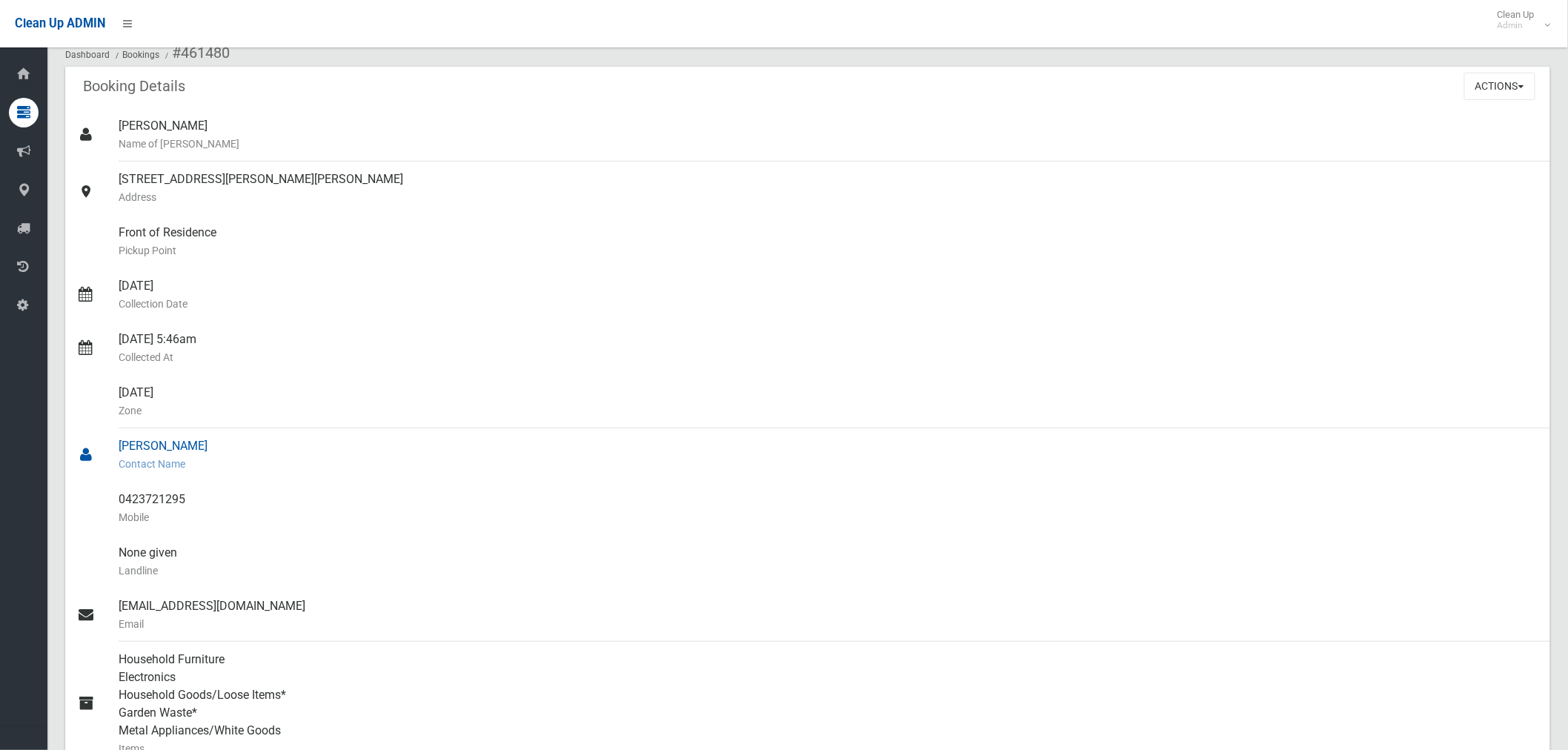
copy link "[PERSON_NAME]"
drag, startPoint x: 372, startPoint y: 180, endPoint x: 128, endPoint y: 185, distance: 244.1
click at [128, 185] on div "3/1 Parkham Street, CHESTER HILL NSW 2162 Address" at bounding box center [829, 188] width 1420 height 54
copy div "1 Parkham Street, CHESTER HILL NSW 2162"
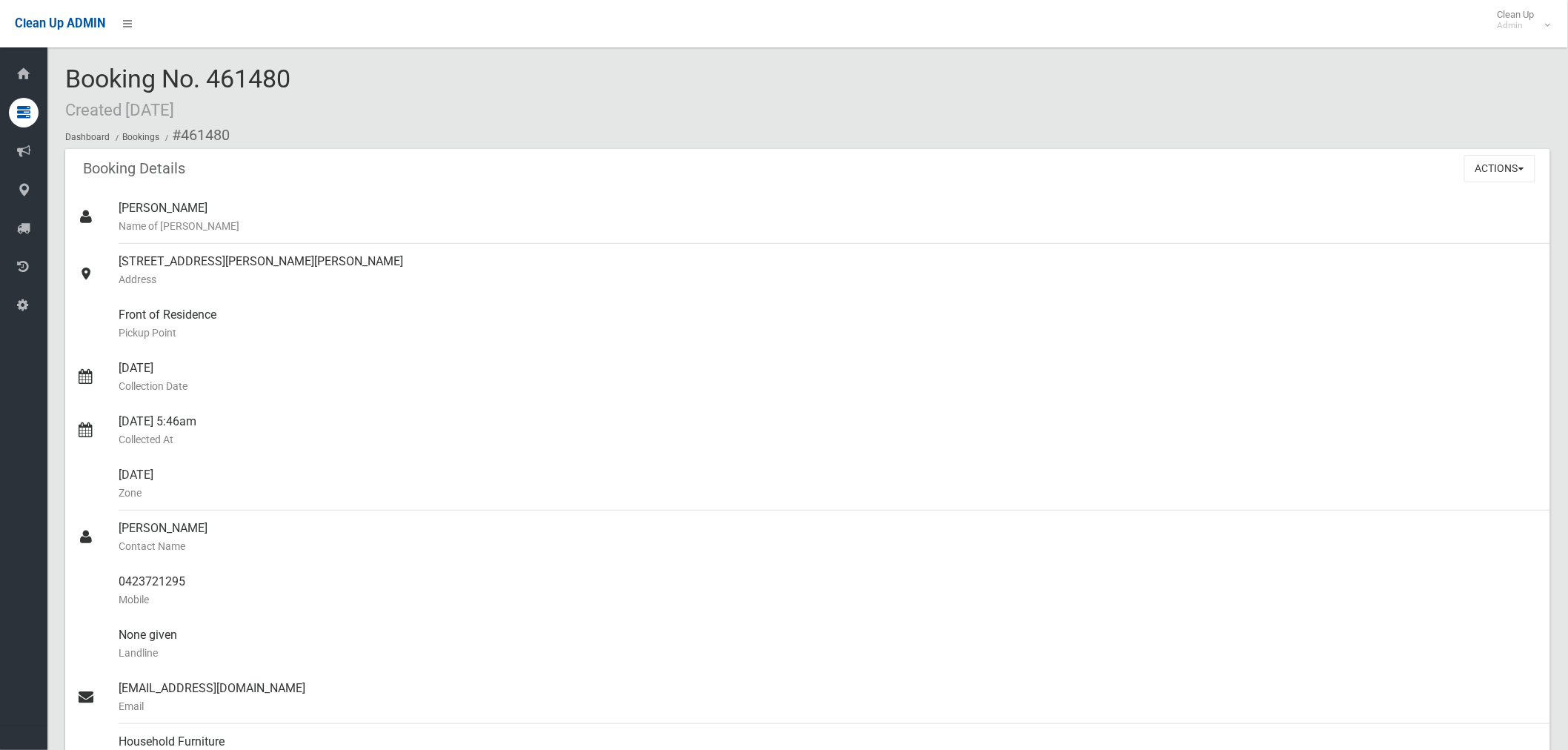
drag, startPoint x: 306, startPoint y: 80, endPoint x: 223, endPoint y: 88, distance: 83.4
click at [216, 86] on div "Booking No. 461480 Created [DATE] Dashboard Bookings #461480" at bounding box center [807, 106] width 1485 height 84
drag, startPoint x: 230, startPoint y: 89, endPoint x: 309, endPoint y: 79, distance: 79.6
click at [309, 79] on div "Booking No. 461480 Created [DATE] Dashboard Bookings #461480" at bounding box center [807, 106] width 1485 height 84
drag, startPoint x: 277, startPoint y: 79, endPoint x: 260, endPoint y: 79, distance: 17.0
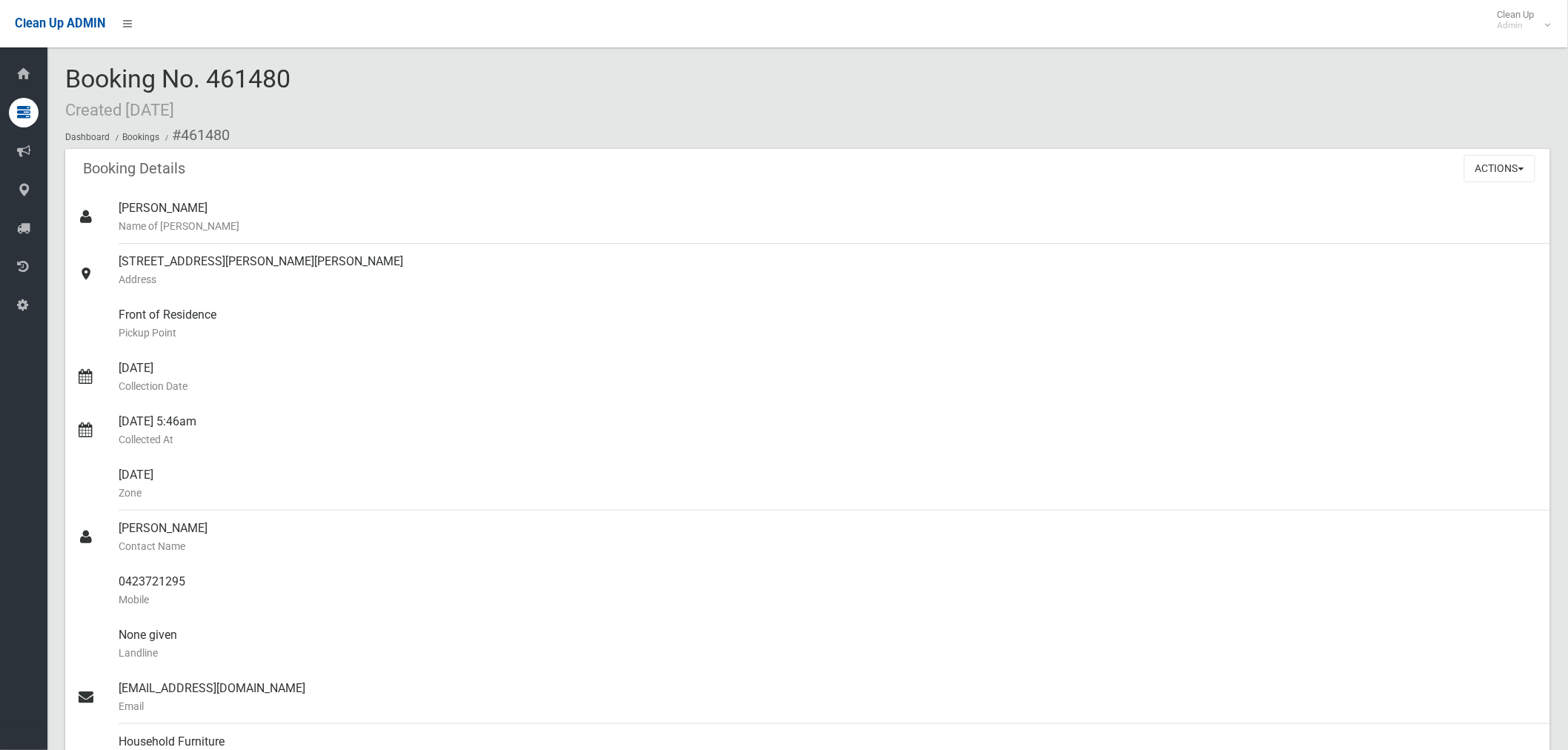
click at [257, 79] on div "Booking No. 461480 Created [DATE] Dashboard Bookings #461480" at bounding box center [807, 106] width 1485 height 84
drag, startPoint x: 315, startPoint y: 79, endPoint x: 307, endPoint y: 79, distance: 8.0
click at [313, 79] on div "Booking No. 461480 Created [DATE] Dashboard Bookings #461480" at bounding box center [807, 106] width 1485 height 84
click at [309, 79] on div "Booking No. 461480 Created [DATE] Dashboard Bookings #461480" at bounding box center [807, 106] width 1485 height 84
click at [301, 79] on div "Booking No. 461480 Created [DATE] Dashboard Bookings #461480" at bounding box center [807, 106] width 1485 height 84
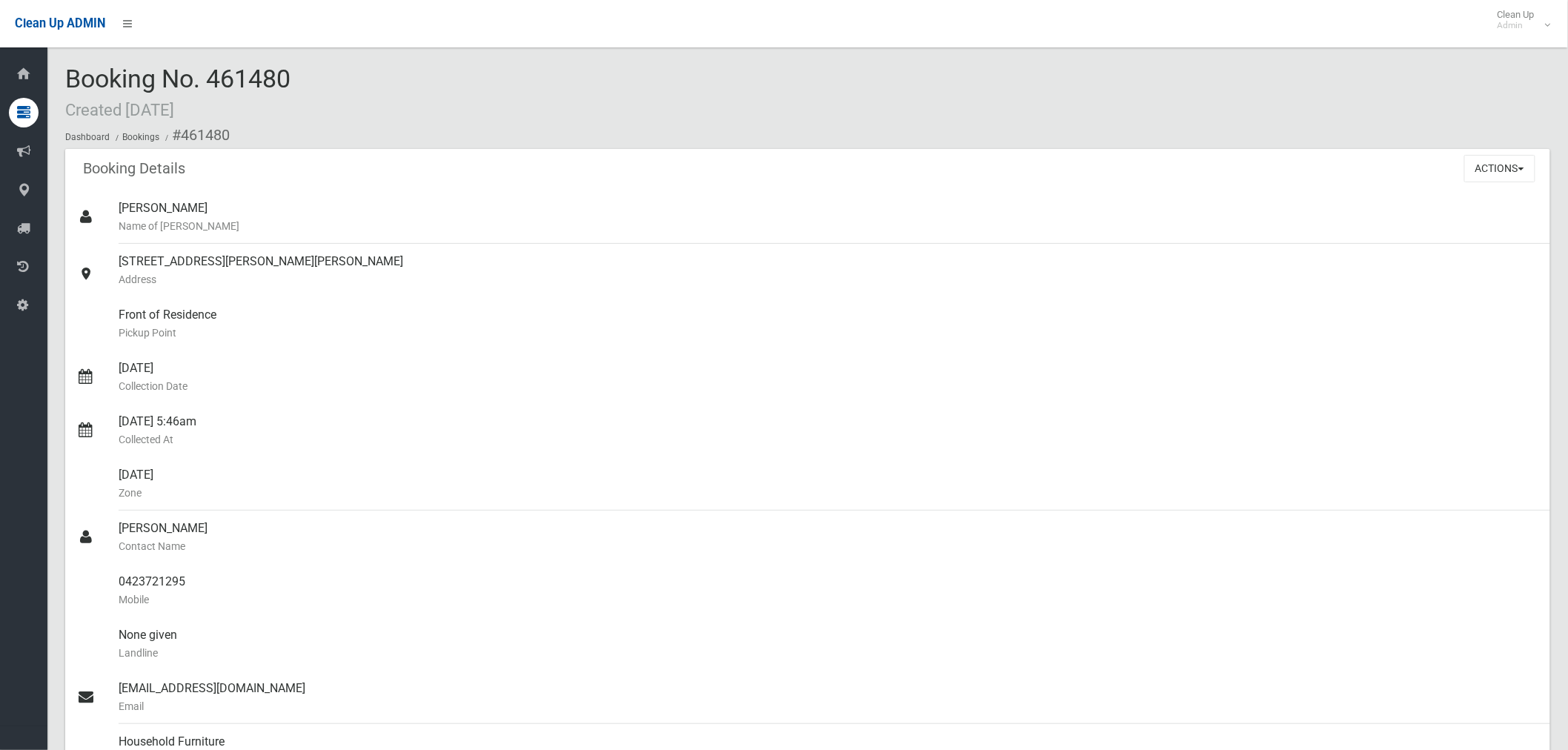
drag, startPoint x: 297, startPoint y: 82, endPoint x: 204, endPoint y: 75, distance: 93.3
click at [204, 75] on div "Booking No. 461480 Created [DATE] Dashboard Bookings #461480" at bounding box center [807, 106] width 1485 height 84
copy span "461480"
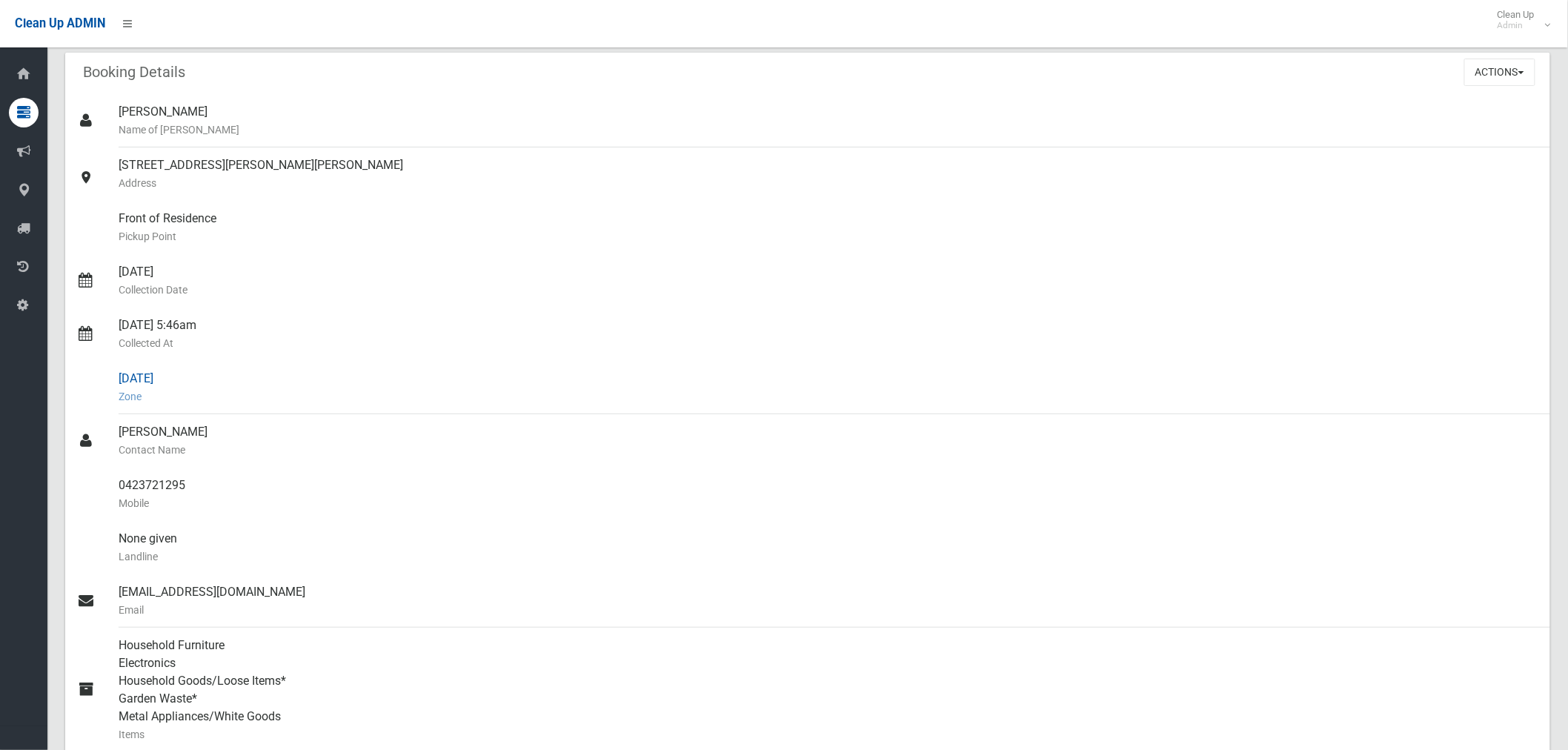
scroll to position [247, 0]
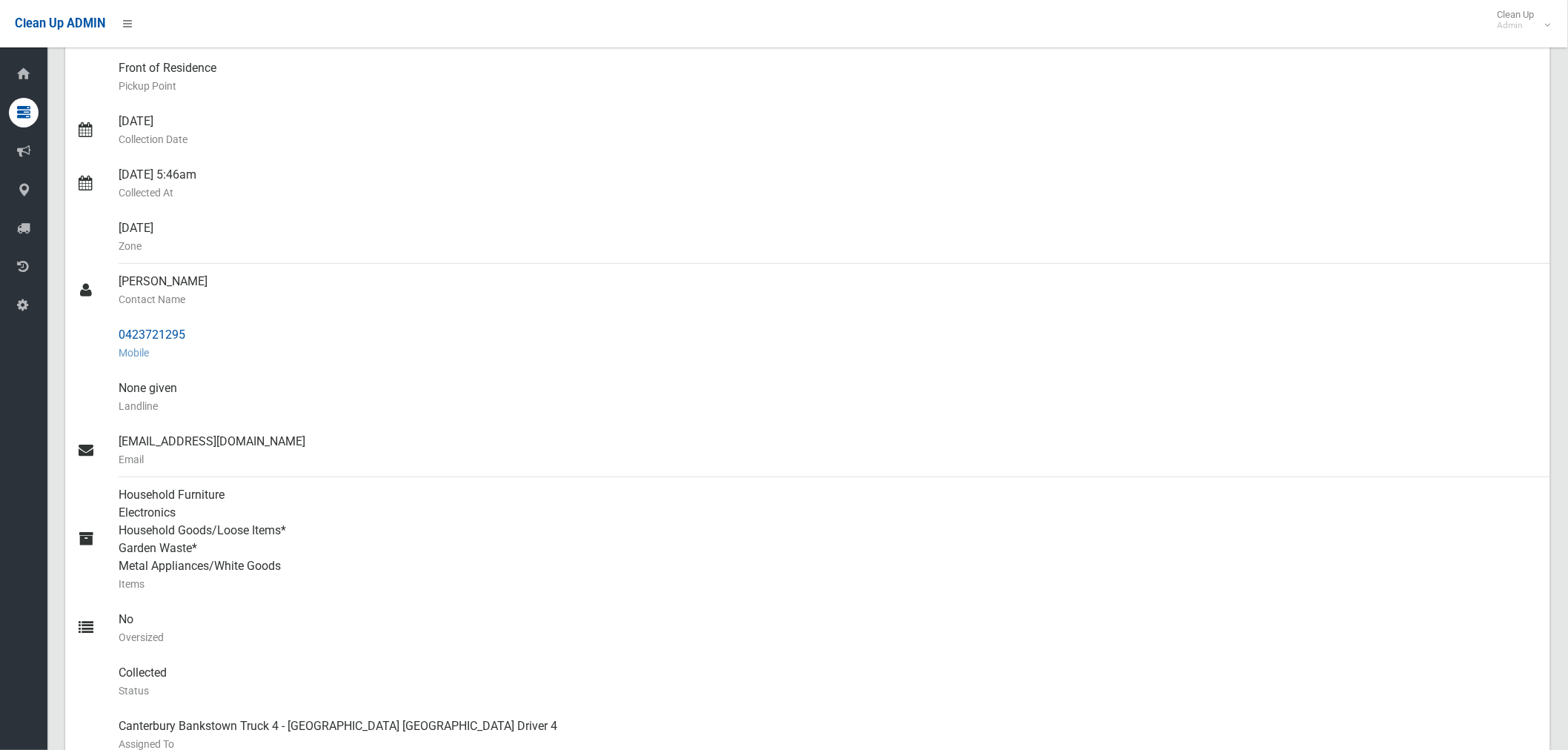
drag, startPoint x: 194, startPoint y: 335, endPoint x: 100, endPoint y: 327, distance: 94.3
click at [100, 327] on link "0423721295 Mobile" at bounding box center [807, 343] width 1485 height 54
copy link "0423721295"
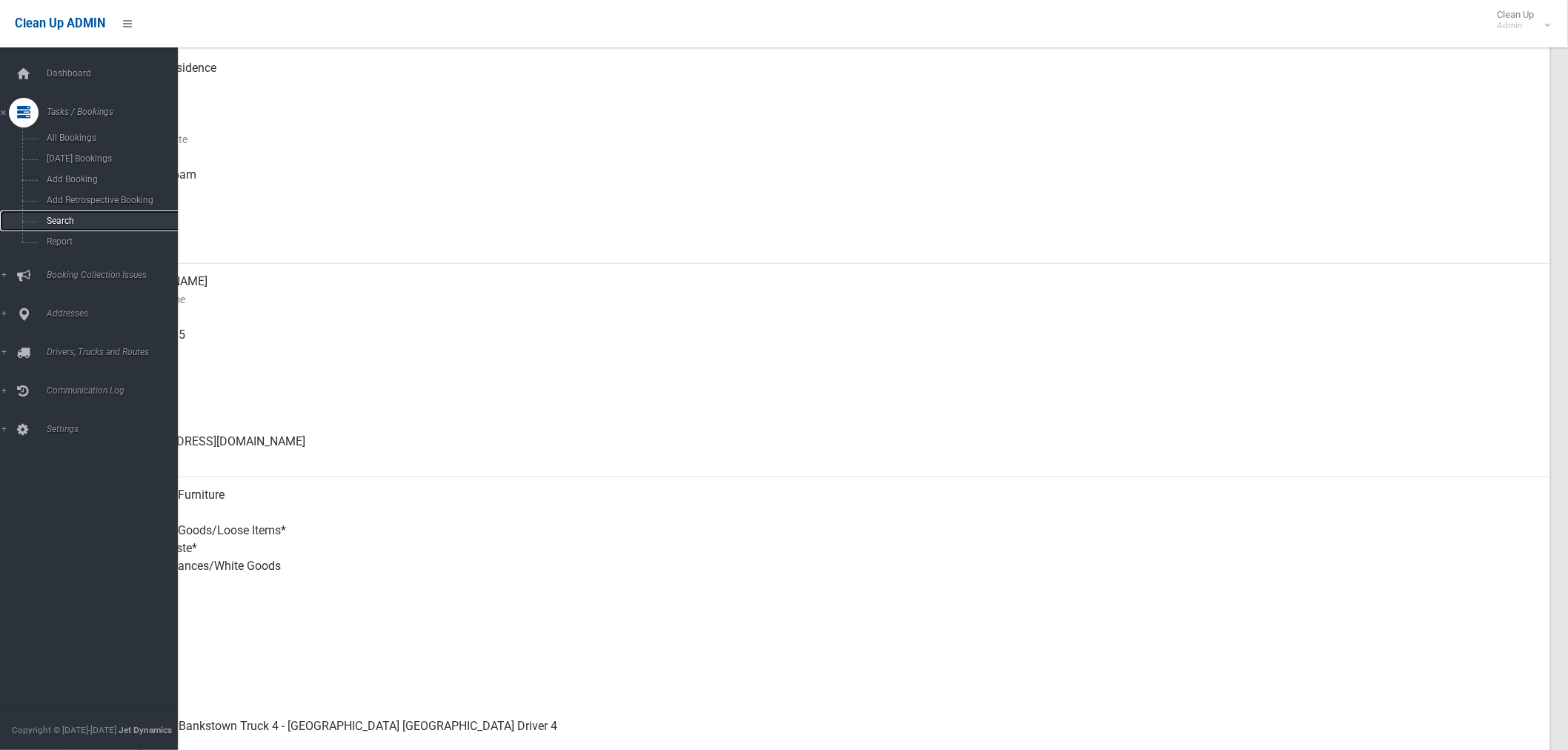
click at [57, 221] on span "Search" at bounding box center [110, 220] width 135 height 10
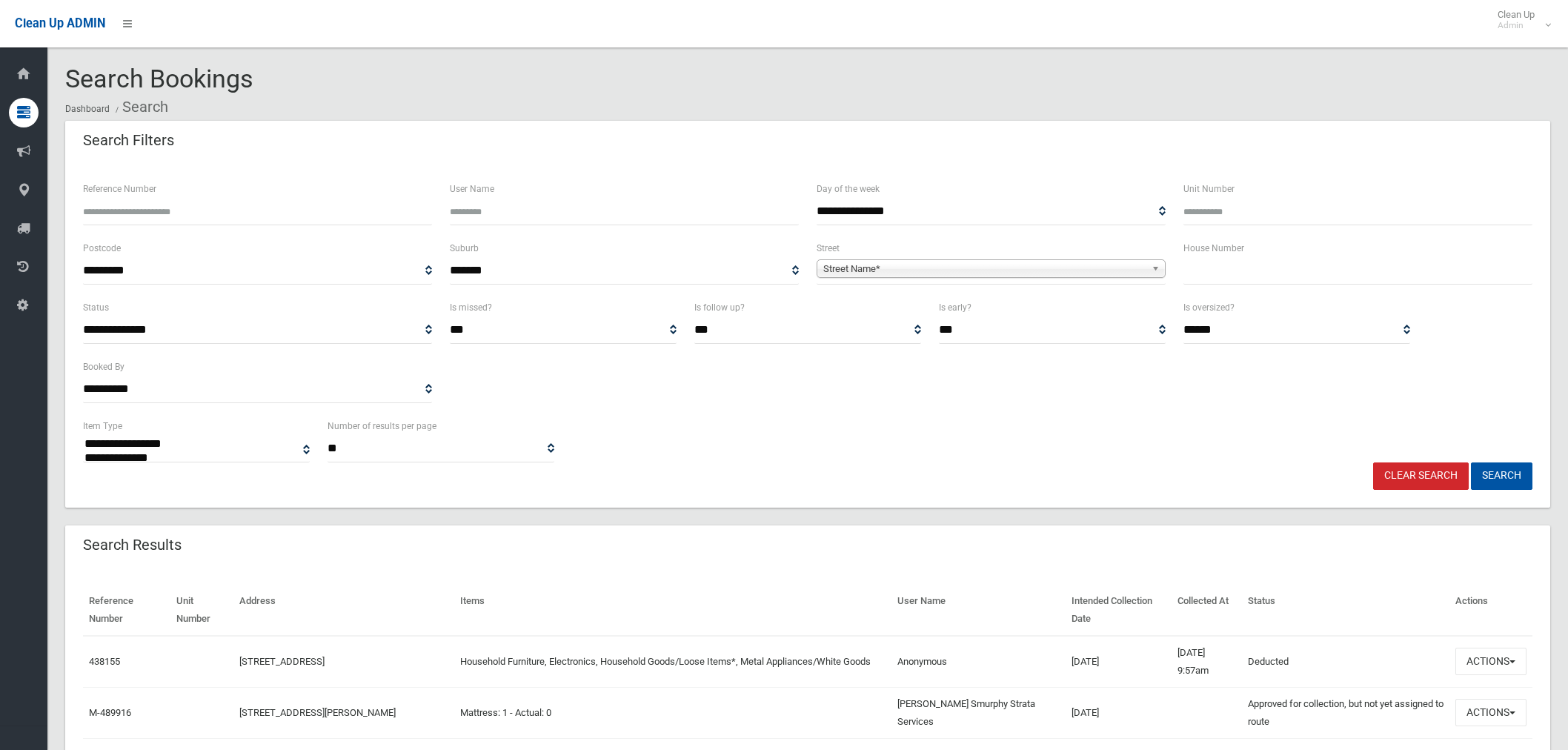
select select
